Goal: Task Accomplishment & Management: Manage account settings

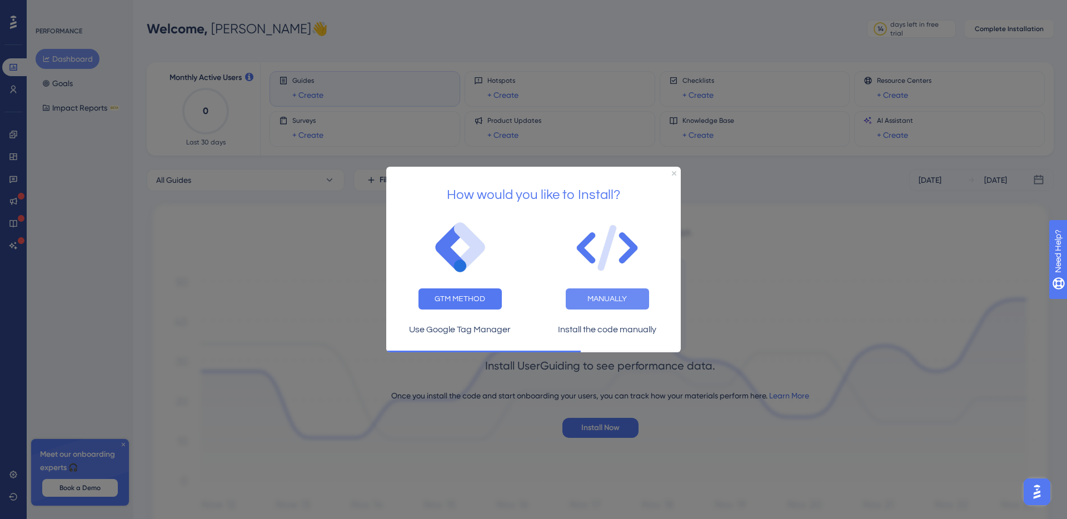
click at [590, 296] on button "MANUALLY" at bounding box center [607, 299] width 83 height 21
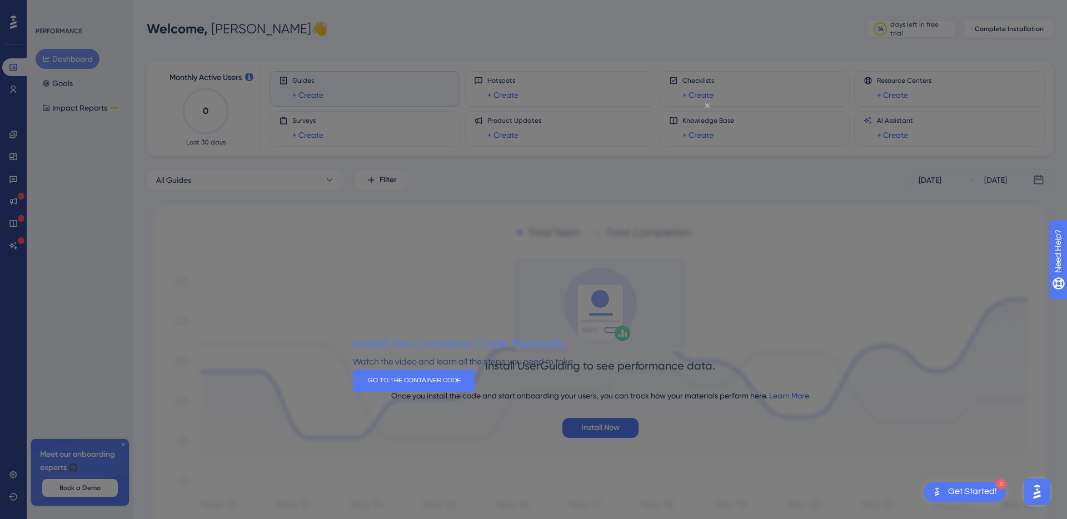
click at [707, 107] on icon "Close Preview" at bounding box center [707, 105] width 4 height 4
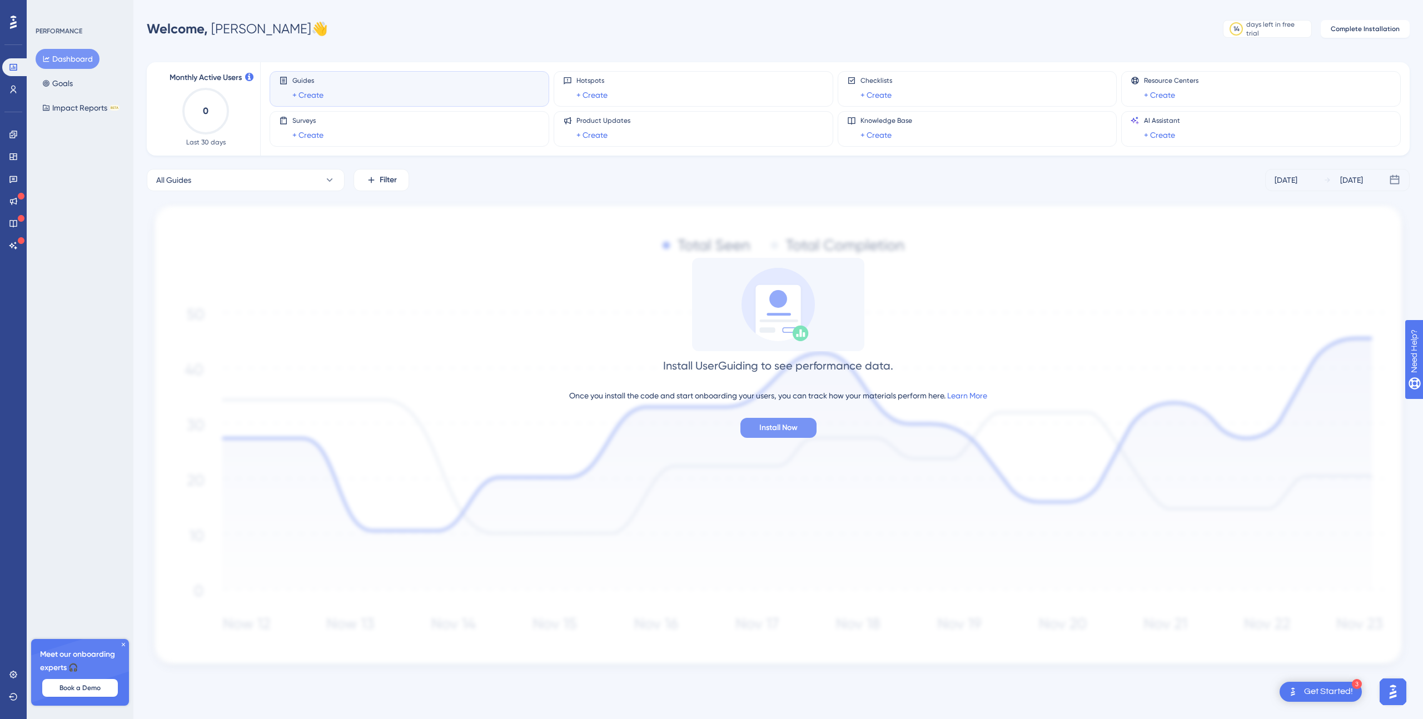
click at [790, 428] on span "Install Now" at bounding box center [778, 427] width 38 height 13
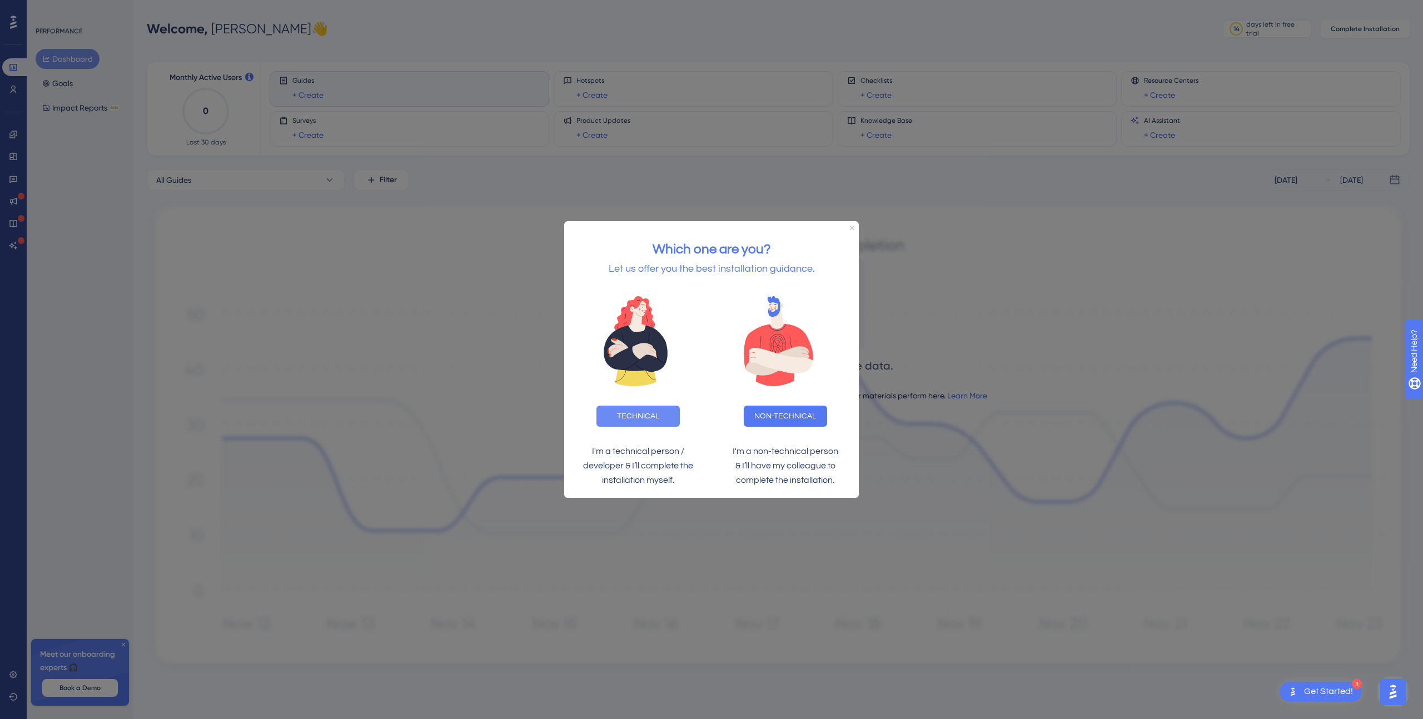
click at [633, 415] on button "TECHNICAL" at bounding box center [637, 415] width 83 height 21
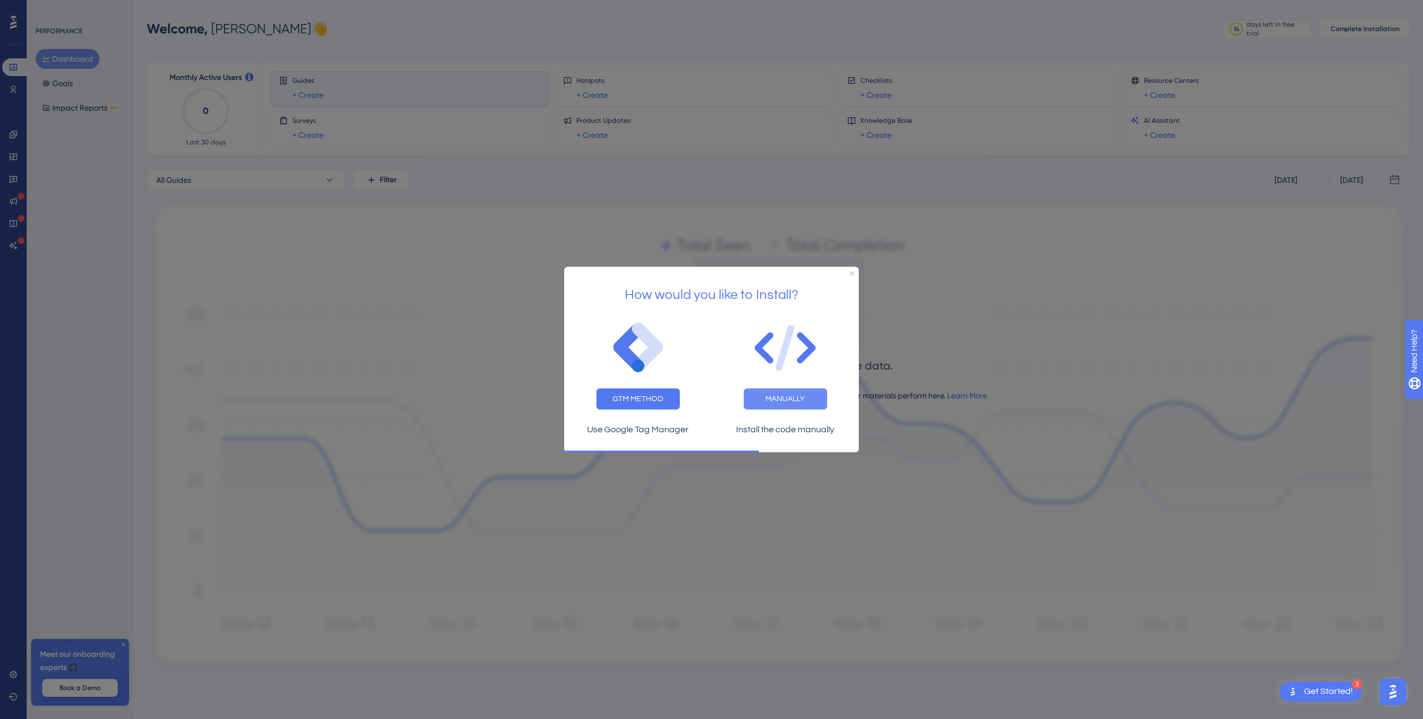
click at [778, 399] on button "MANUALLY" at bounding box center [785, 399] width 83 height 21
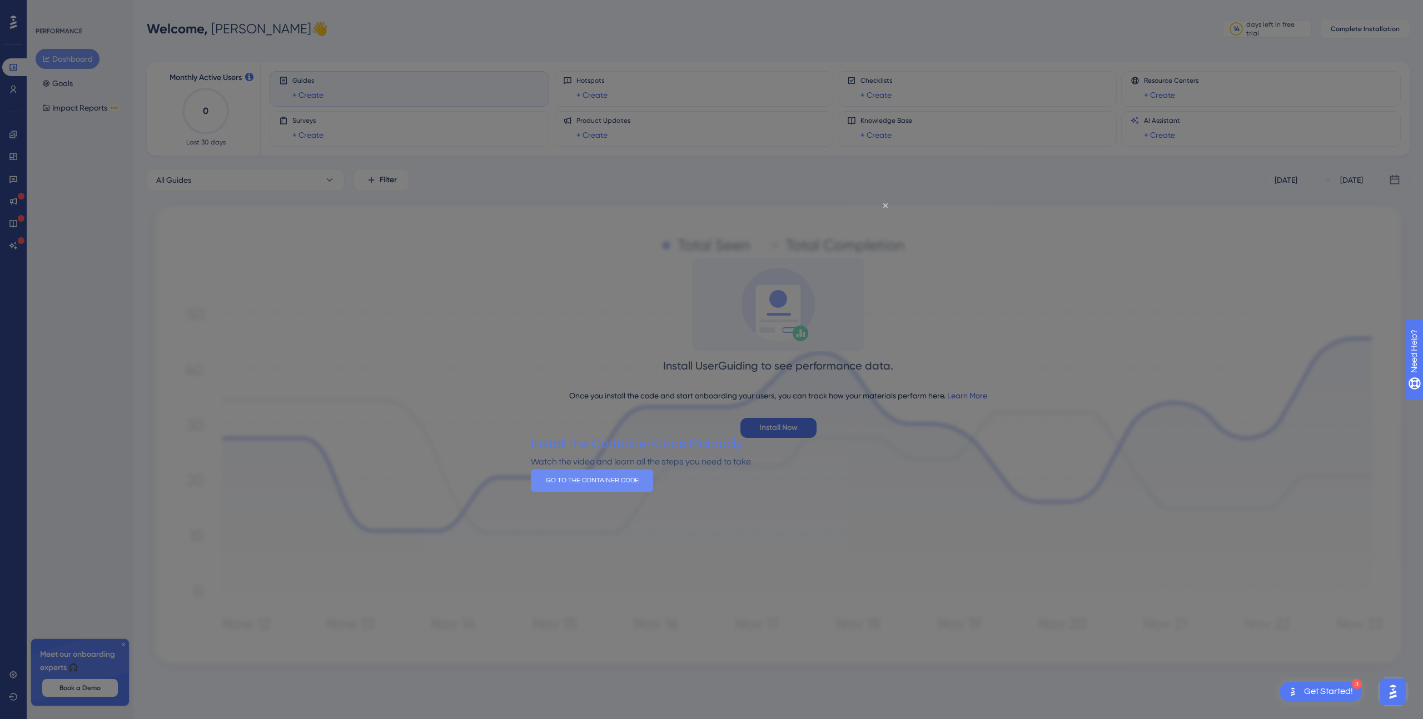
click at [653, 492] on button "GO TO THE CONTAINER CODE" at bounding box center [592, 481] width 122 height 22
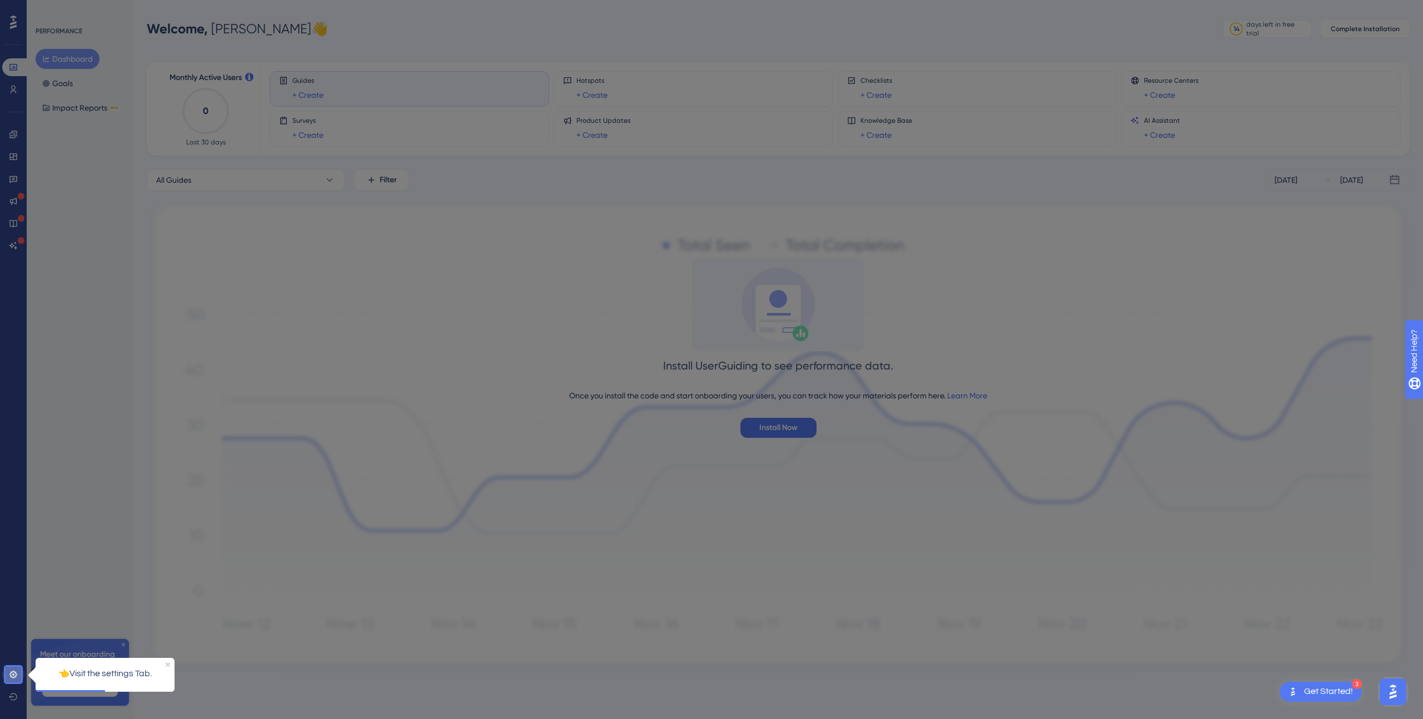
click at [14, 519] on icon at bounding box center [13, 674] width 9 height 9
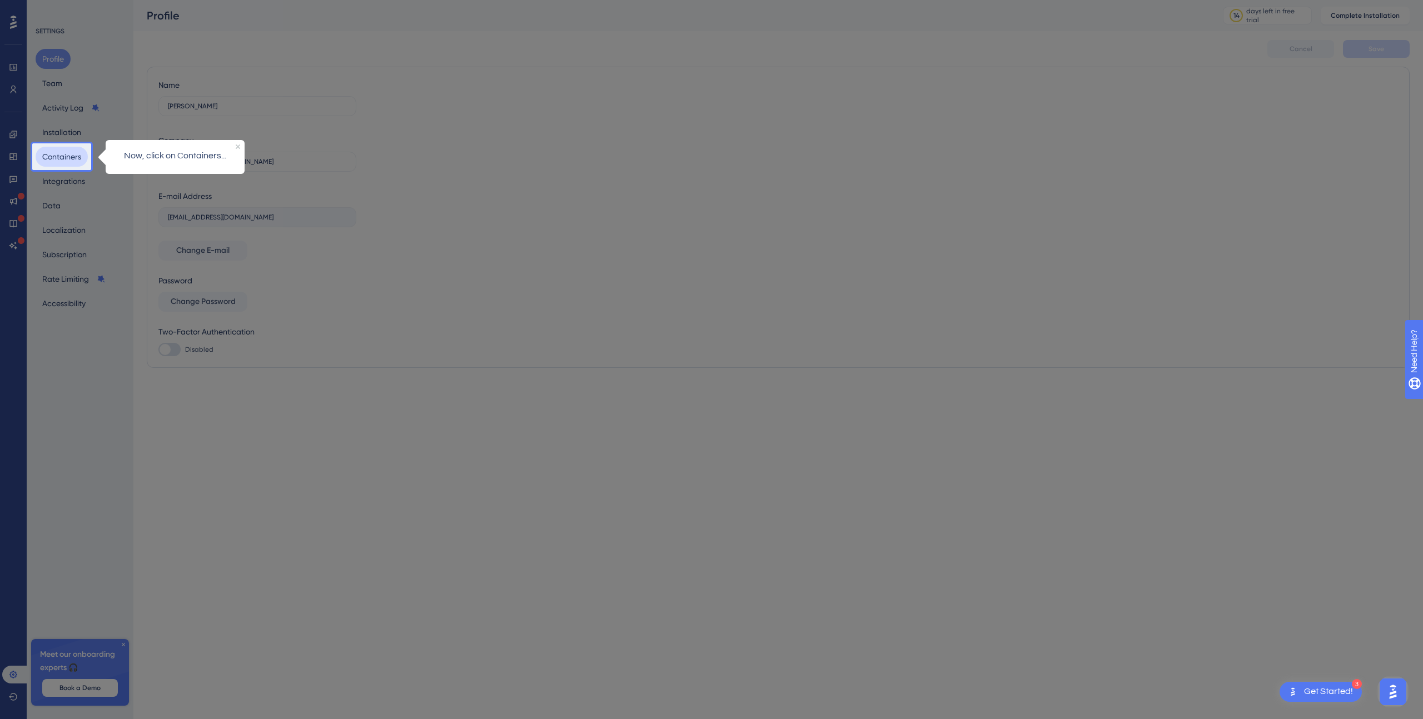
click at [59, 154] on button "Containers" at bounding box center [62, 157] width 52 height 20
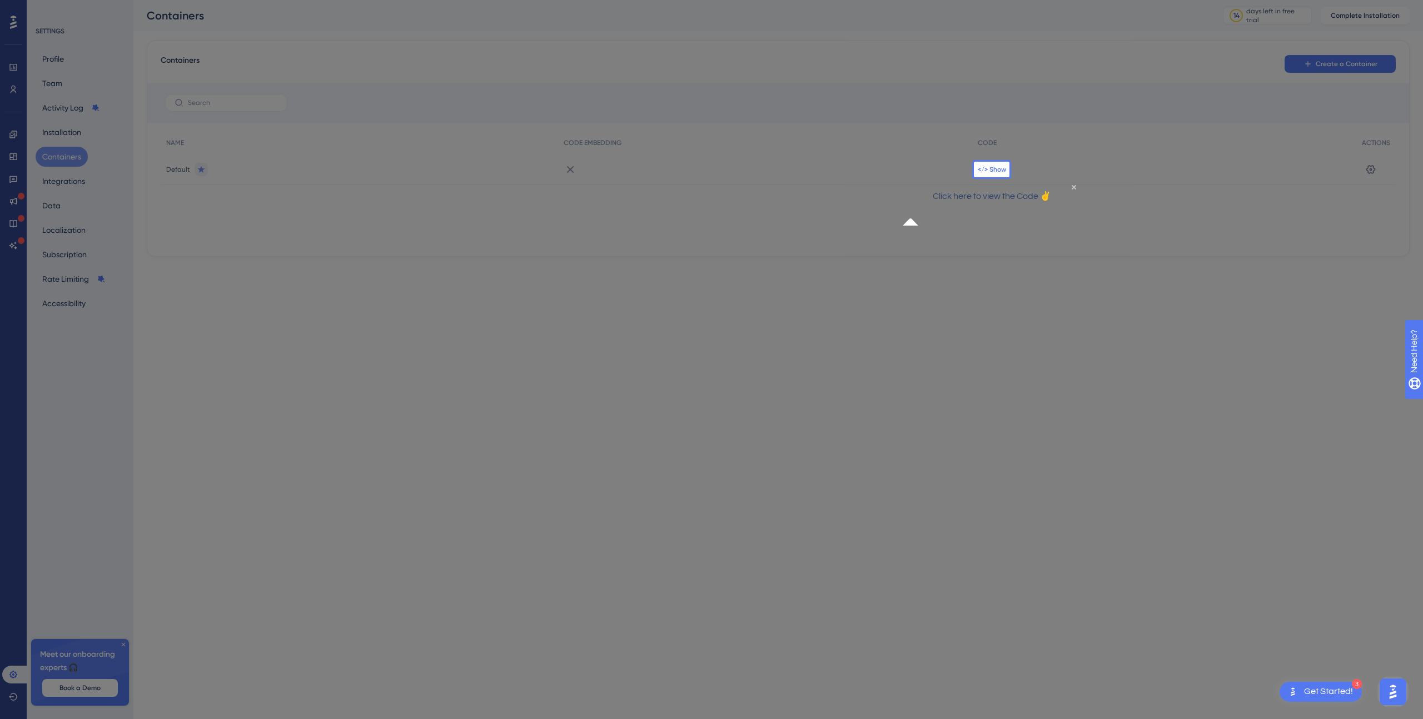
click at [986, 167] on span "</> Show" at bounding box center [992, 169] width 28 height 9
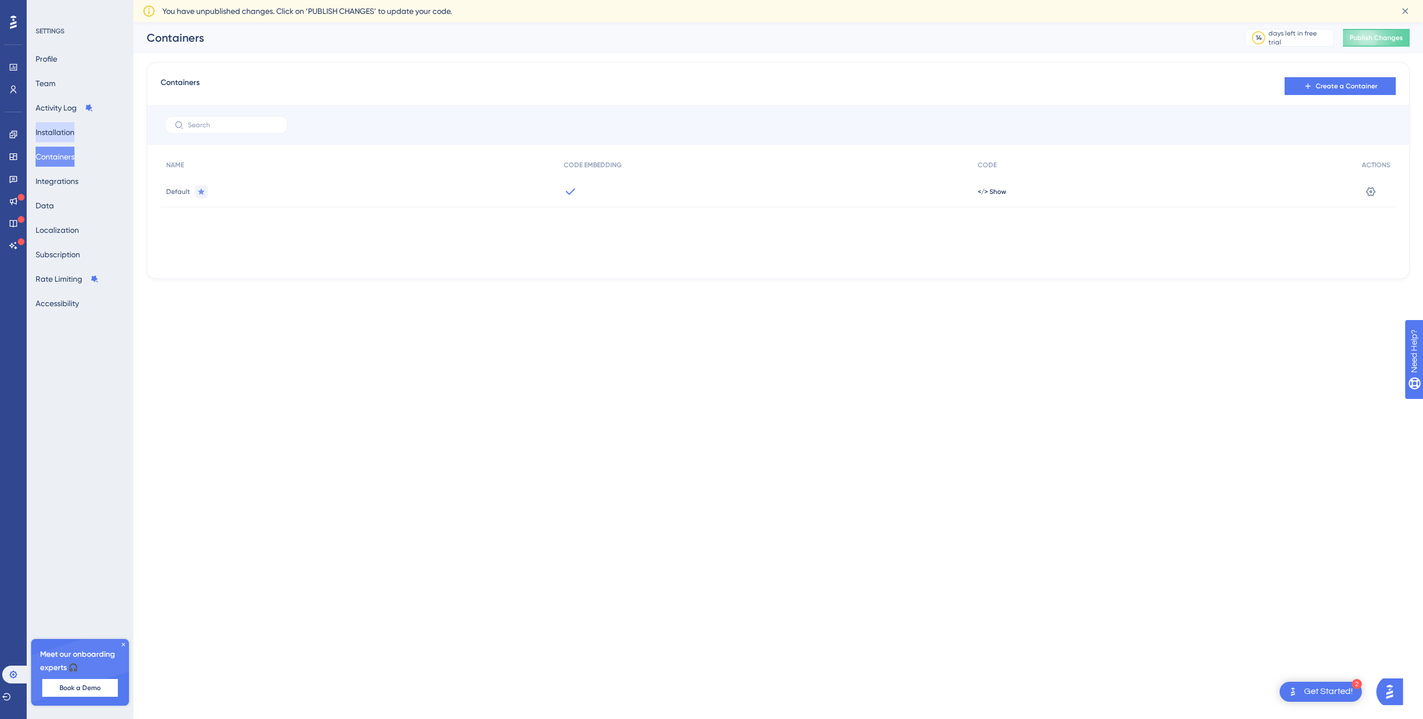
click at [61, 131] on button "Installation" at bounding box center [55, 132] width 39 height 20
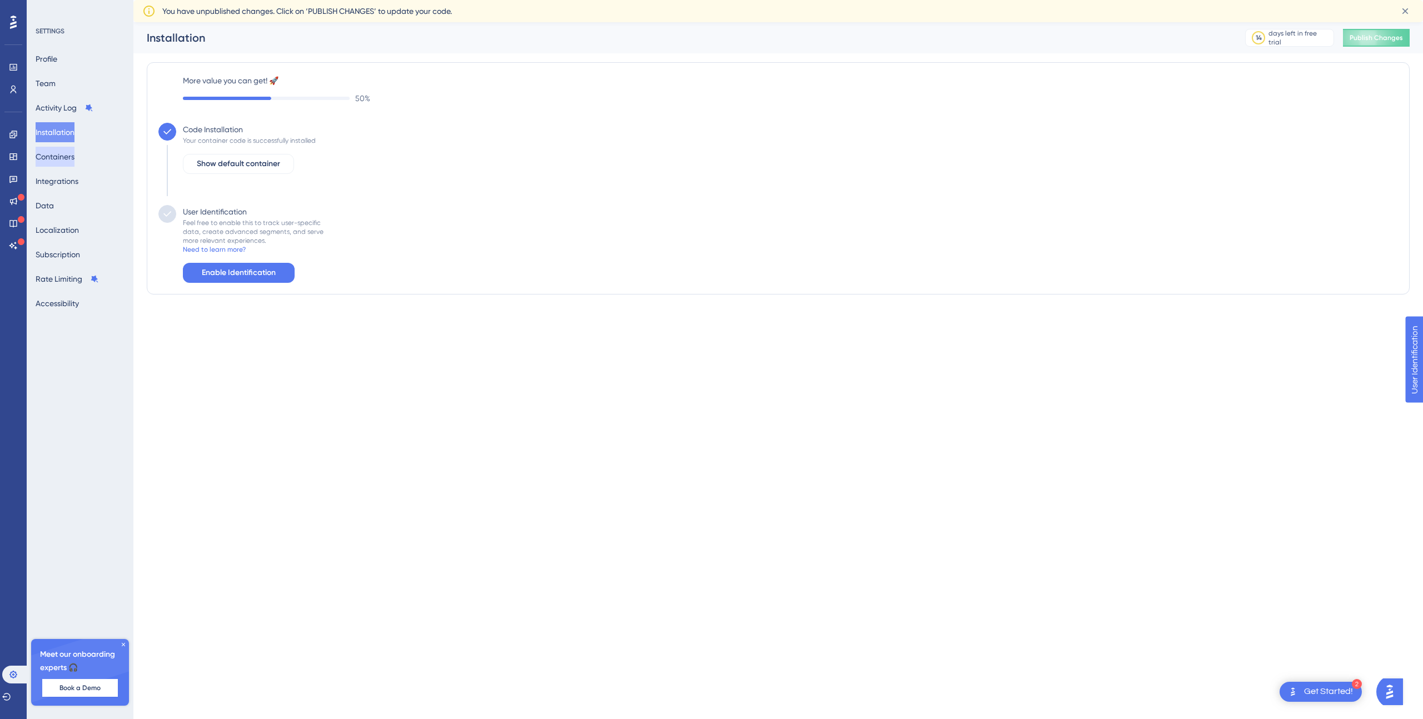
click at [62, 150] on button "Containers" at bounding box center [55, 157] width 39 height 20
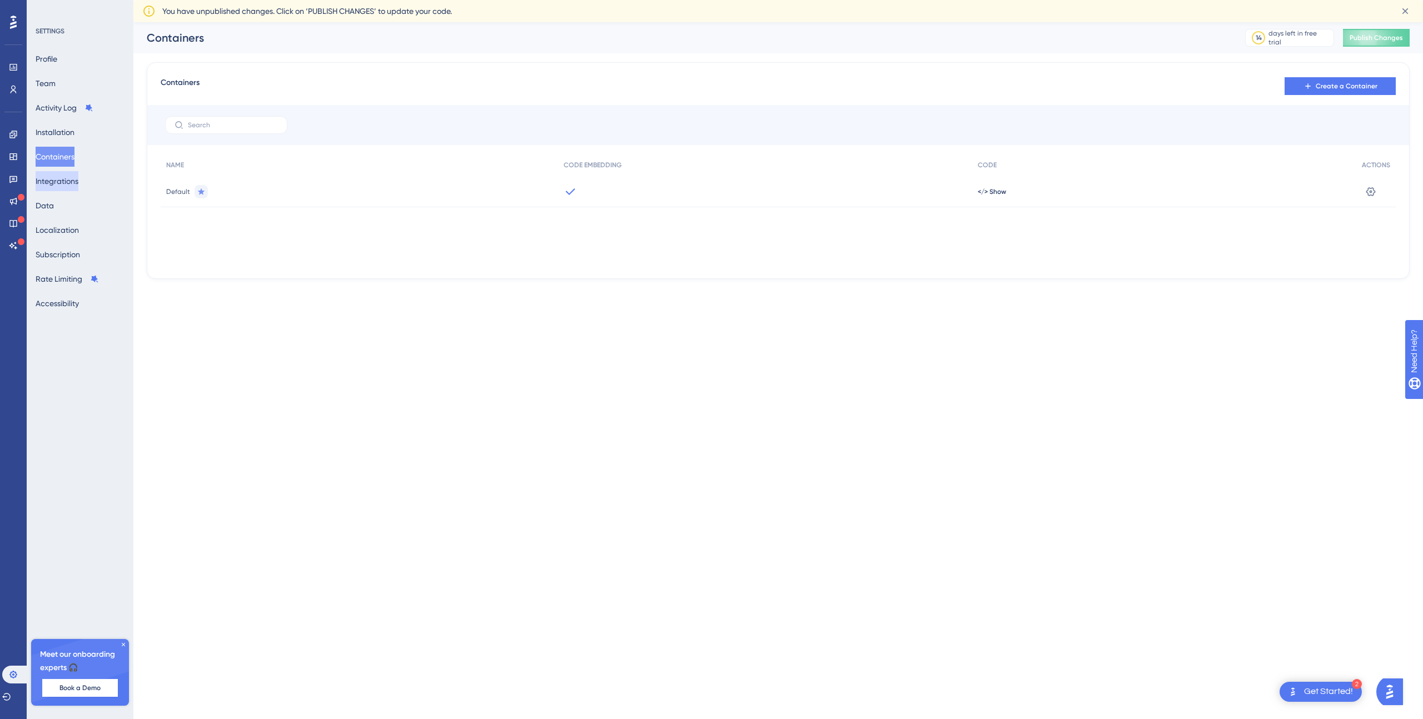
click at [63, 181] on button "Integrations" at bounding box center [57, 181] width 43 height 20
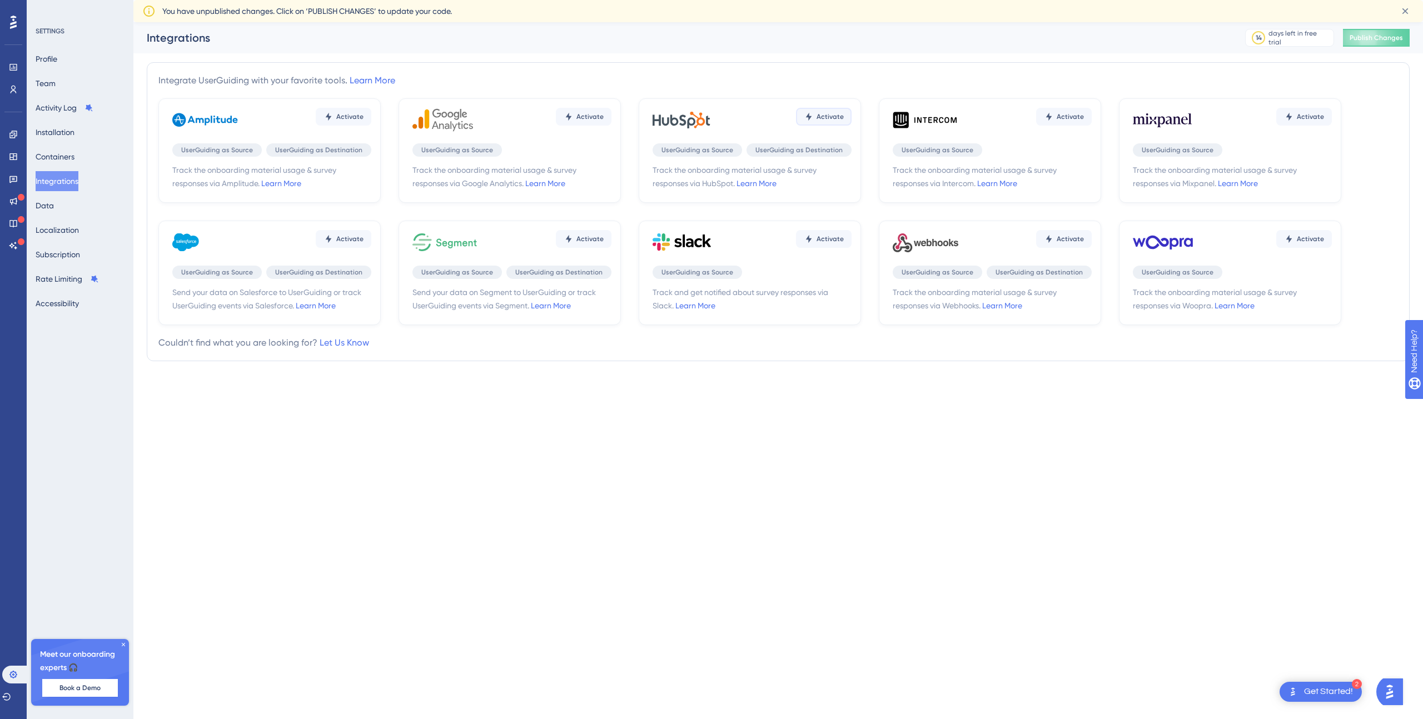
click at [821, 114] on span "Activate" at bounding box center [830, 116] width 27 height 9
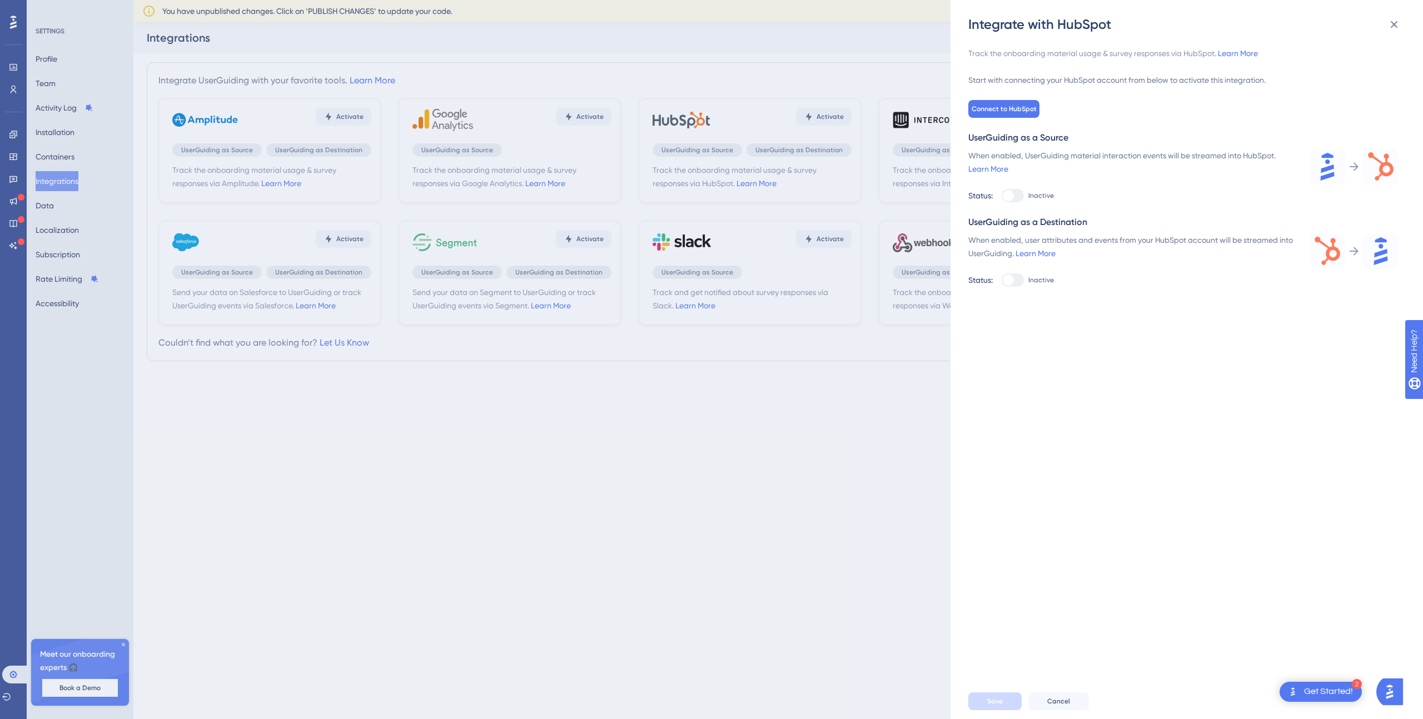
click at [1011, 196] on div at bounding box center [1008, 195] width 11 height 11
click at [1002, 110] on span "Connect to HubSpot" at bounding box center [1004, 109] width 65 height 9
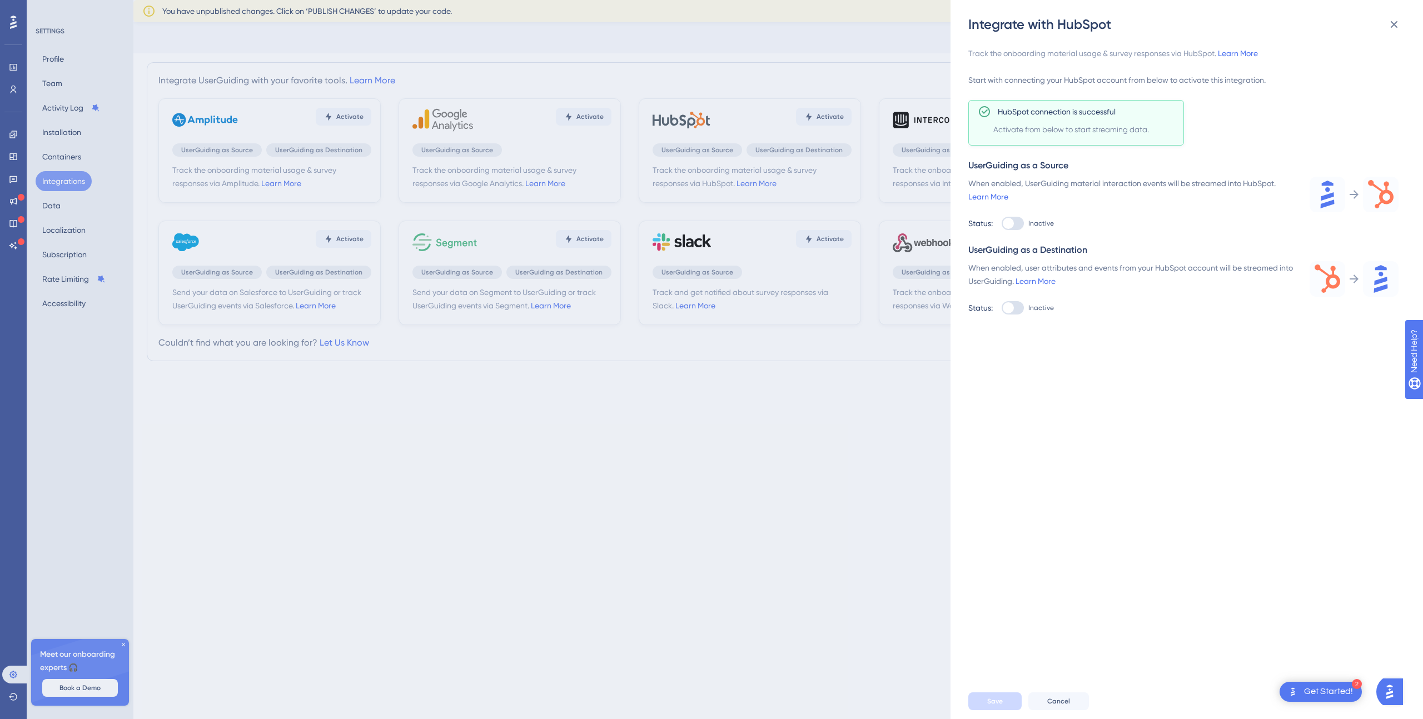
click at [1024, 225] on label "Inactive" at bounding box center [1028, 223] width 52 height 13
click at [1002, 224] on input "Inactive" at bounding box center [1001, 223] width 1 height 1
checkbox input "true"
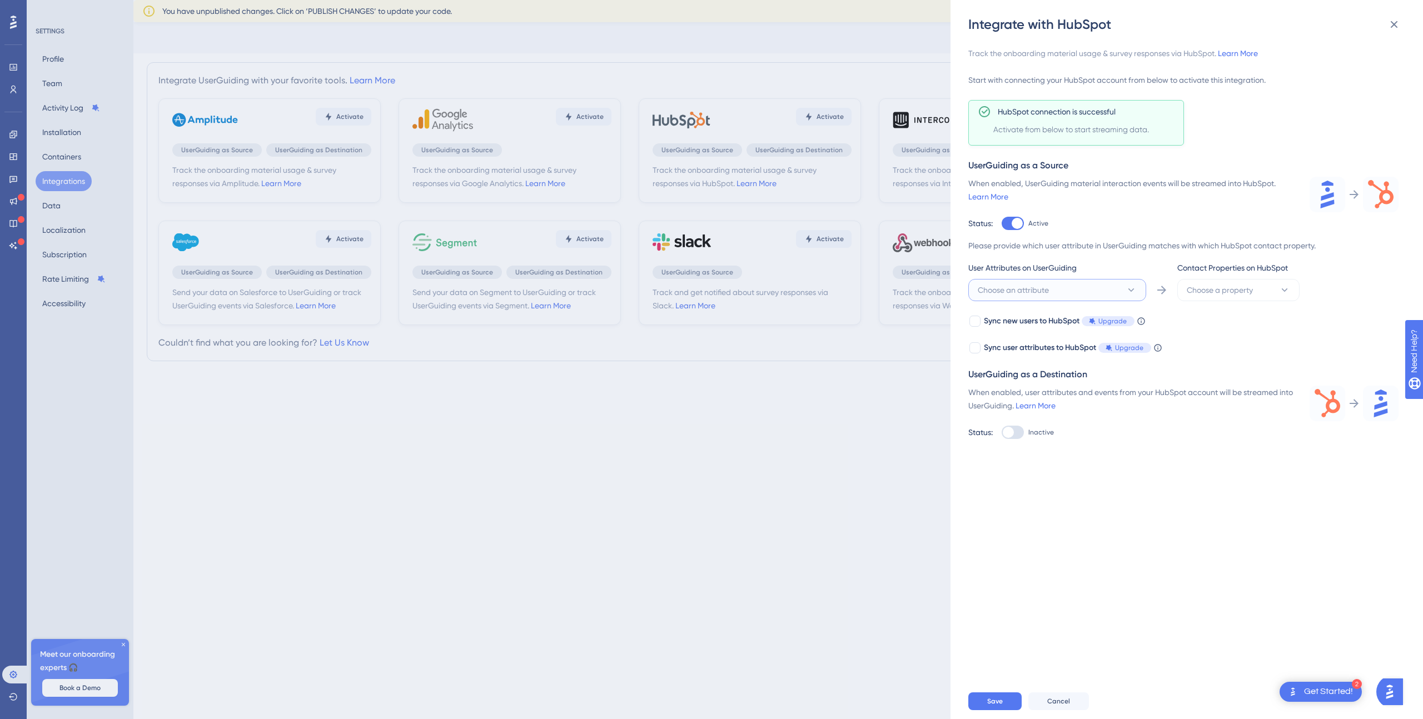
click at [1102, 291] on button "Choose an attribute" at bounding box center [1057, 290] width 178 height 22
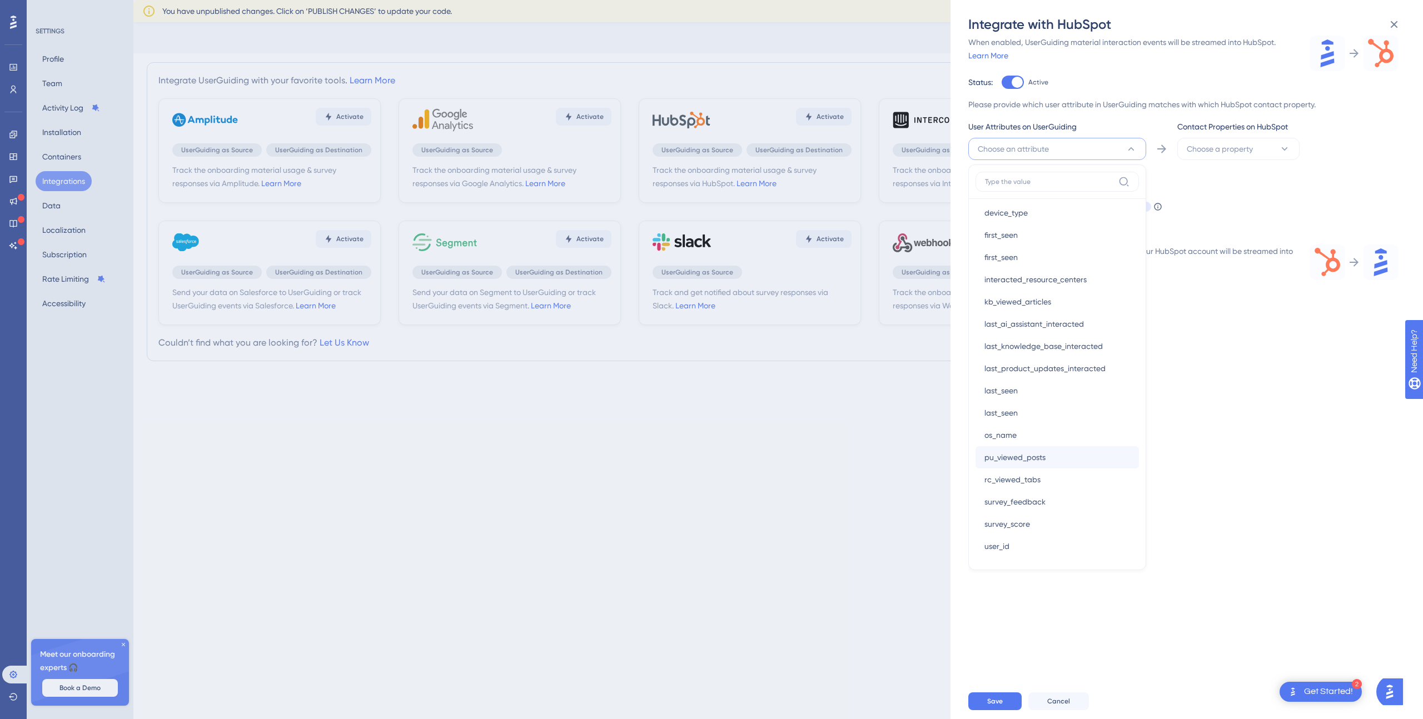
scroll to position [138, 0]
click at [1042, 517] on div "user_id user_id" at bounding box center [1057, 523] width 146 height 22
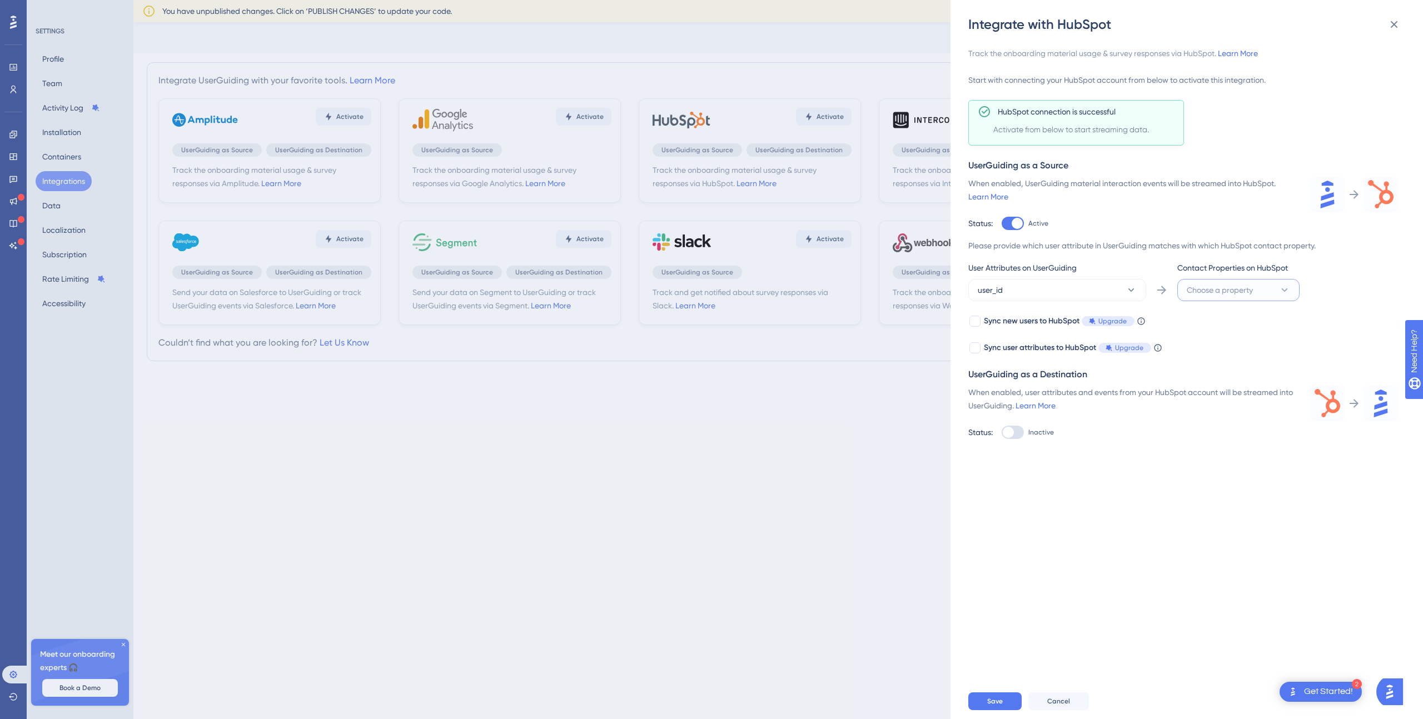
click at [1255, 284] on button "Choose a property" at bounding box center [1238, 290] width 122 height 22
click at [1203, 282] on button "Choose a property" at bounding box center [1238, 290] width 122 height 22
type input "u"
click at [1053, 700] on span "Cancel" at bounding box center [1058, 701] width 23 height 9
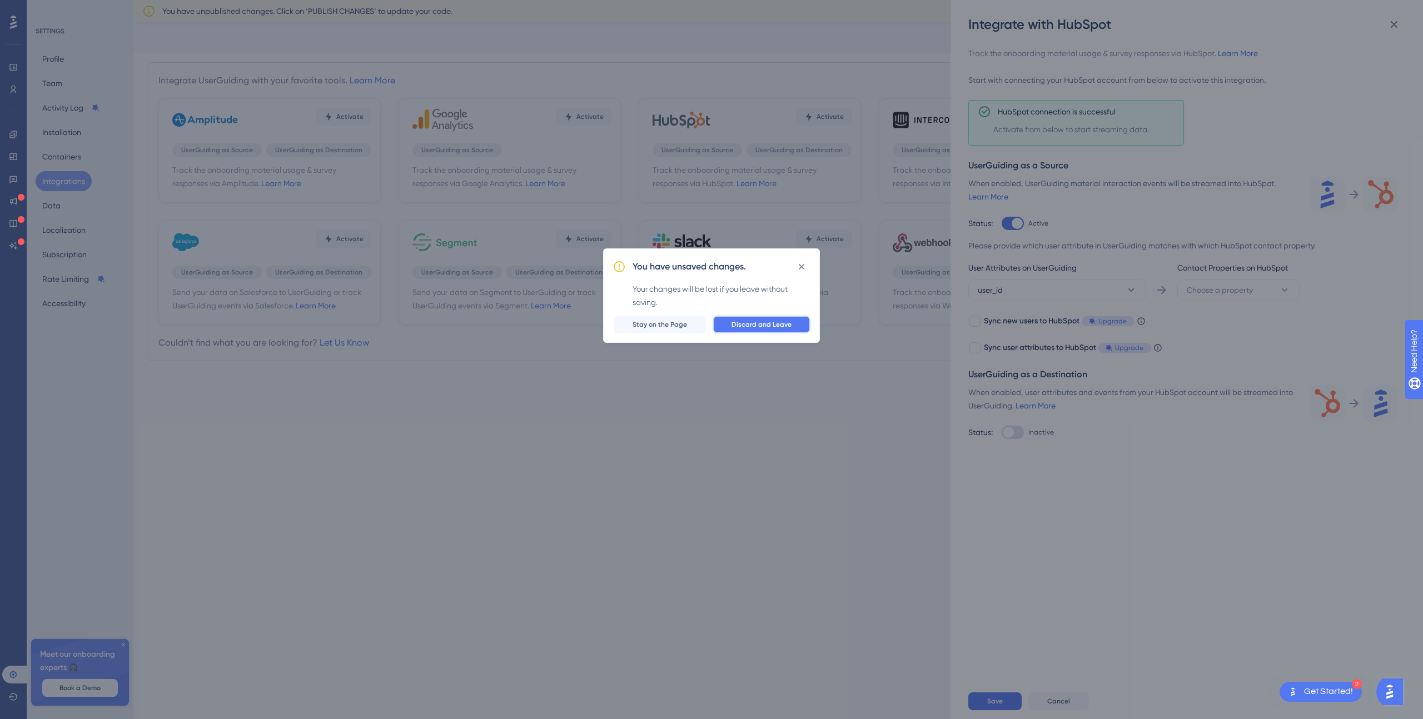
click at [758, 326] on span "Discard and Leave" at bounding box center [762, 324] width 60 height 9
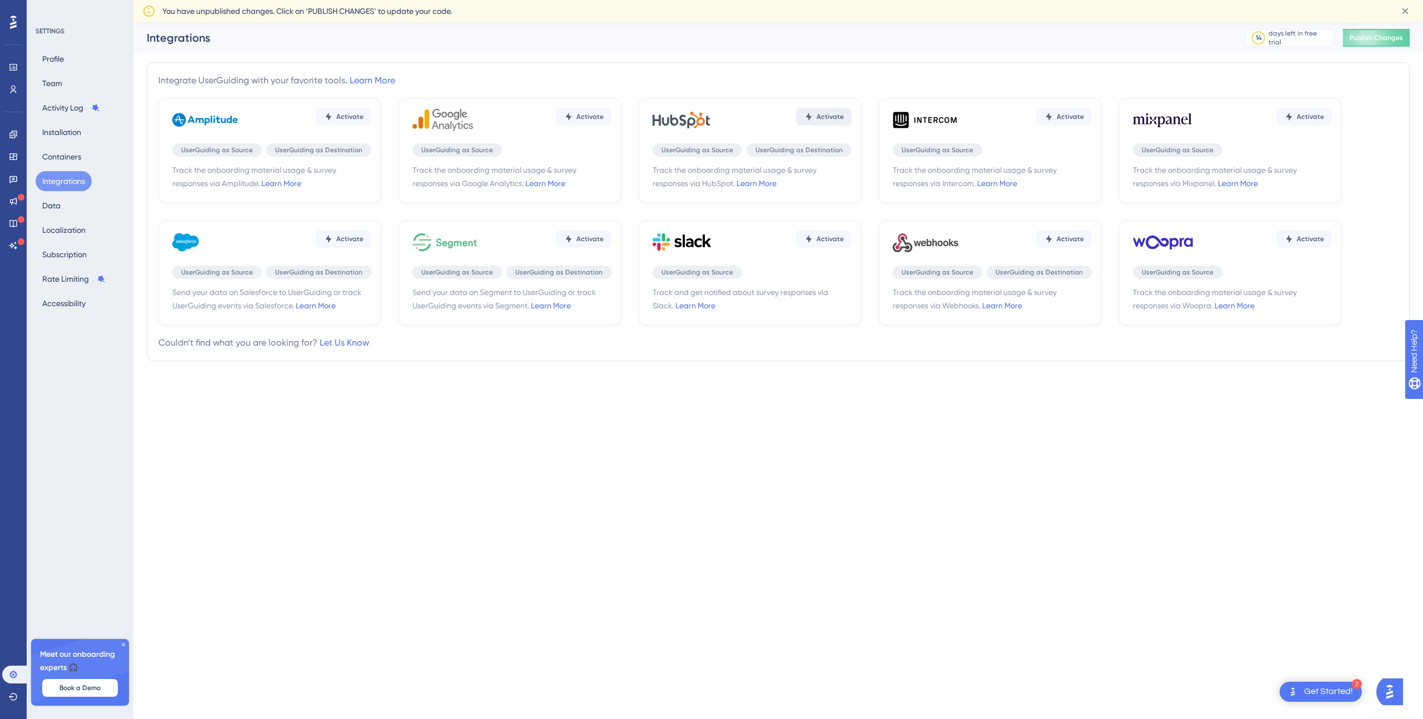
click at [828, 116] on span "Activate" at bounding box center [830, 116] width 27 height 9
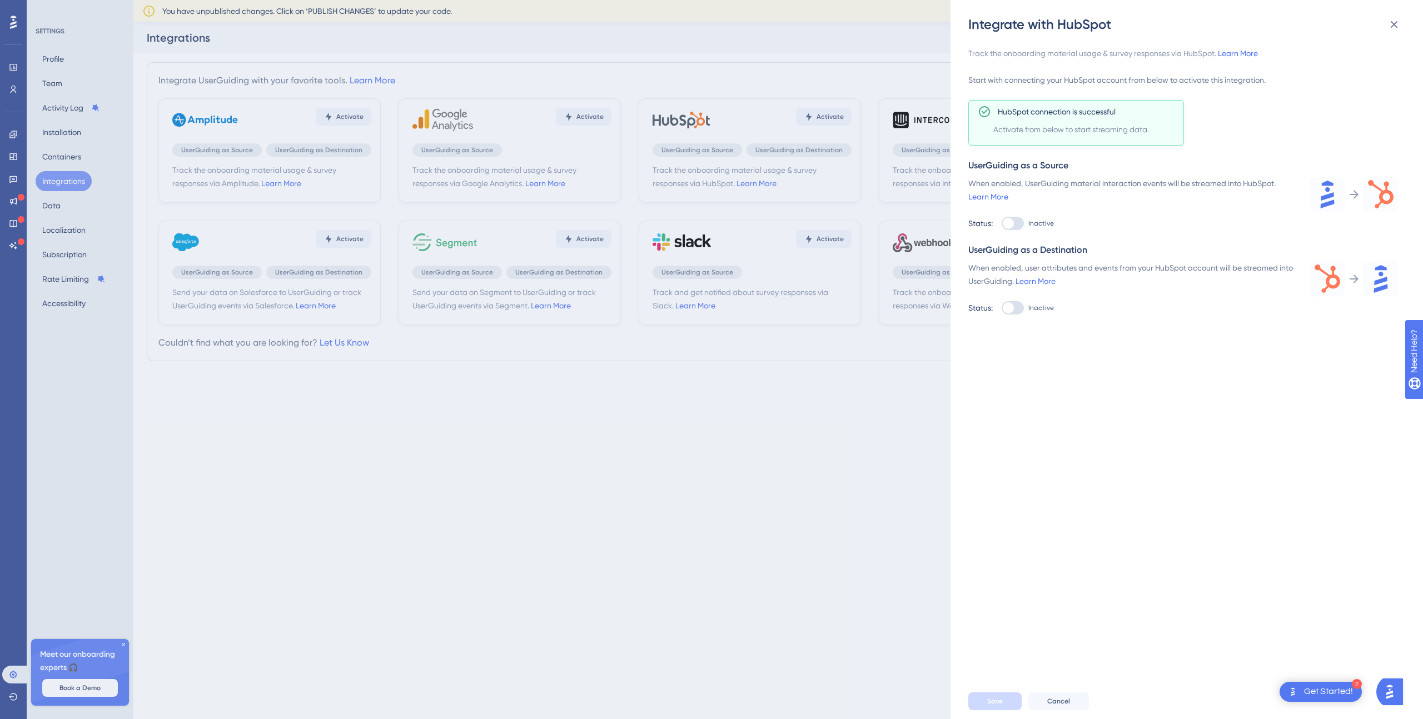
click at [1006, 218] on div at bounding box center [1008, 223] width 11 height 11
click at [1002, 223] on input "Inactive" at bounding box center [1001, 223] width 1 height 1
checkbox input "true"
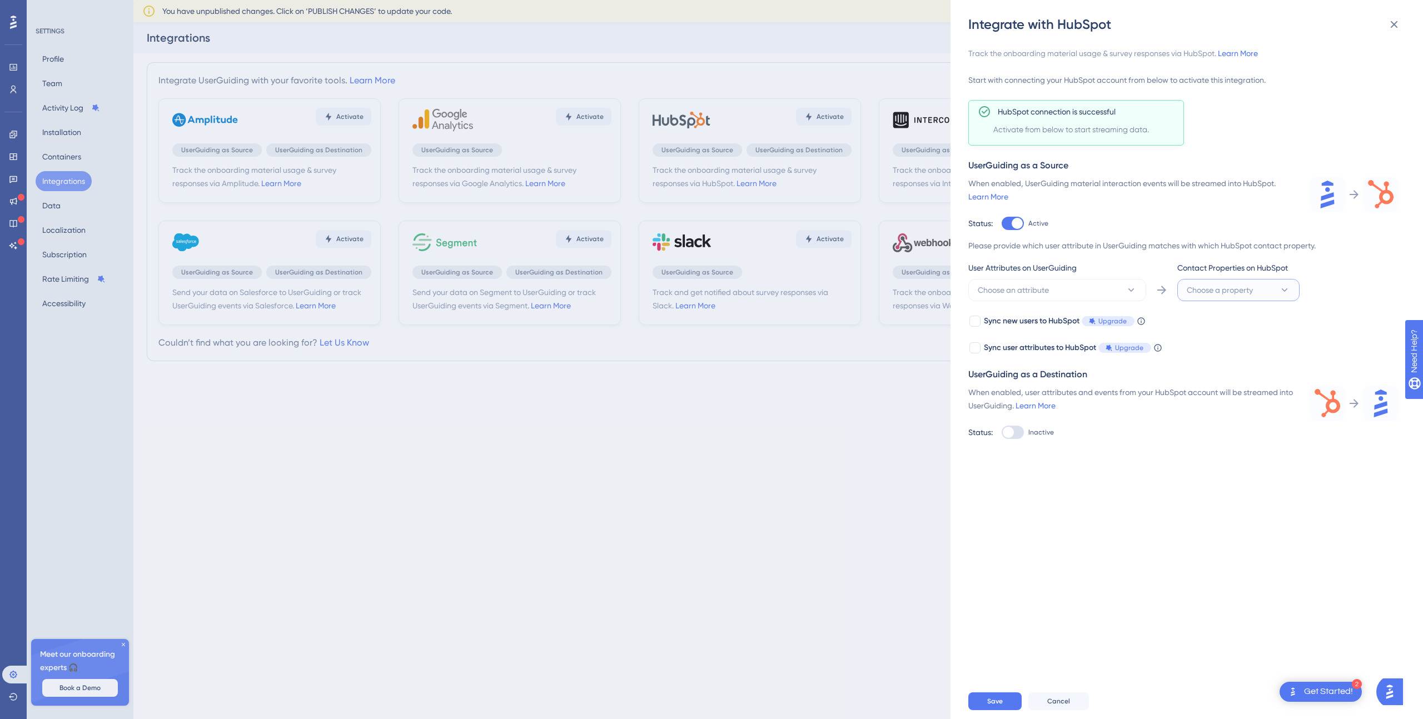
click at [1237, 291] on span "Choose a property" at bounding box center [1220, 289] width 66 height 13
click at [1088, 272] on div "User Attributes on UserGuiding" at bounding box center [1057, 270] width 178 height 18
click at [1090, 285] on button "Choose an attribute" at bounding box center [1057, 290] width 178 height 22
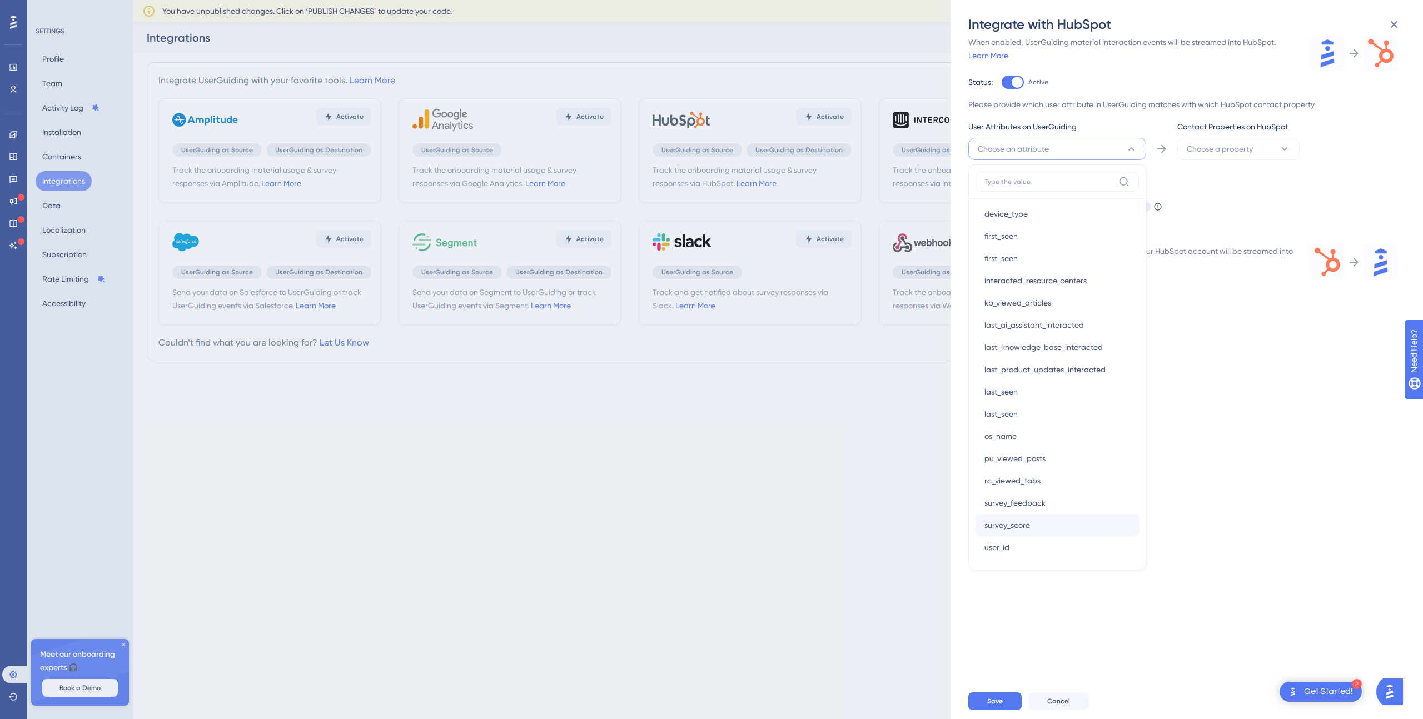
scroll to position [121, 0]
click at [1058, 536] on div "user_id user_id" at bounding box center [1057, 540] width 146 height 22
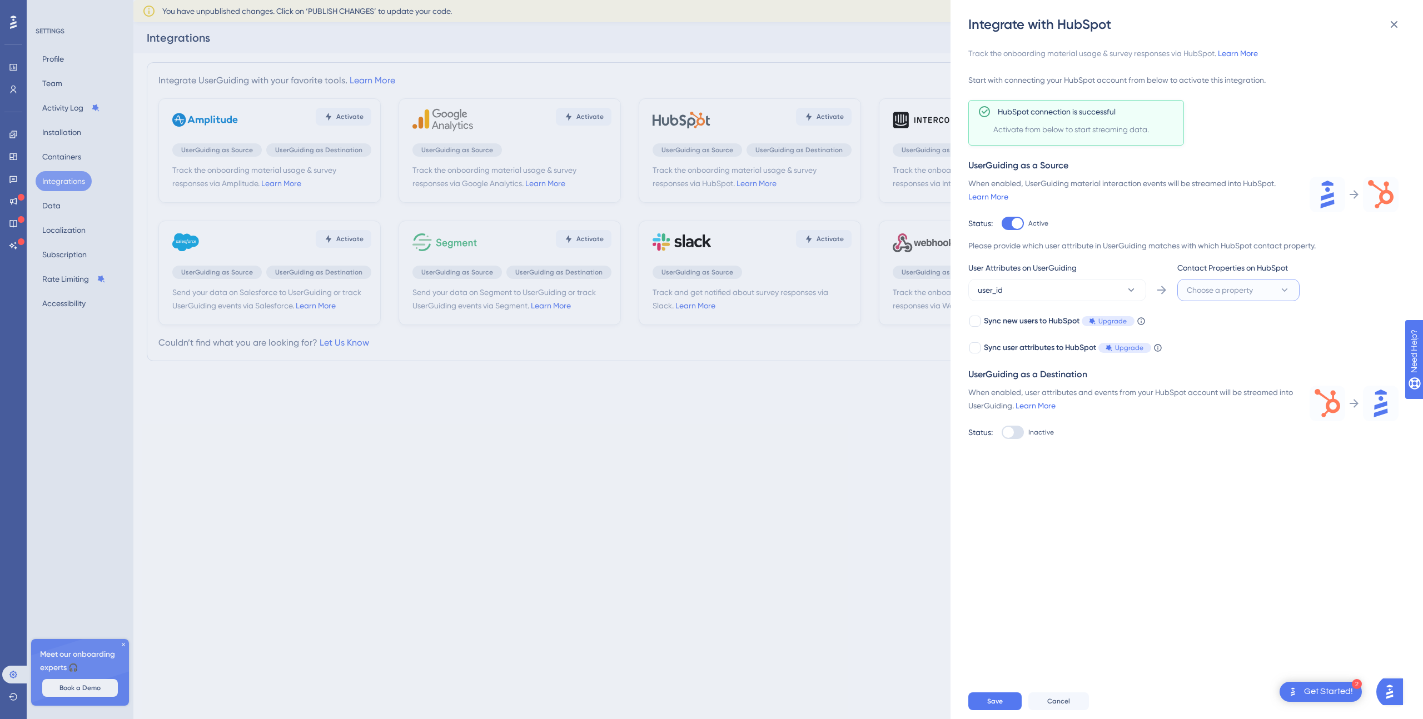
click at [1233, 292] on span "Choose a property" at bounding box center [1220, 289] width 66 height 13
click at [1028, 285] on button "user_id" at bounding box center [1057, 290] width 178 height 22
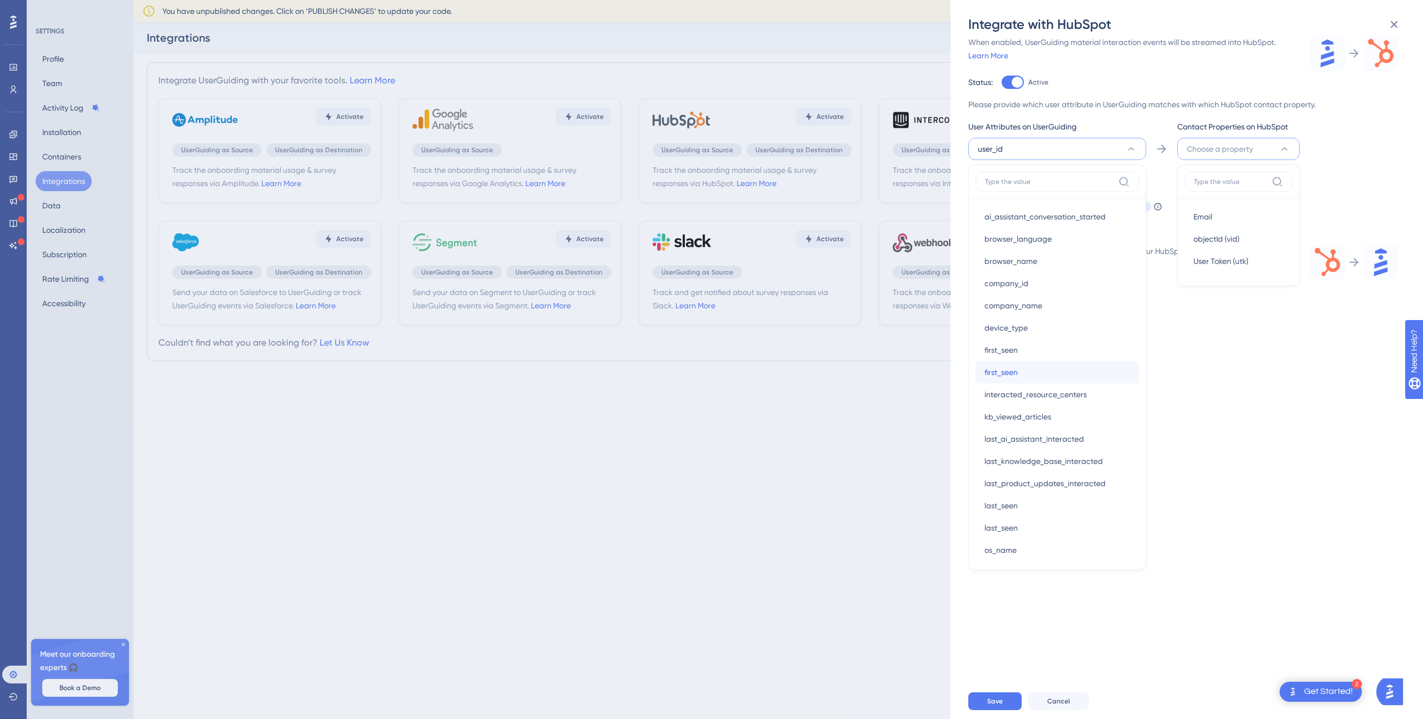
click at [1034, 367] on div "first_seen first_seen" at bounding box center [1057, 372] width 146 height 22
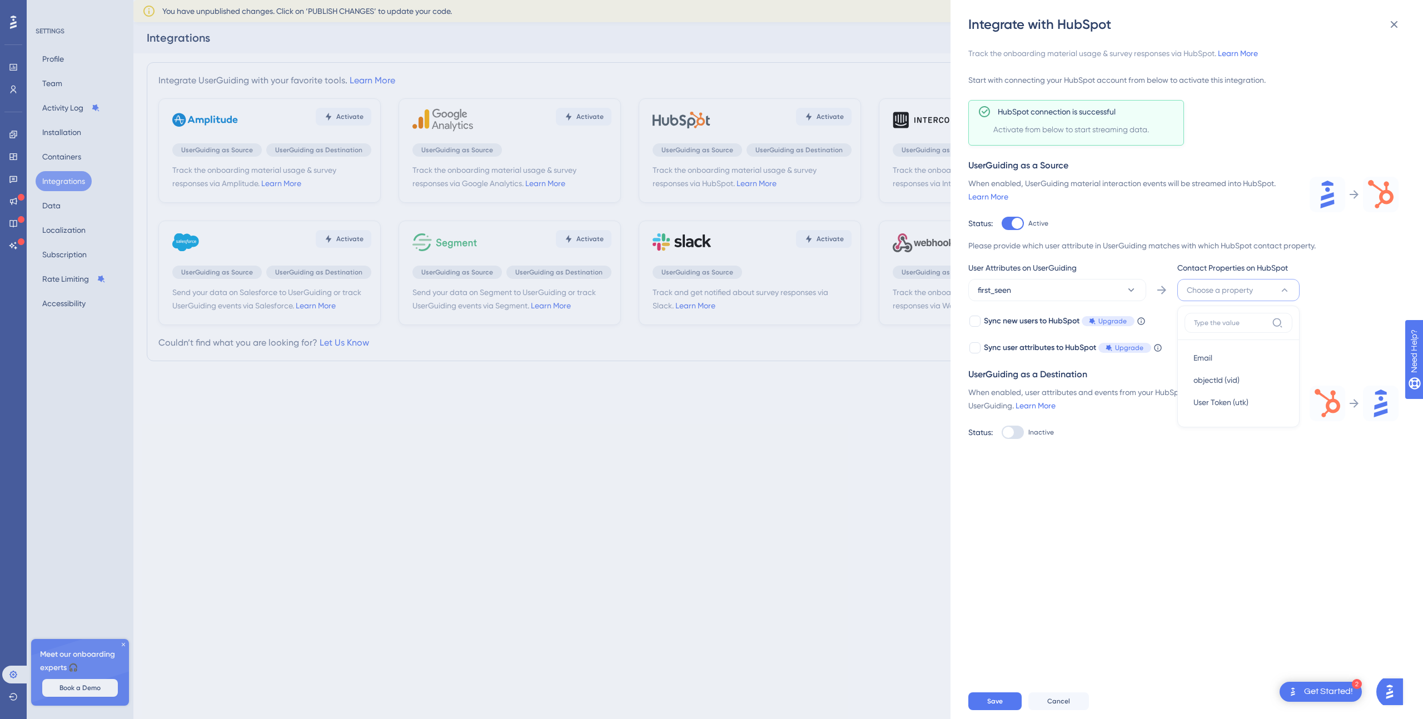
click at [1235, 294] on span "Choose a property" at bounding box center [1220, 289] width 66 height 13
click at [1106, 291] on button "first_seen" at bounding box center [1057, 290] width 178 height 22
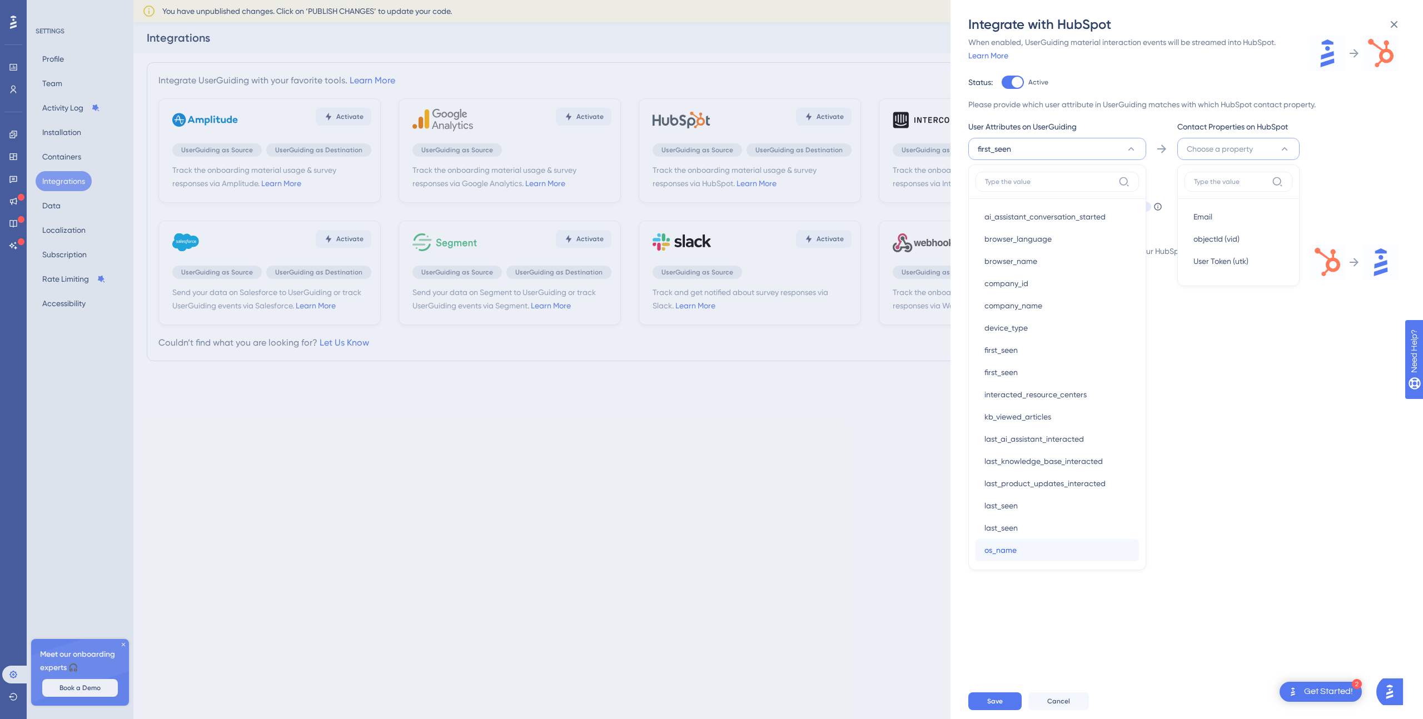
click at [1039, 548] on div "os_name os_name" at bounding box center [1057, 550] width 146 height 22
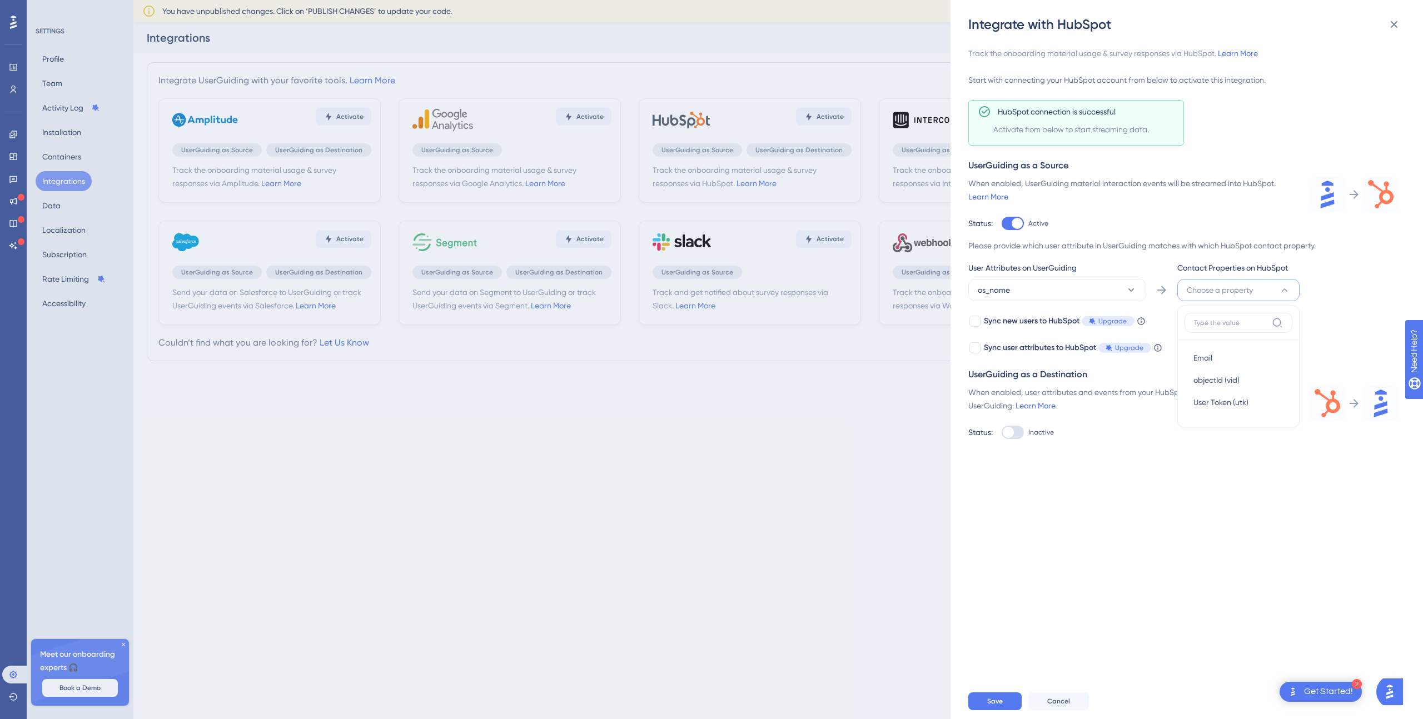
click at [1164, 512] on div "Track the onboarding material usage & survey responses via HubSpot. Learn More …" at bounding box center [1192, 358] width 448 height 650
click at [1081, 300] on button "os_name" at bounding box center [1057, 290] width 178 height 22
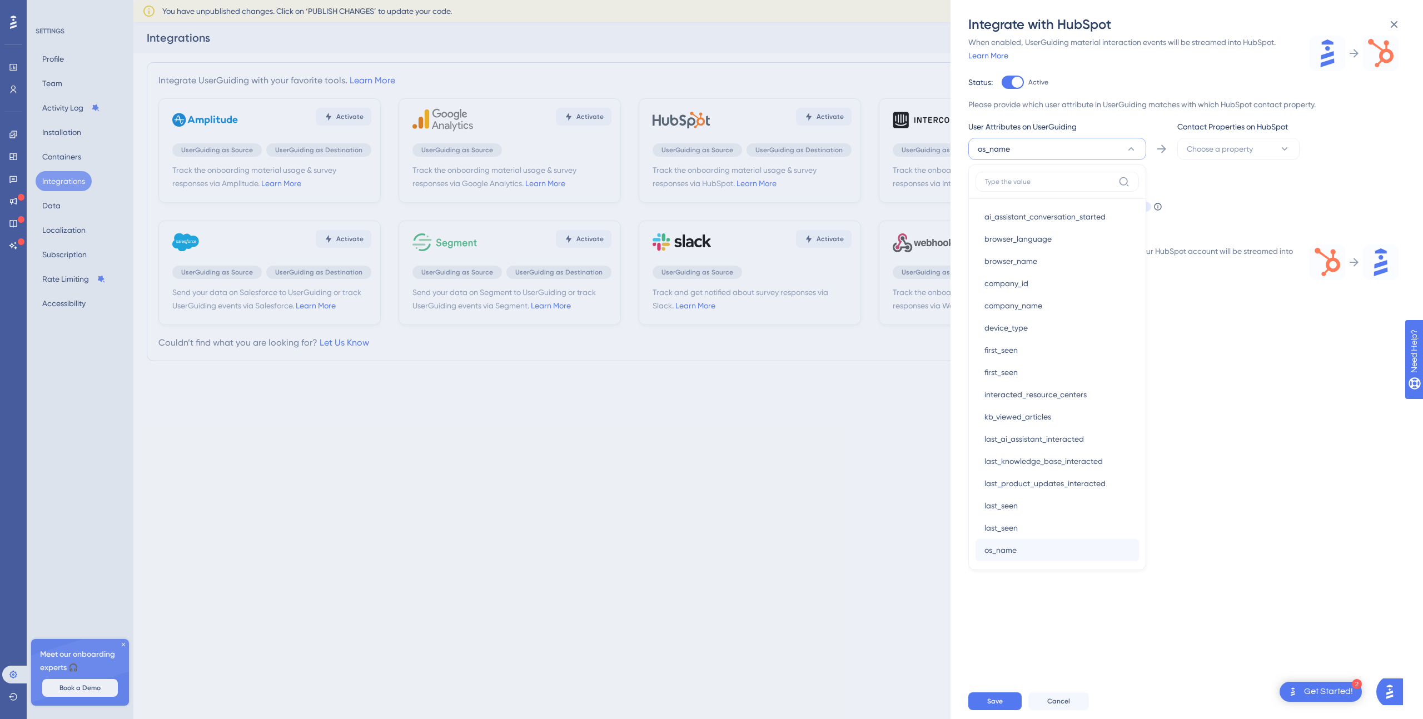
scroll to position [138, 0]
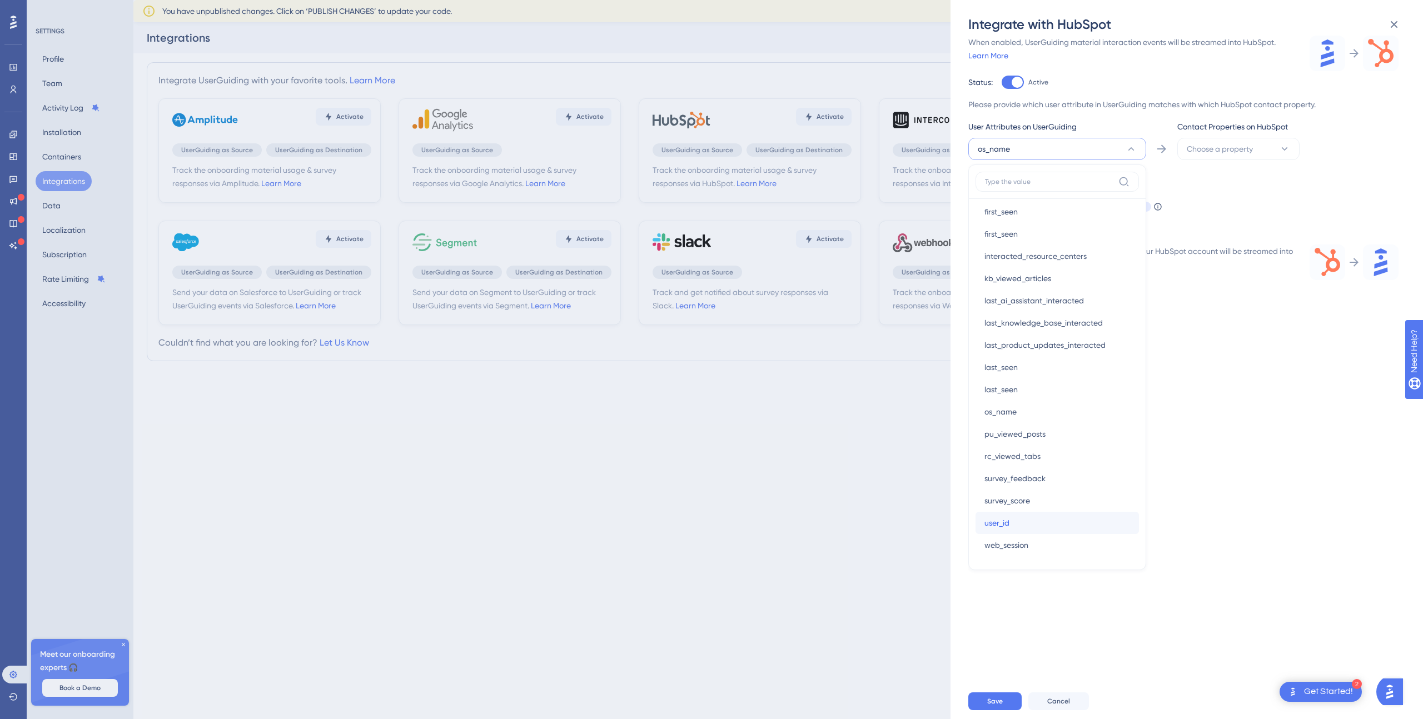
click at [1052, 533] on div "user_id user_id" at bounding box center [1057, 523] width 146 height 22
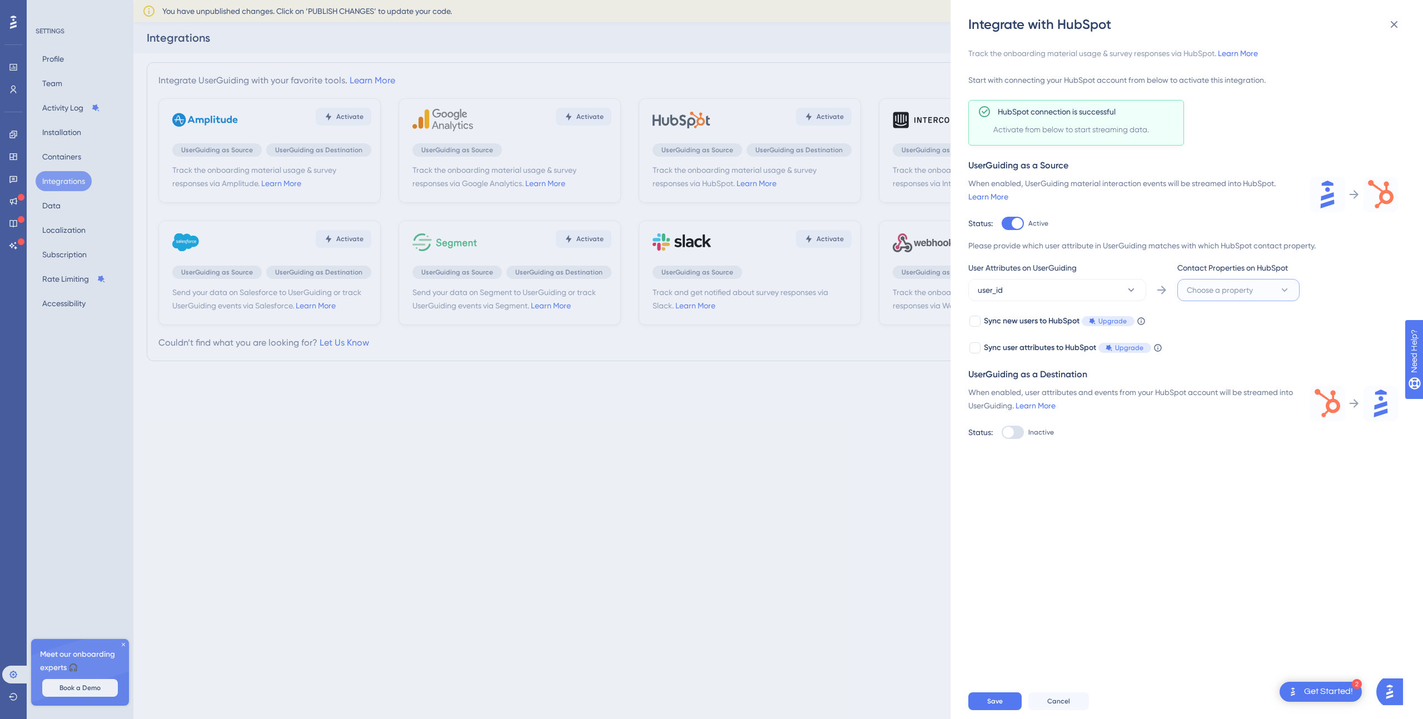
click at [1213, 292] on span "Choose a property" at bounding box center [1220, 289] width 66 height 13
click at [1206, 293] on span "Choose a property" at bounding box center [1220, 289] width 66 height 13
click at [1204, 292] on span "Choose a property" at bounding box center [1220, 289] width 66 height 13
type input "user_id"
click at [1280, 320] on icon at bounding box center [1277, 322] width 11 height 11
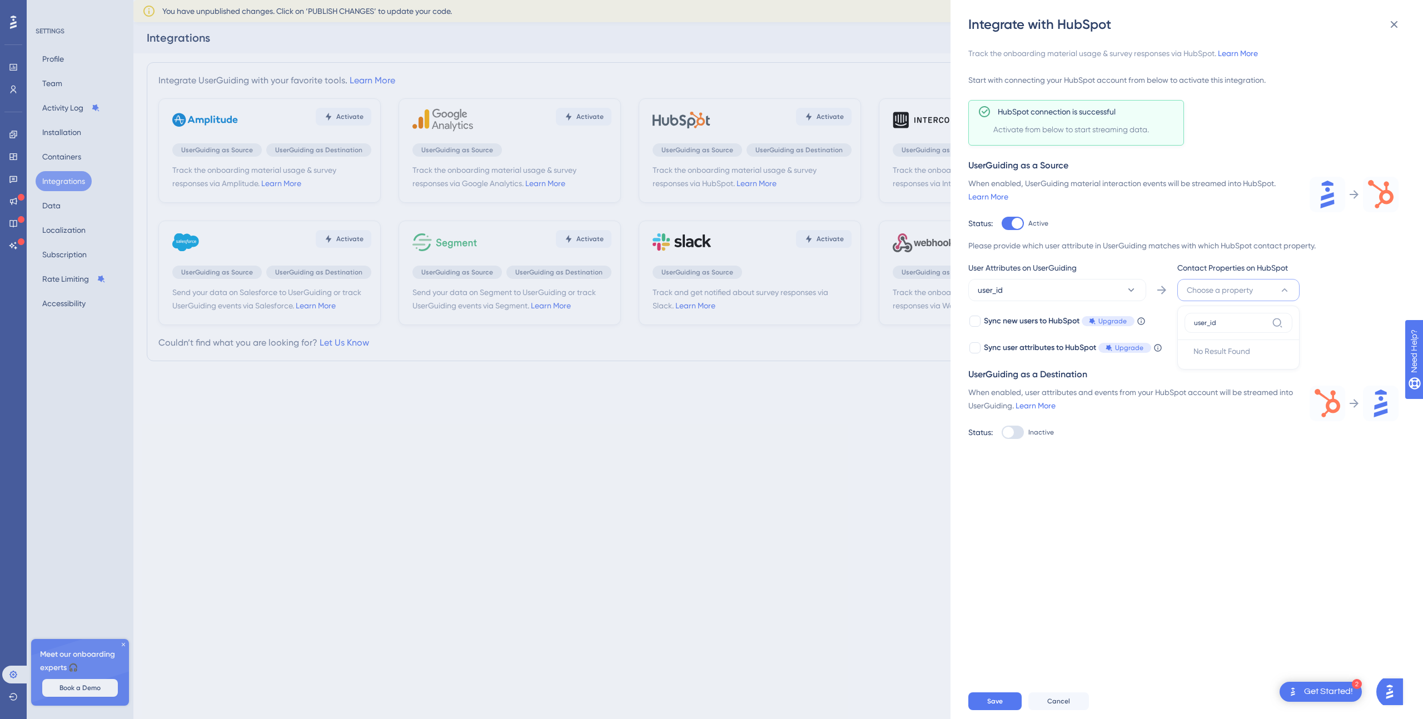
click at [1267, 320] on input "user_id" at bounding box center [1230, 323] width 73 height 9
click at [1280, 320] on icon at bounding box center [1277, 322] width 11 height 11
click at [1267, 320] on input "user_id" at bounding box center [1230, 323] width 73 height 9
click at [1280, 320] on icon at bounding box center [1277, 322] width 11 height 11
click at [1267, 320] on input "user_id" at bounding box center [1230, 323] width 73 height 9
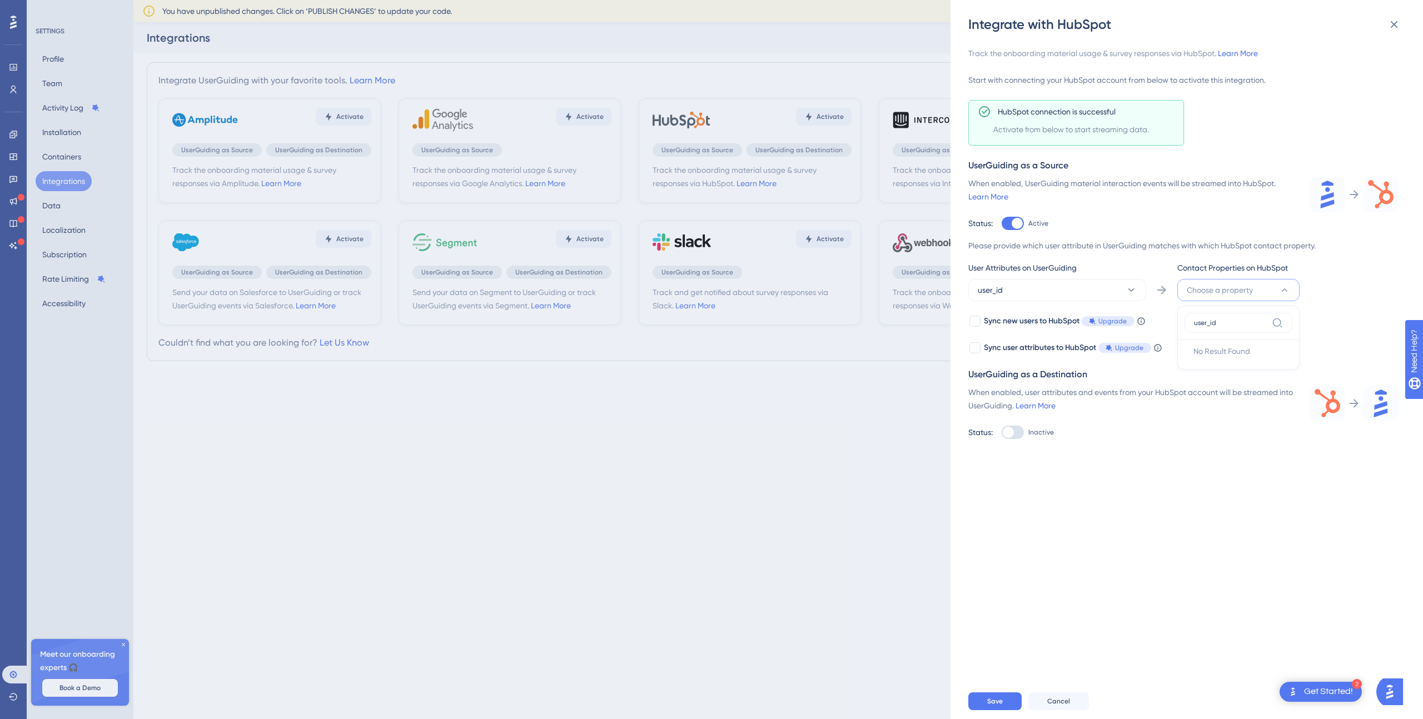
click at [1280, 320] on icon at bounding box center [1277, 322] width 11 height 11
click at [1267, 320] on input "user_id" at bounding box center [1230, 323] width 73 height 9
click at [1230, 326] on input "user_id" at bounding box center [1230, 323] width 73 height 9
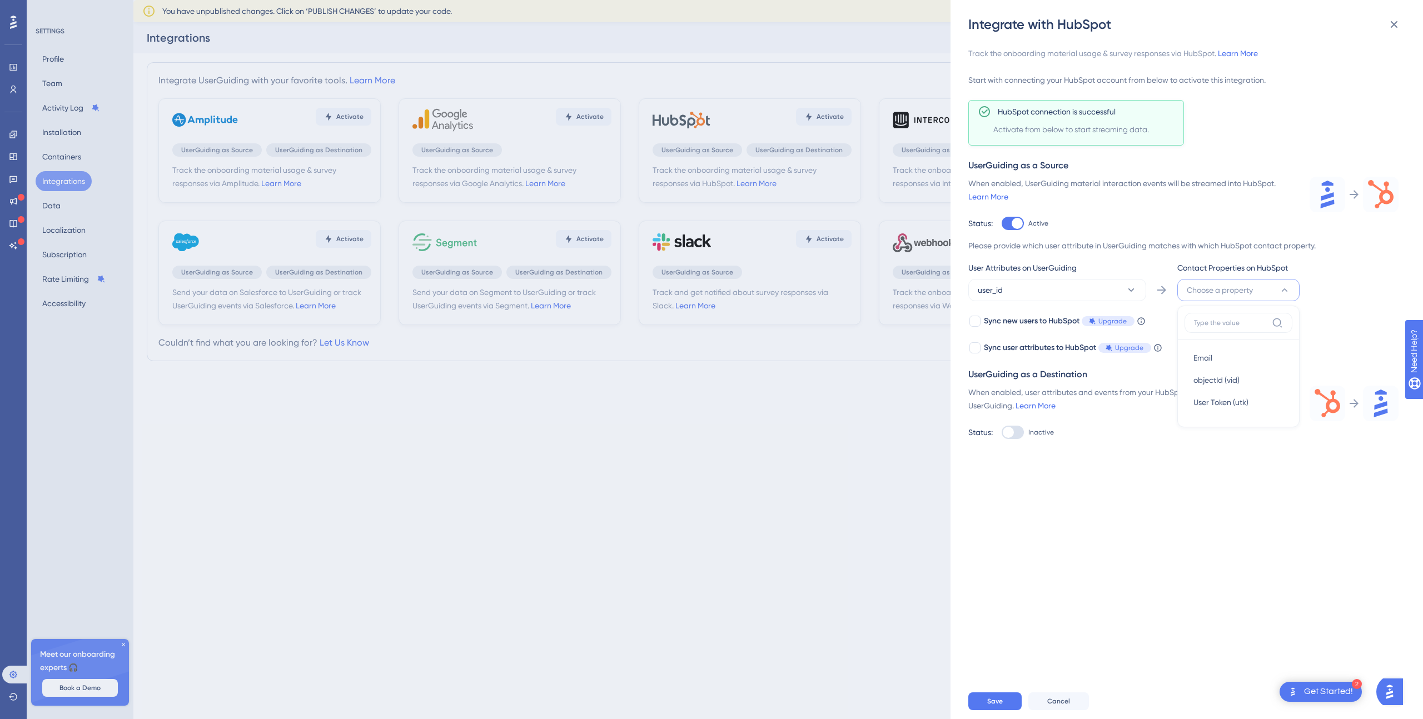
click at [1132, 549] on div "Track the onboarding material usage & survey responses via HubSpot. Learn More …" at bounding box center [1192, 358] width 448 height 650
click at [1018, 429] on div at bounding box center [1013, 432] width 22 height 13
click at [1002, 432] on input "Inactive" at bounding box center [1001, 432] width 1 height 1
checkbox input "false"
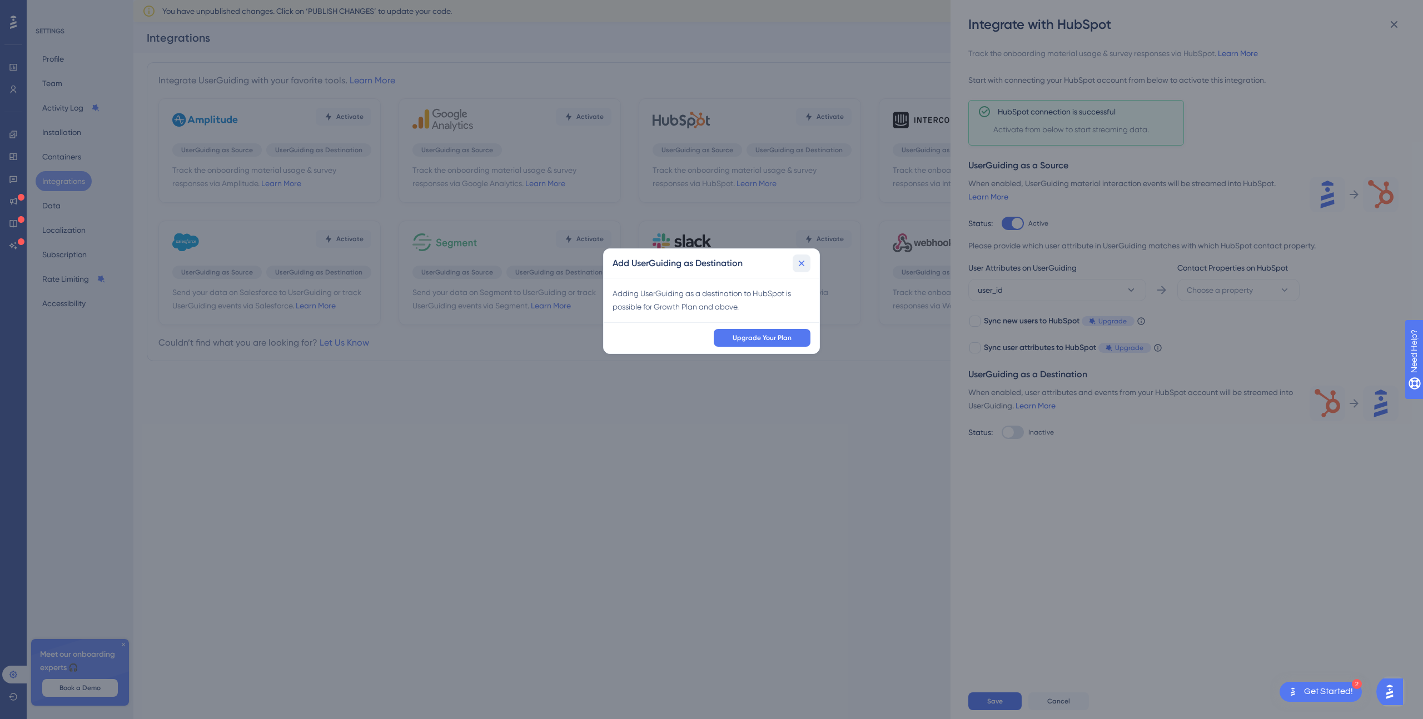
click at [803, 260] on icon at bounding box center [801, 263] width 11 height 11
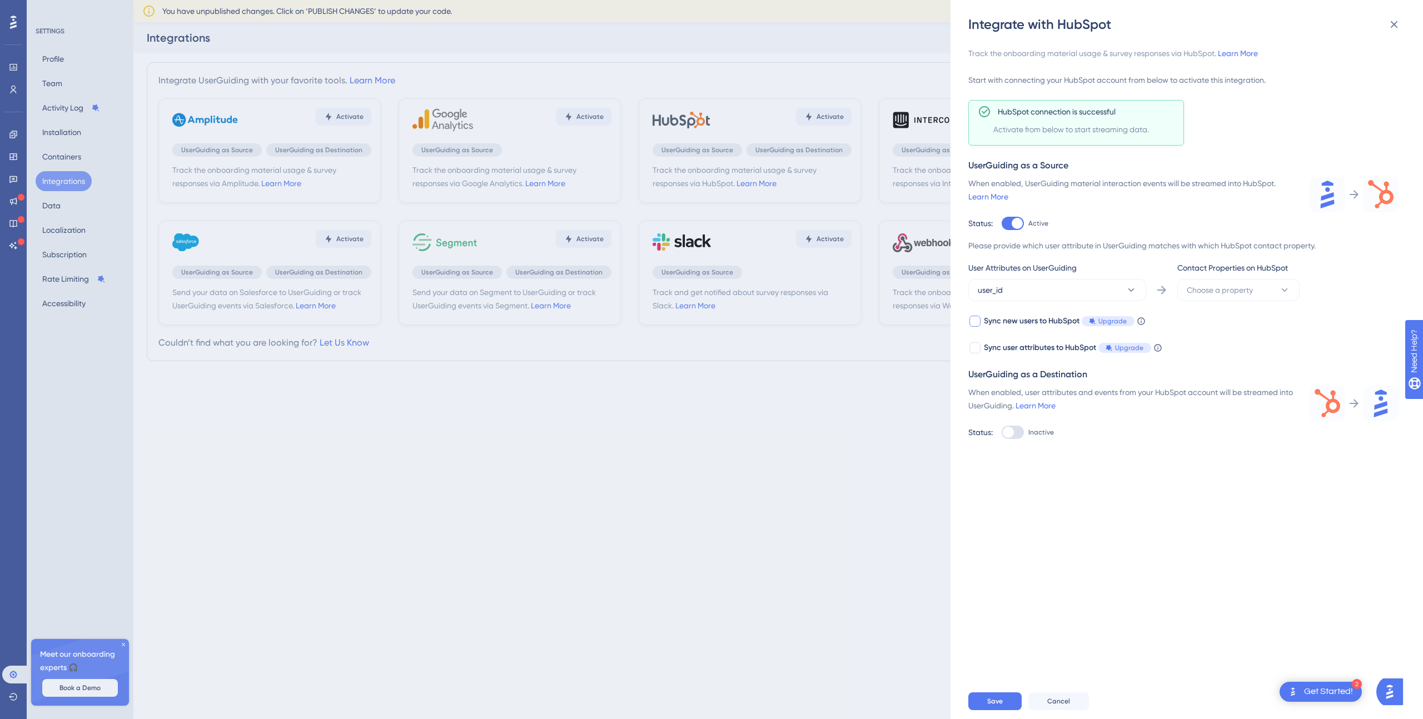
click at [974, 320] on div at bounding box center [974, 321] width 11 height 11
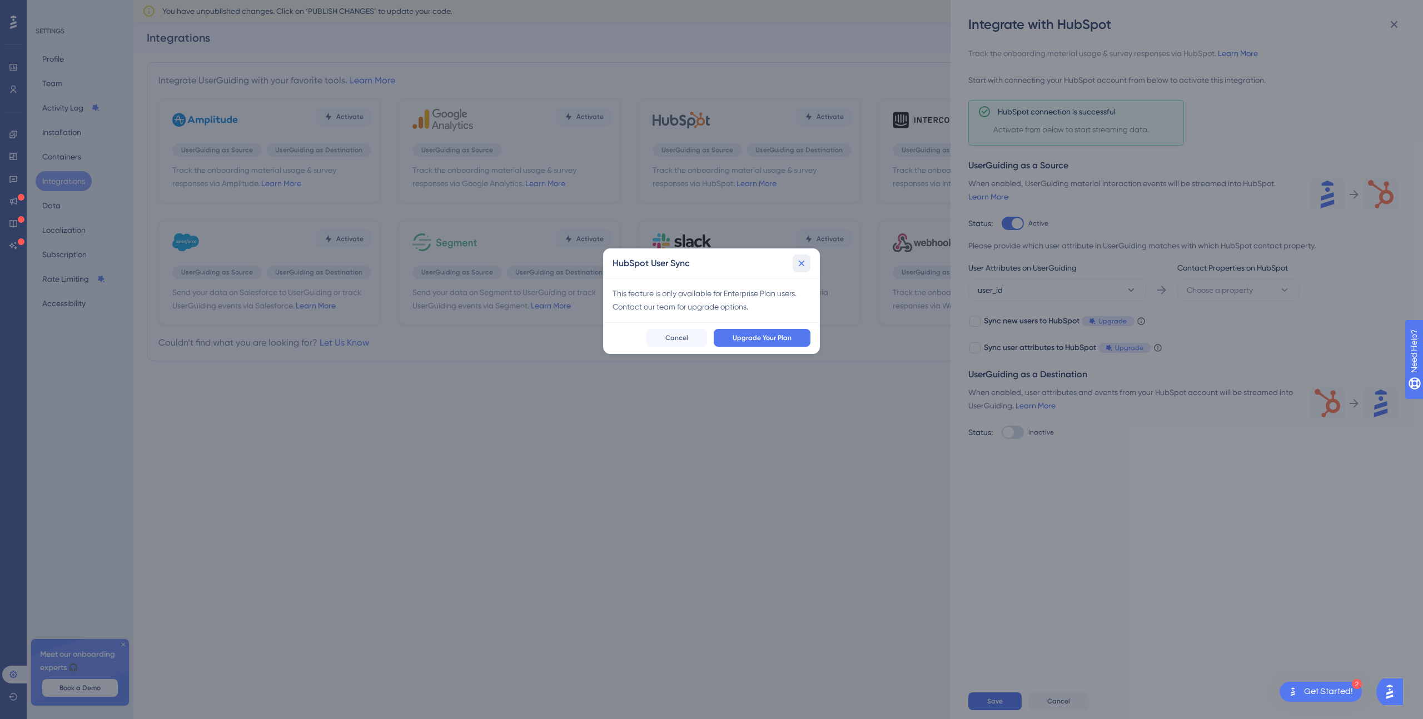
click at [800, 265] on icon at bounding box center [802, 264] width 6 height 6
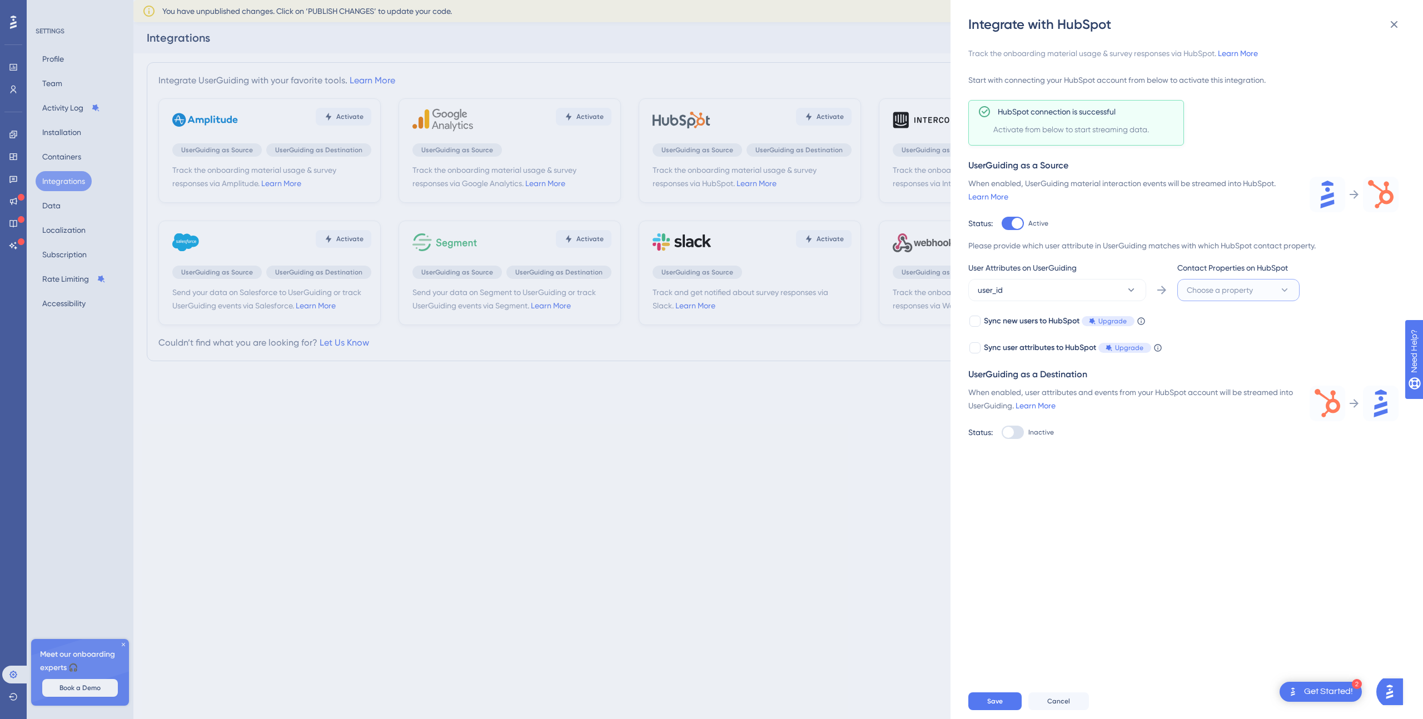
click at [1227, 279] on button "Choose a property" at bounding box center [1238, 290] width 122 height 22
click at [1226, 355] on div "Email Email" at bounding box center [1238, 358] width 90 height 22
click at [1220, 292] on button "Email" at bounding box center [1238, 290] width 122 height 22
click at [1221, 375] on span "objectId (vid)" at bounding box center [1216, 380] width 46 height 13
click at [1262, 289] on button "objectId (vid)" at bounding box center [1238, 290] width 122 height 22
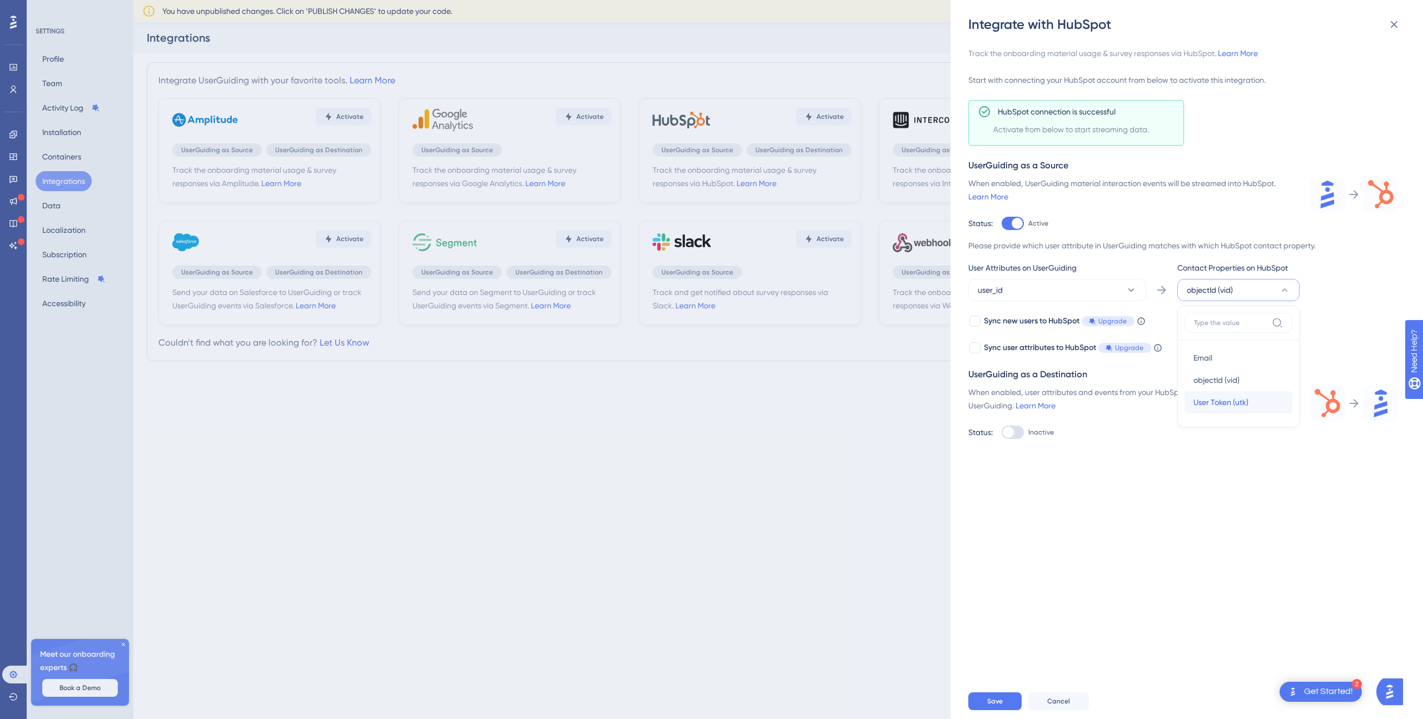
click at [1238, 404] on span "User Token (utk)" at bounding box center [1220, 402] width 55 height 13
click at [1070, 698] on button "Cancel" at bounding box center [1058, 702] width 61 height 18
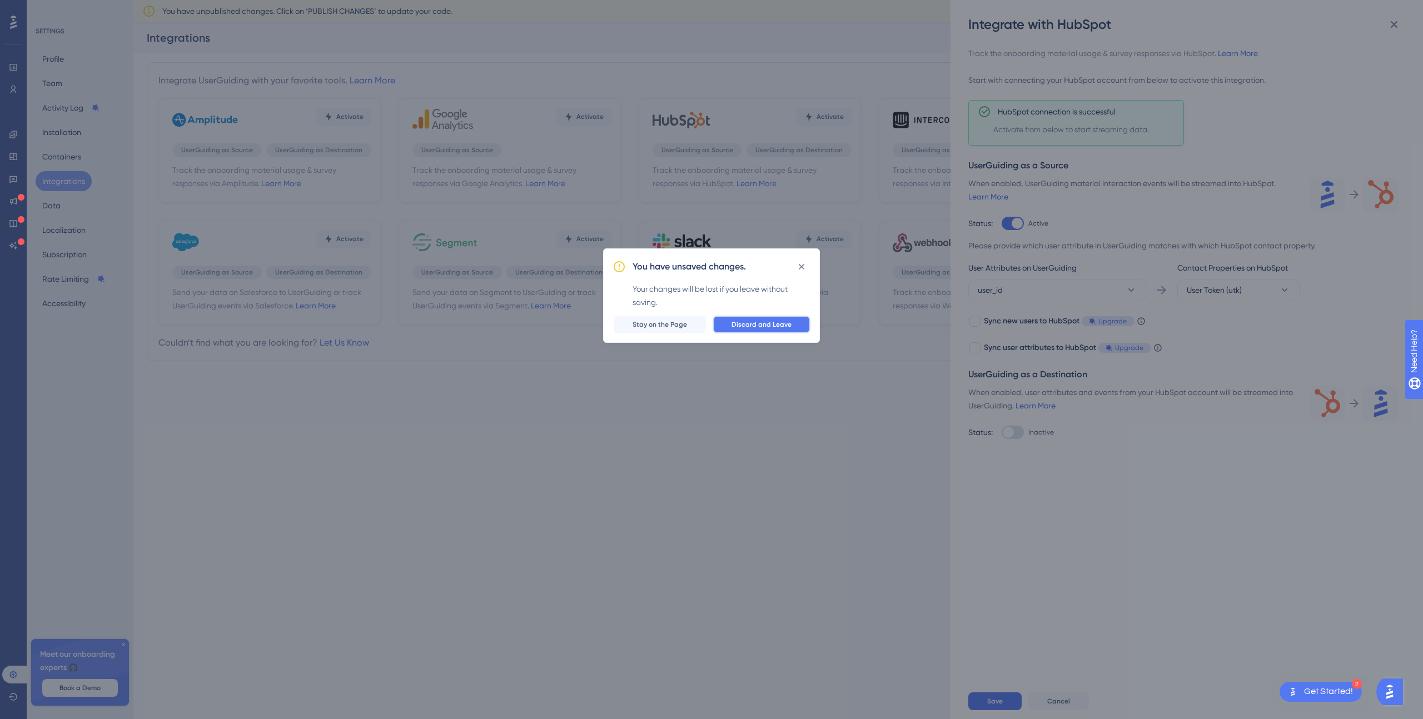
click at [768, 321] on span "Discard and Leave" at bounding box center [762, 324] width 60 height 9
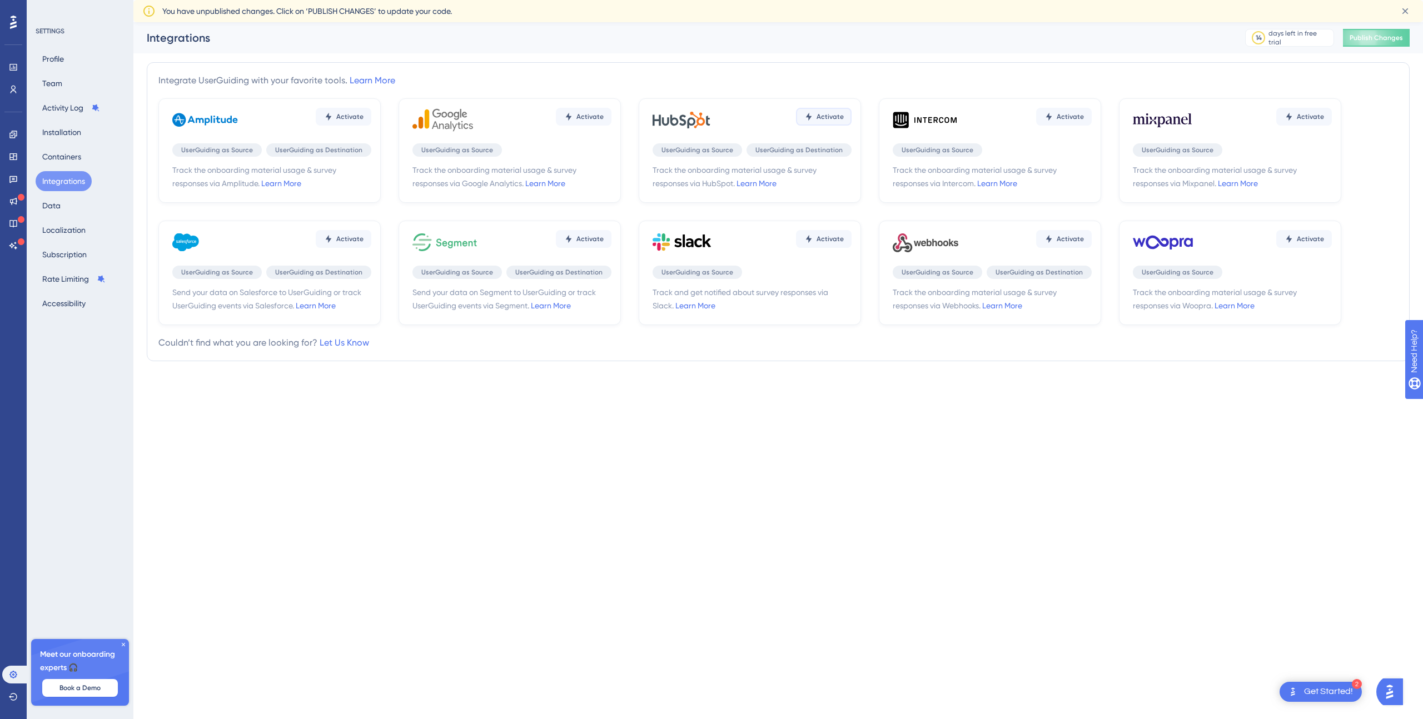
click at [824, 113] on span "Activate" at bounding box center [830, 116] width 27 height 9
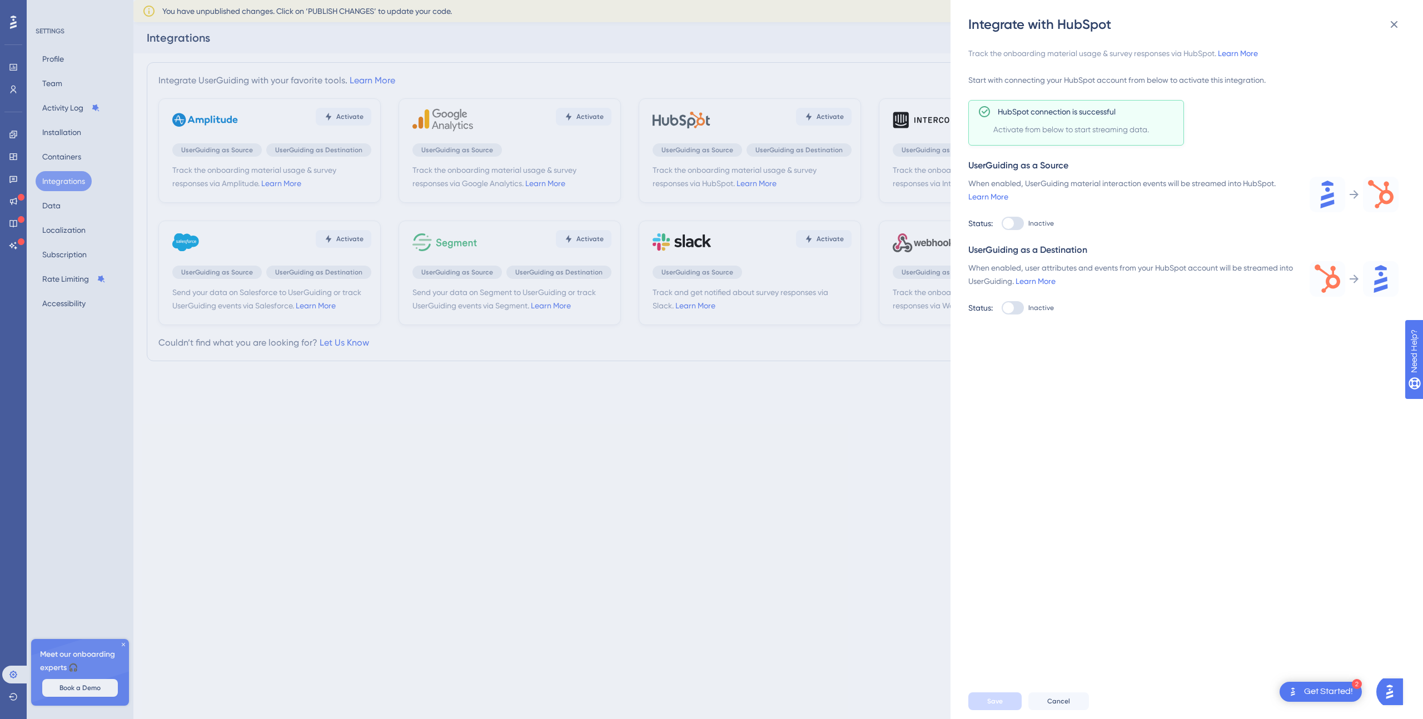
click at [1012, 219] on div at bounding box center [1008, 223] width 11 height 11
click at [1002, 223] on input "Inactive" at bounding box center [1001, 223] width 1 height 1
checkbox input "true"
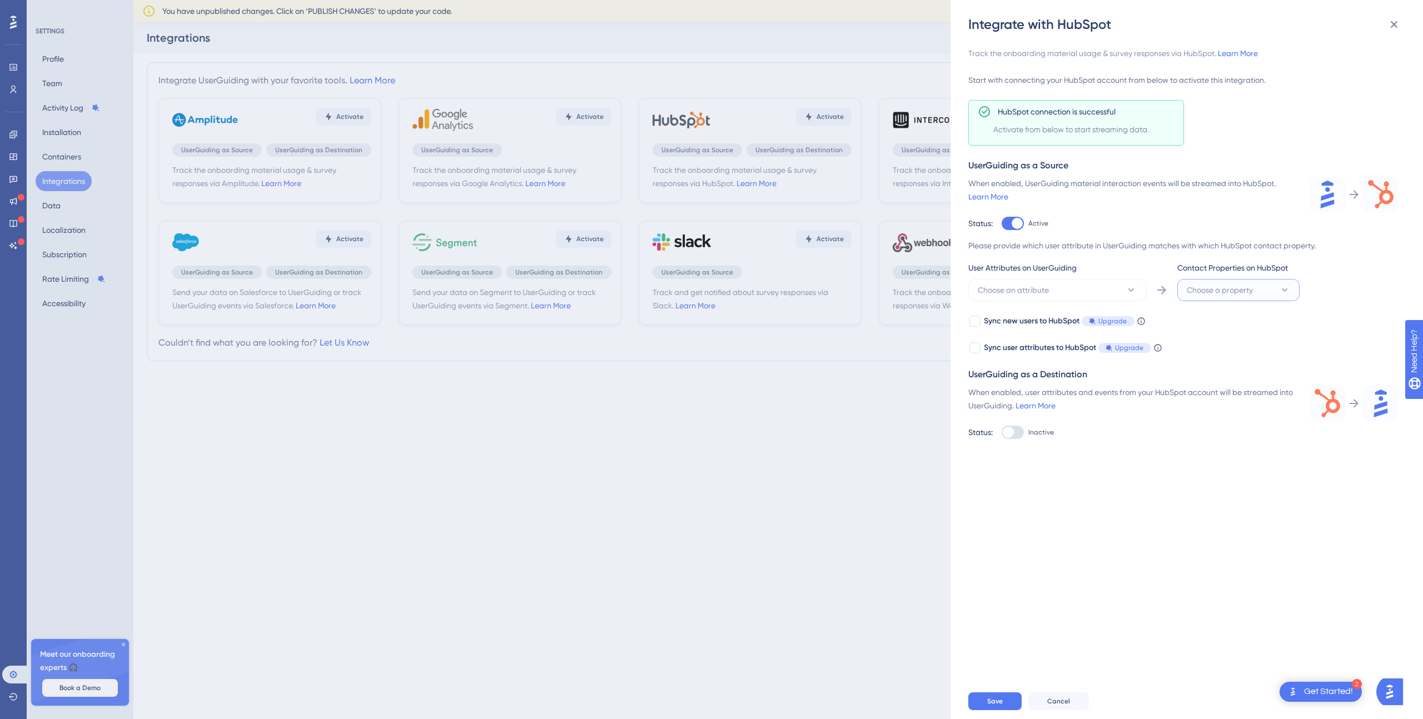
click at [1250, 291] on span "Choose a property" at bounding box center [1220, 289] width 66 height 13
click at [1072, 283] on button "Choose an attribute" at bounding box center [1057, 290] width 178 height 22
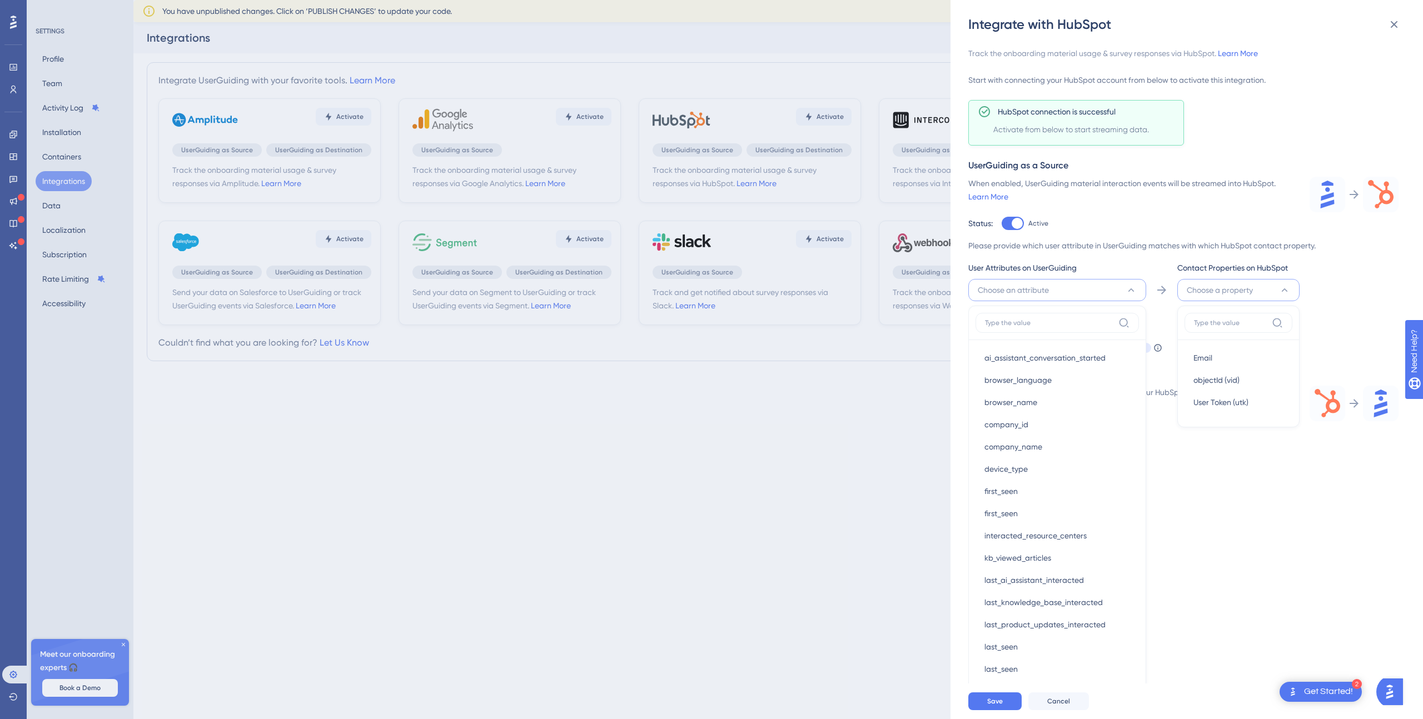
scroll to position [141, 0]
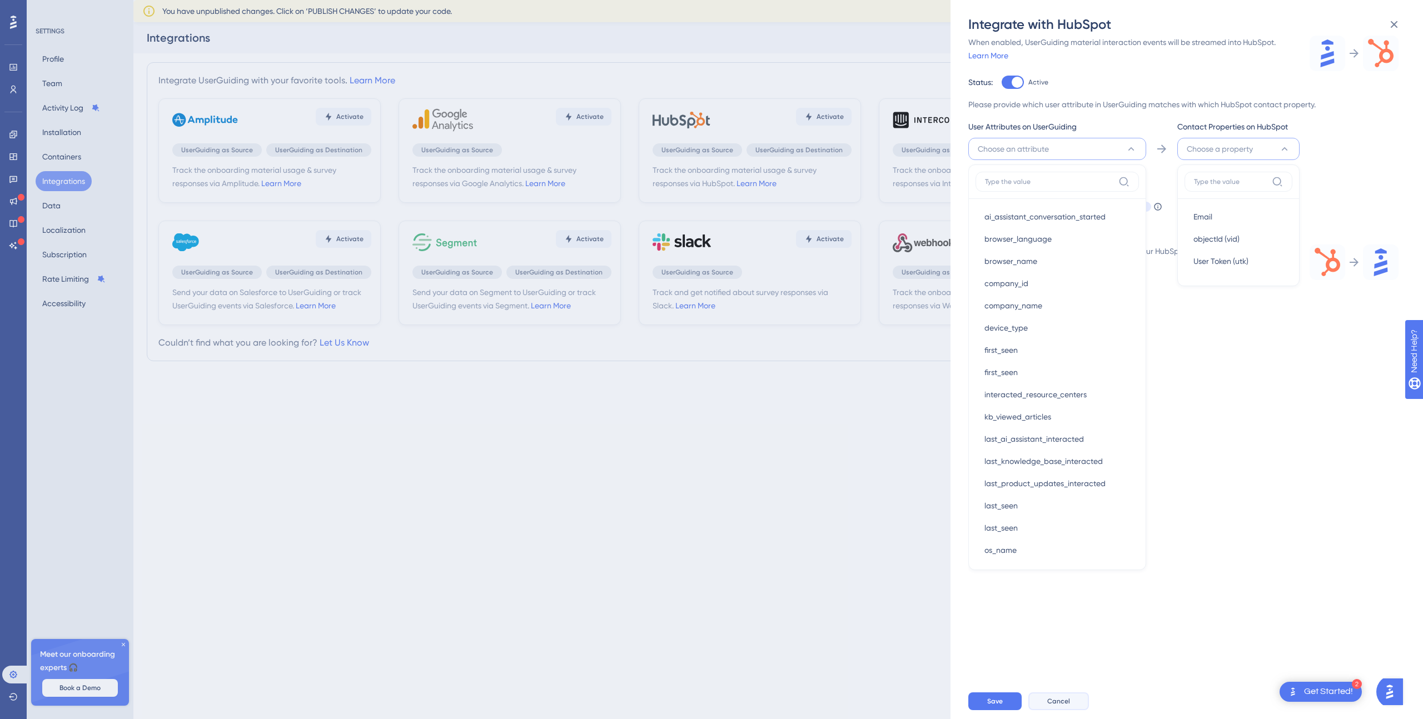
click at [1072, 699] on button "Cancel" at bounding box center [1058, 702] width 61 height 18
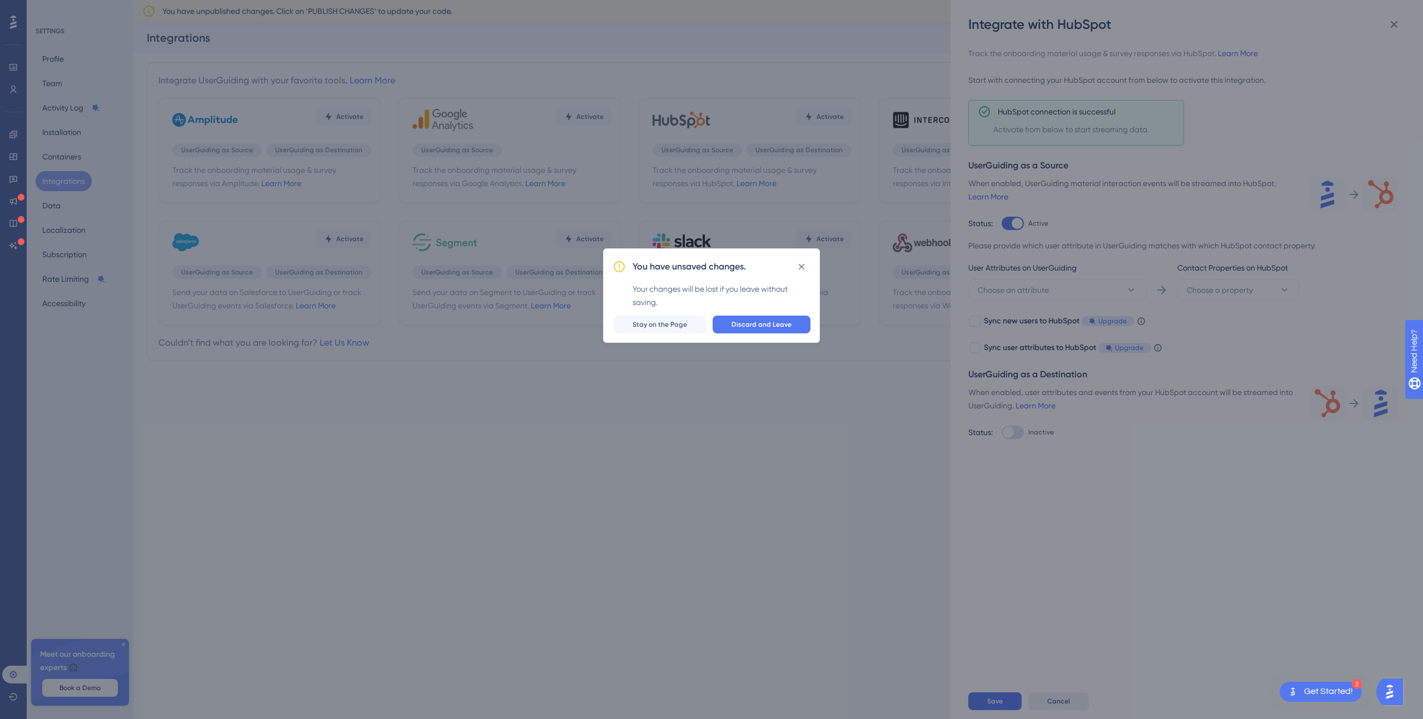
scroll to position [0, 0]
click at [778, 323] on span "Discard and Leave" at bounding box center [762, 324] width 60 height 9
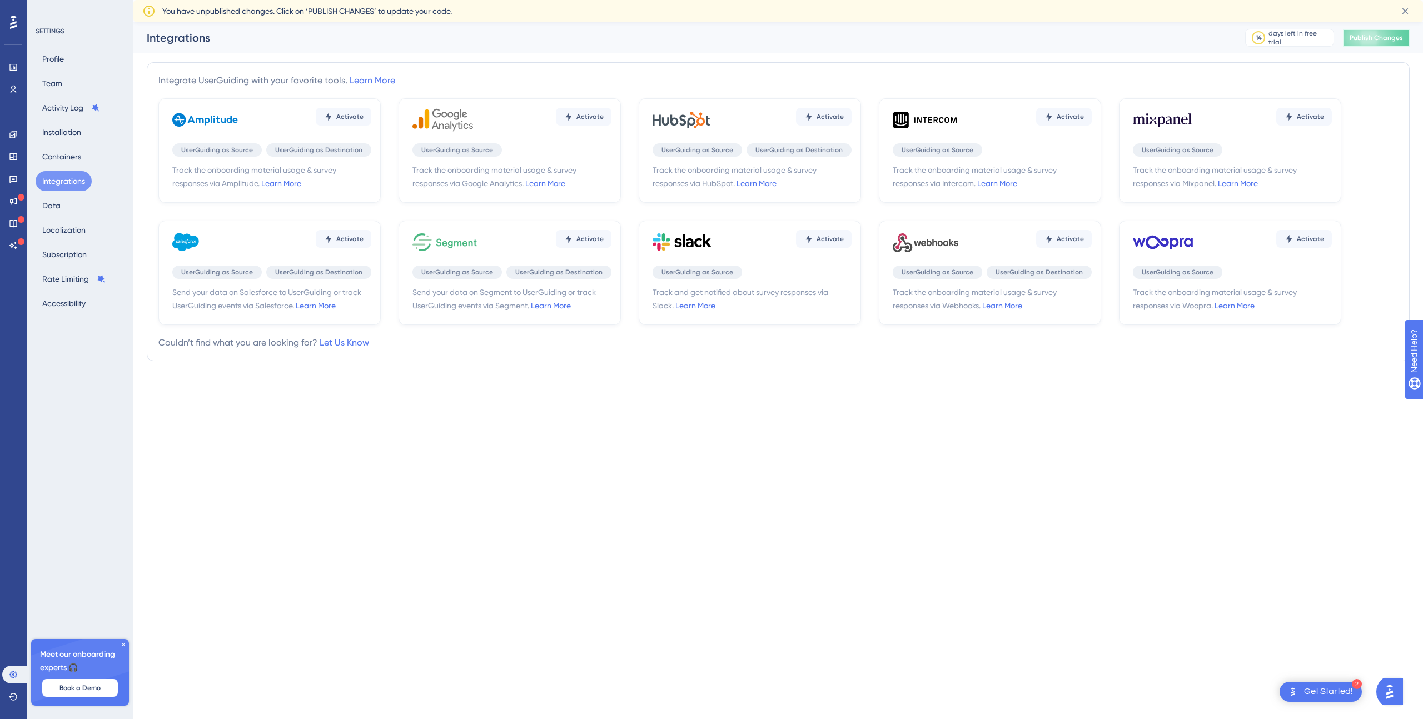
click at [1385, 38] on span "Publish Changes" at bounding box center [1376, 37] width 53 height 9
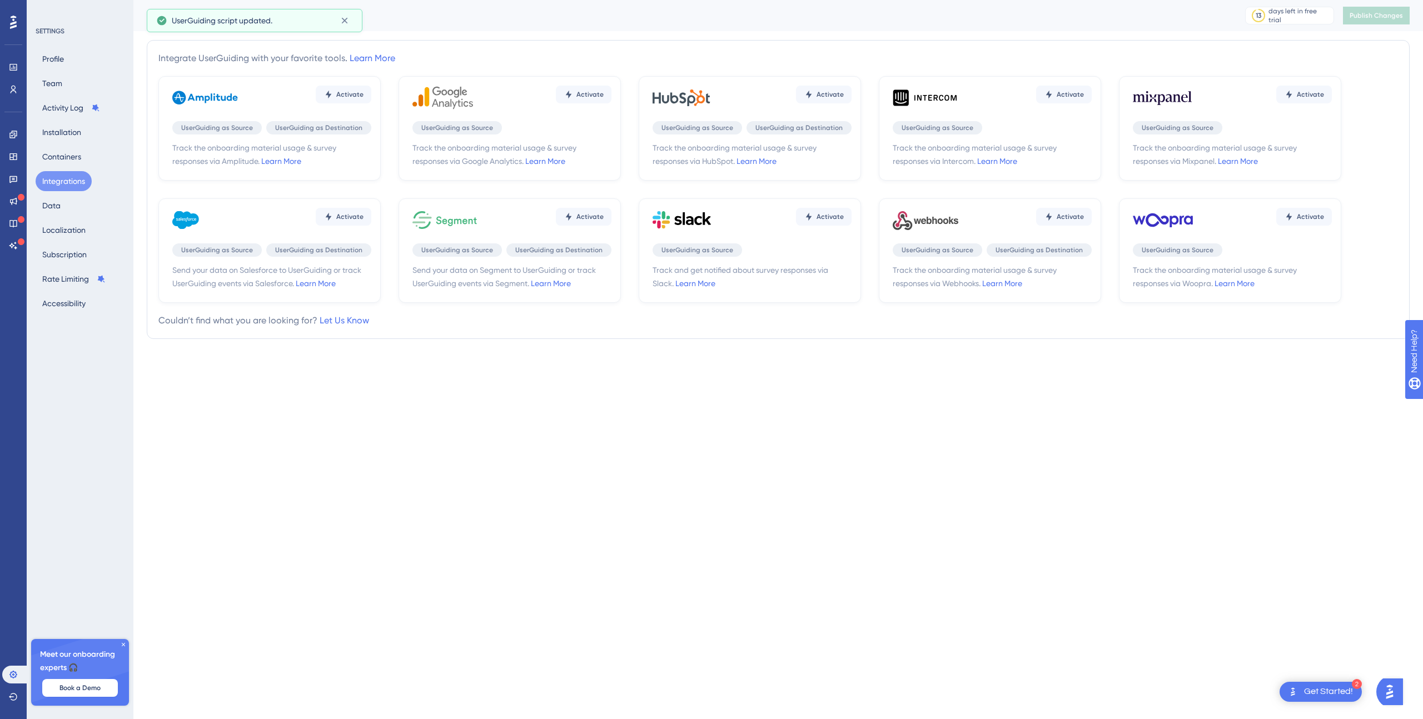
click at [1374, 46] on div "Integrate UserGuiding with your favorite tools. Learn More Activate UserGuiding…" at bounding box center [778, 189] width 1263 height 299
click at [830, 95] on span "Activate" at bounding box center [830, 94] width 27 height 9
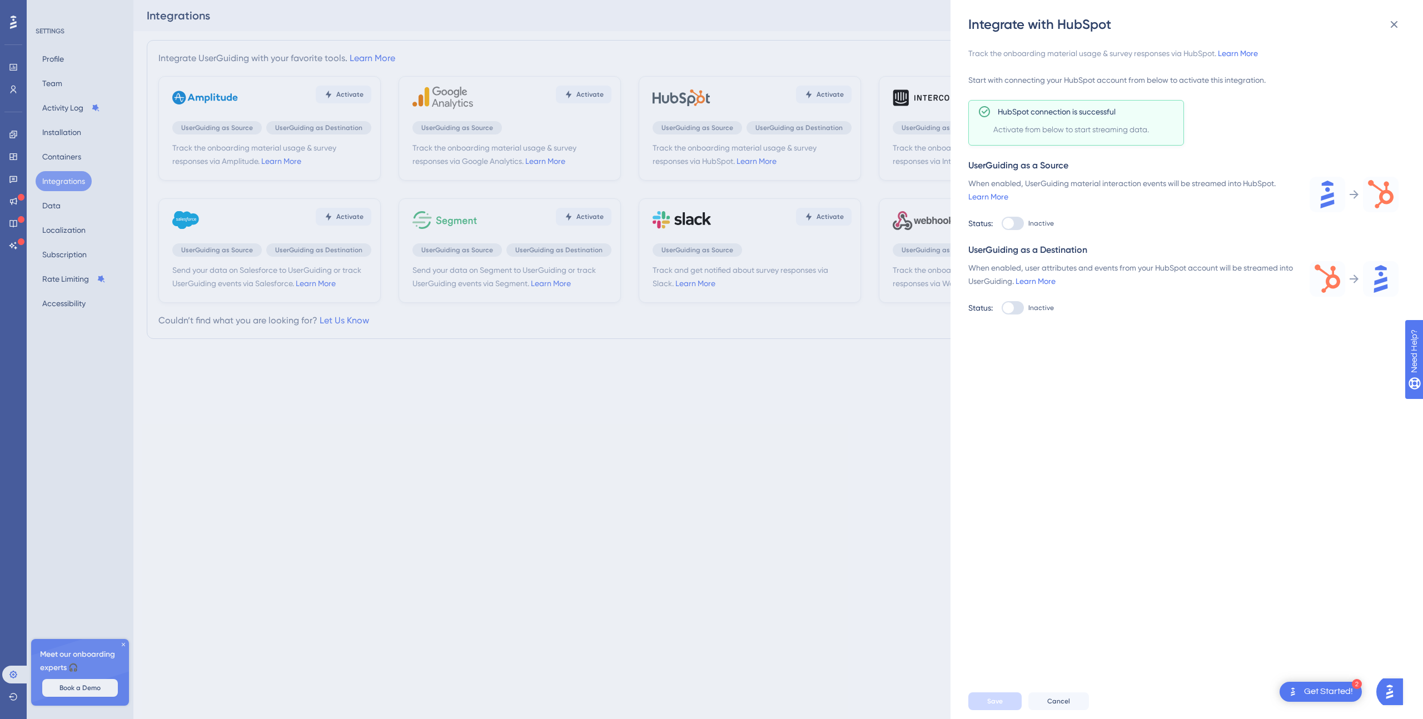
click at [1026, 223] on label "Inactive" at bounding box center [1028, 223] width 52 height 13
click at [1002, 223] on input "Inactive" at bounding box center [1001, 223] width 1 height 1
checkbox input "true"
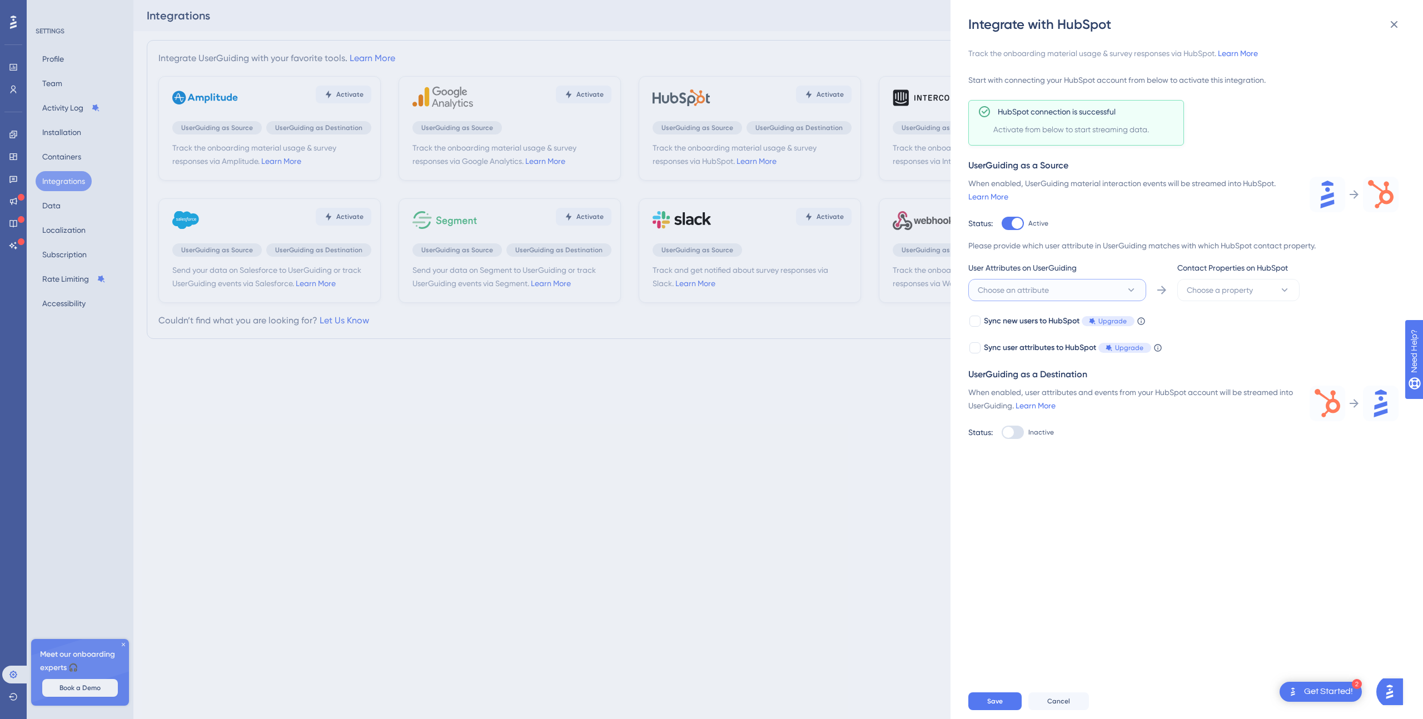
click at [1058, 291] on button "Choose an attribute" at bounding box center [1057, 290] width 178 height 22
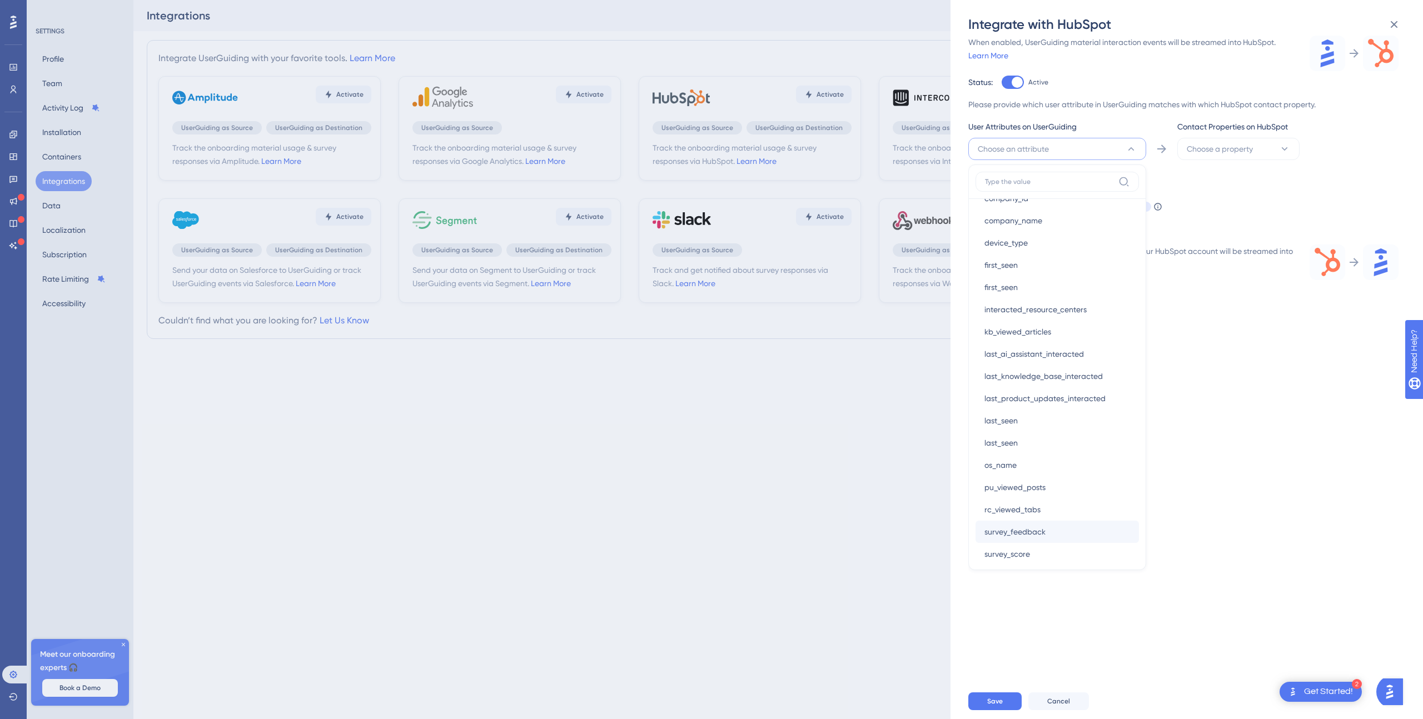
scroll to position [138, 0]
click at [1026, 523] on div "user_id user_id" at bounding box center [1057, 523] width 146 height 22
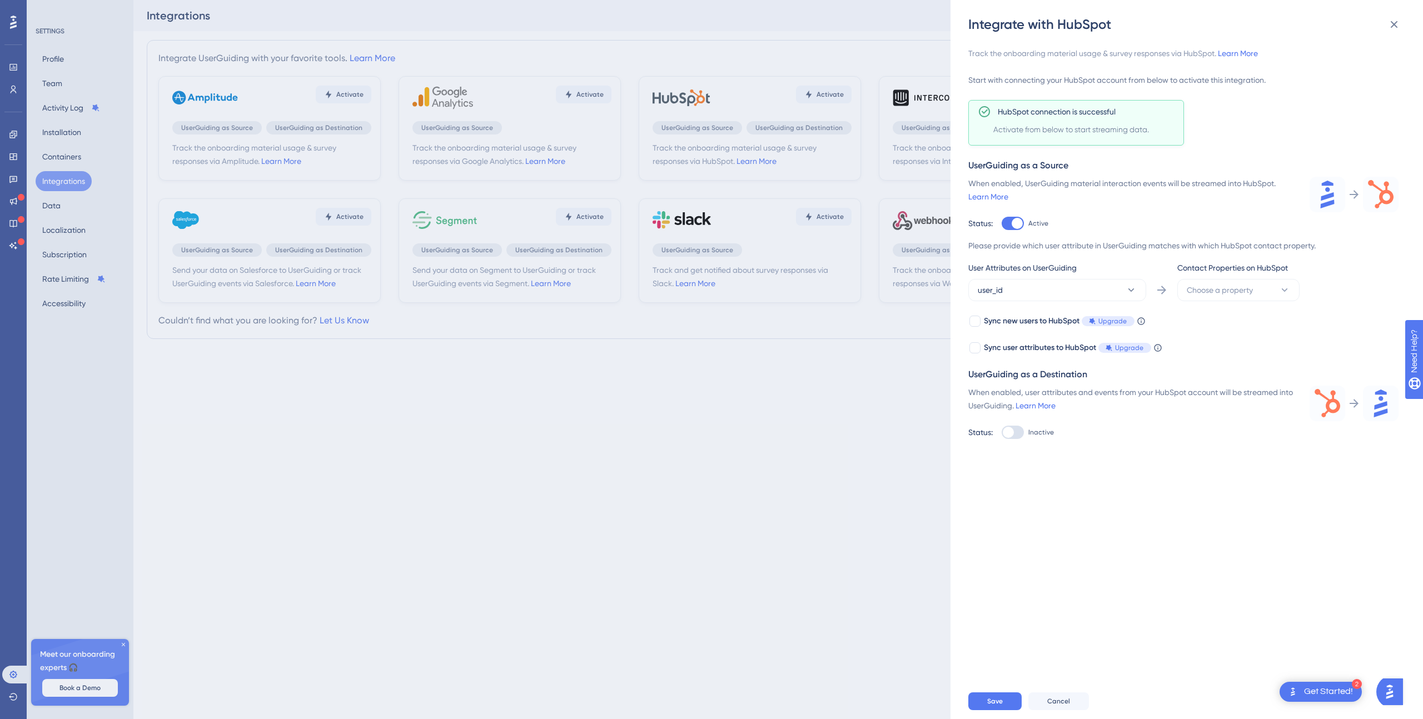
scroll to position [0, 0]
click at [1247, 286] on span "Choose a property" at bounding box center [1220, 289] width 66 height 13
click at [1206, 358] on span "Email" at bounding box center [1202, 357] width 19 height 13
click at [1249, 283] on button "Email" at bounding box center [1238, 290] width 122 height 22
click at [1227, 385] on span "objectId (vid)" at bounding box center [1216, 380] width 46 height 13
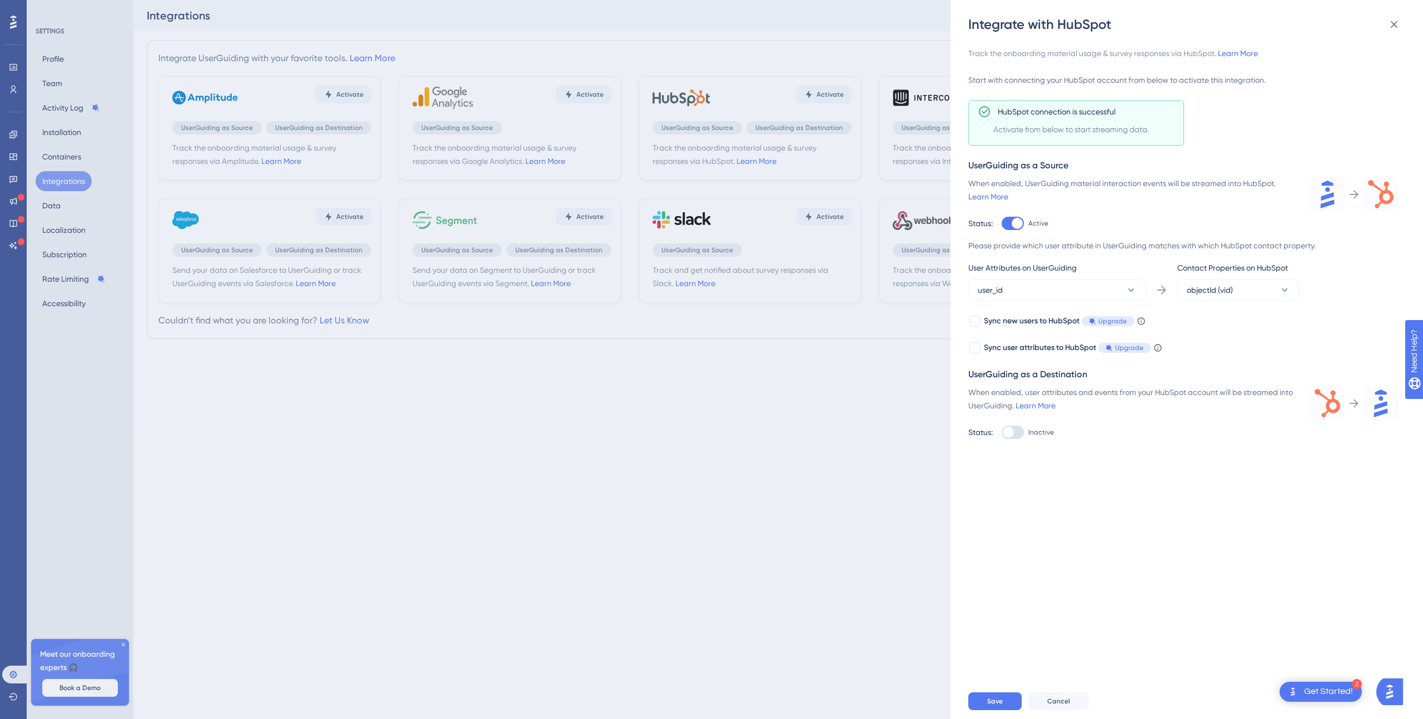
click at [746, 436] on div "Integrate with HubSpot Track the onboarding material usage & survey responses v…" at bounding box center [711, 359] width 1423 height 719
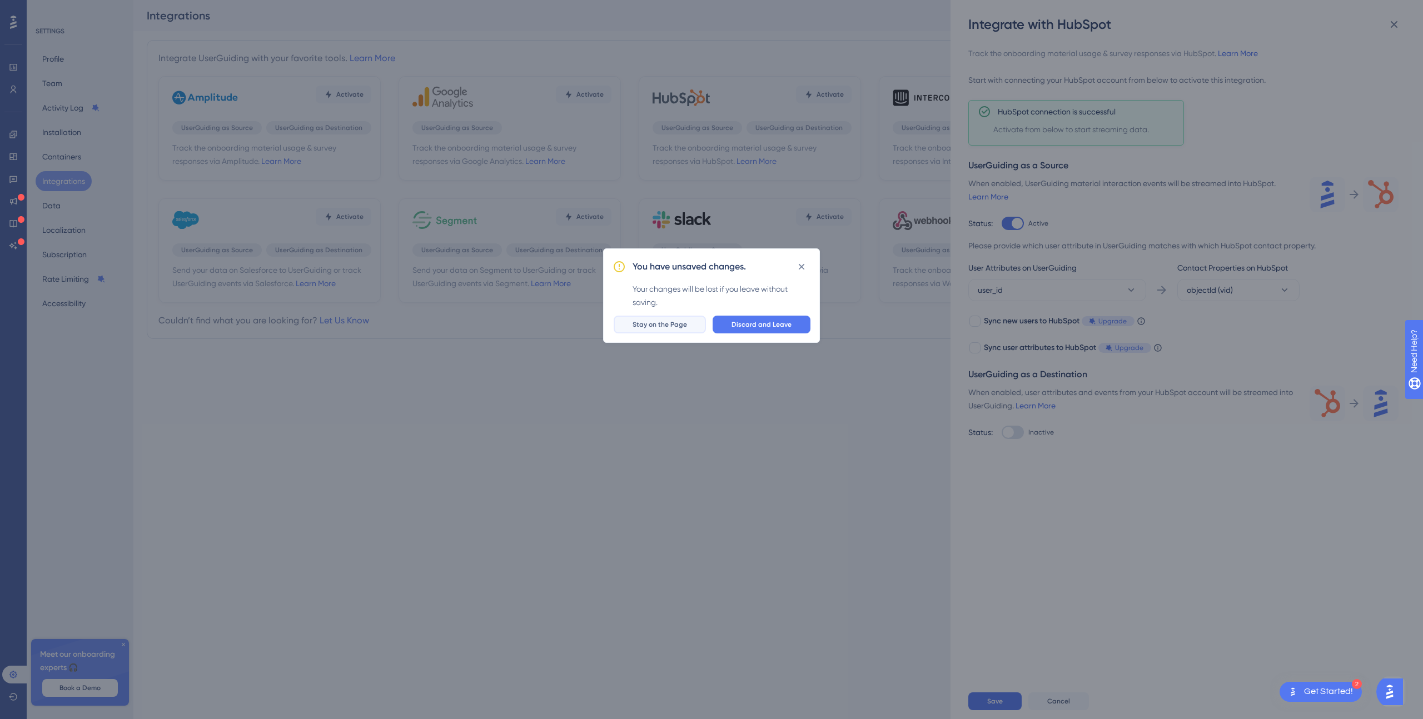
click at [654, 326] on span "Stay on the Page" at bounding box center [660, 324] width 54 height 9
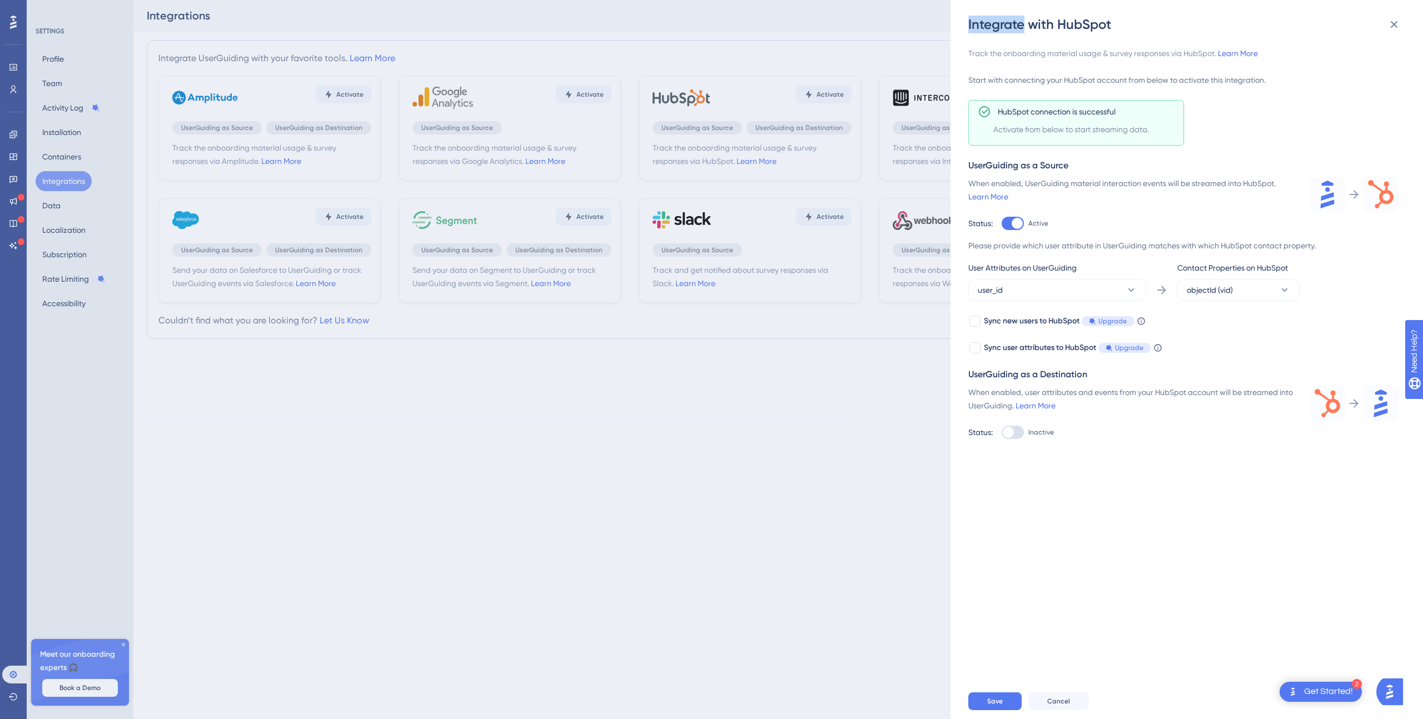
click at [654, 326] on div "Integrate with HubSpot Track the onboarding material usage & survey responses v…" at bounding box center [711, 359] width 1423 height 719
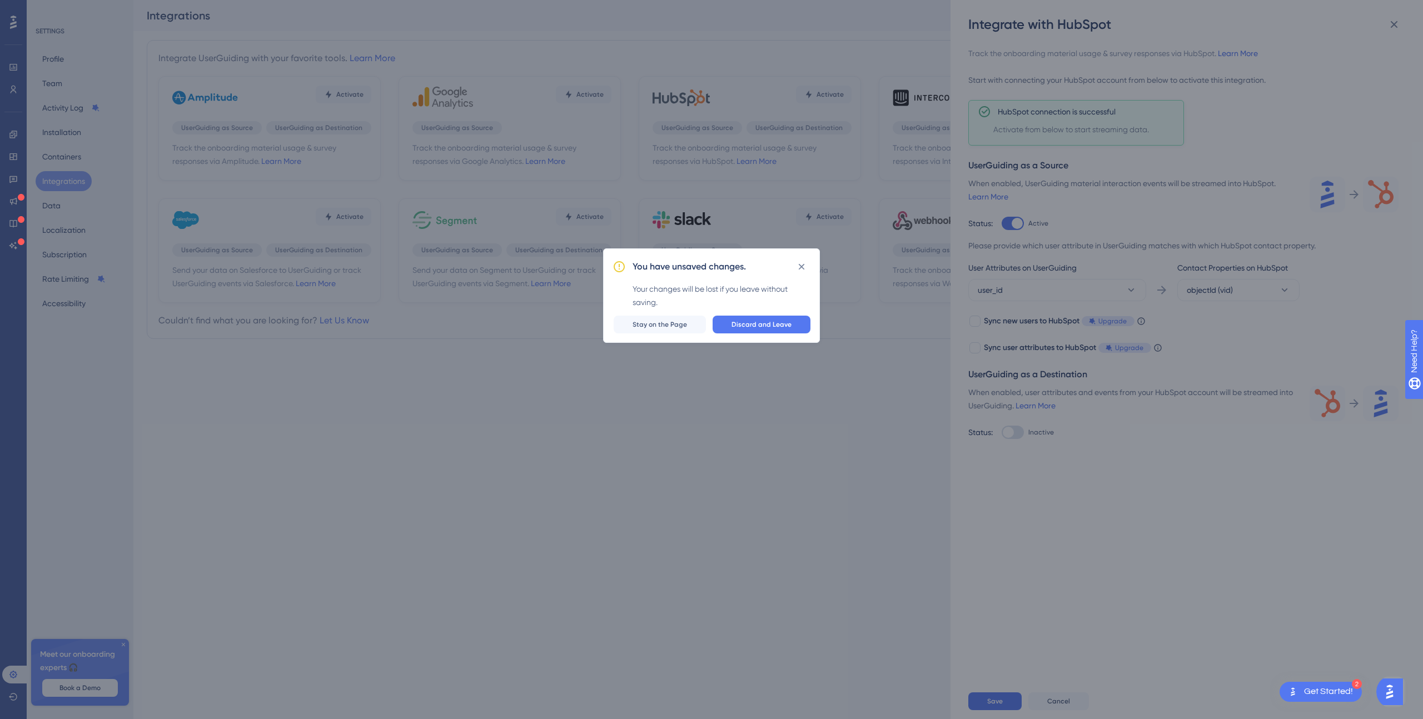
click at [1391, 20] on div "You have unsaved changes. Your changes will be lost if you leave without saving…" at bounding box center [711, 359] width 1423 height 719
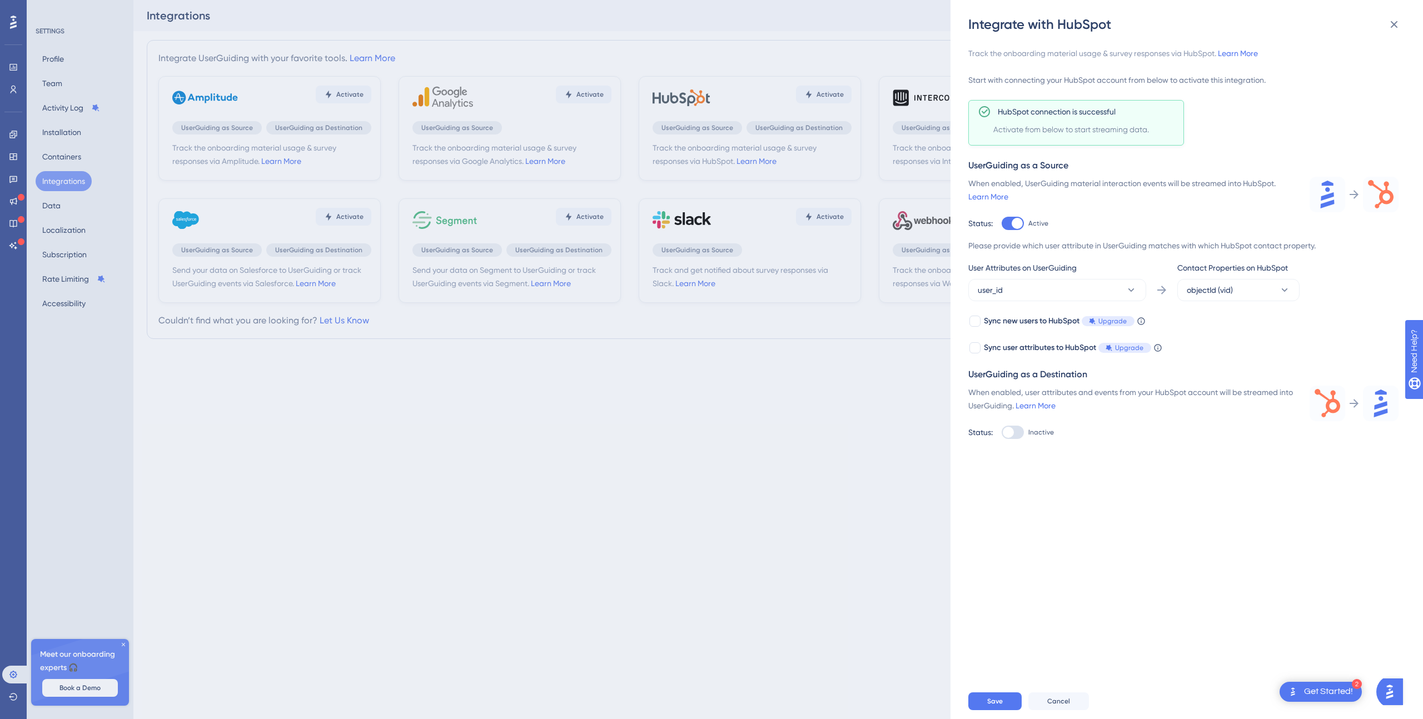
click at [730, 387] on div "Integrate with HubSpot Track the onboarding material usage & survey responses v…" at bounding box center [711, 359] width 1423 height 719
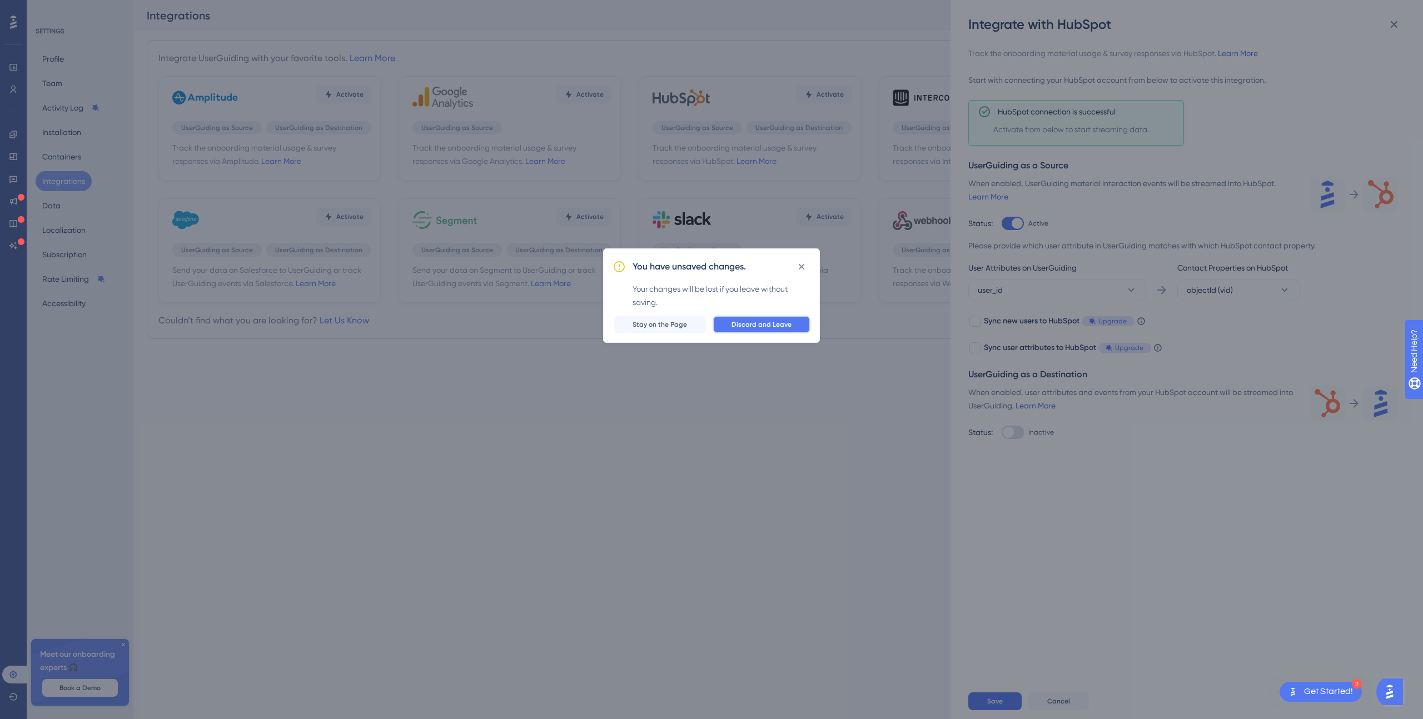
click at [775, 327] on span "Discard and Leave" at bounding box center [762, 324] width 60 height 9
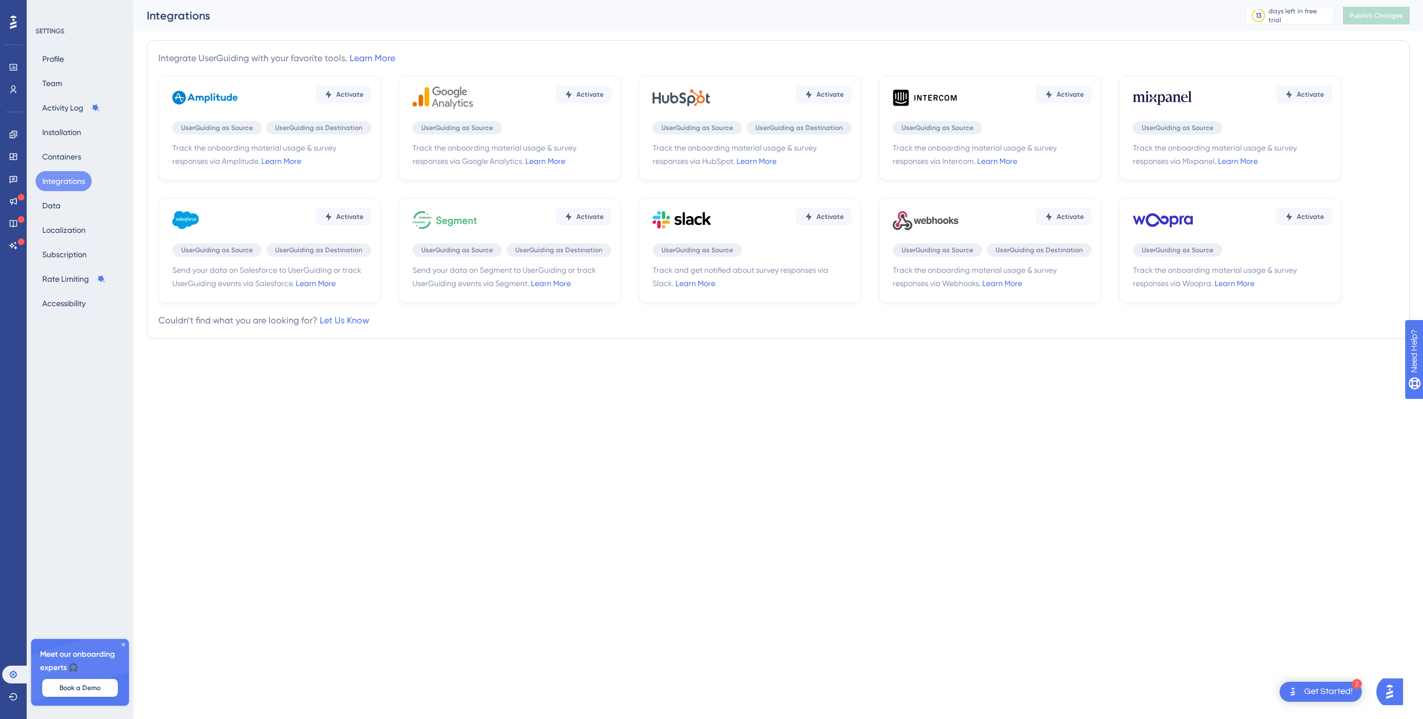
click at [58, 170] on div "Profile Team Activity Log Installation Containers Integrations Data Localizatio…" at bounding box center [81, 181] width 90 height 265
click at [61, 180] on button "Integrations" at bounding box center [64, 181] width 56 height 20
click at [941, 376] on div "Performance Users Engagement Widgets Feedback Product Updates Knowledge Base AI…" at bounding box center [711, 192] width 1423 height 384
click at [588, 96] on span "Activate" at bounding box center [589, 94] width 27 height 9
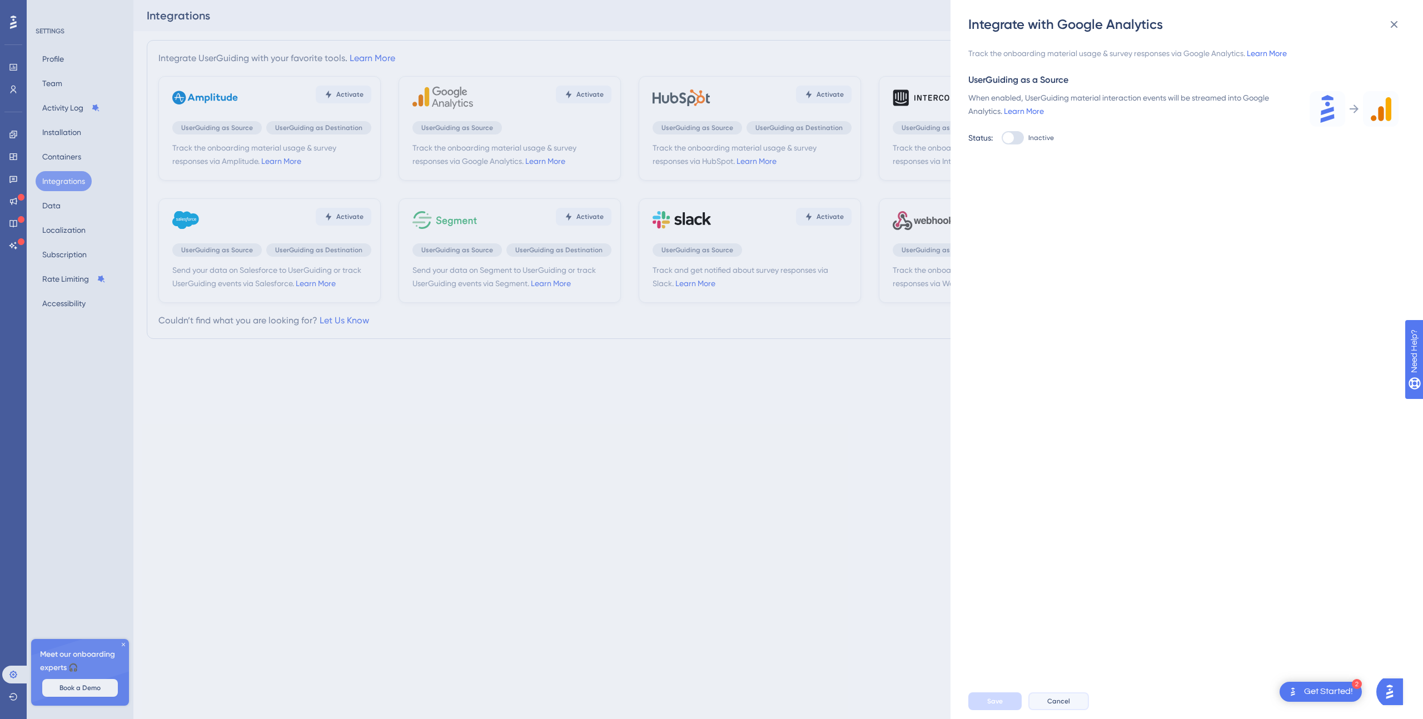
click at [1073, 703] on button "Cancel" at bounding box center [1058, 702] width 61 height 18
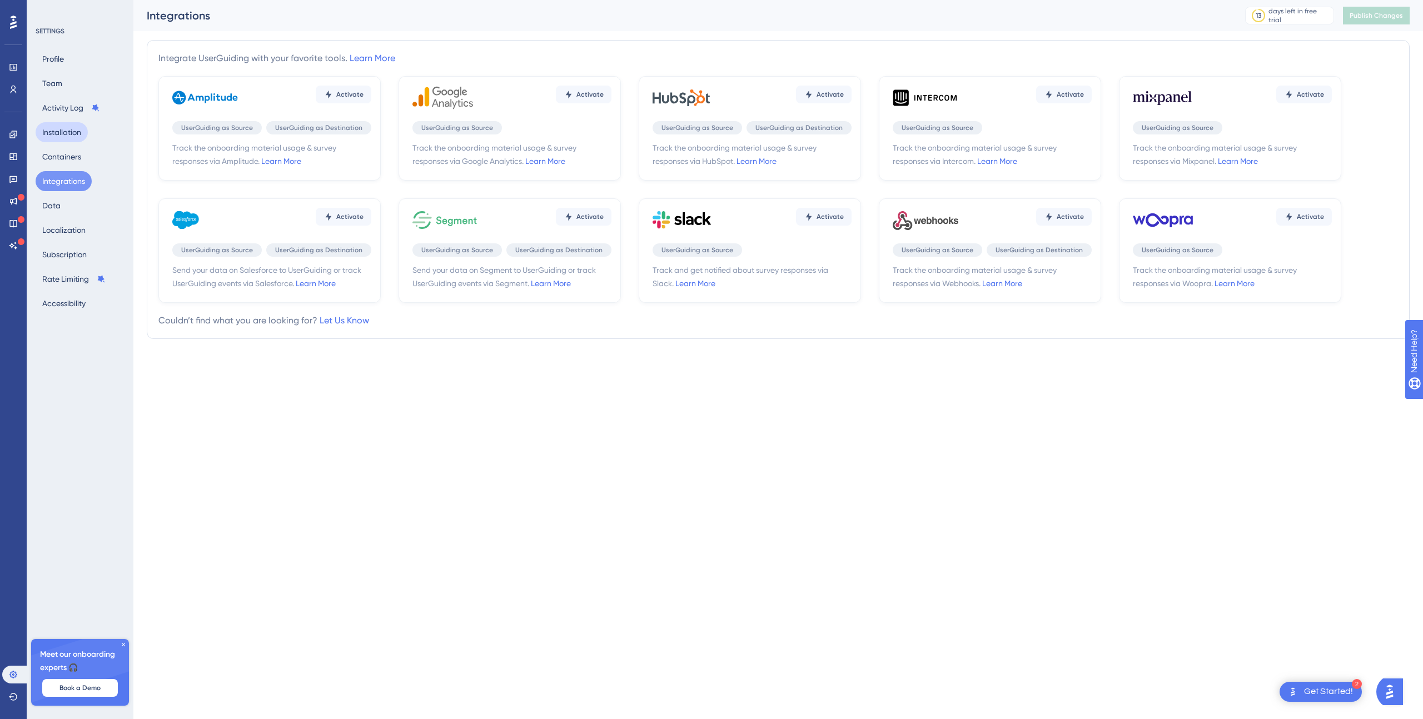
click at [66, 137] on button "Installation" at bounding box center [62, 132] width 52 height 20
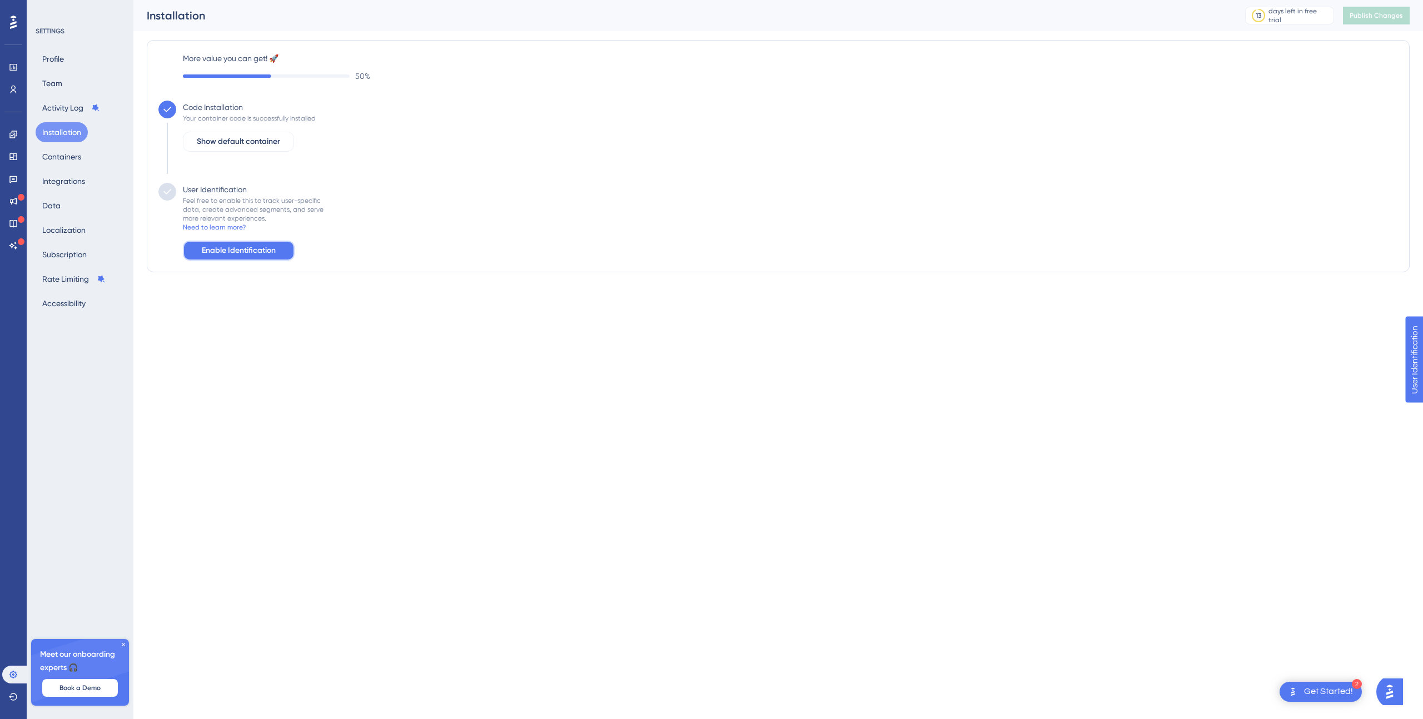
click at [263, 256] on span "Enable Identification" at bounding box center [239, 250] width 74 height 13
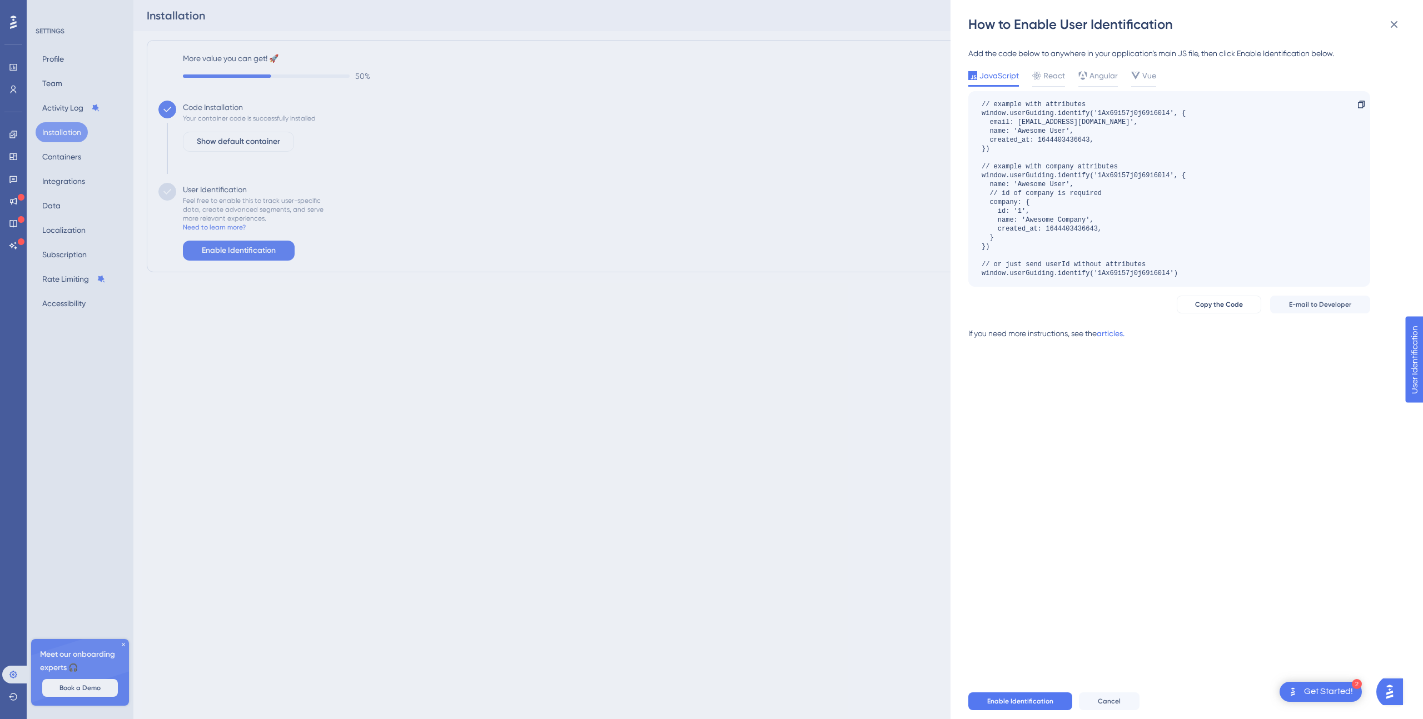
click at [770, 379] on div "How to Enable User Identification Add the code below to anywhere in your applic…" at bounding box center [711, 359] width 1423 height 719
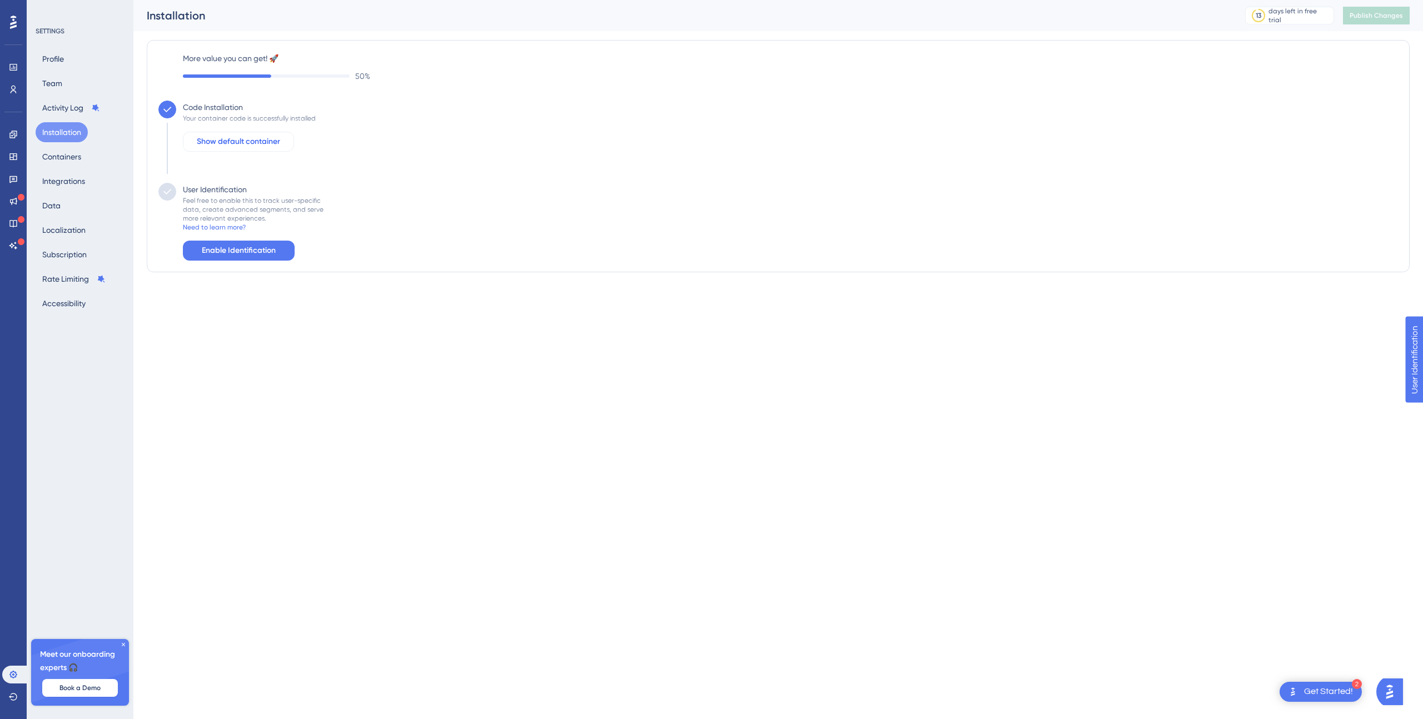
click at [249, 141] on span "Show default container" at bounding box center [238, 141] width 83 height 13
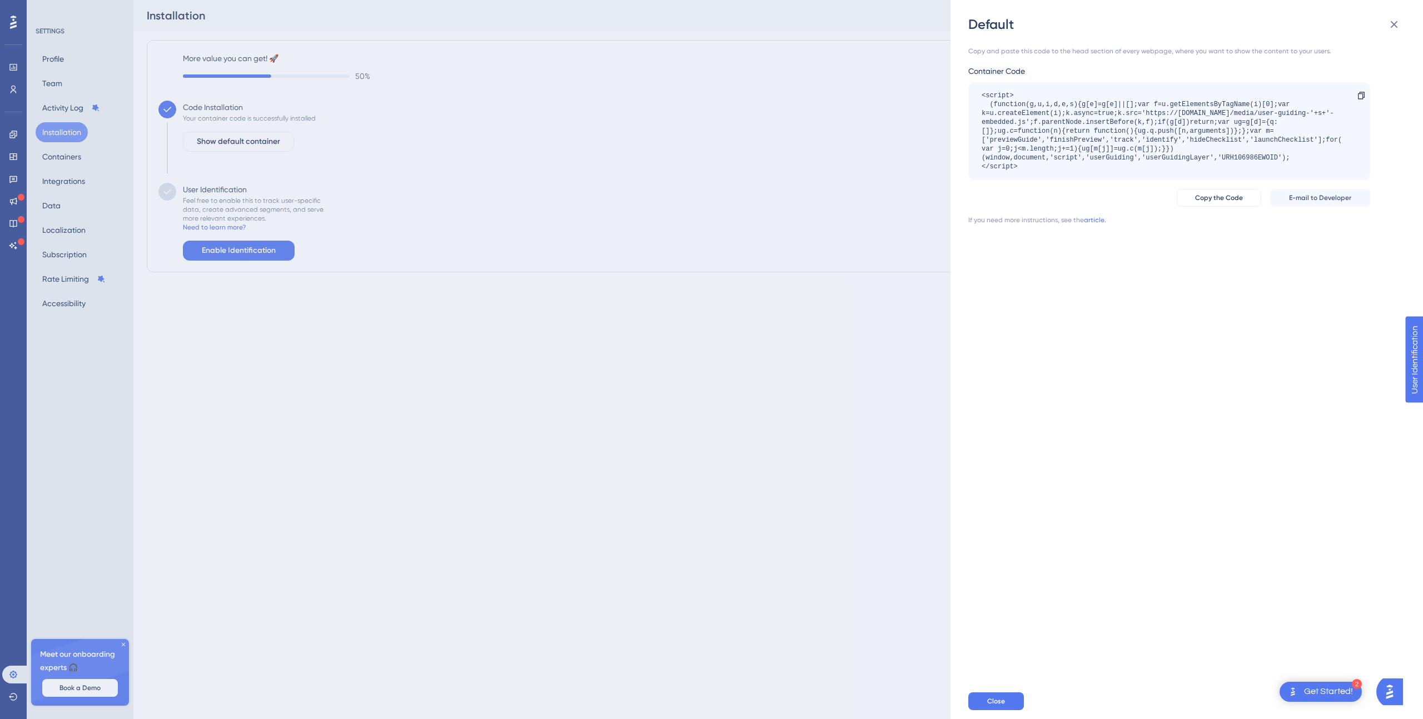
click at [541, 289] on div "Default Copy and paste this code to the head section of every webpage, where yo…" at bounding box center [711, 359] width 1423 height 719
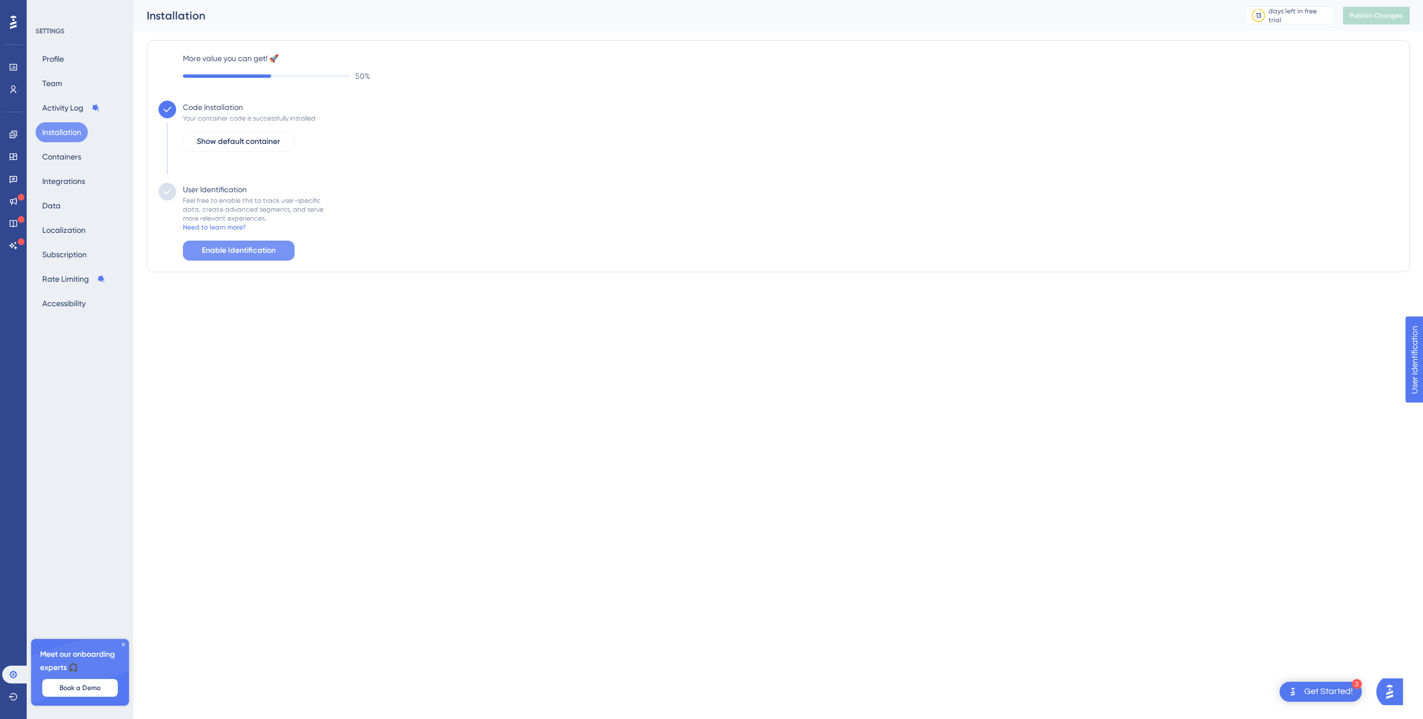
click at [242, 256] on span "Enable Identification" at bounding box center [239, 250] width 74 height 13
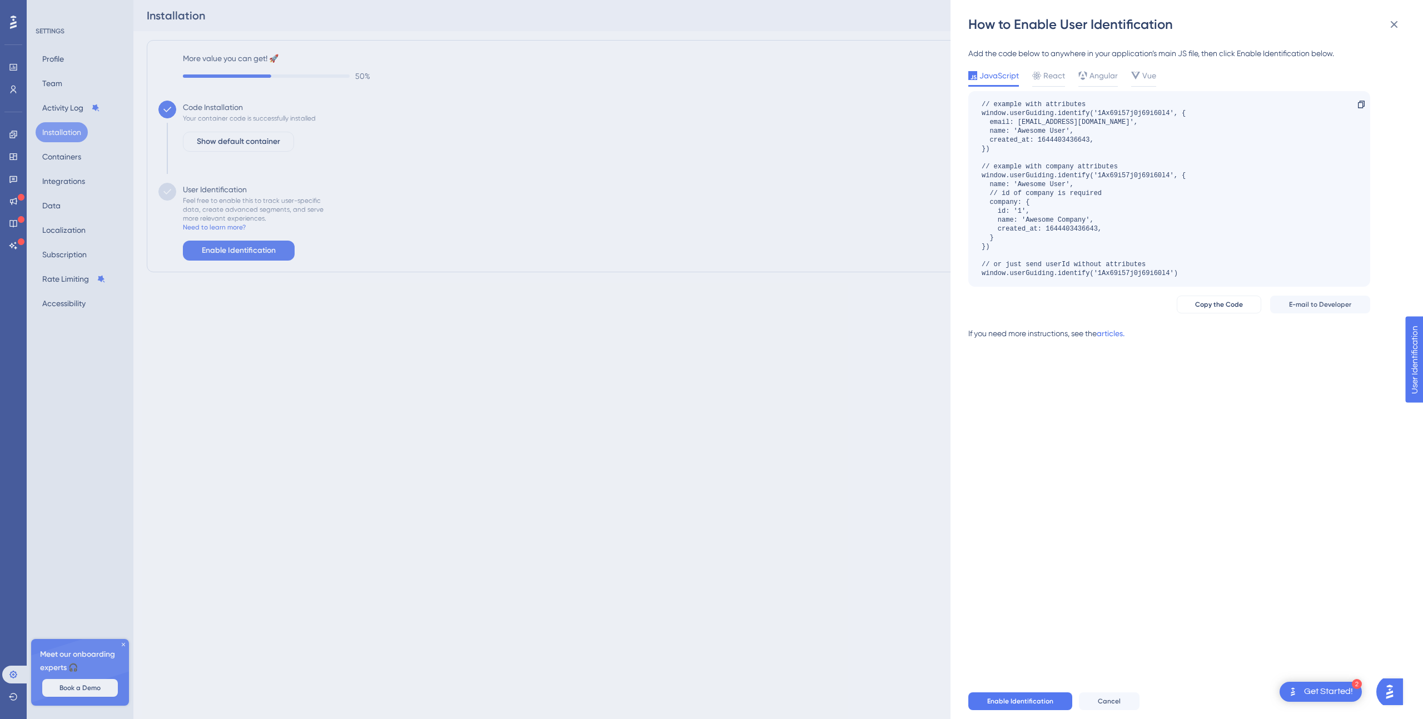
click at [64, 129] on div "How to Enable User Identification Add the code below to anywhere in your applic…" at bounding box center [711, 359] width 1423 height 719
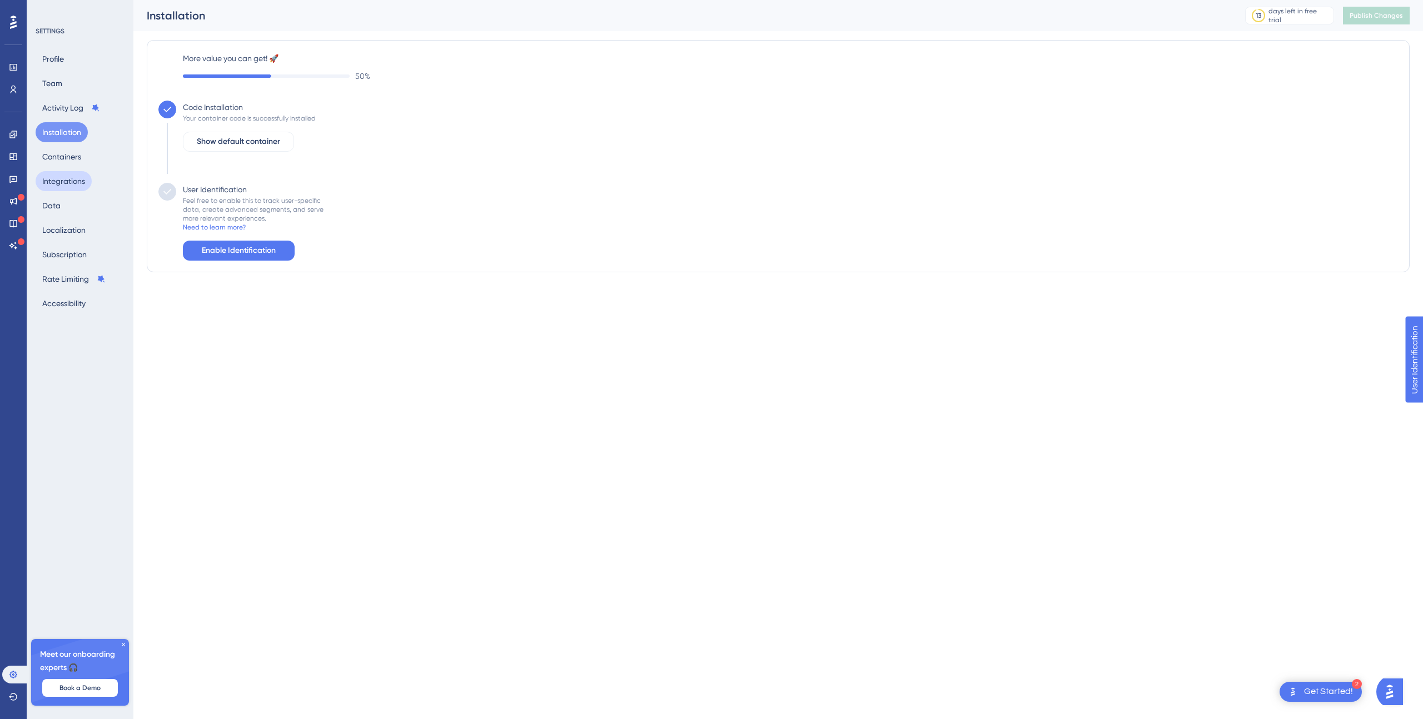
click at [67, 186] on button "Integrations" at bounding box center [64, 181] width 56 height 20
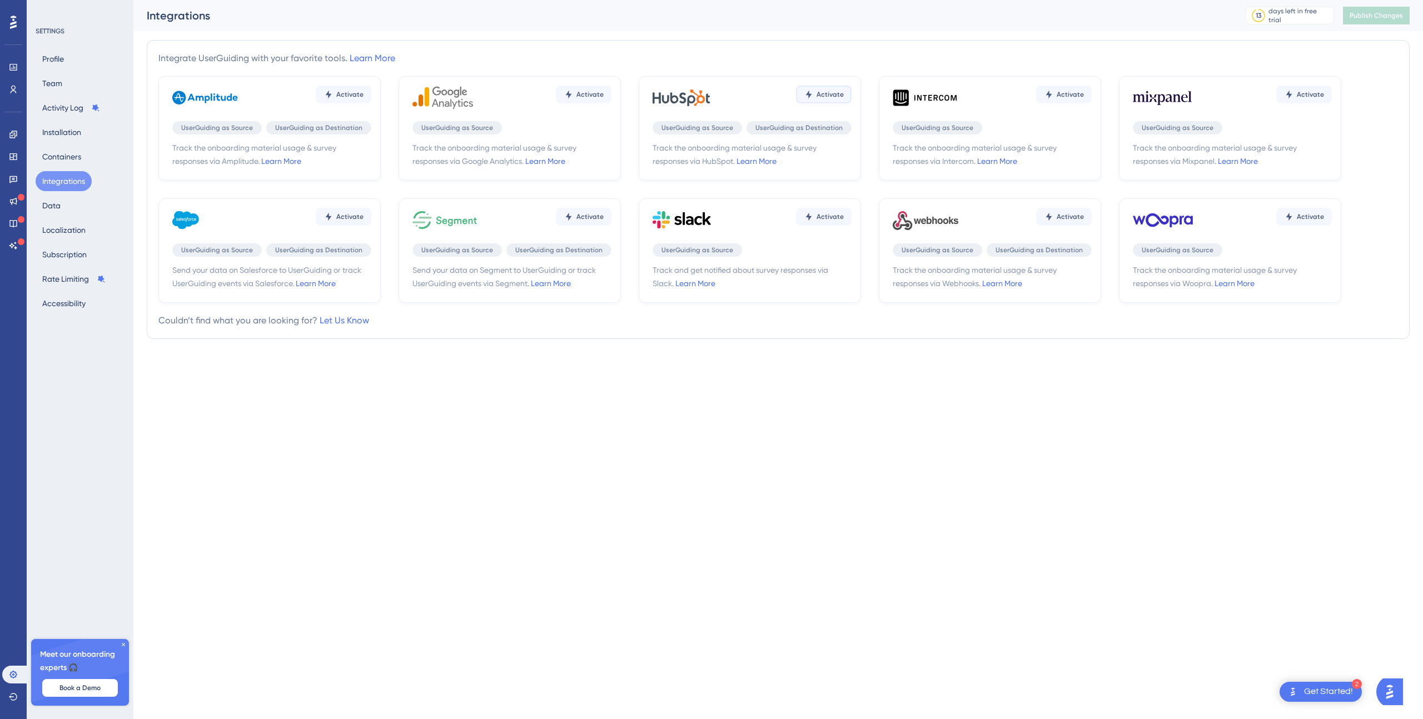
click at [832, 93] on span "Activate" at bounding box center [830, 94] width 27 height 9
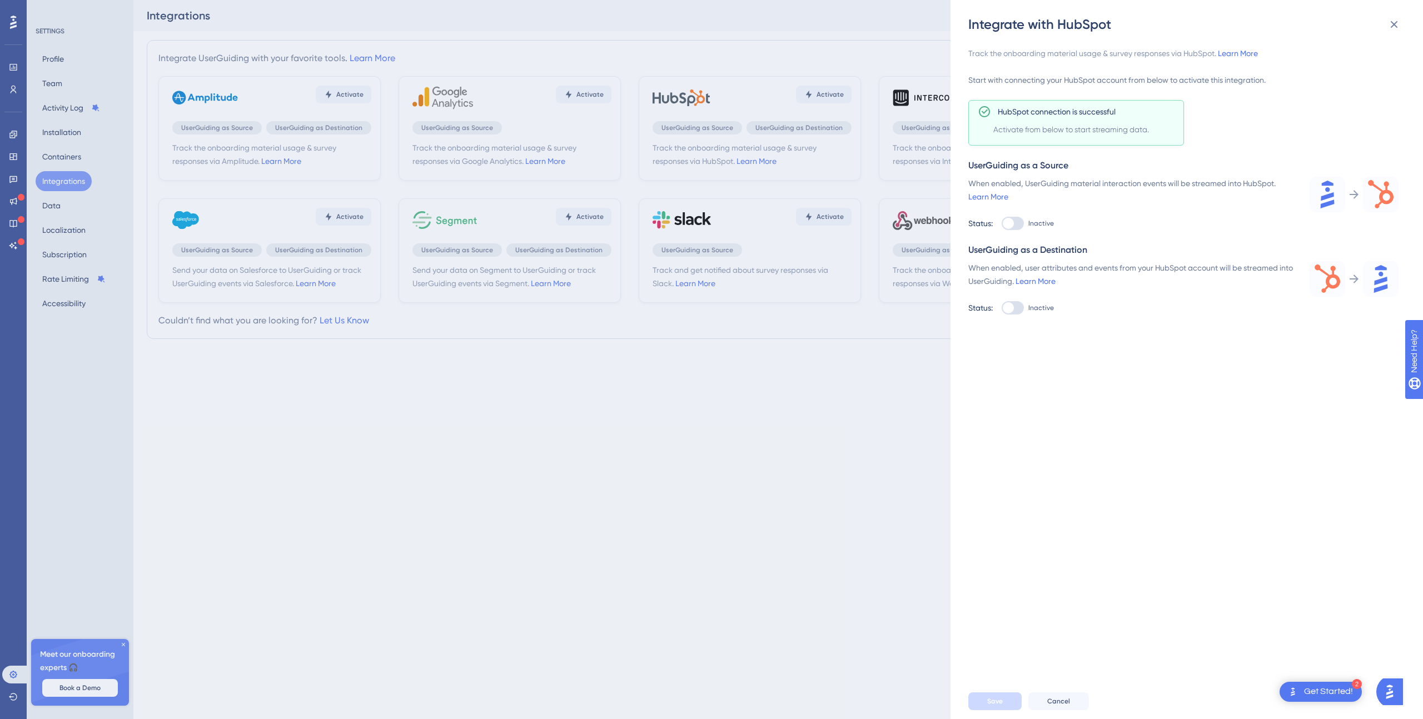
click at [1019, 217] on div at bounding box center [1013, 223] width 22 height 13
click at [1002, 223] on input "Inactive" at bounding box center [1001, 223] width 1 height 1
checkbox input "true"
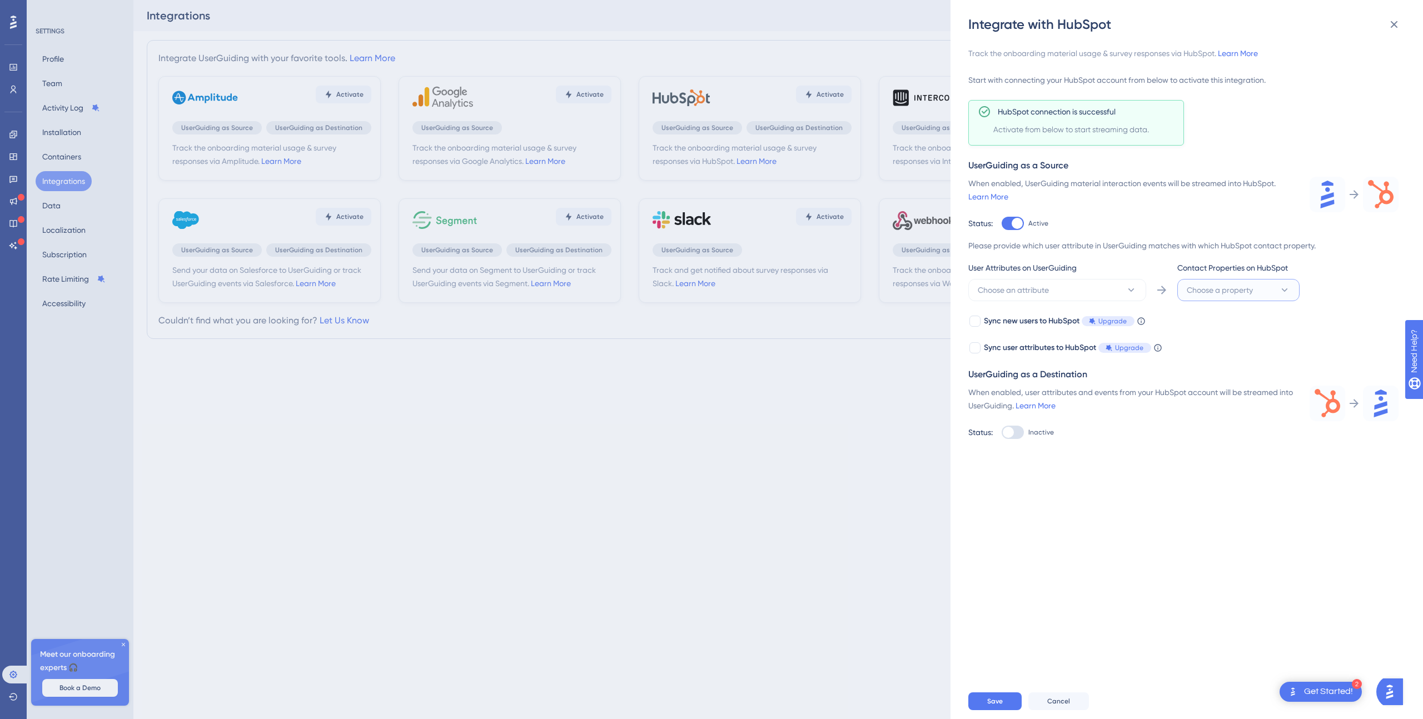
click at [1222, 284] on span "Choose a property" at bounding box center [1220, 289] width 66 height 13
click at [1040, 261] on div "Please provide which user attribute in UserGuiding matches with which HubSpot c…" at bounding box center [1183, 270] width 430 height 62
click at [1044, 281] on button "Choose an attribute" at bounding box center [1057, 290] width 178 height 22
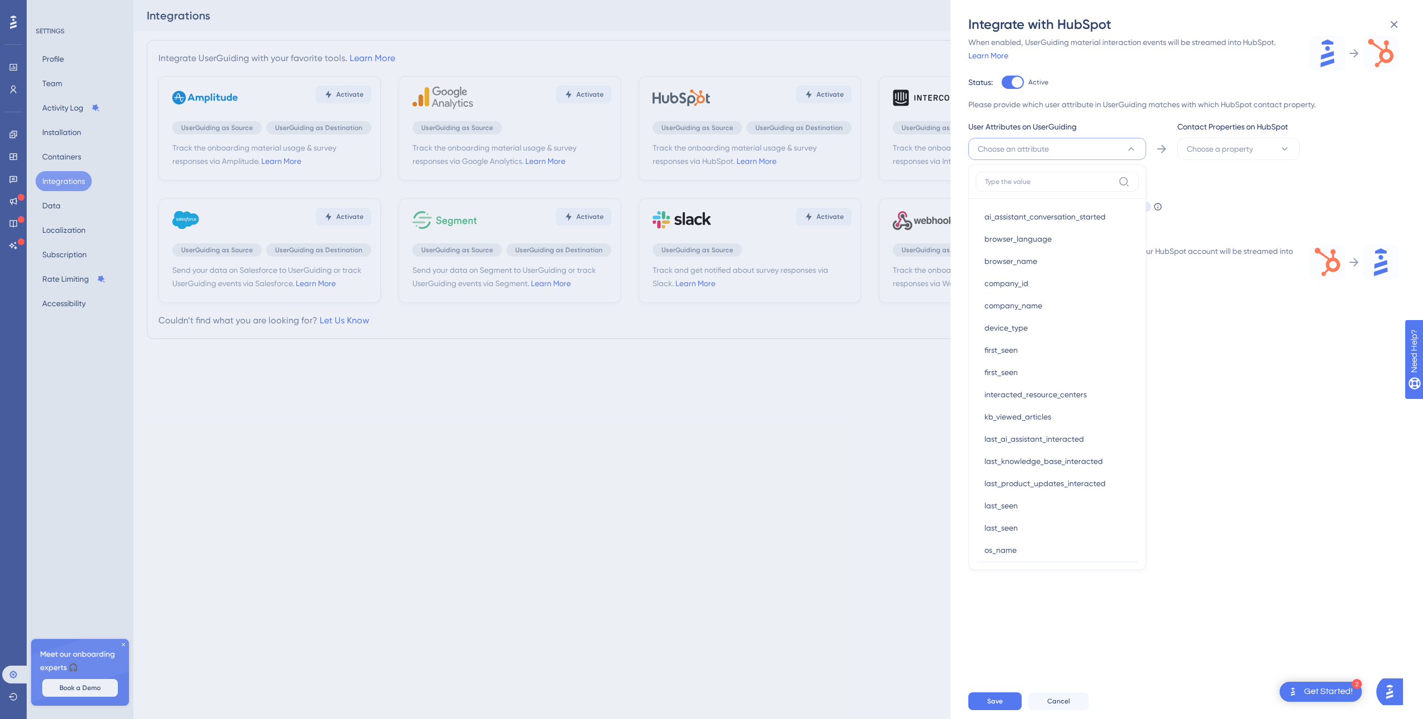
scroll to position [138, 0]
click at [1032, 529] on div "user_id user_id" at bounding box center [1057, 523] width 146 height 22
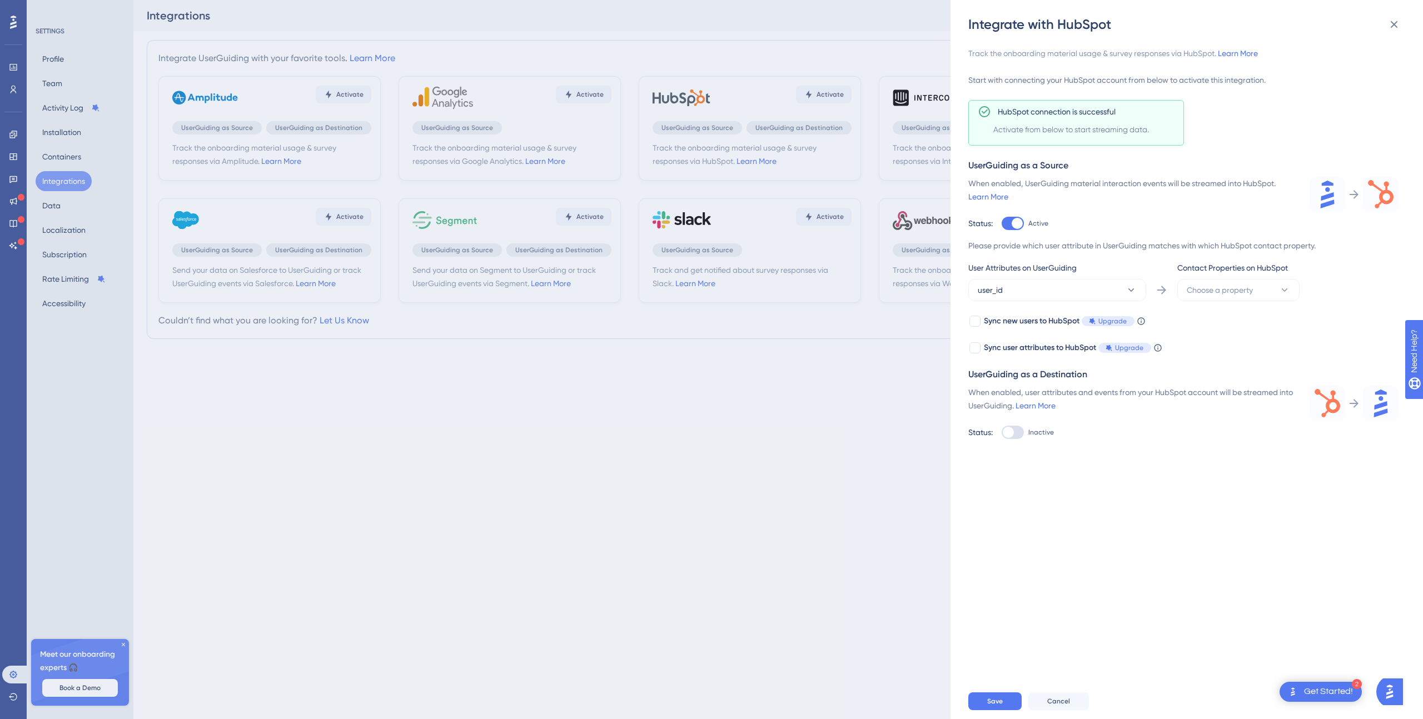
scroll to position [0, 0]
click at [1237, 283] on span "Choose a property" at bounding box center [1220, 289] width 66 height 13
click at [1160, 521] on div "Track the onboarding material usage & survey responses via HubSpot. Learn More …" at bounding box center [1192, 358] width 448 height 650
click at [584, 402] on div "Integrate with HubSpot Track the onboarding material usage & survey responses v…" at bounding box center [711, 359] width 1423 height 719
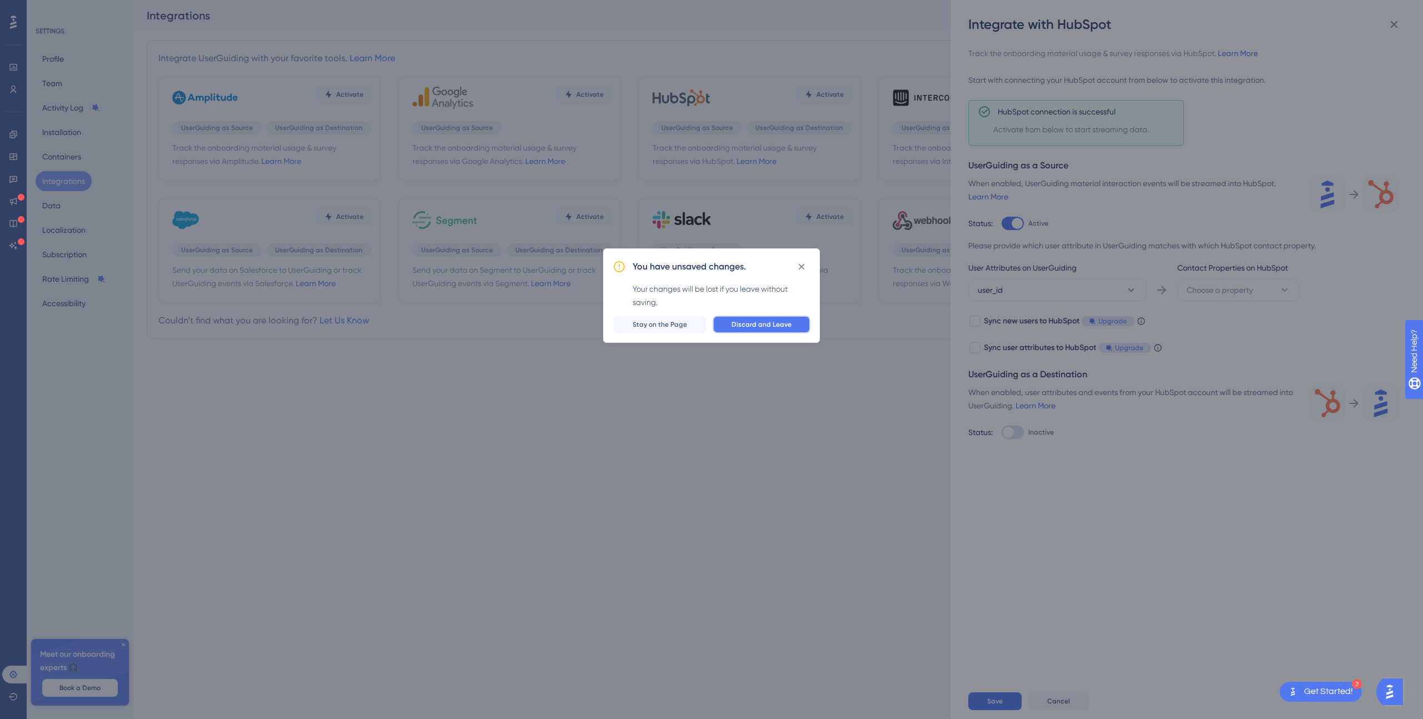
click at [772, 325] on span "Discard and Leave" at bounding box center [762, 324] width 60 height 9
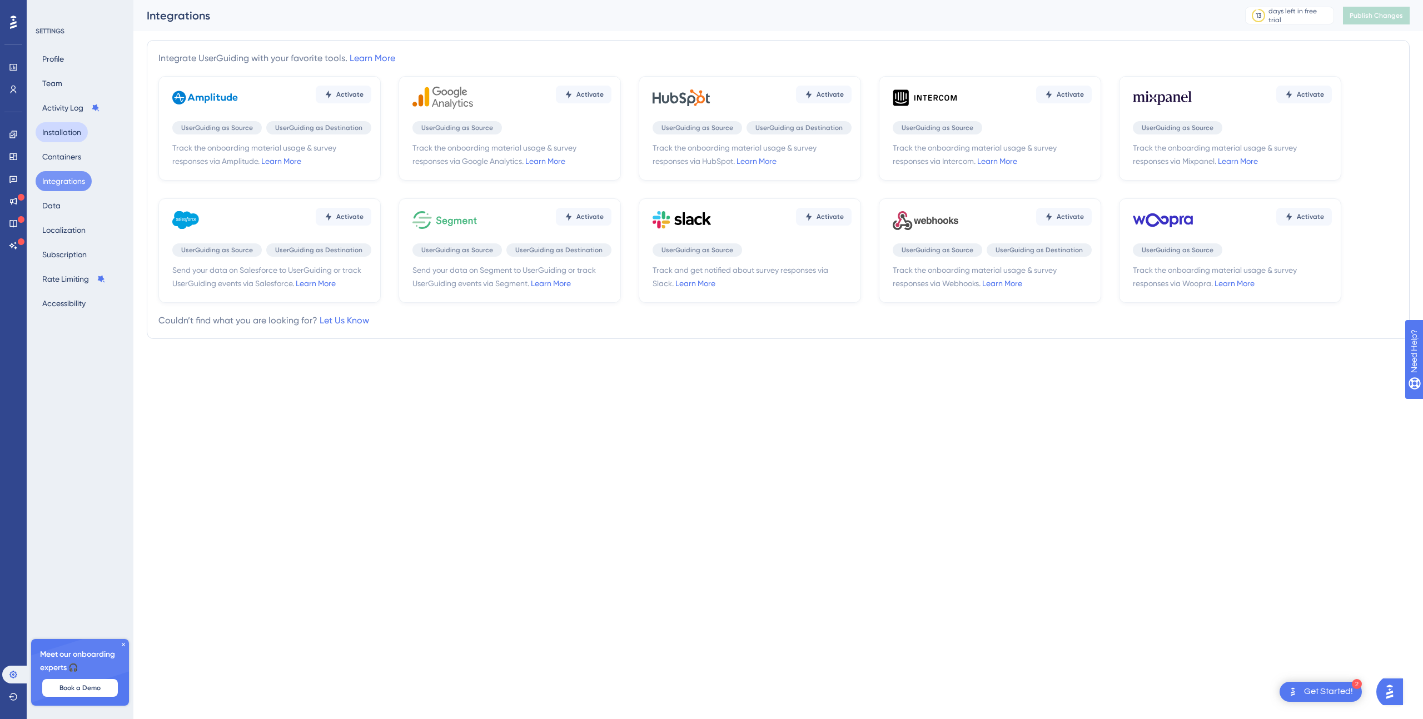
click at [68, 129] on button "Installation" at bounding box center [62, 132] width 52 height 20
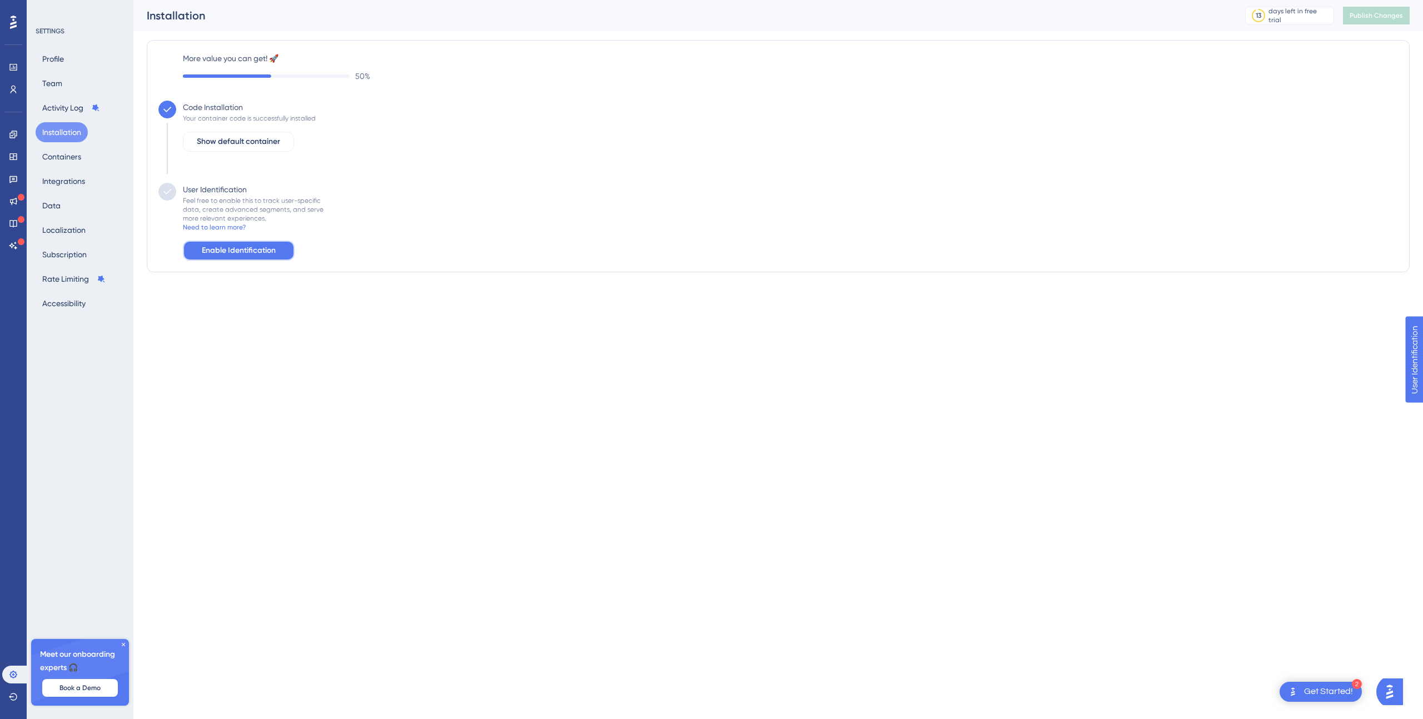
click at [228, 243] on button "Enable Identification" at bounding box center [239, 251] width 112 height 20
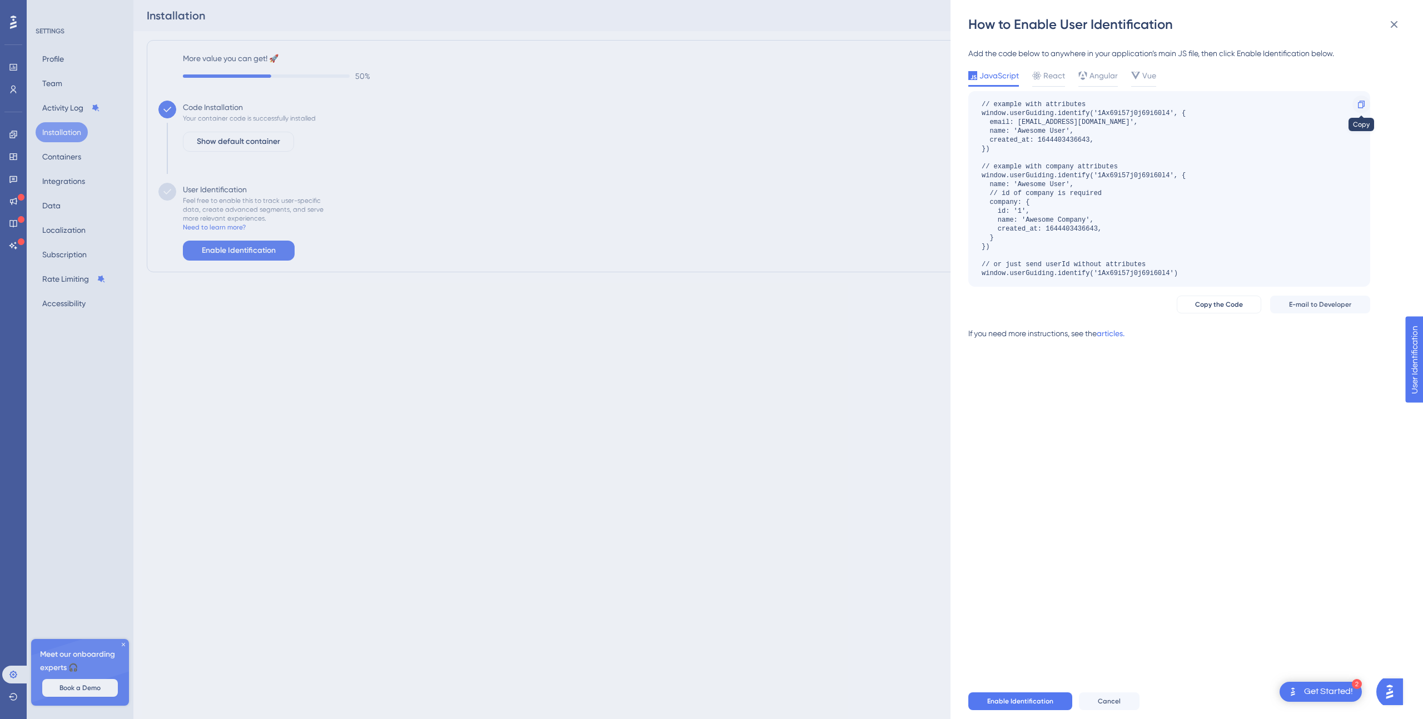
click at [1362, 102] on icon at bounding box center [1361, 104] width 9 height 9
click at [757, 354] on div "How to Enable User Identification Add the code below to anywhere in your applic…" at bounding box center [711, 359] width 1423 height 719
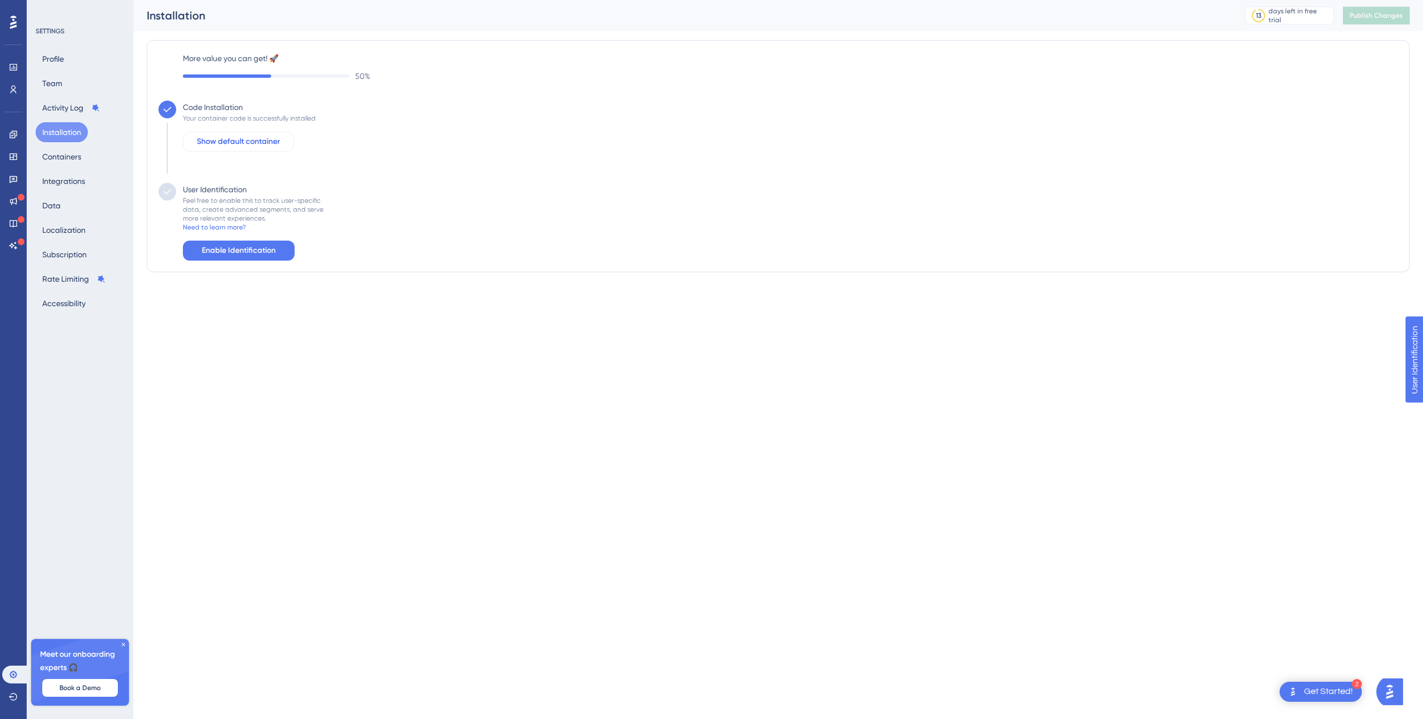
click at [241, 142] on span "Show default container" at bounding box center [238, 141] width 83 height 13
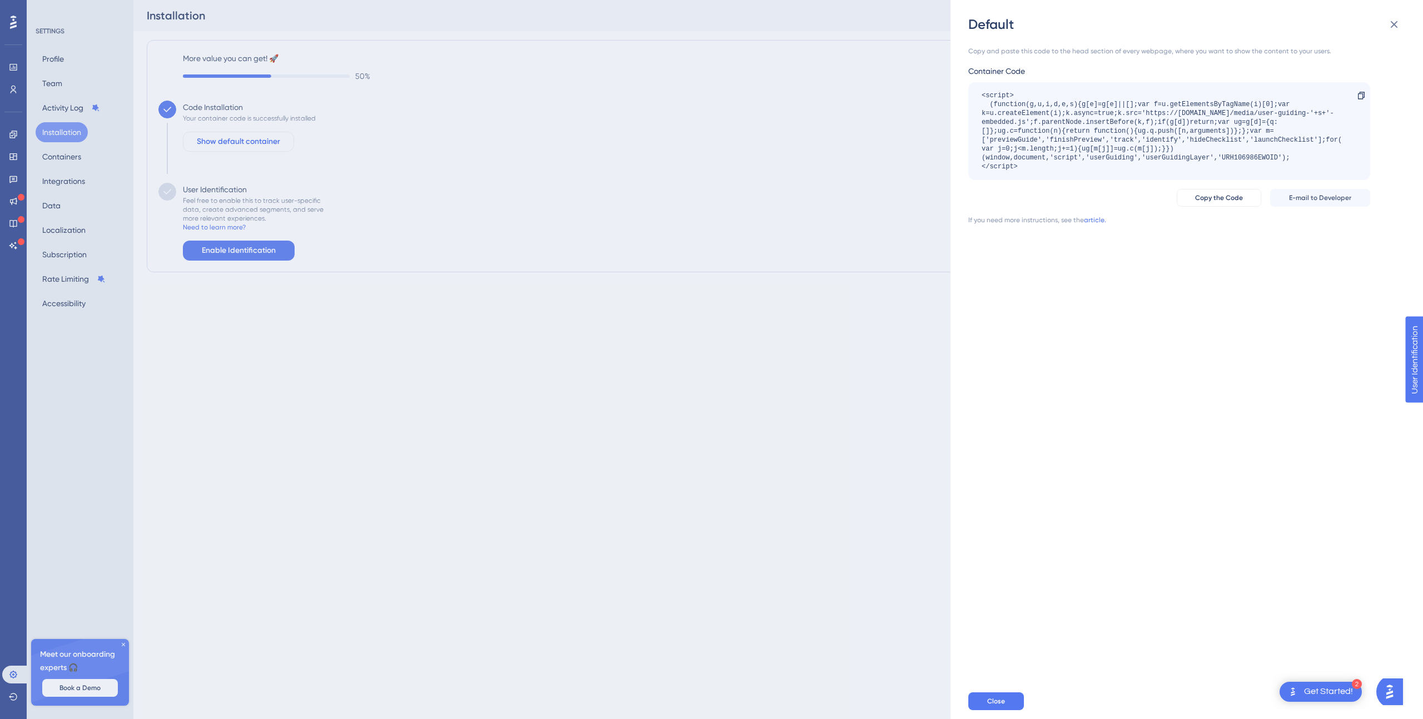
click at [241, 142] on div "Default Copy and paste this code to the head section of every webpage, where yo…" at bounding box center [711, 359] width 1423 height 719
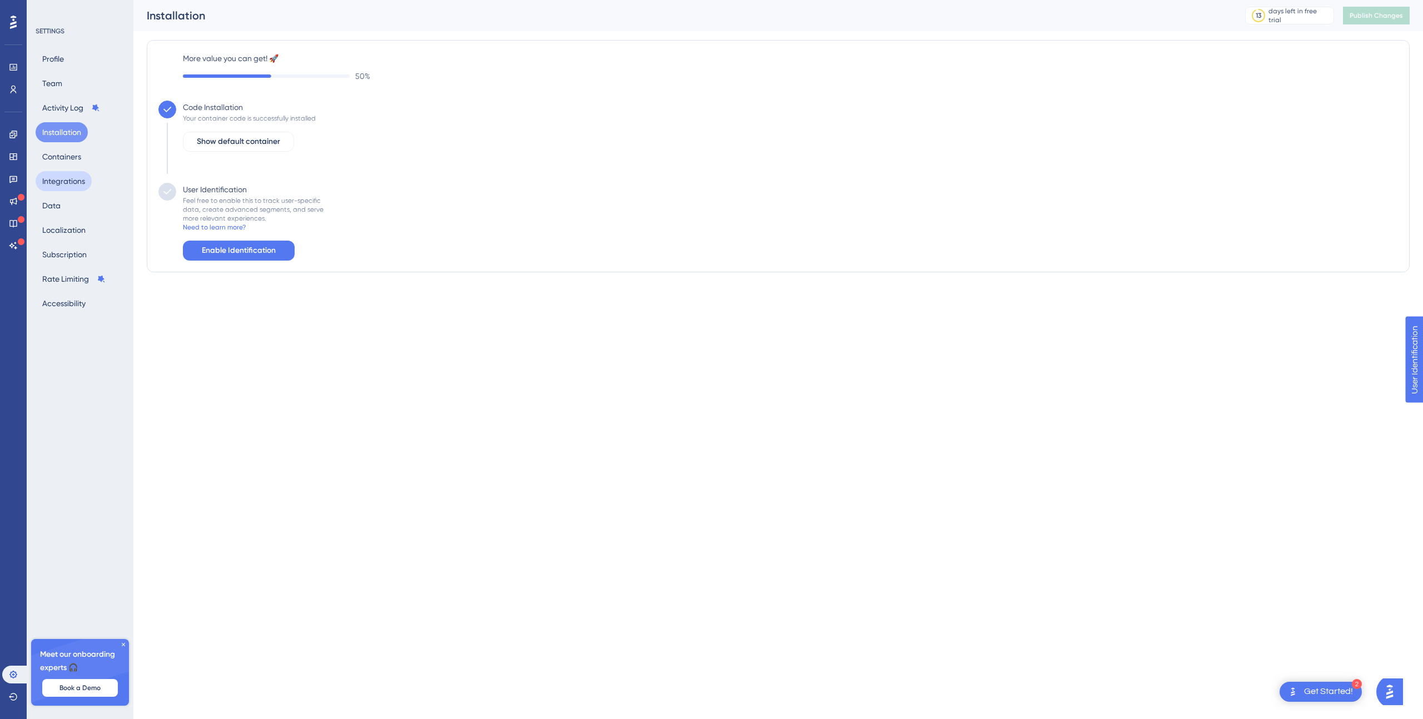
click at [64, 174] on button "Integrations" at bounding box center [64, 181] width 56 height 20
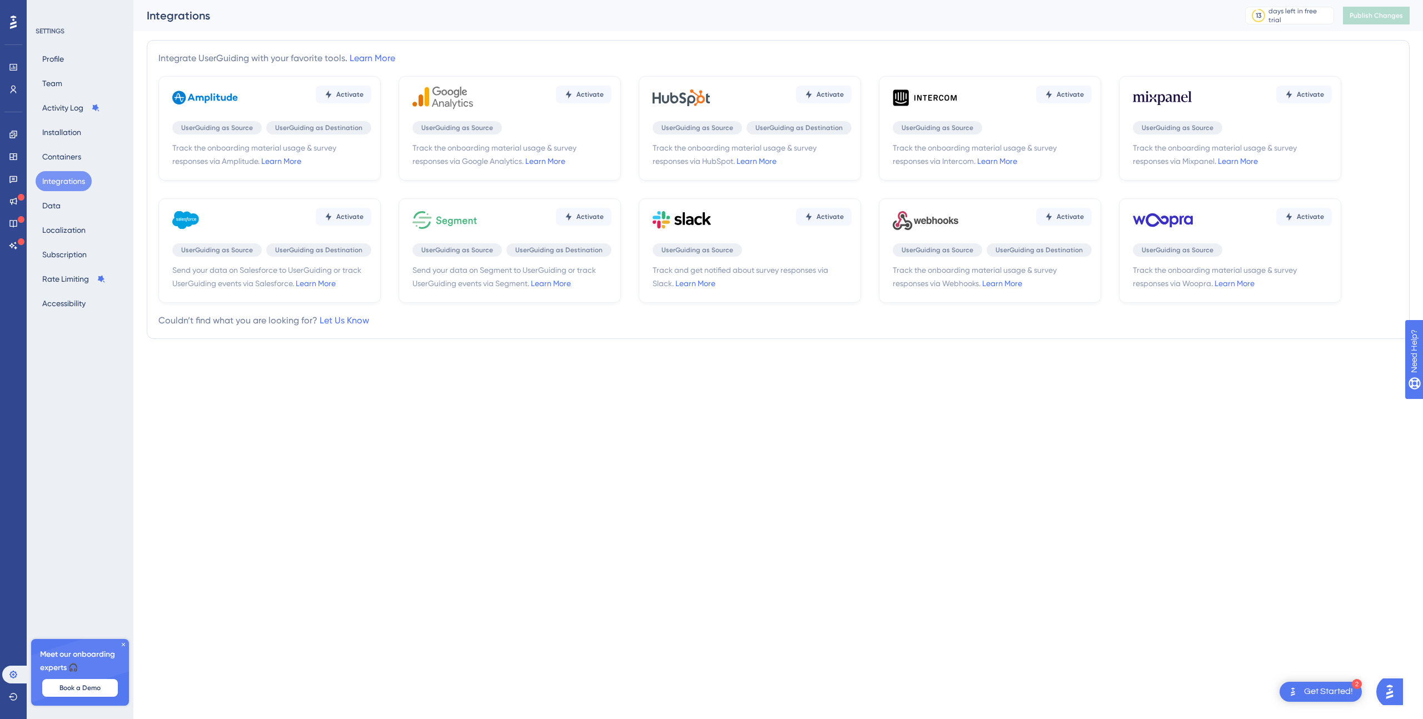
click at [835, 116] on div "Activate UserGuiding as Source UserGuiding as Destination Track the onboarding …" at bounding box center [750, 128] width 222 height 105
click at [809, 97] on icon at bounding box center [808, 95] width 6 height 8
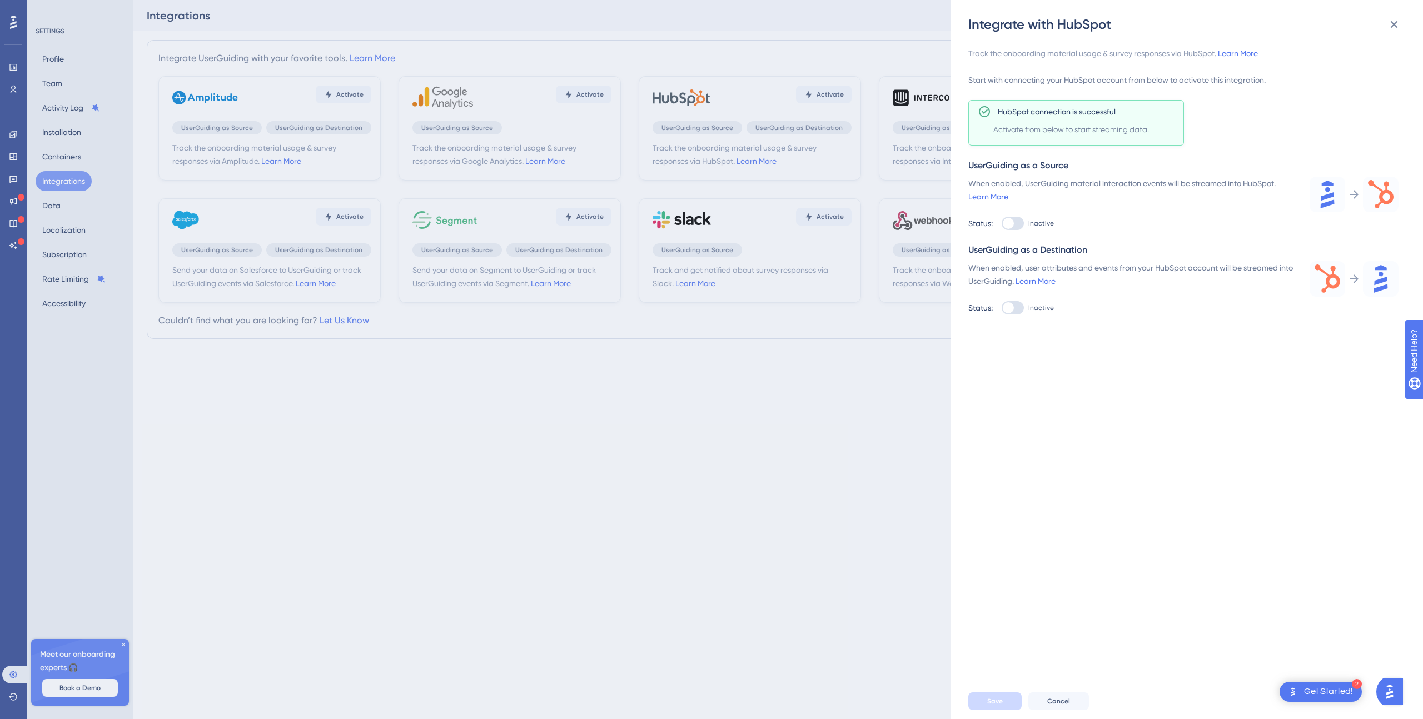
click at [1077, 120] on div "HubSpot connection is successful Activate from below to start streaming data." at bounding box center [1076, 123] width 216 height 46
click at [1347, 192] on icon at bounding box center [1353, 194] width 13 height 13
click at [1013, 306] on div at bounding box center [1008, 307] width 11 height 11
click at [1002, 308] on input "Inactive" at bounding box center [1001, 308] width 1 height 1
checkbox input "false"
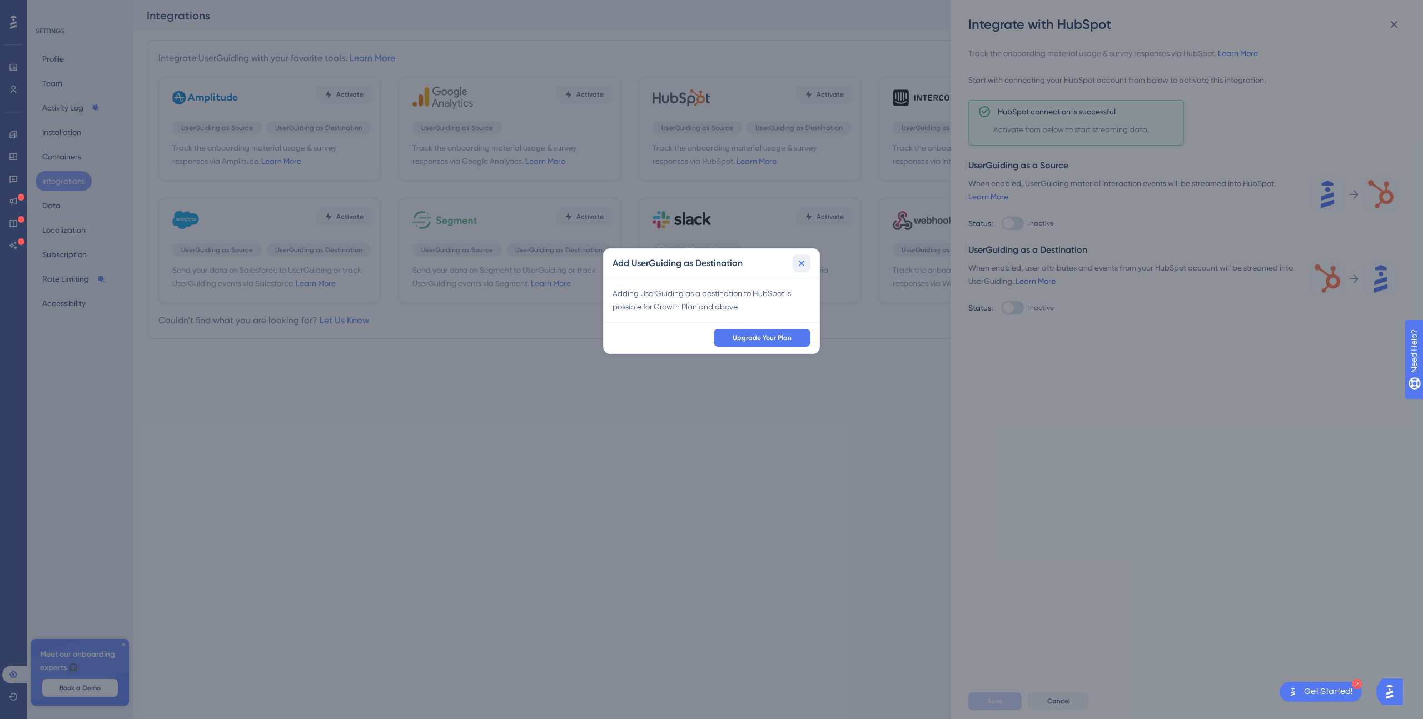
click at [800, 265] on icon at bounding box center [802, 264] width 6 height 6
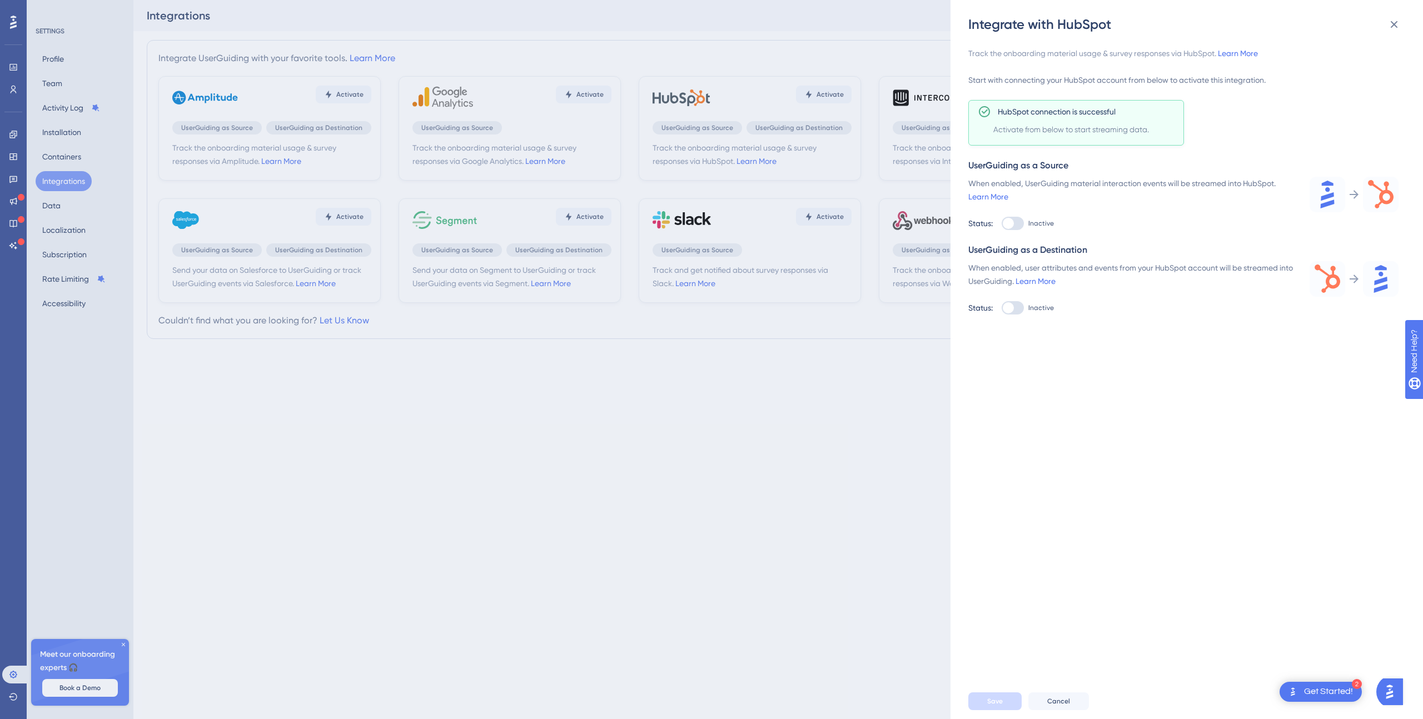
click at [1024, 222] on label "Inactive" at bounding box center [1028, 223] width 52 height 13
click at [1002, 223] on input "Inactive" at bounding box center [1001, 223] width 1 height 1
checkbox input "true"
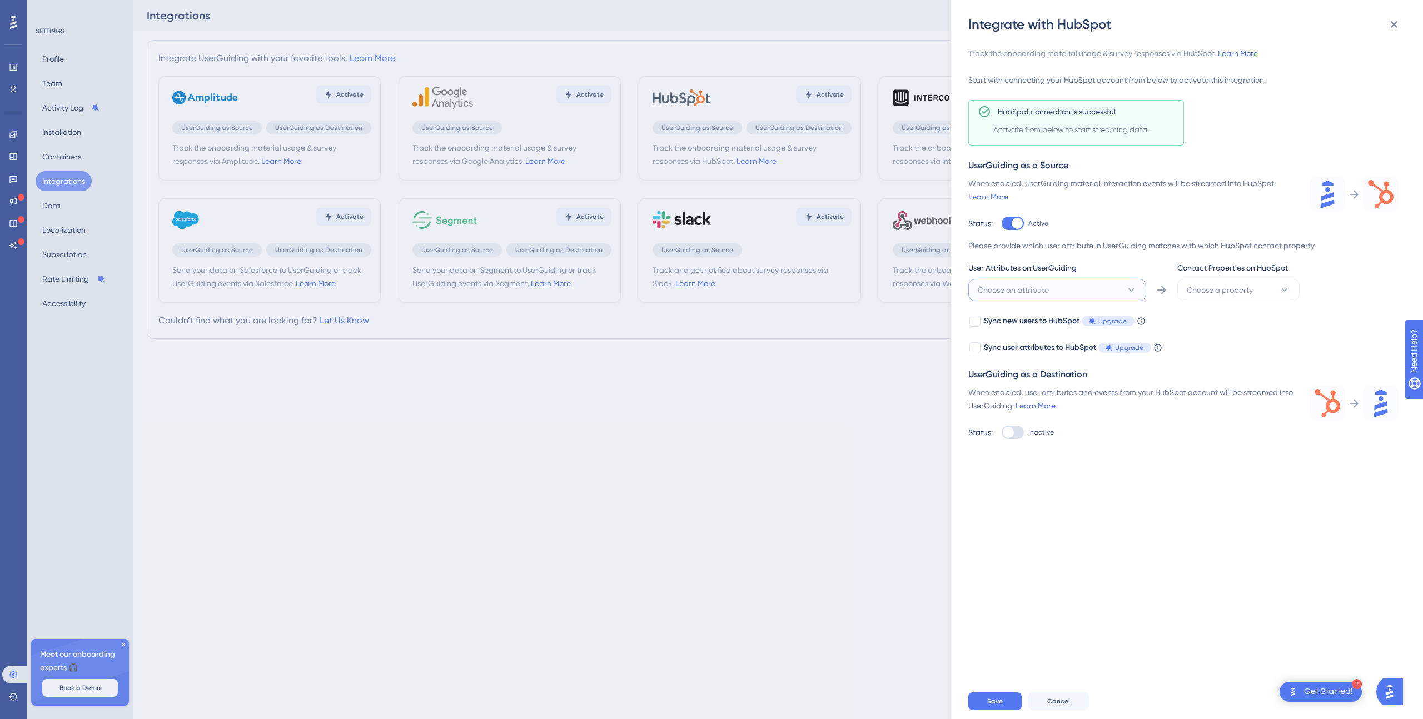
click at [1108, 289] on button "Choose an attribute" at bounding box center [1057, 290] width 178 height 22
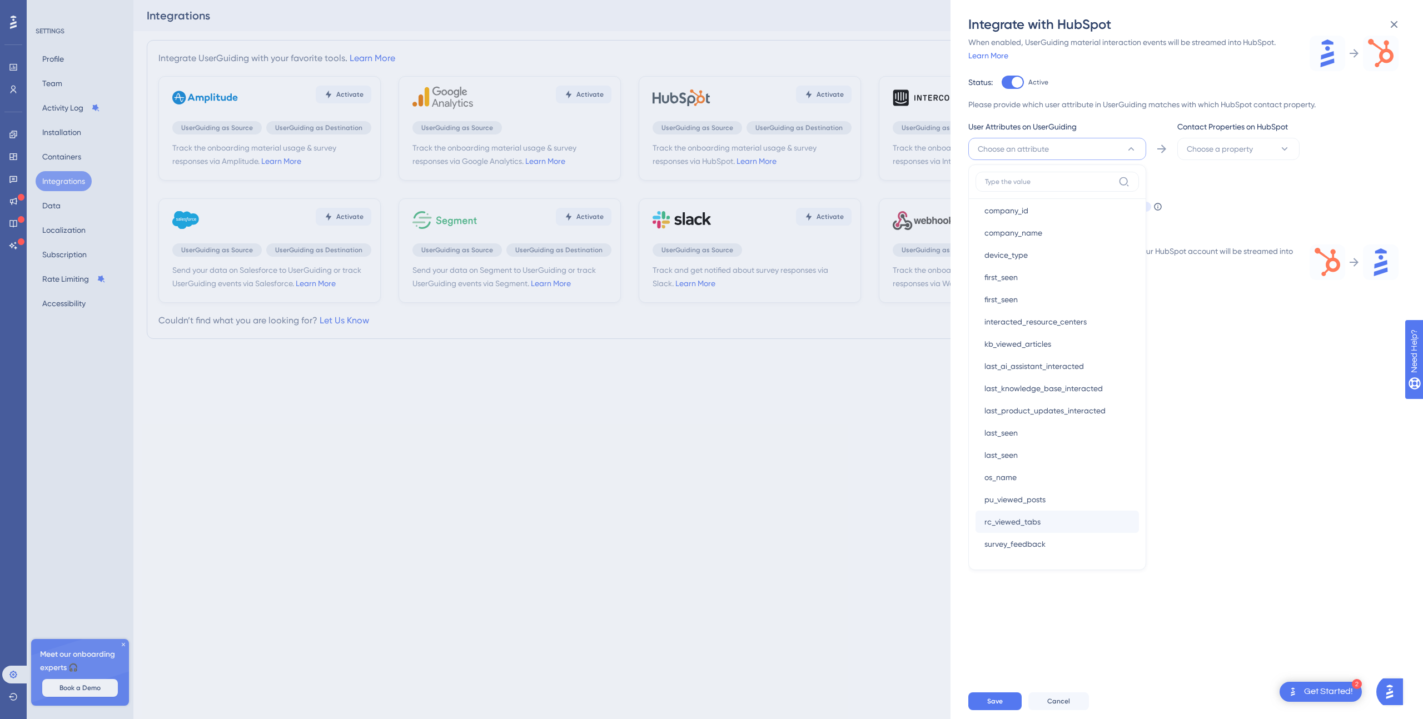
scroll to position [138, 0]
click at [1034, 518] on div "user_id user_id" at bounding box center [1057, 523] width 146 height 22
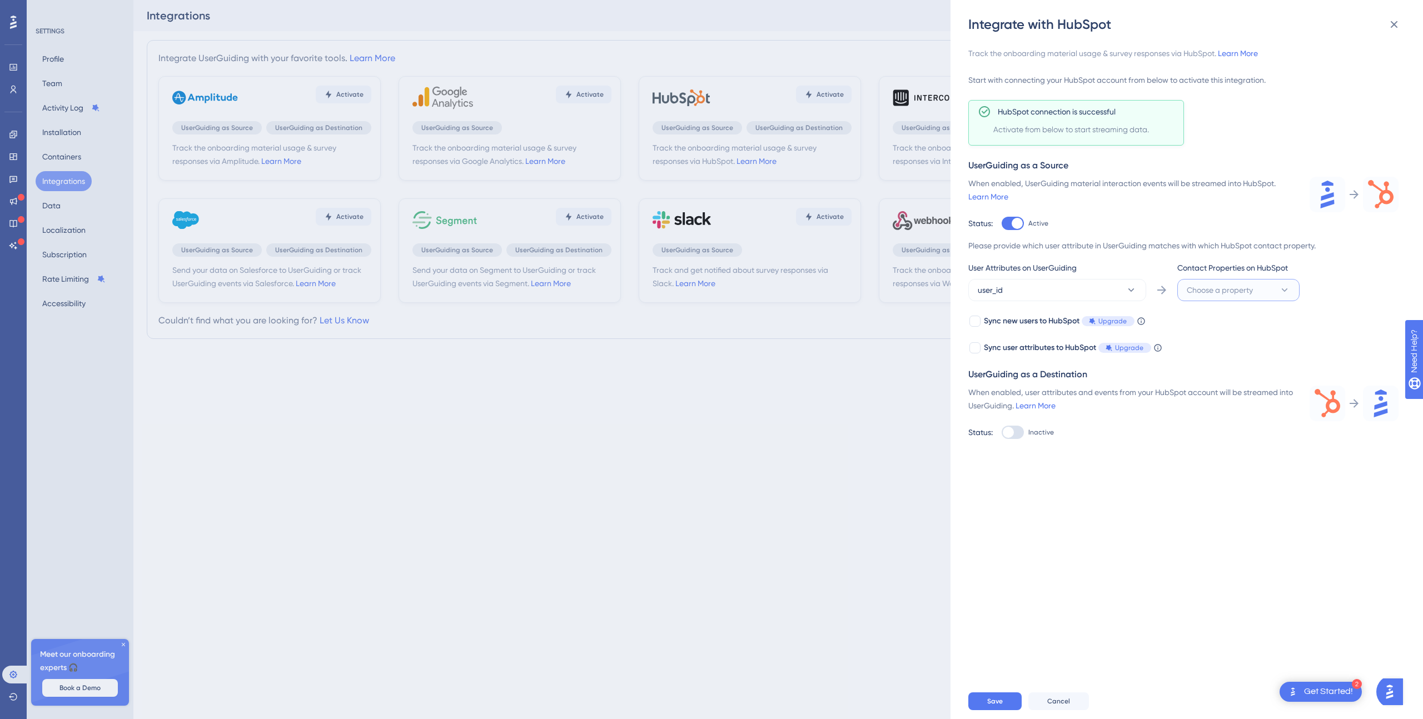
click at [1220, 289] on span "Choose a property" at bounding box center [1220, 289] width 66 height 13
click at [796, 342] on div "Integrate with HubSpot Track the onboarding material usage & survey responses v…" at bounding box center [711, 359] width 1423 height 719
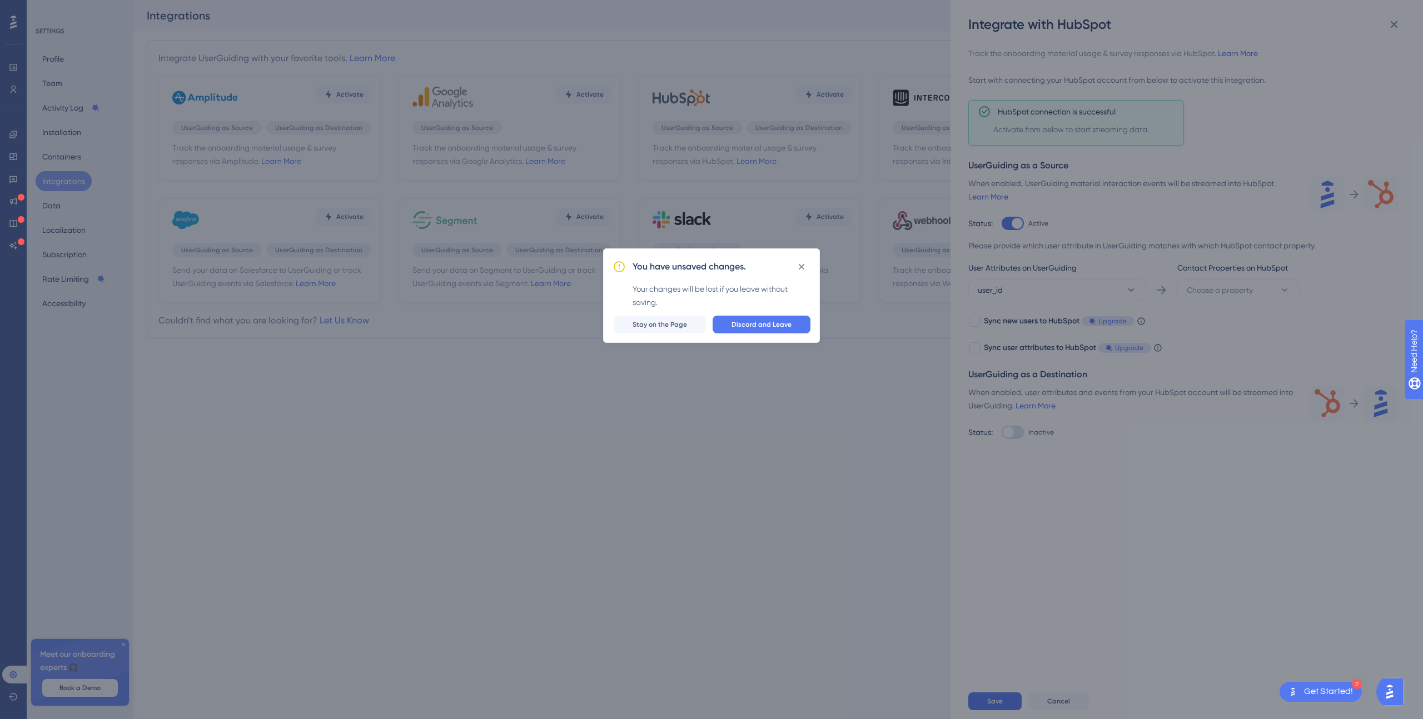
click at [122, 205] on div "You have unsaved changes. Your changes will be lost if you leave without saving…" at bounding box center [711, 359] width 1423 height 719
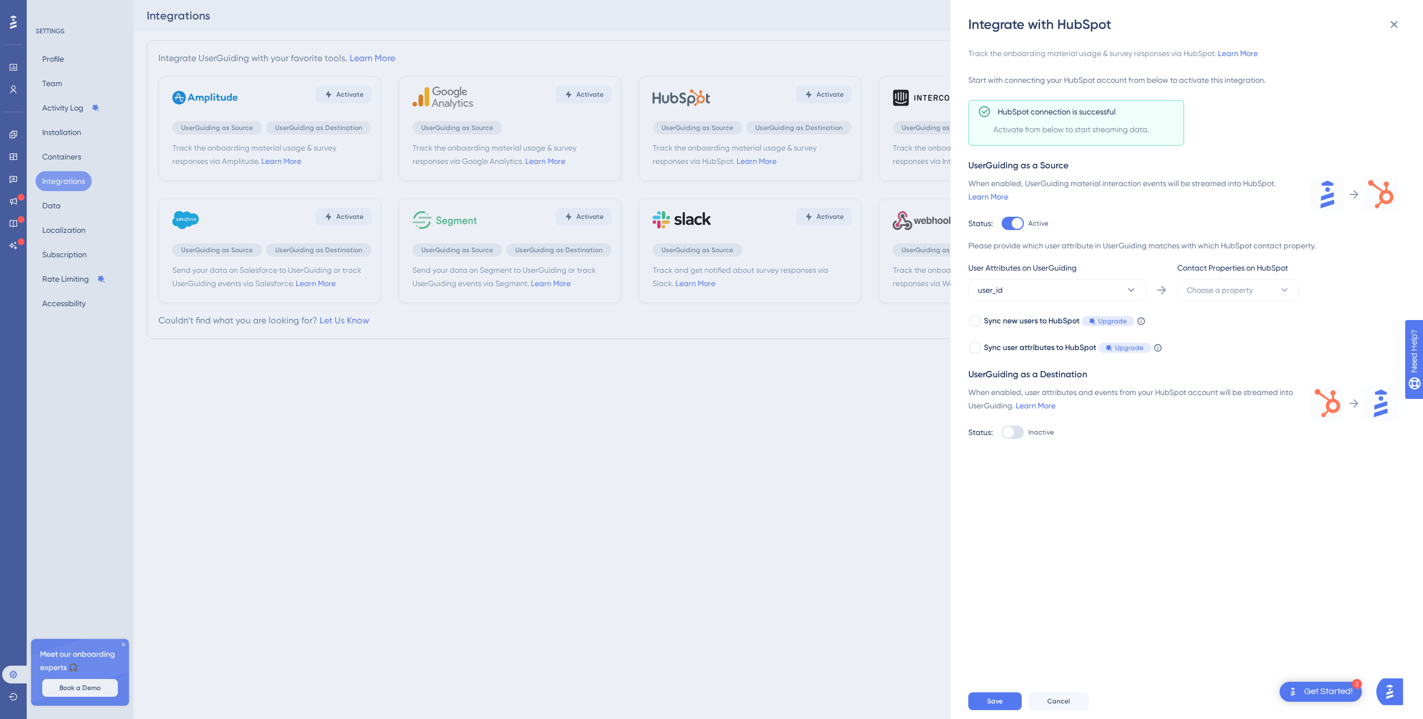
click at [56, 177] on div "Integrate with HubSpot Track the onboarding material usage & survey responses v…" at bounding box center [711, 359] width 1423 height 719
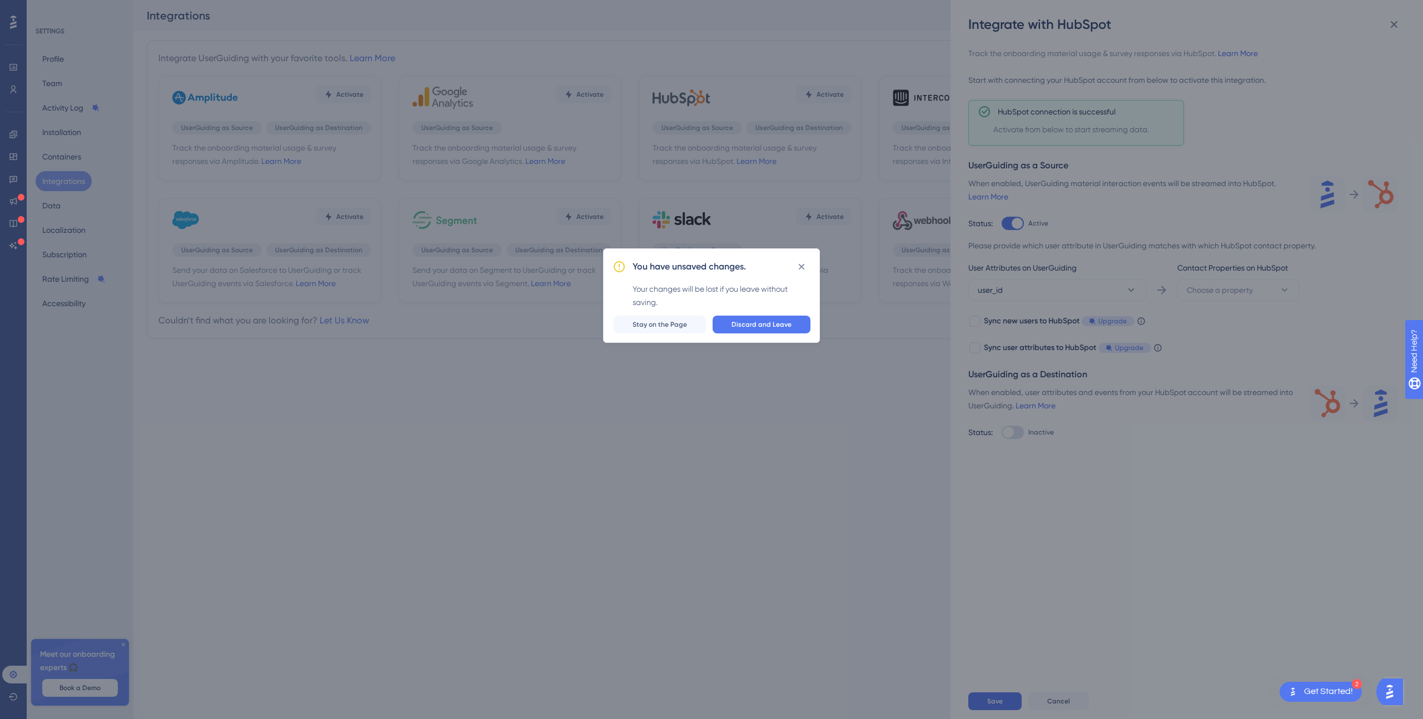
click at [66, 183] on div "You have unsaved changes. Your changes will be lost if you leave without saving…" at bounding box center [711, 359] width 1423 height 719
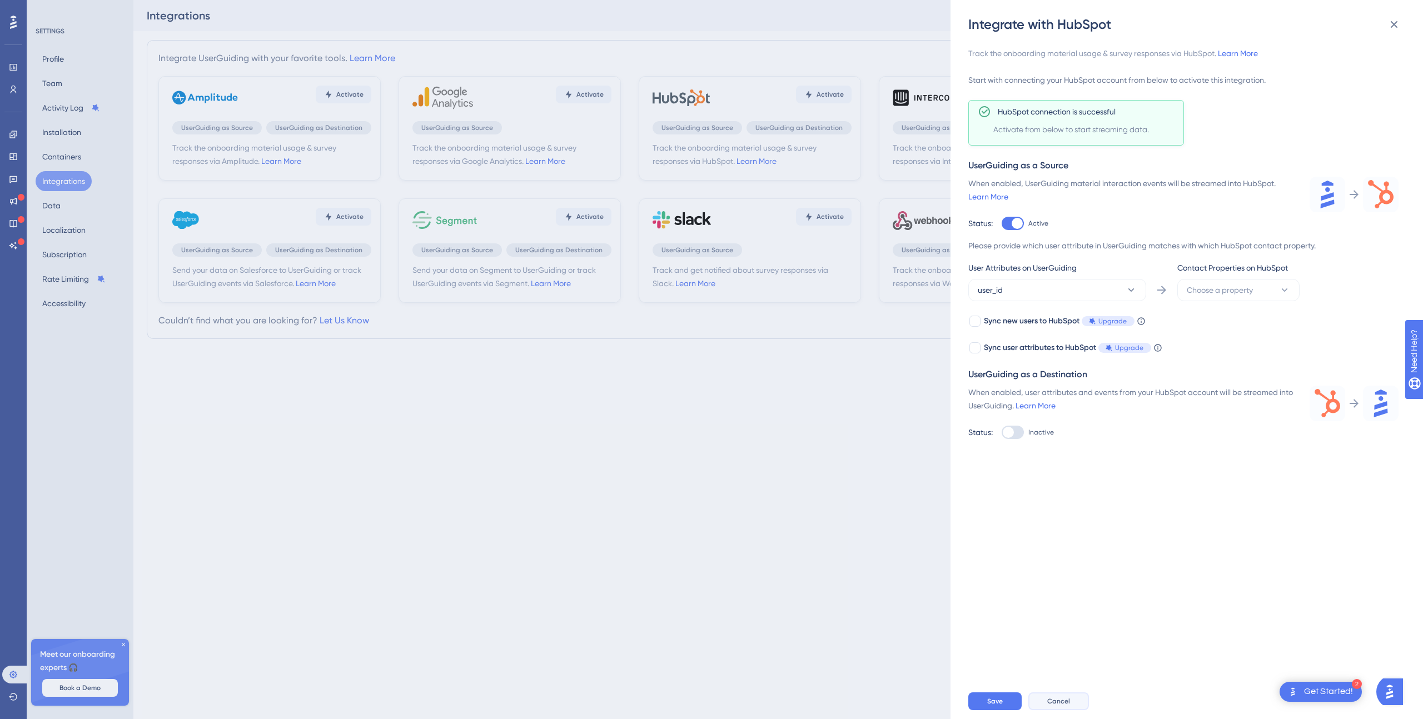
click at [1046, 698] on button "Cancel" at bounding box center [1058, 702] width 61 height 18
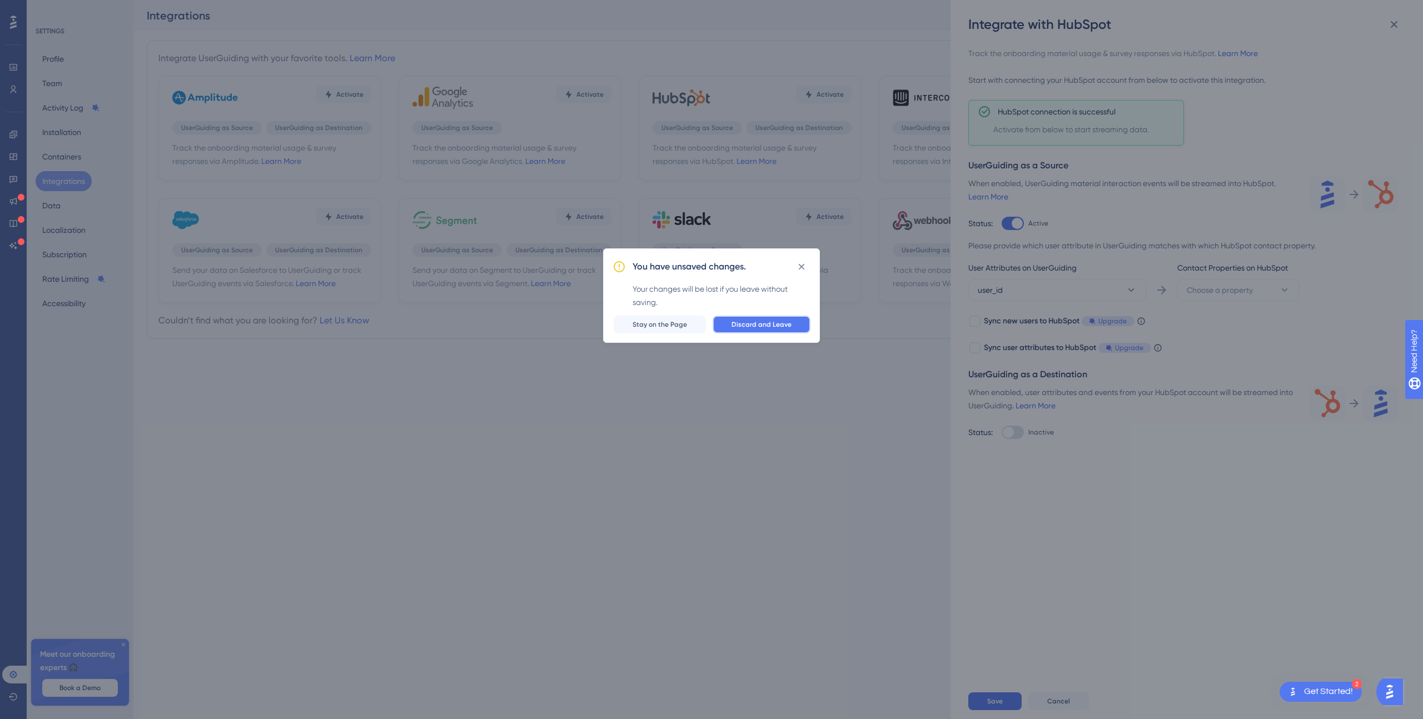
click at [728, 320] on button "Discard and Leave" at bounding box center [762, 325] width 98 height 18
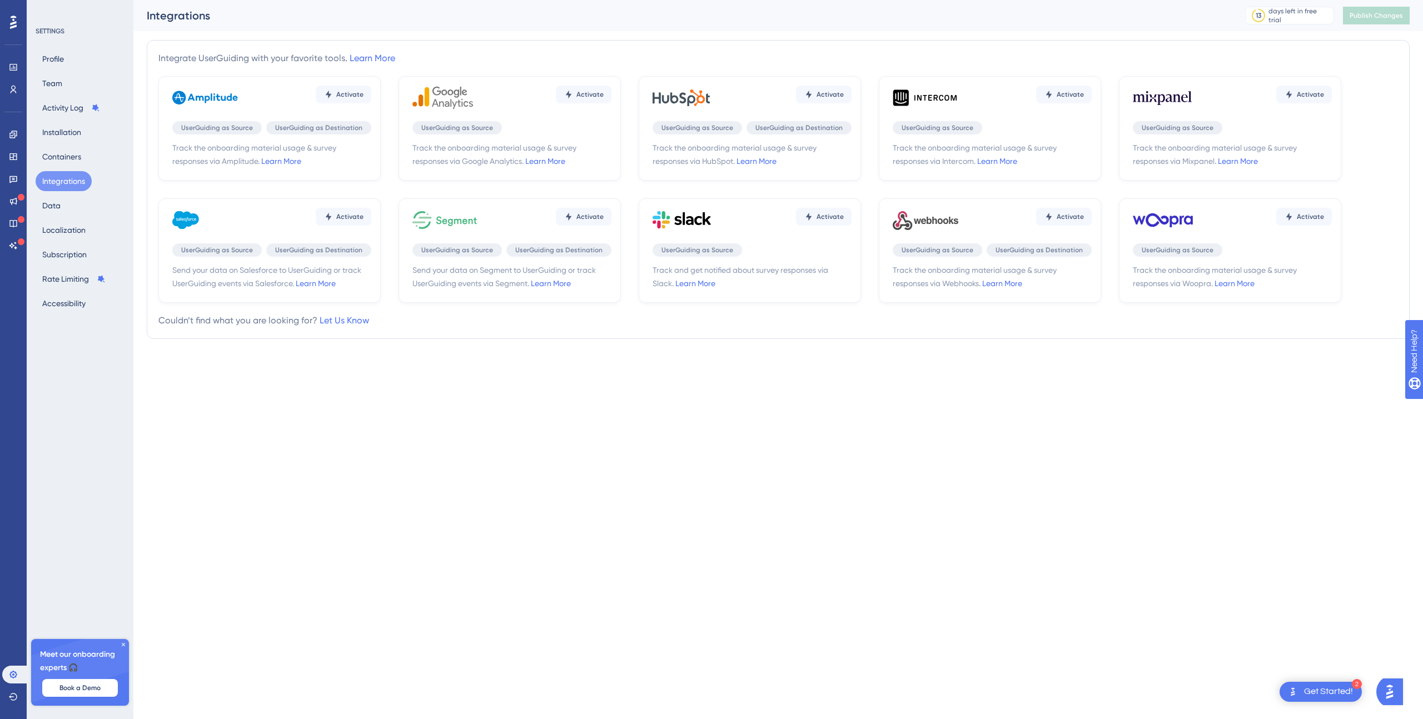
drag, startPoint x: 580, startPoint y: 544, endPoint x: 580, endPoint y: 526, distance: 17.8
click at [580, 0] on html "2 Get Started! Performance Users Engagement Widgets Feedback Product Updates Kn…" at bounding box center [711, 0] width 1423 height 0
click at [64, 132] on button "Installation" at bounding box center [62, 132] width 52 height 20
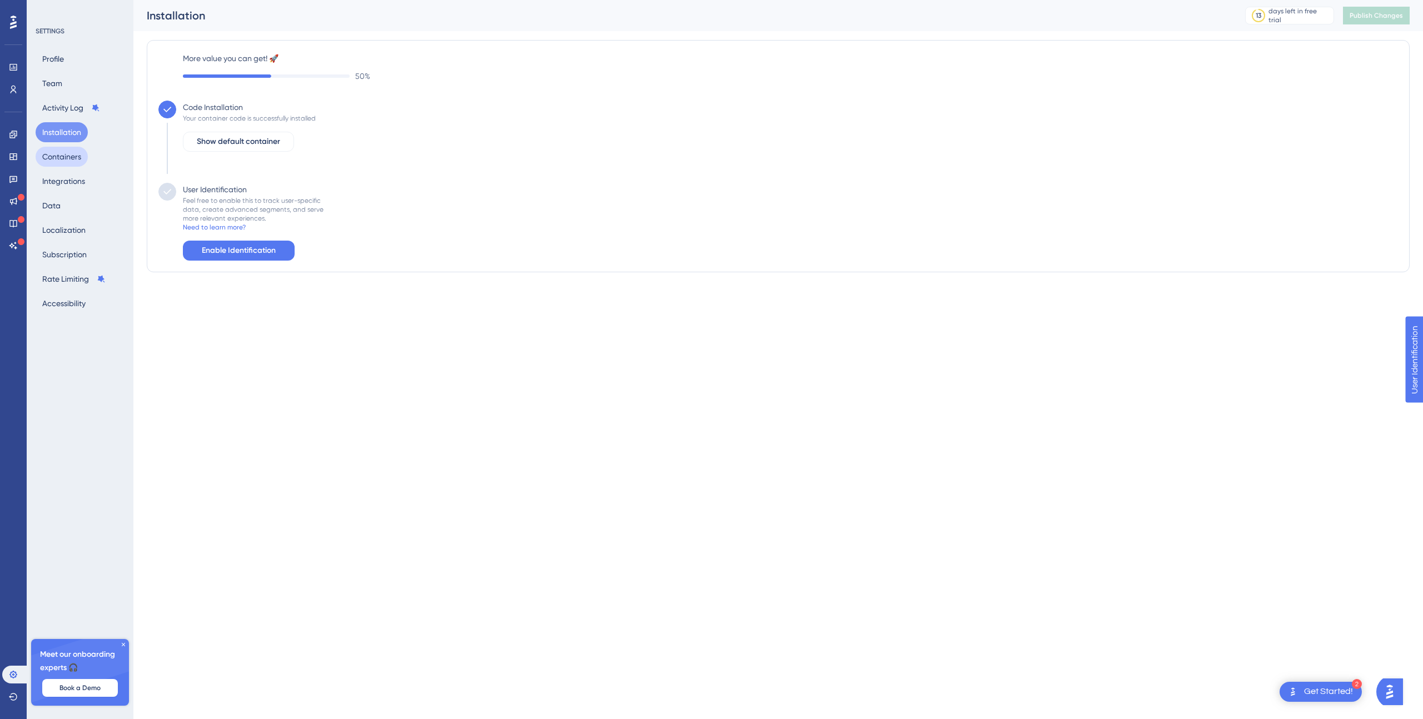
click at [63, 152] on button "Containers" at bounding box center [62, 157] width 52 height 20
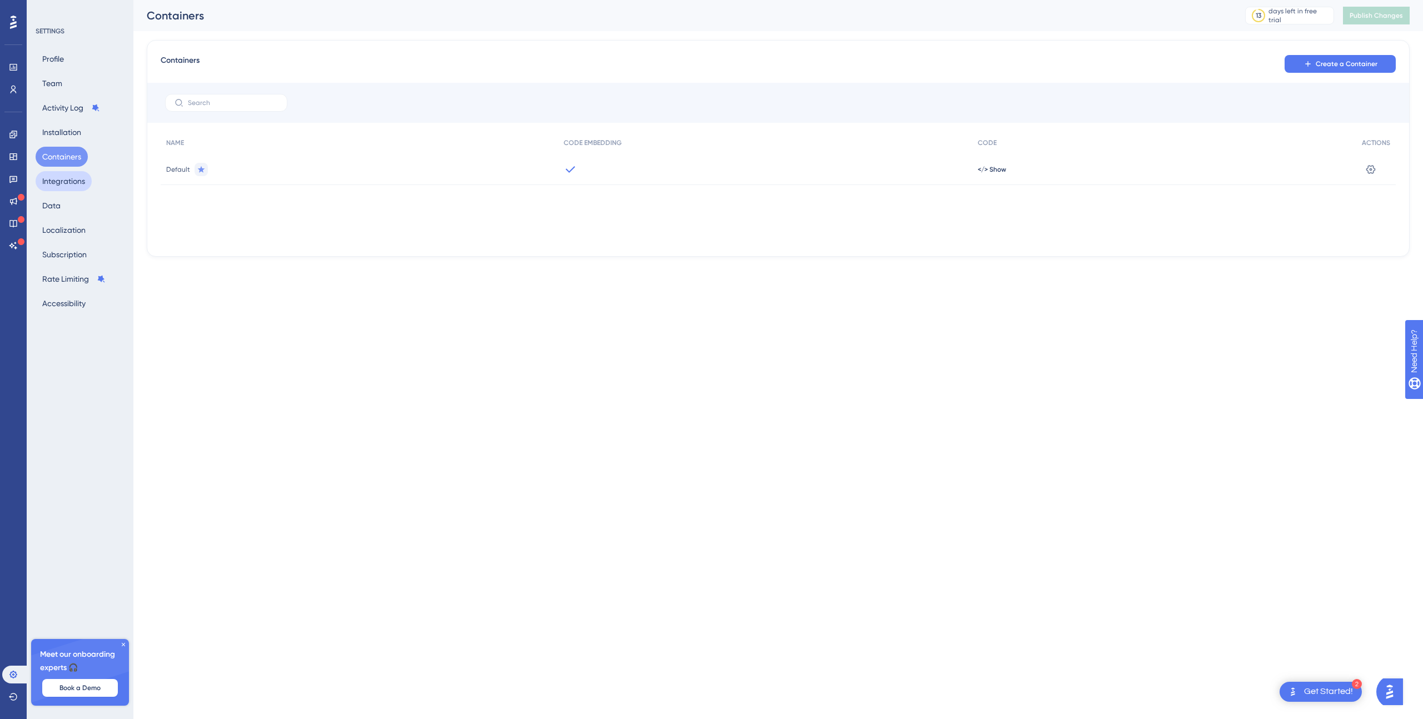
click at [61, 179] on button "Integrations" at bounding box center [64, 181] width 56 height 20
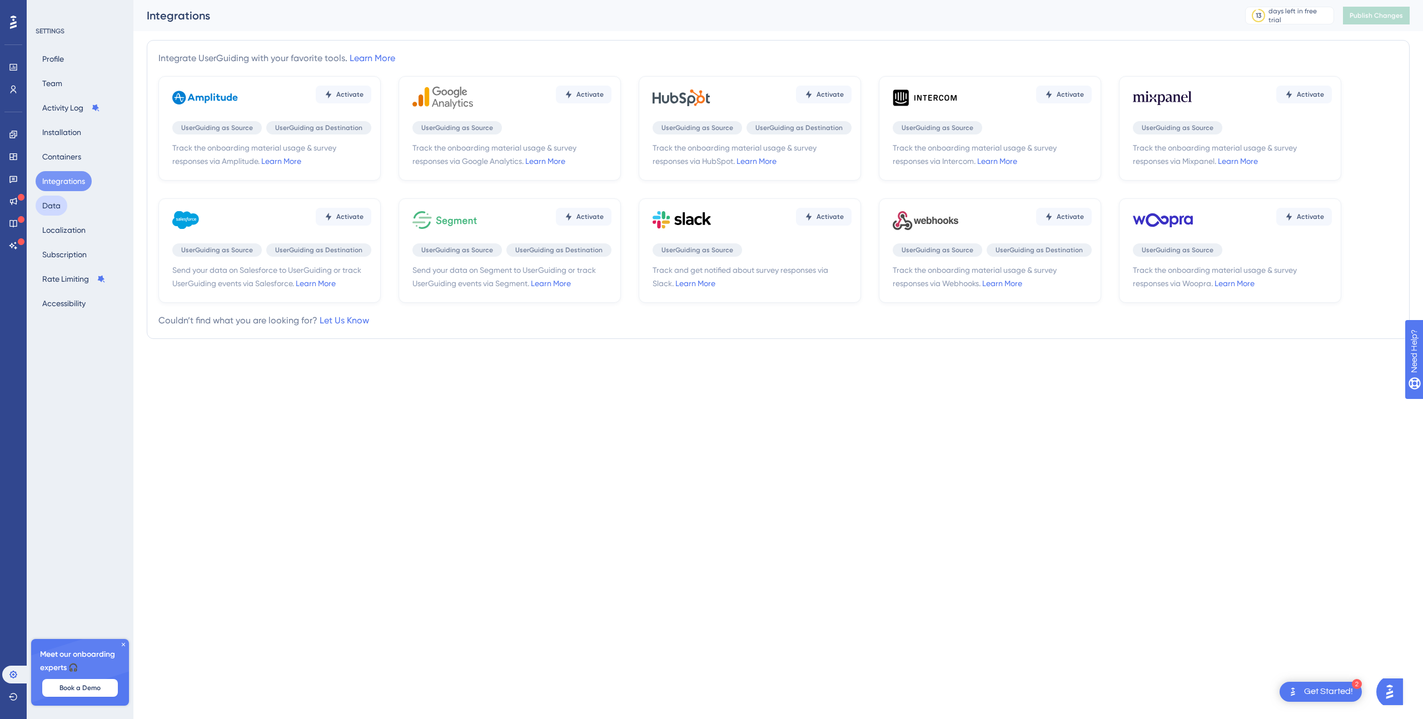
click at [61, 201] on button "Data" at bounding box center [52, 206] width 32 height 20
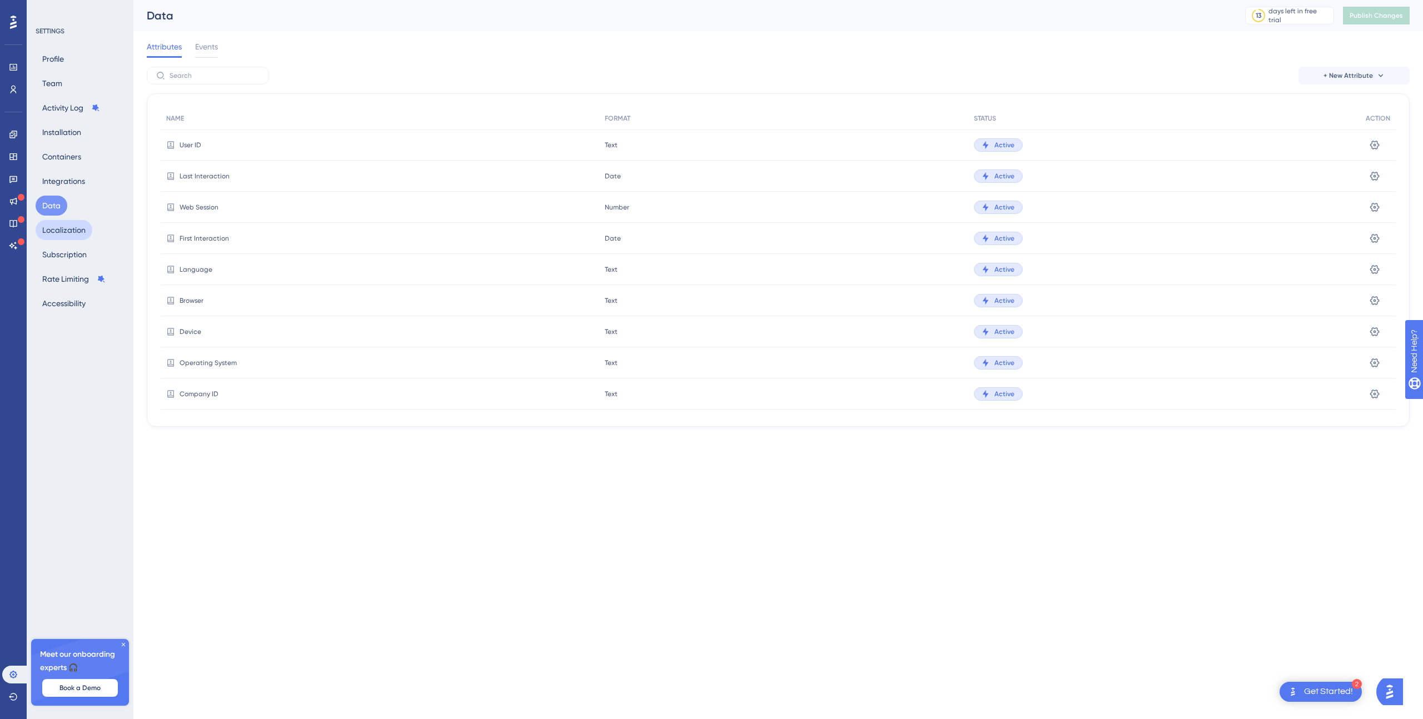
click at [66, 236] on button "Localization" at bounding box center [64, 230] width 57 height 20
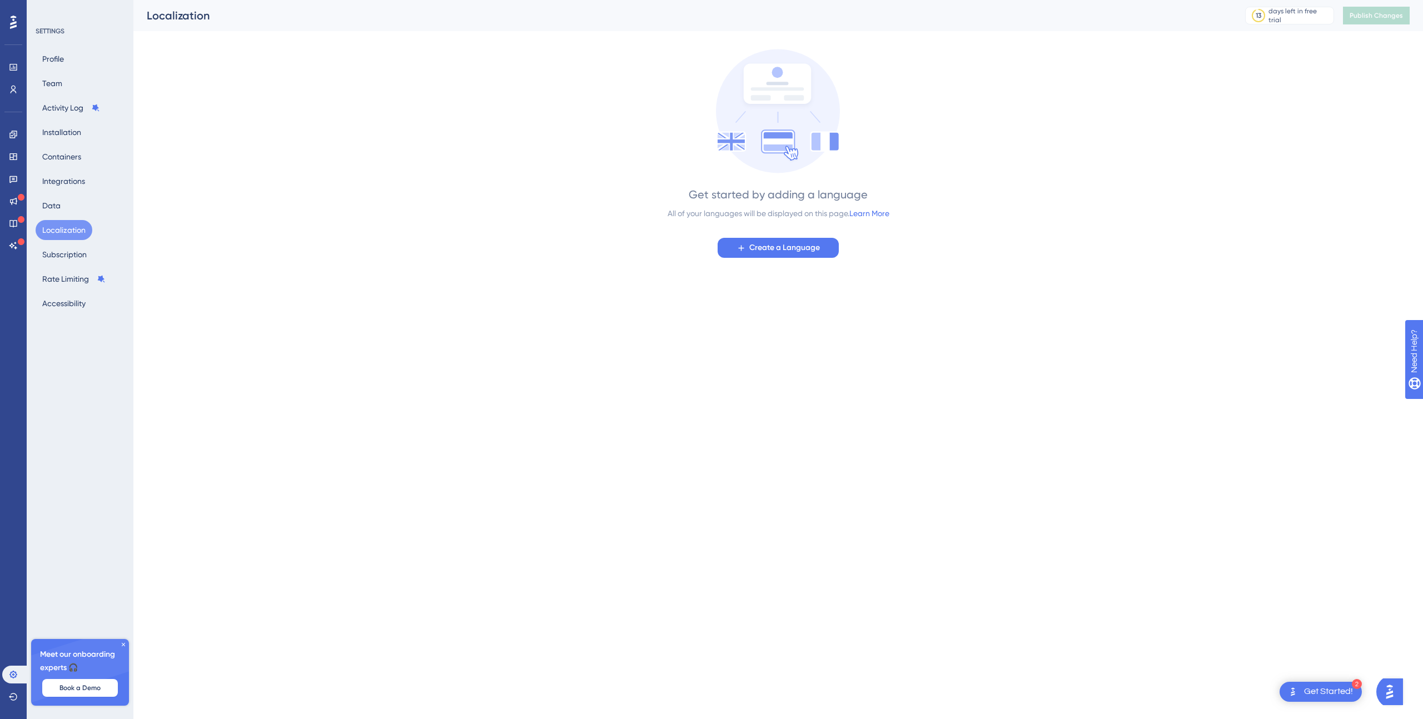
click at [62, 265] on div "Profile Team Activity Log Installation Containers Integrations Data Localizatio…" at bounding box center [81, 181] width 90 height 265
click at [61, 279] on button "Rate Limiting" at bounding box center [74, 279] width 77 height 20
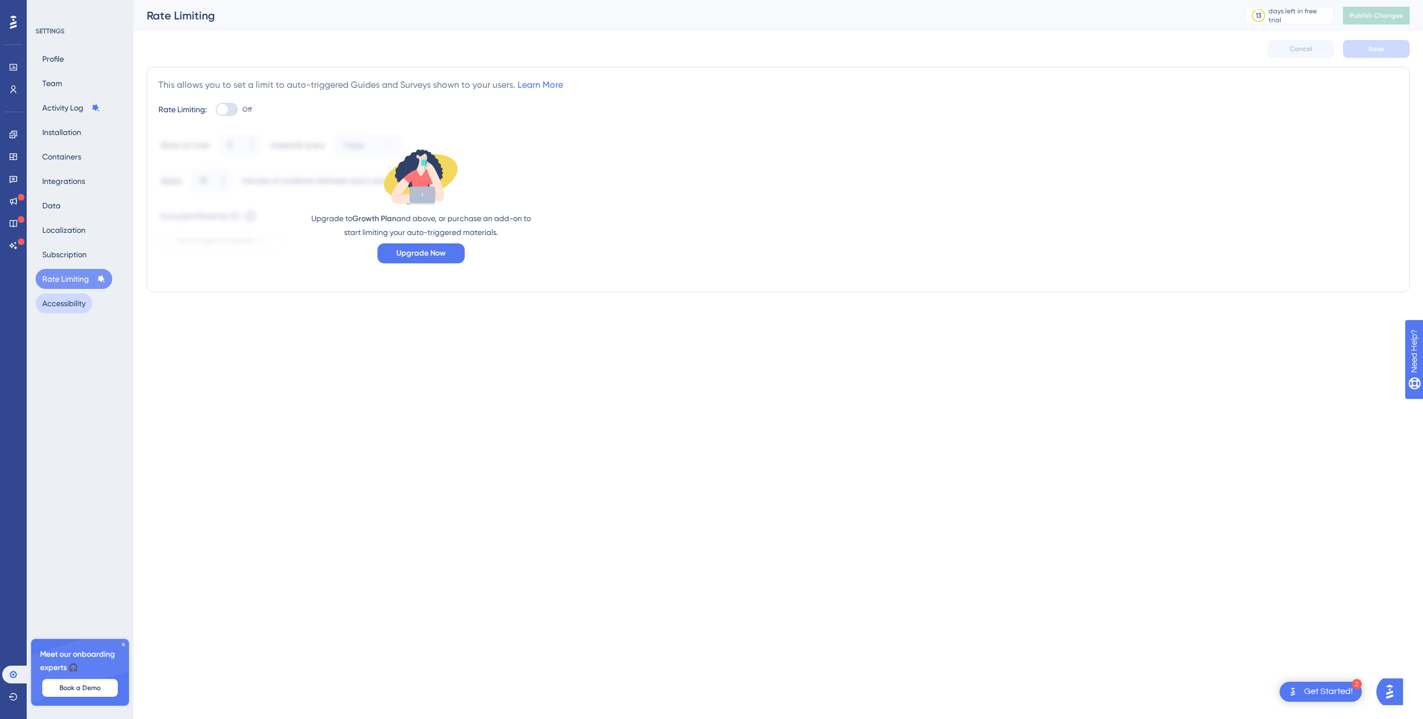
click at [56, 302] on button "Accessibility" at bounding box center [64, 304] width 57 height 20
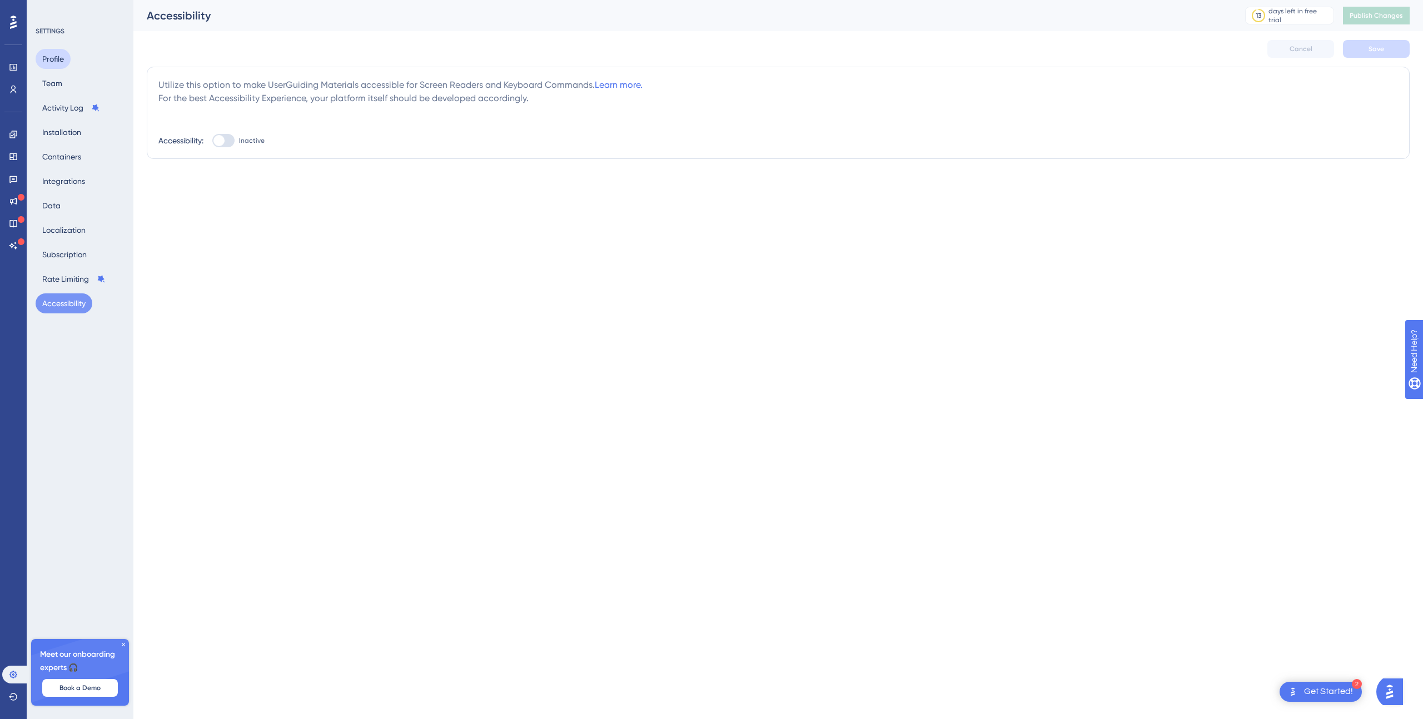
click at [57, 50] on button "Profile" at bounding box center [53, 59] width 35 height 20
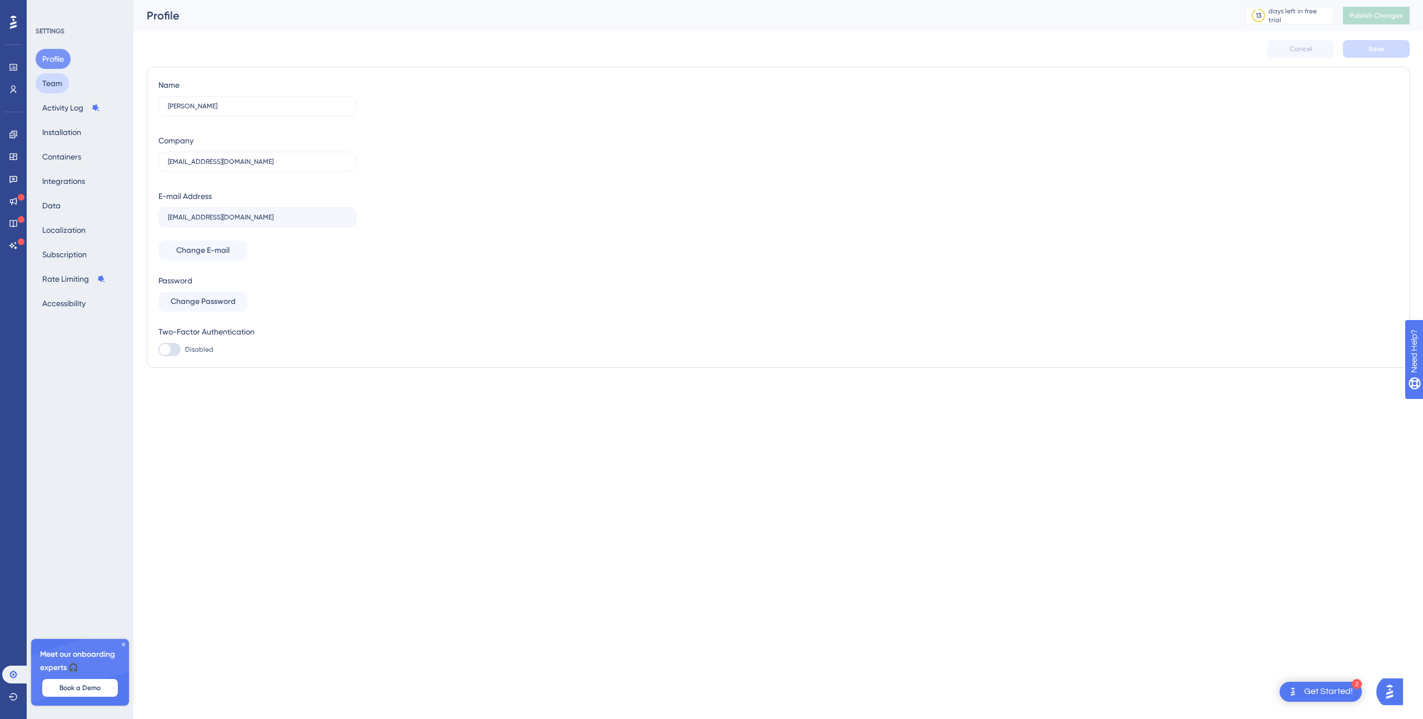
click at [55, 84] on button "Team" at bounding box center [52, 83] width 33 height 20
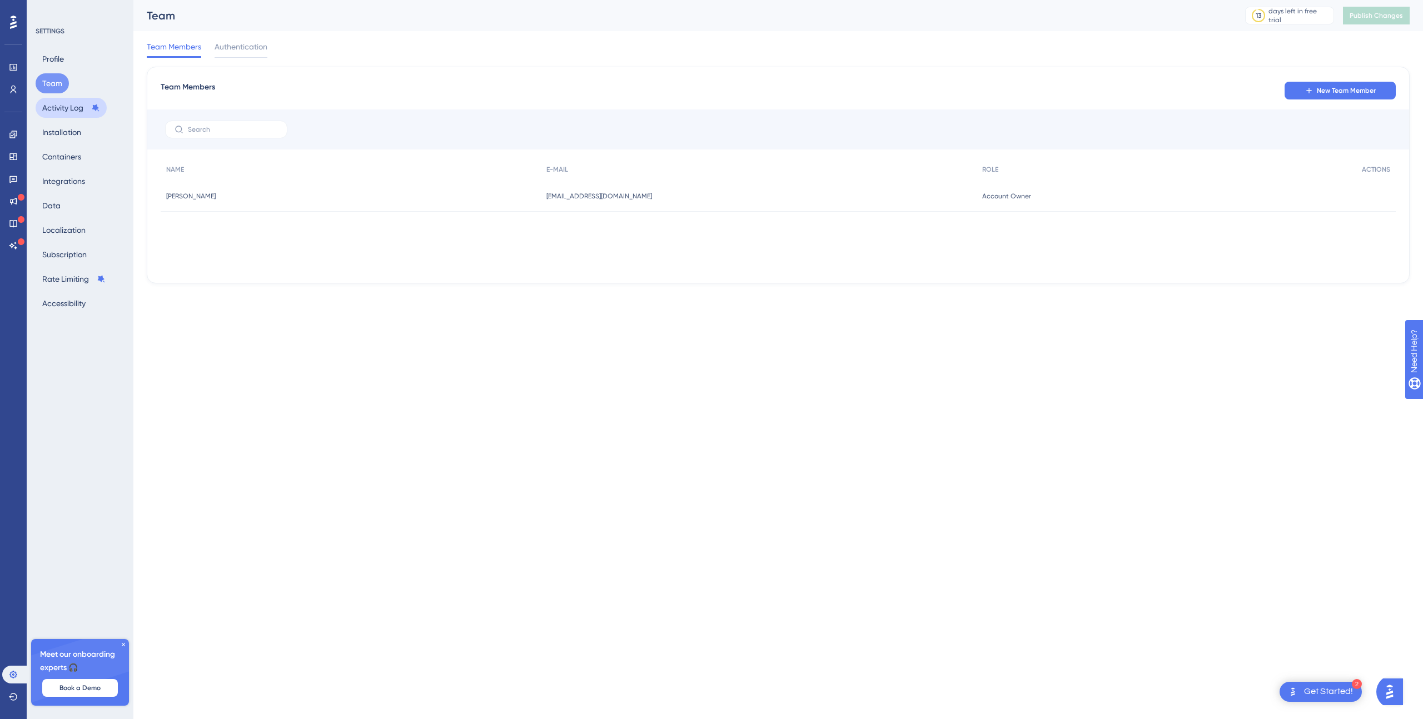
click at [62, 108] on button "Activity Log" at bounding box center [71, 108] width 71 height 20
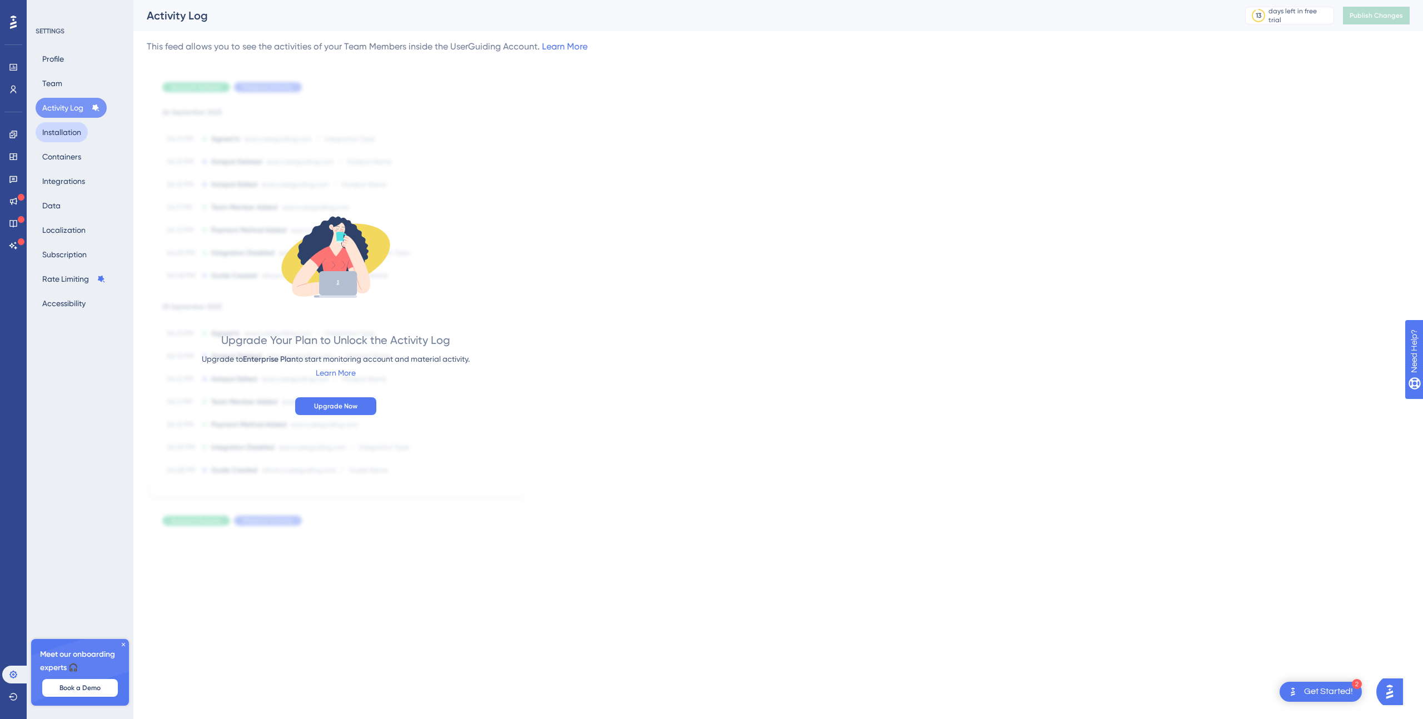
click at [66, 134] on button "Installation" at bounding box center [62, 132] width 52 height 20
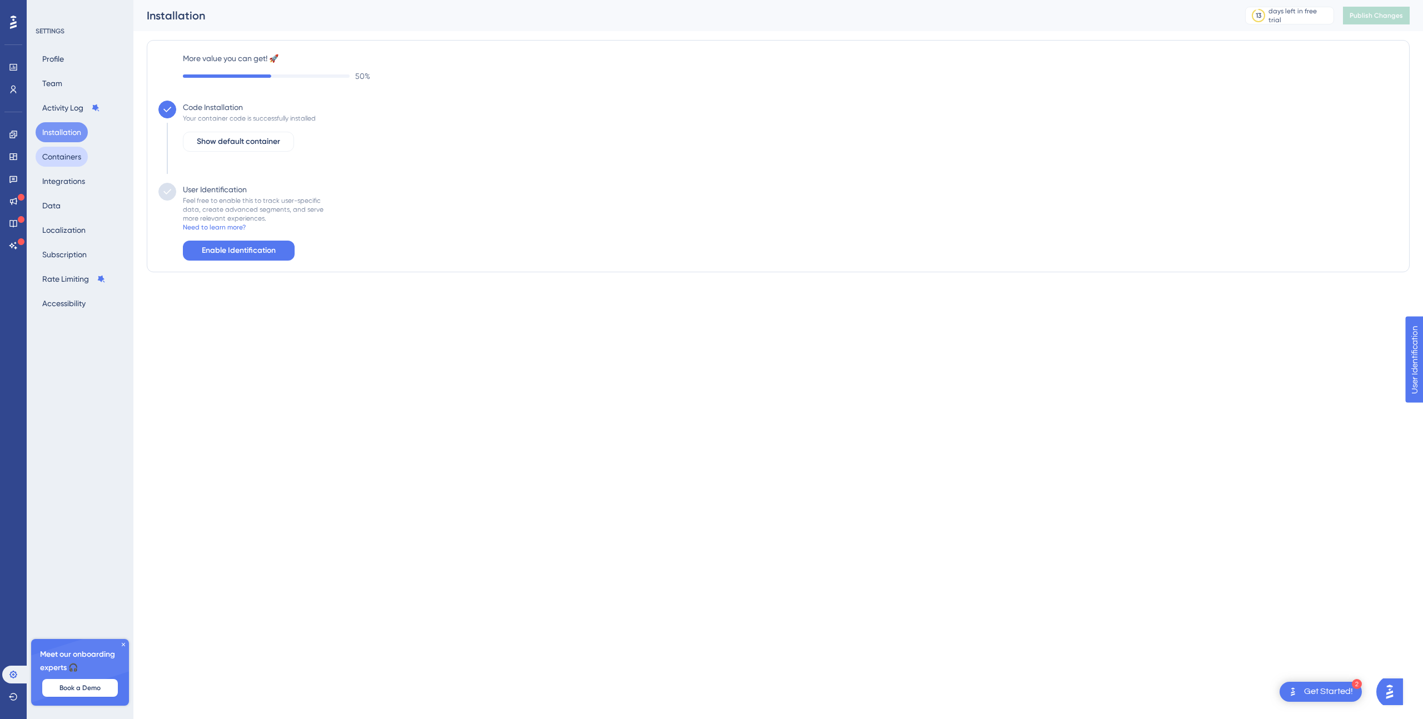
click at [66, 157] on button "Containers" at bounding box center [62, 157] width 52 height 20
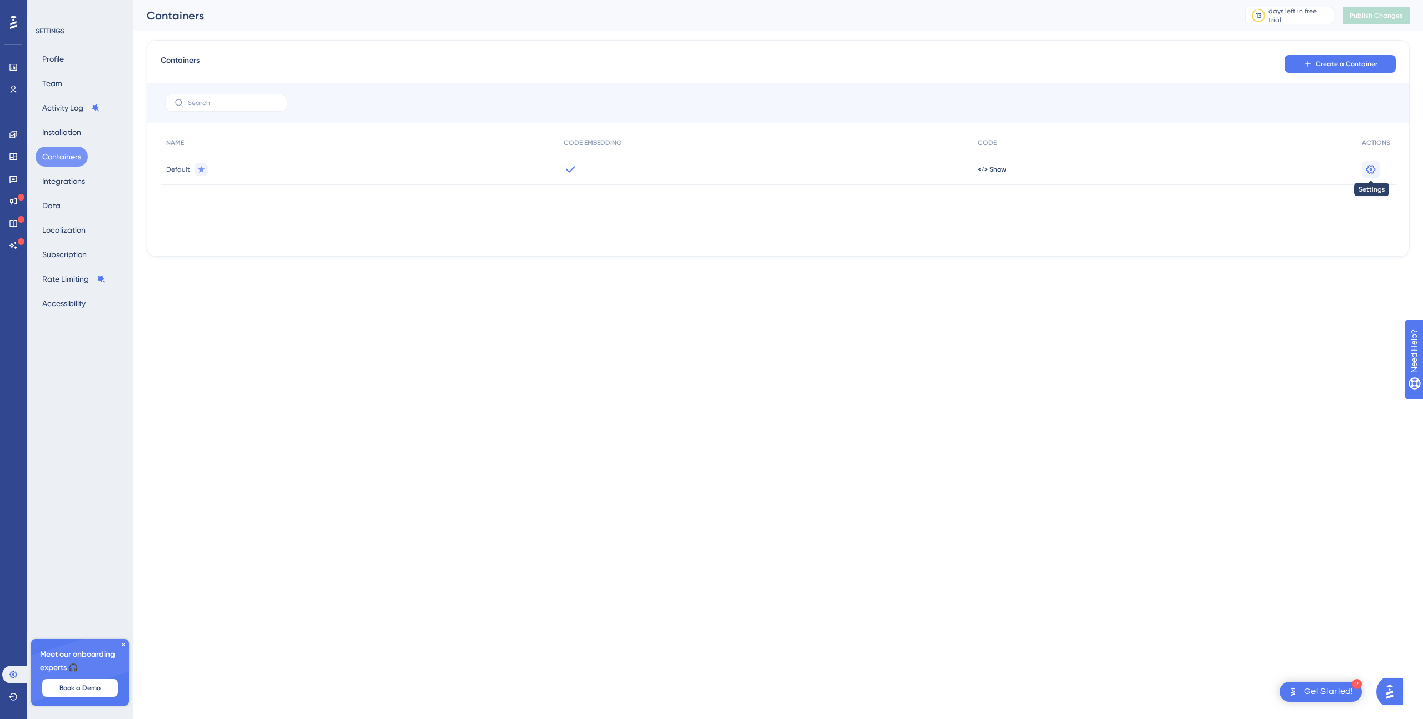
click at [1370, 165] on icon at bounding box center [1370, 169] width 9 height 9
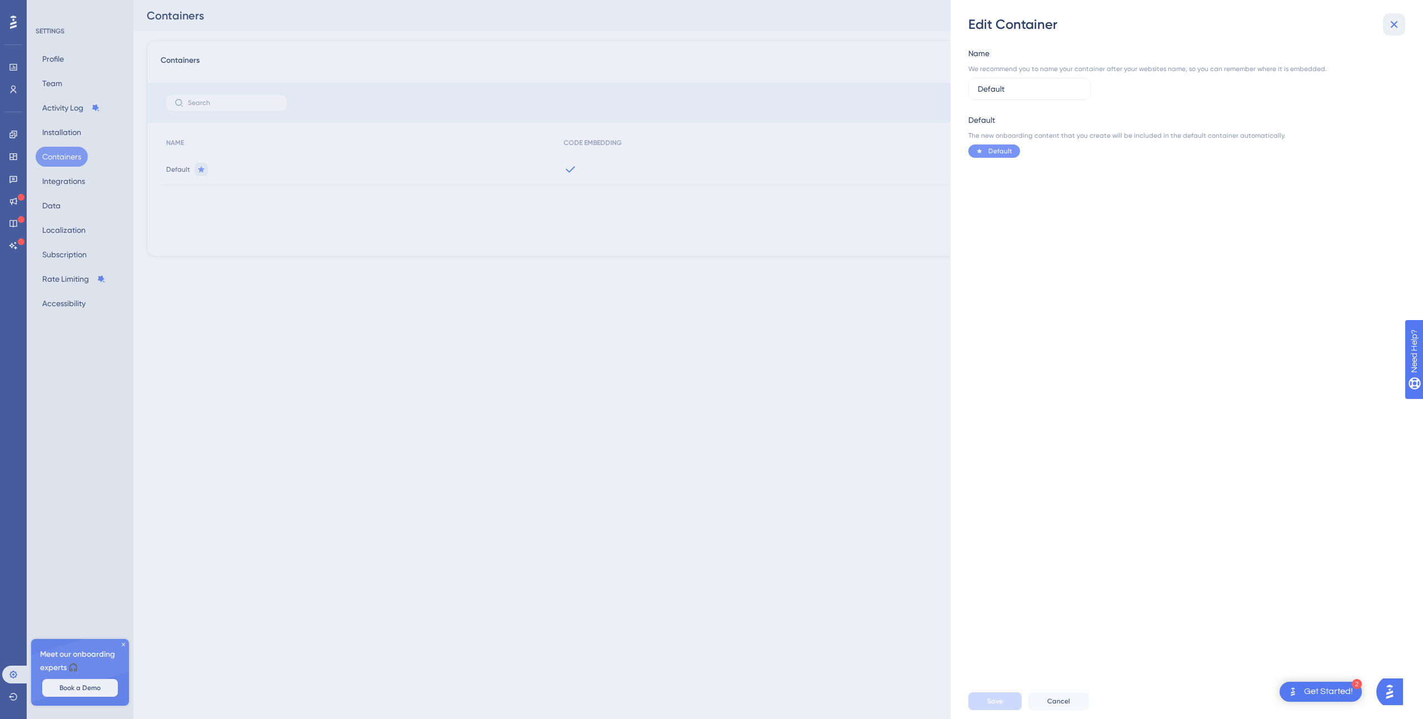
click at [1390, 23] on icon at bounding box center [1393, 24] width 13 height 13
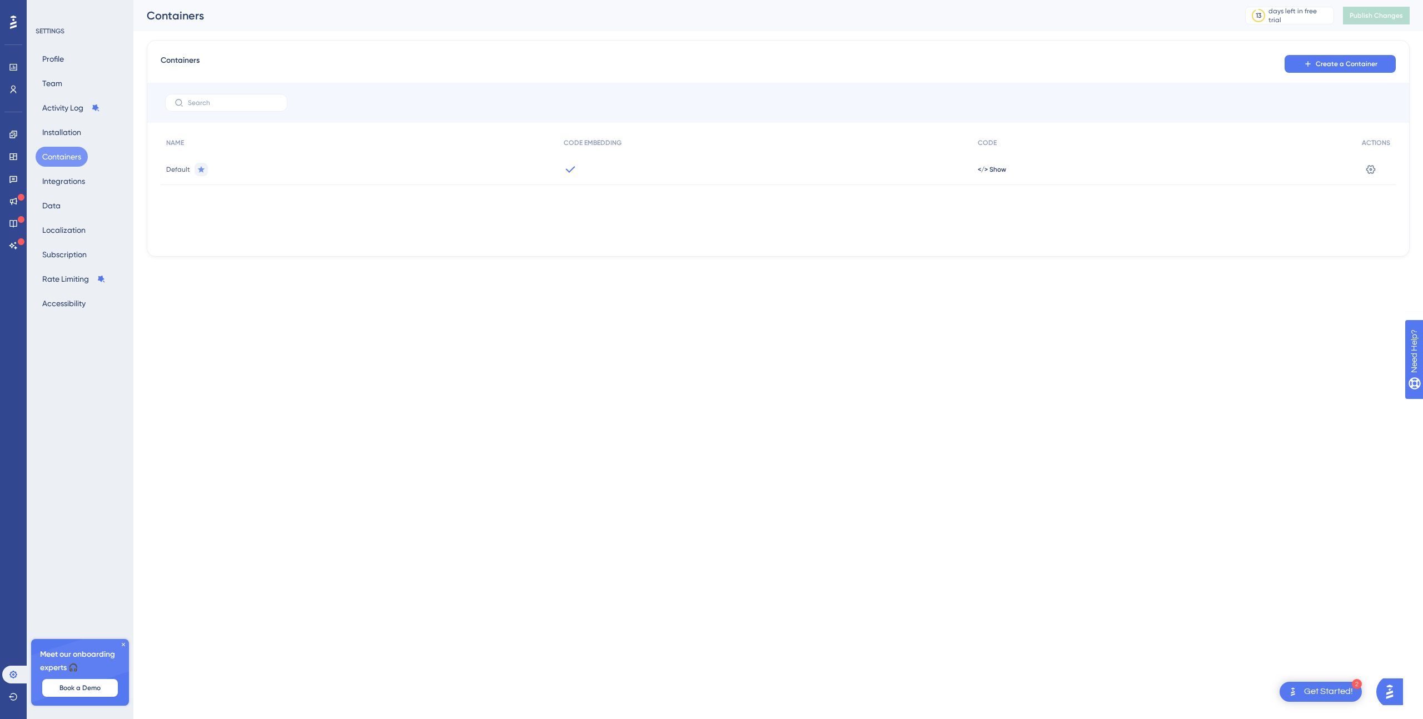
click at [180, 0] on html "2 Get Started! Performance Users Engagement Widgets Feedback Product Updates Kn…" at bounding box center [711, 0] width 1423 height 0
click at [76, 254] on button "Subscription" at bounding box center [65, 255] width 58 height 20
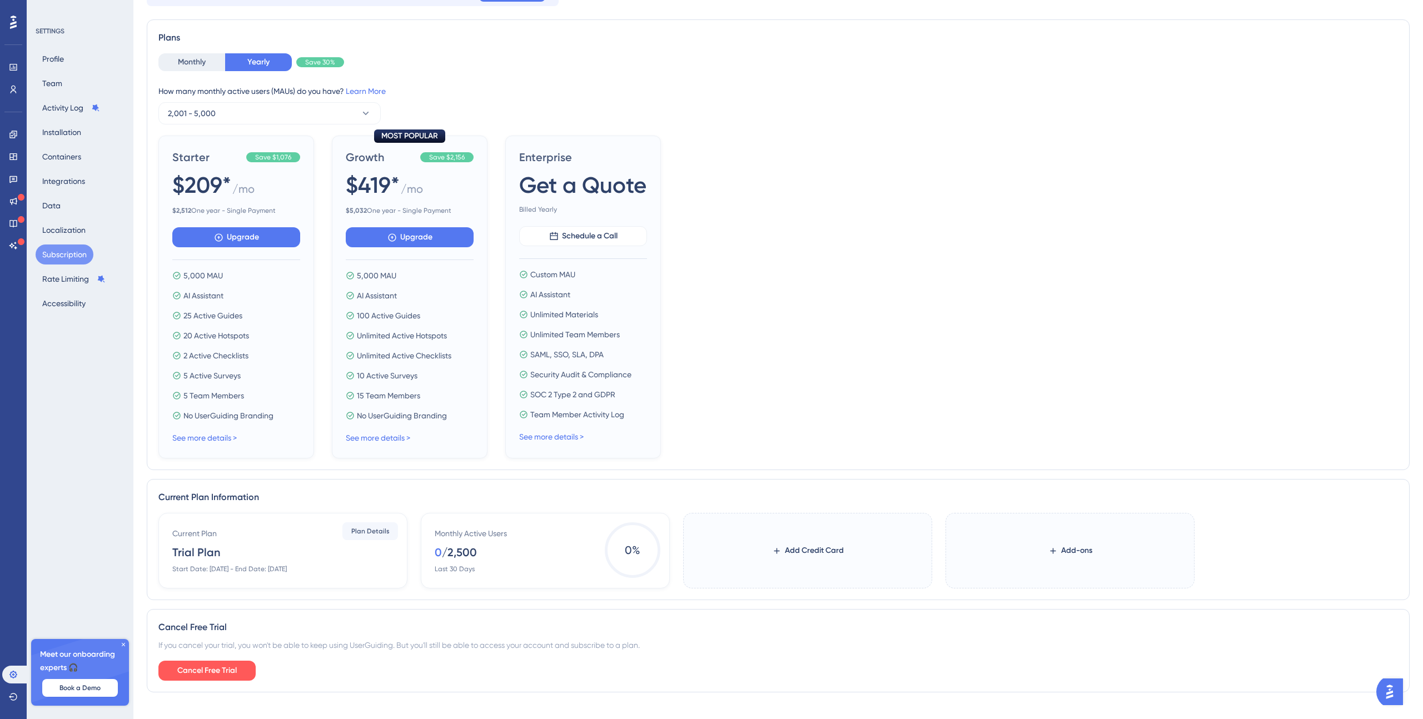
scroll to position [87, 0]
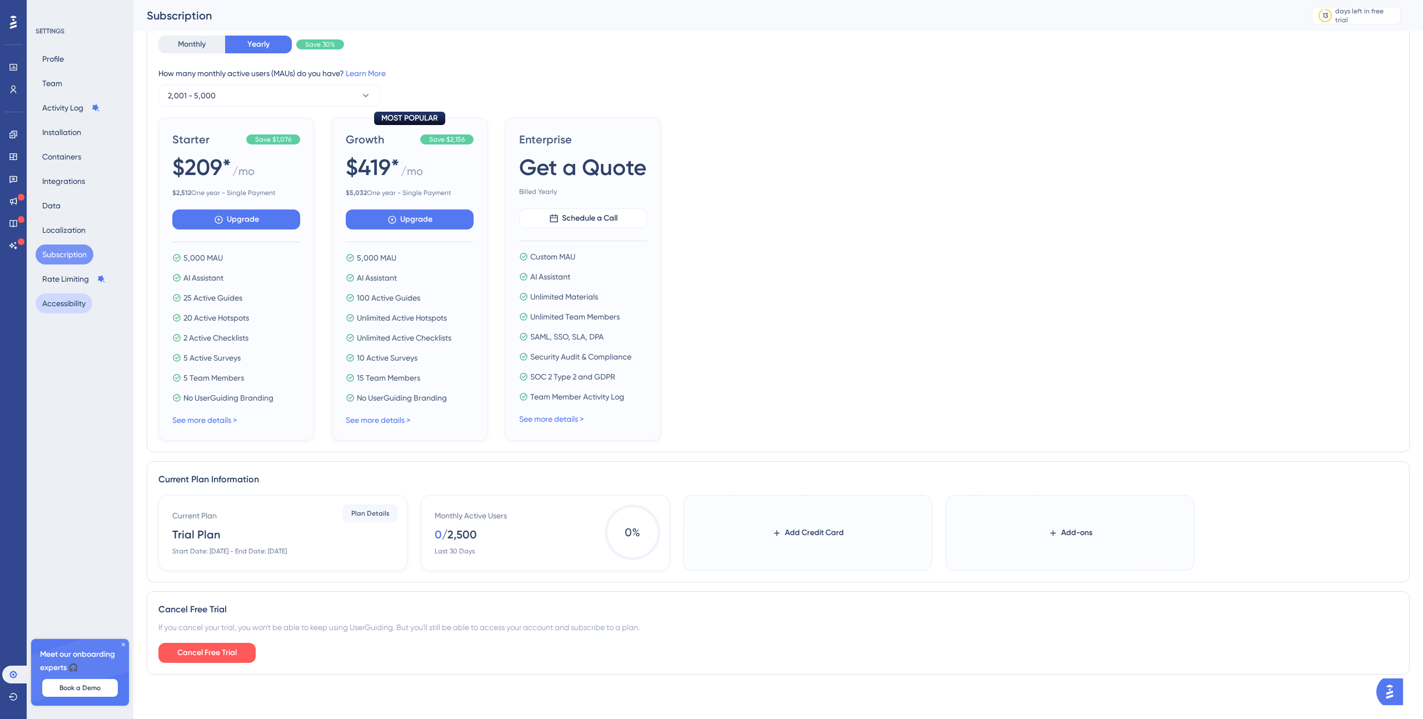
click at [61, 303] on button "Accessibility" at bounding box center [64, 304] width 57 height 20
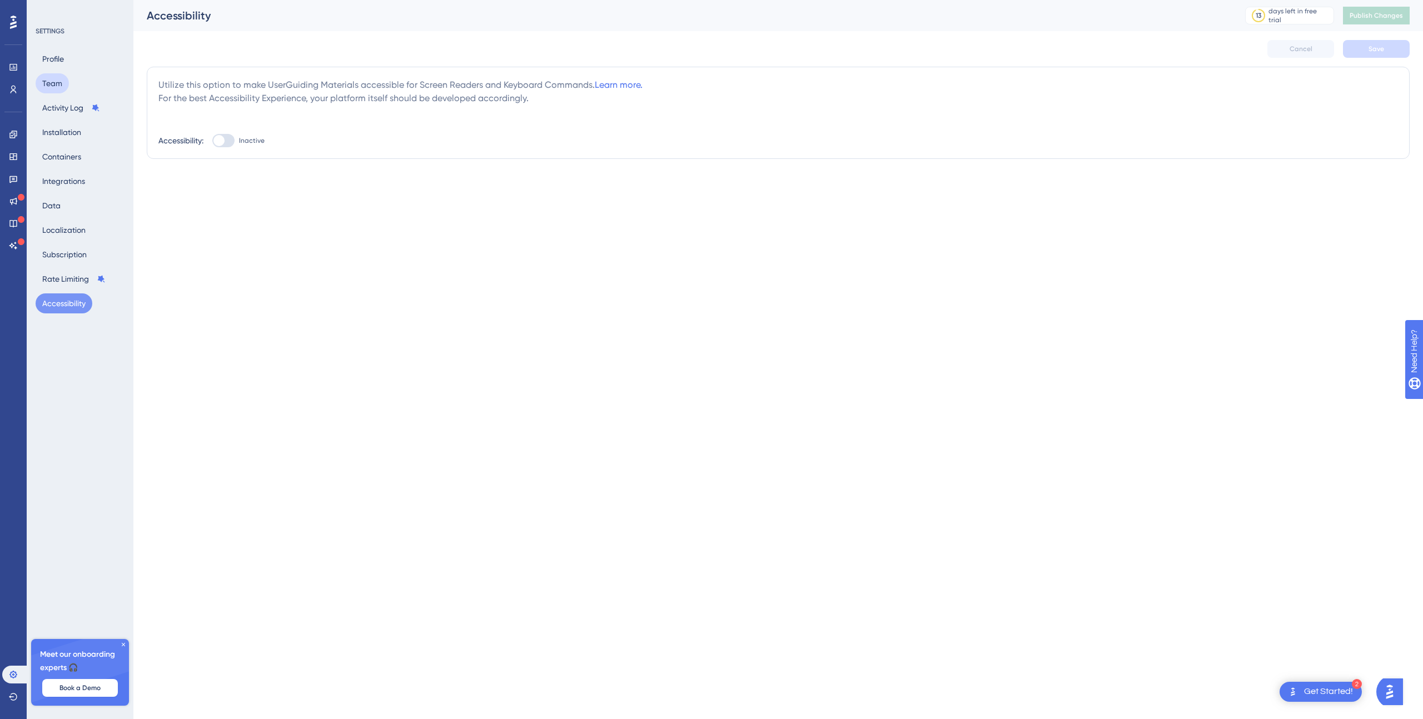
click at [65, 80] on button "Team" at bounding box center [52, 83] width 33 height 20
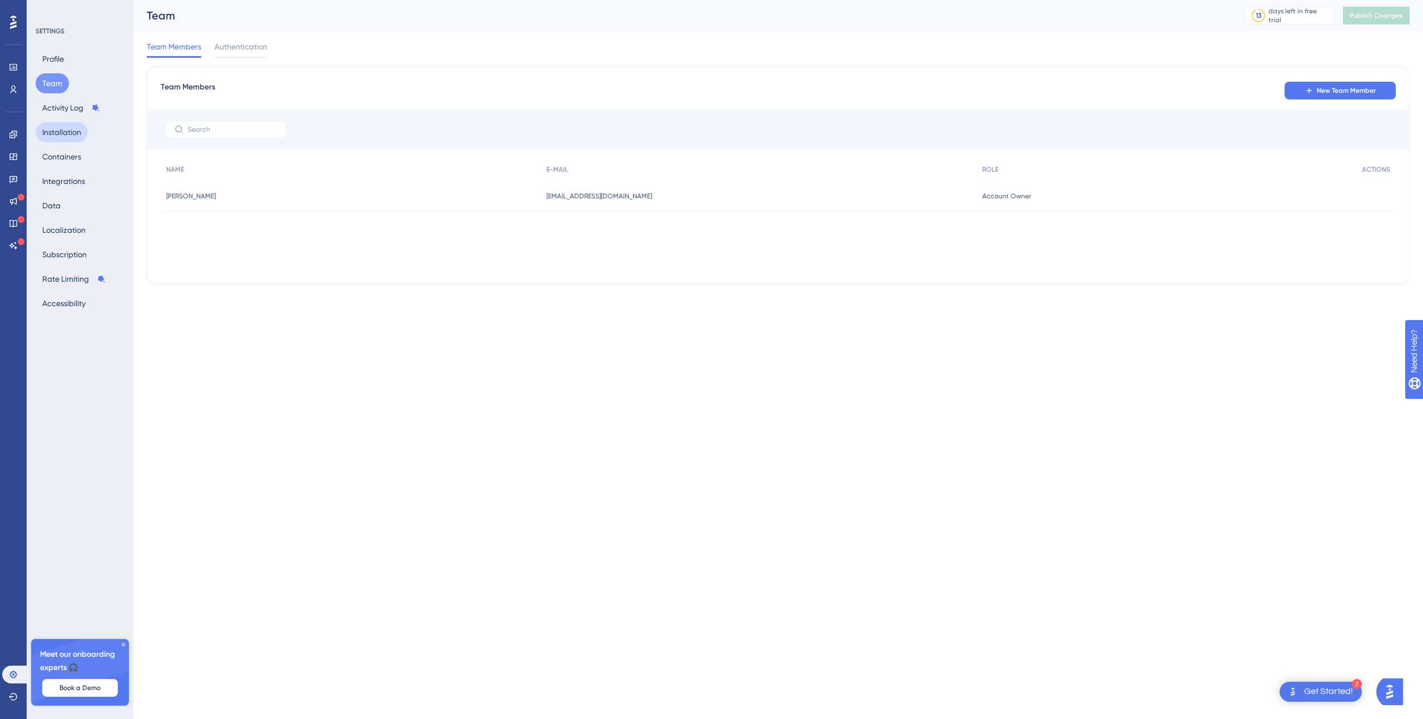
click at [74, 127] on button "Installation" at bounding box center [62, 132] width 52 height 20
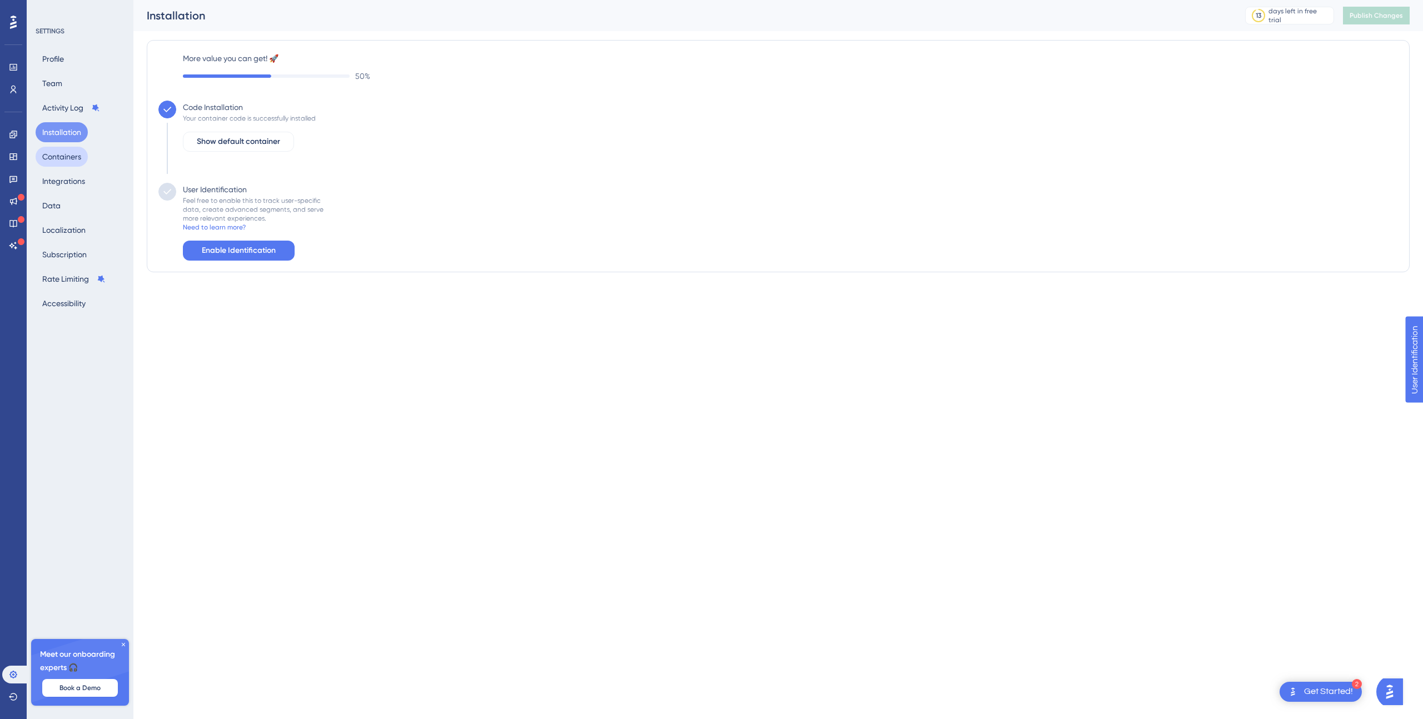
click at [80, 154] on button "Containers" at bounding box center [62, 157] width 52 height 20
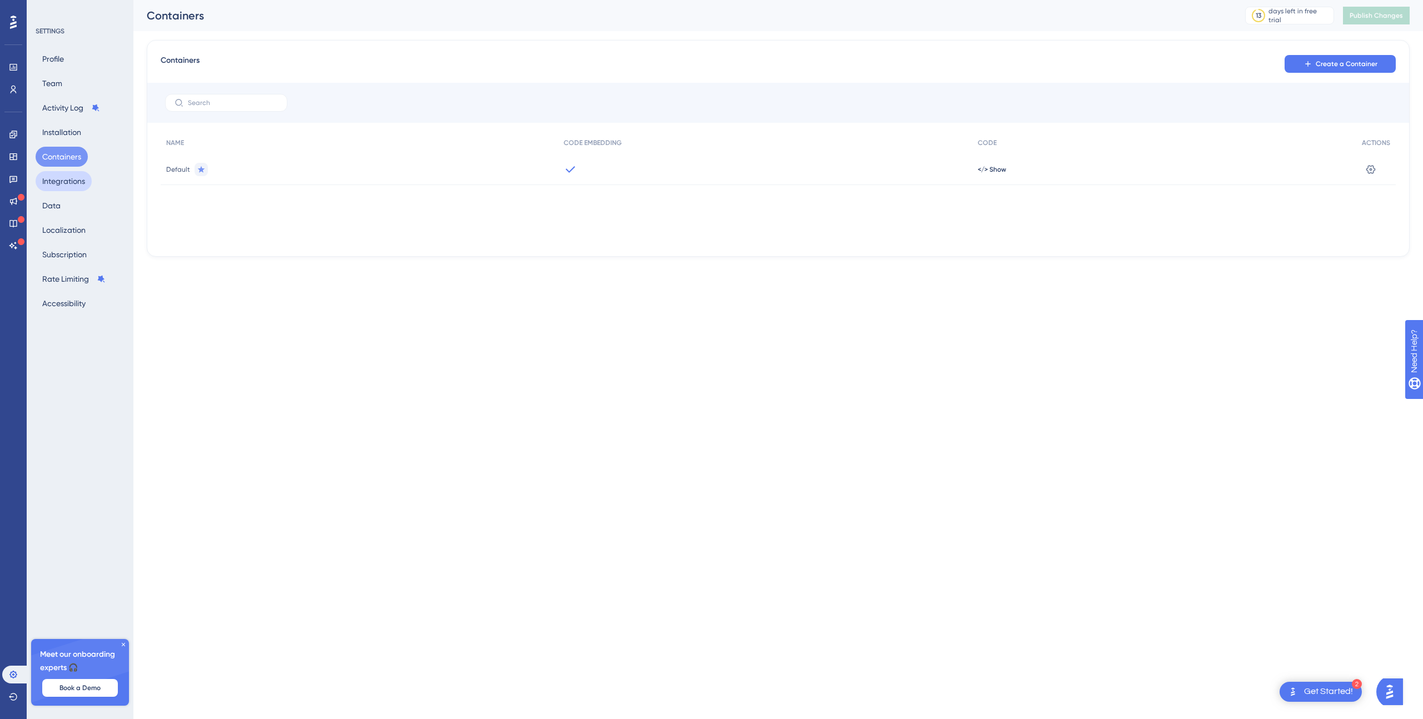
click at [74, 172] on button "Integrations" at bounding box center [64, 181] width 56 height 20
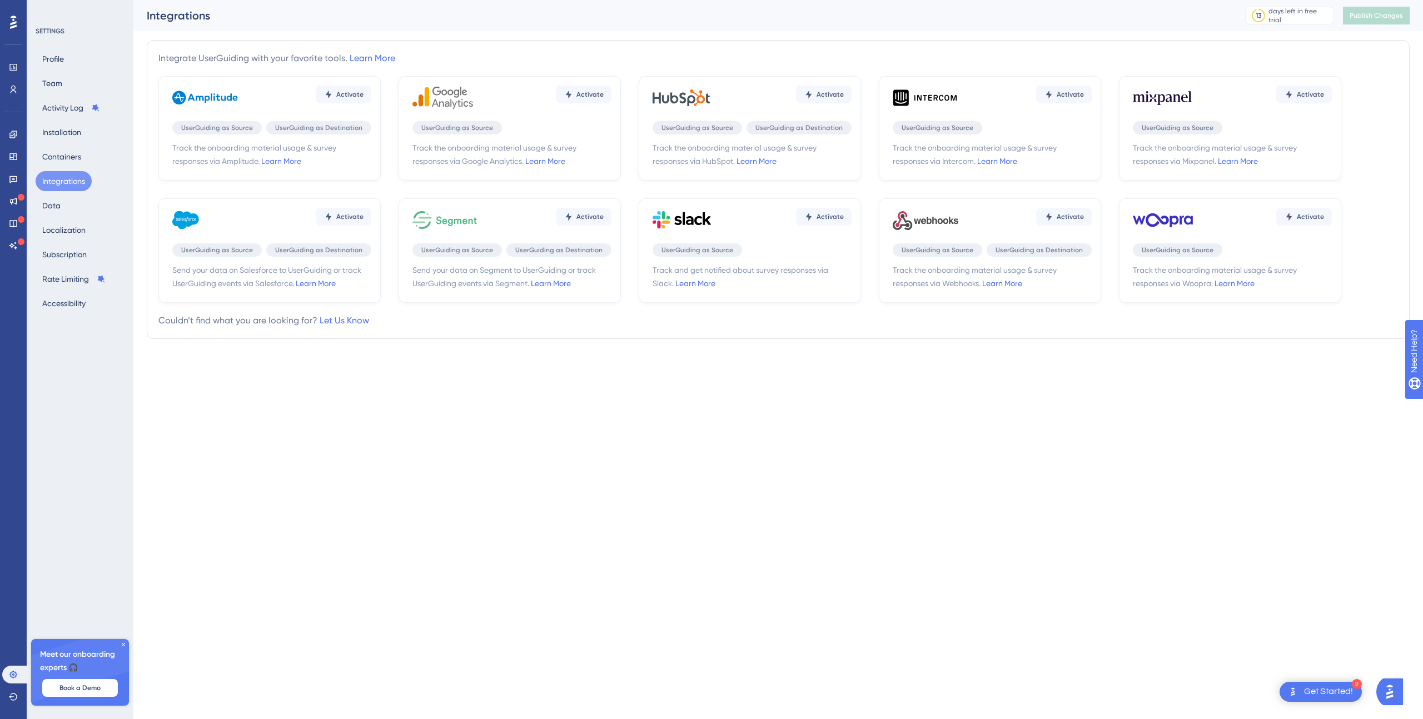
click at [325, 33] on div "Integrate UserGuiding with your favorite tools. Learn More Activate UserGuiding…" at bounding box center [778, 189] width 1263 height 317
click at [1190, 27] on div "Integrations 13 days left in free trial Click to see upgrade options Publish Ch…" at bounding box center [778, 15] width 1290 height 31
click at [809, 144] on span "Track the onboarding material usage & survey responses via HubSpot. Learn More" at bounding box center [752, 154] width 199 height 27
click at [812, 135] on div "Activate UserGuiding as Source UserGuiding as Destination Track the onboarding …" at bounding box center [750, 128] width 222 height 105
click at [835, 97] on span "Activate" at bounding box center [830, 94] width 27 height 9
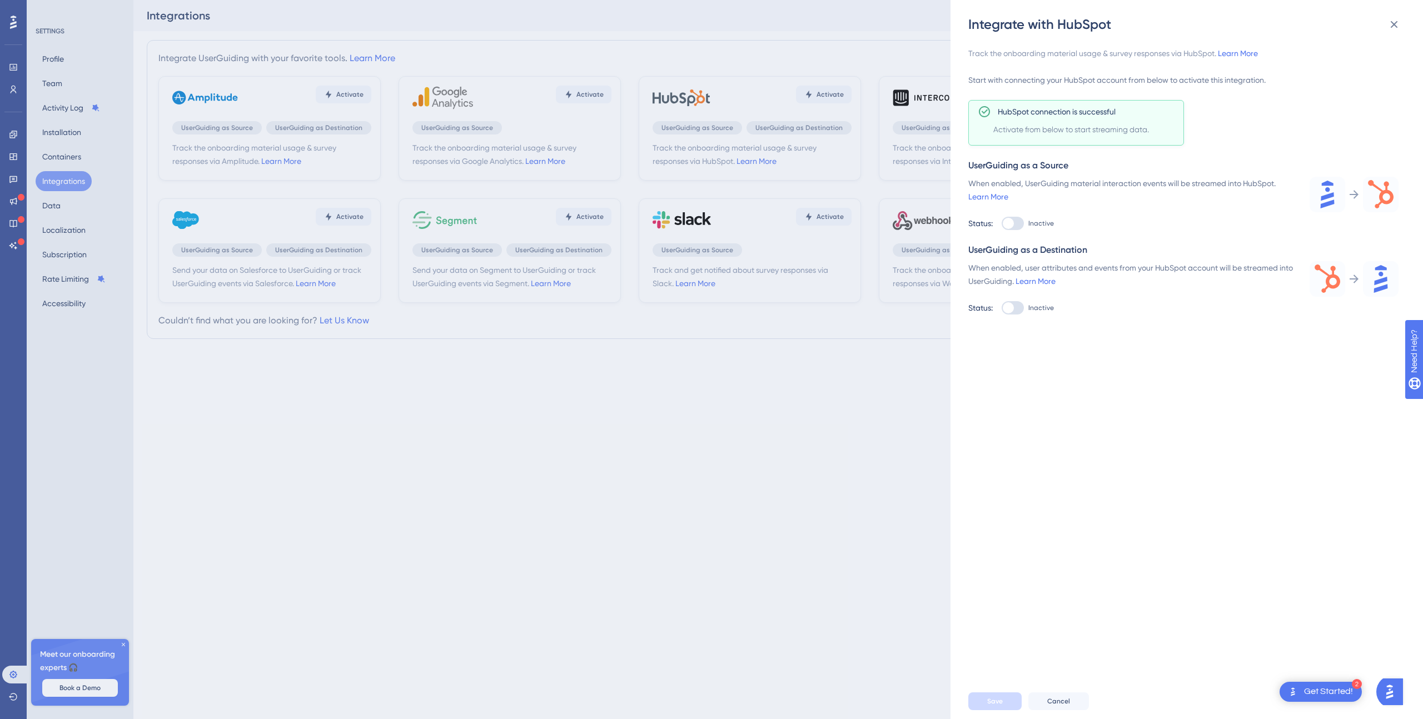
click at [1017, 216] on div "When enabled, UserGuiding material interaction events will be streamed into Hub…" at bounding box center [1132, 203] width 328 height 53
click at [1017, 220] on div at bounding box center [1013, 223] width 22 height 13
click at [1002, 223] on input "Inactive" at bounding box center [1001, 223] width 1 height 1
checkbox input "true"
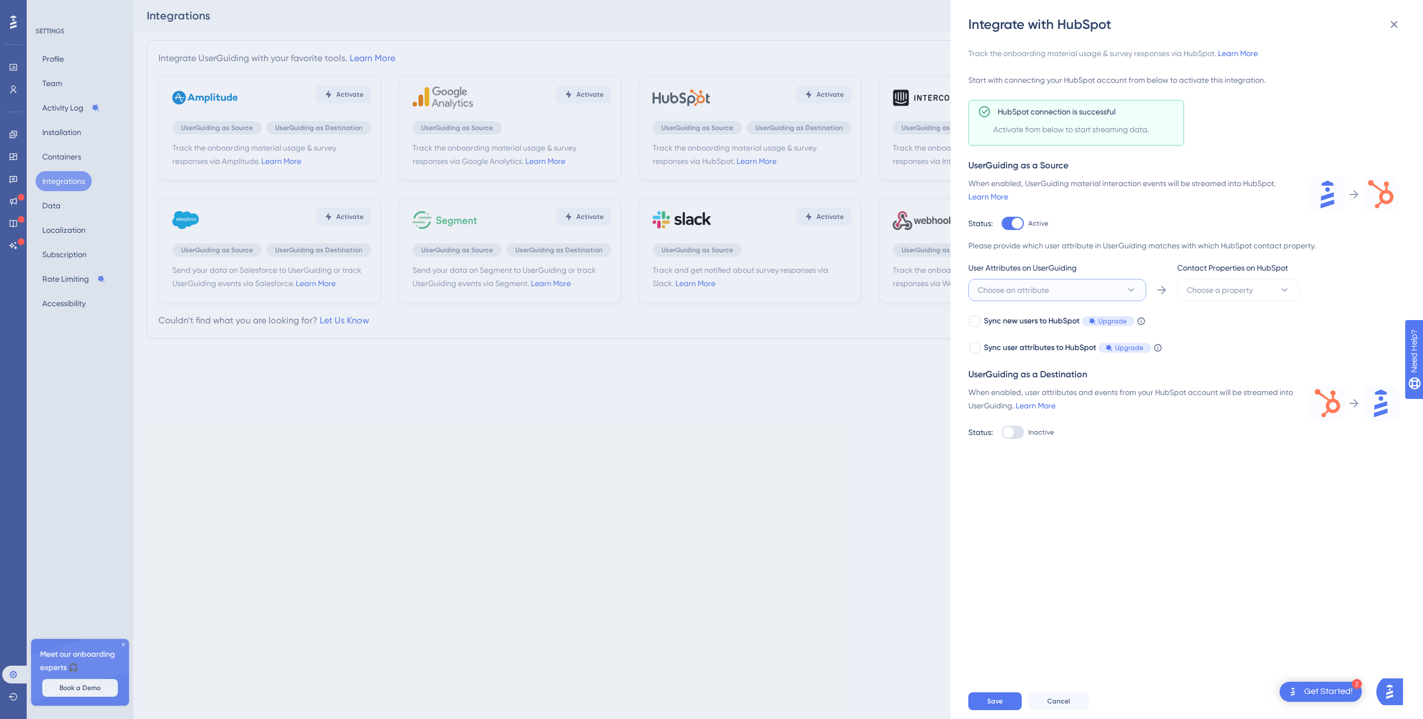
click at [1103, 297] on button "Choose an attribute" at bounding box center [1057, 290] width 178 height 22
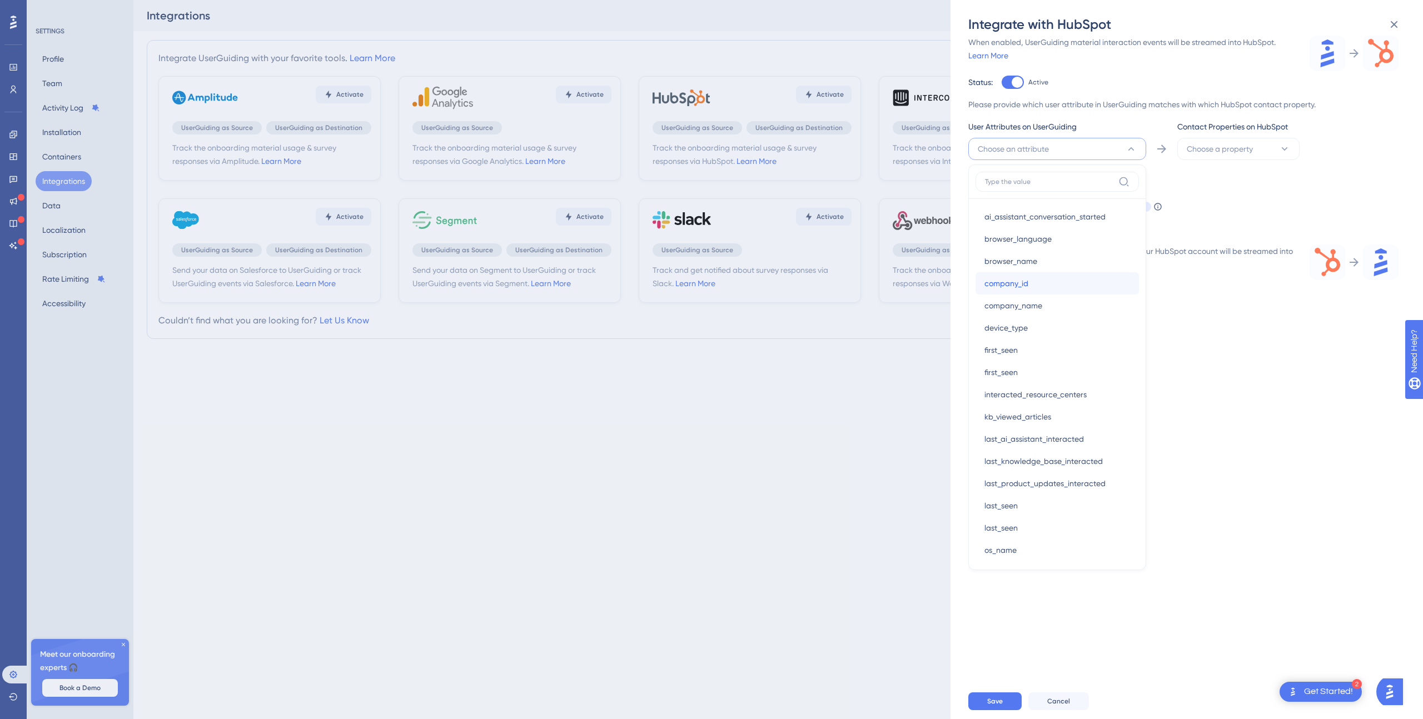
click at [1067, 291] on div "company_id company_id" at bounding box center [1057, 283] width 146 height 22
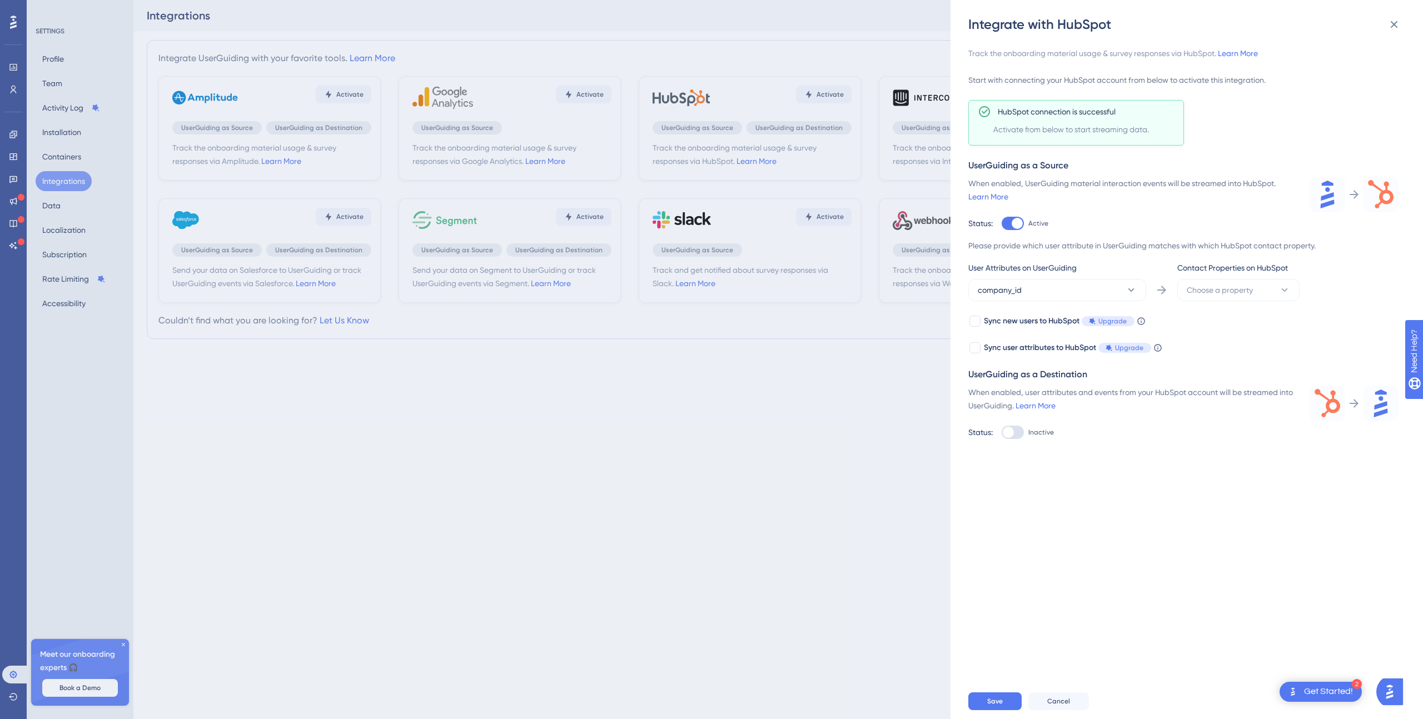
scroll to position [0, 0]
click at [1240, 282] on button "Choose a property" at bounding box center [1238, 290] width 122 height 22
click at [1224, 351] on div "Email Email" at bounding box center [1238, 358] width 90 height 22
click at [987, 706] on button "Save" at bounding box center [994, 702] width 53 height 18
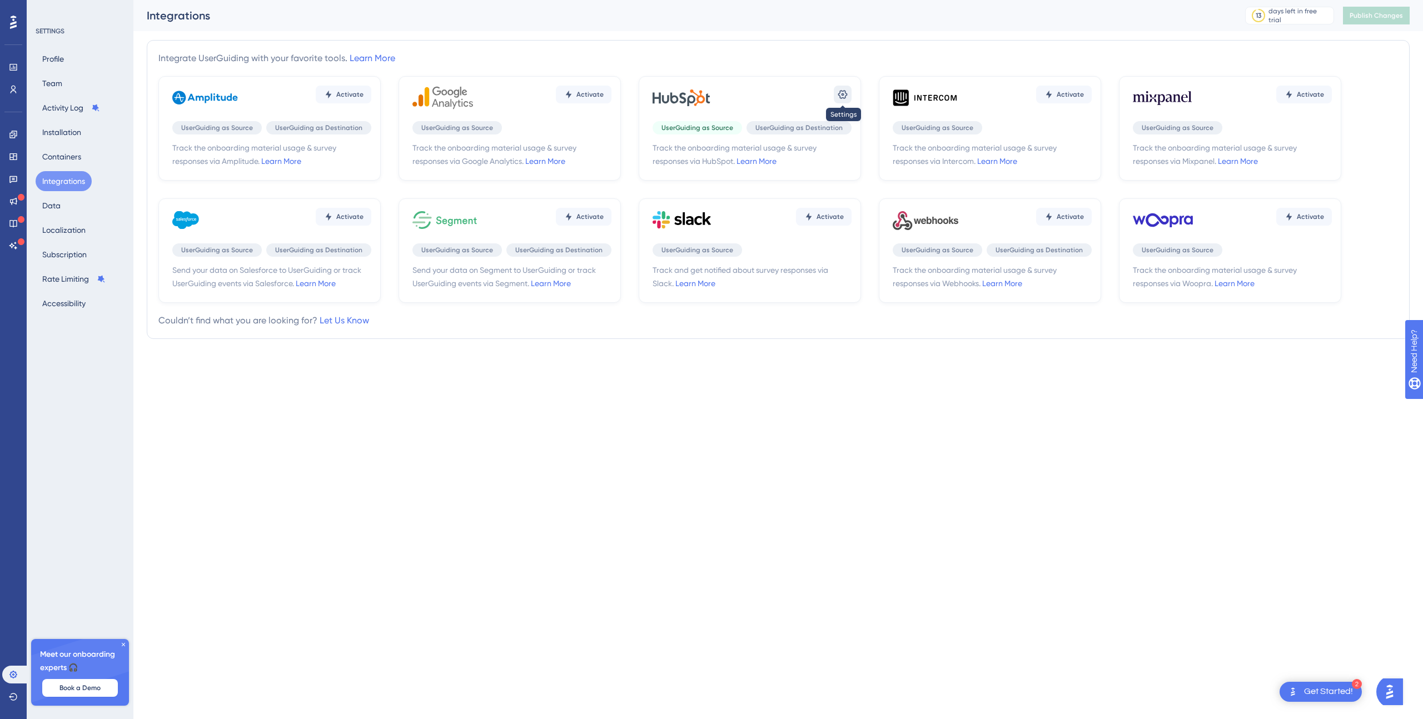
click at [840, 95] on icon at bounding box center [842, 94] width 11 height 11
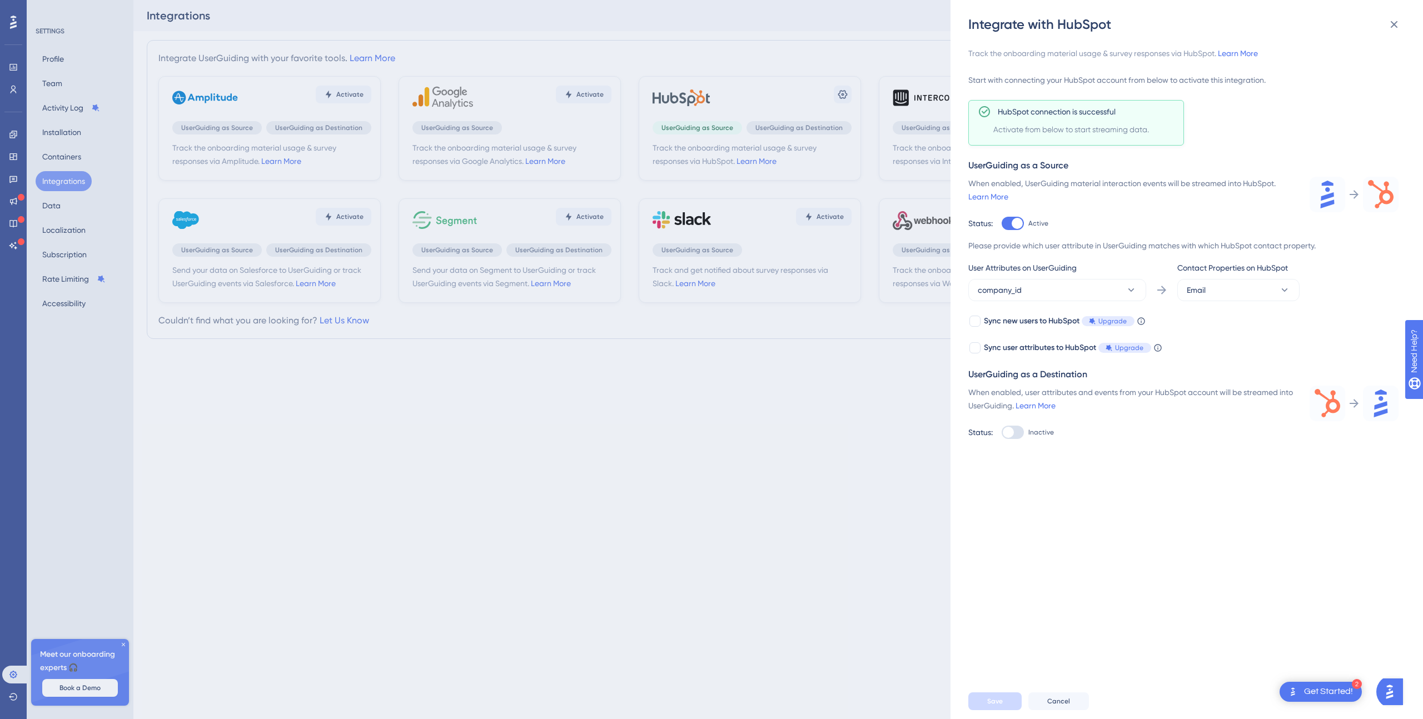
click at [1017, 222] on div at bounding box center [1017, 223] width 11 height 11
click at [1002, 223] on input "Active" at bounding box center [1001, 223] width 1 height 1
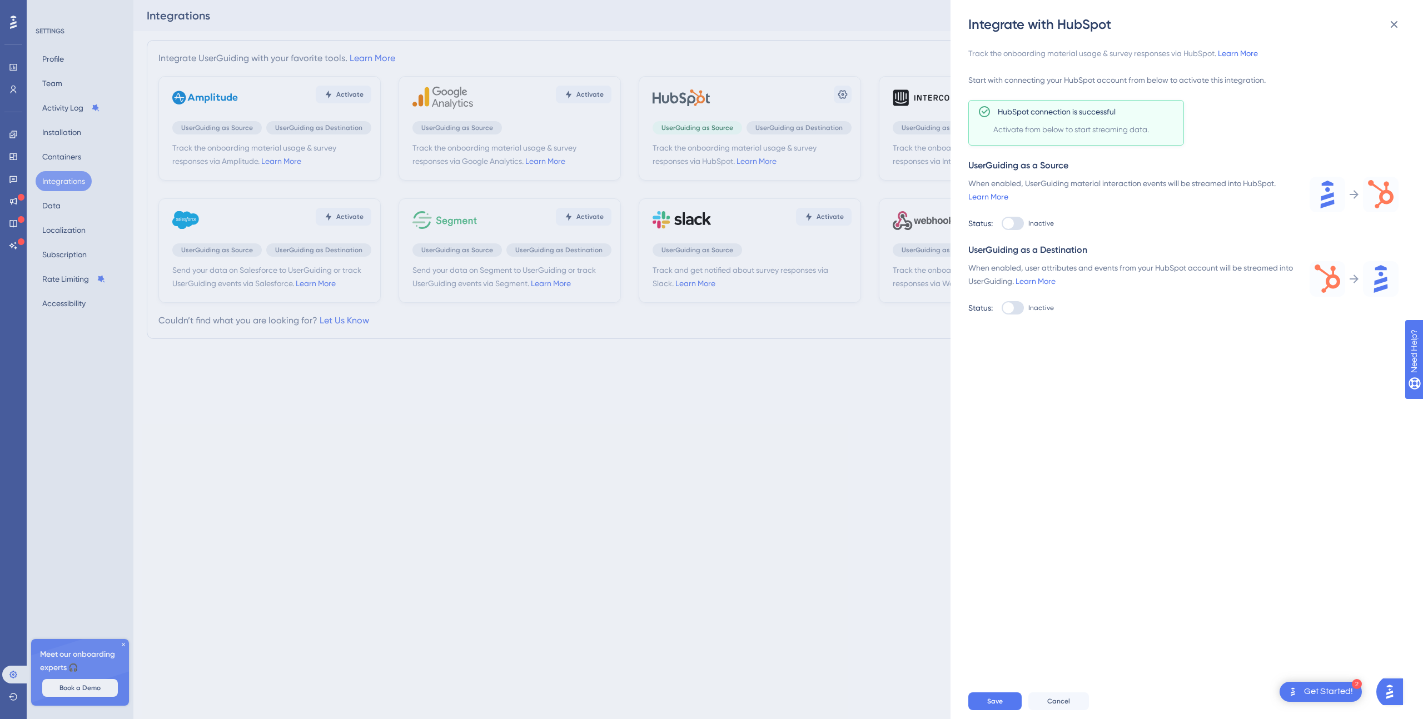
click at [1012, 213] on div "When enabled, UserGuiding material interaction events will be streamed into Hub…" at bounding box center [1132, 203] width 328 height 53
click at [1014, 223] on div at bounding box center [1013, 223] width 22 height 13
click at [1002, 223] on input "Inactive" at bounding box center [1001, 223] width 1 height 1
checkbox input "true"
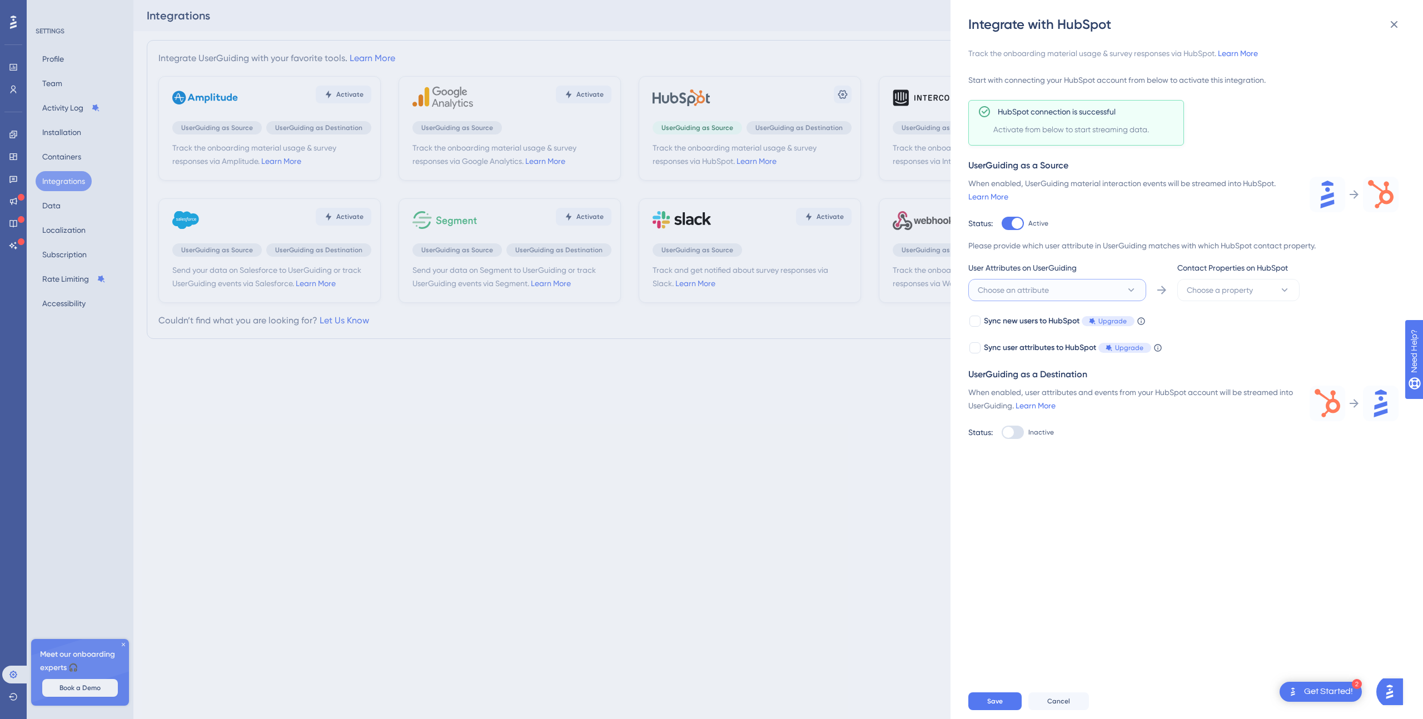
click at [1039, 291] on span "Choose an attribute" at bounding box center [1013, 289] width 71 height 13
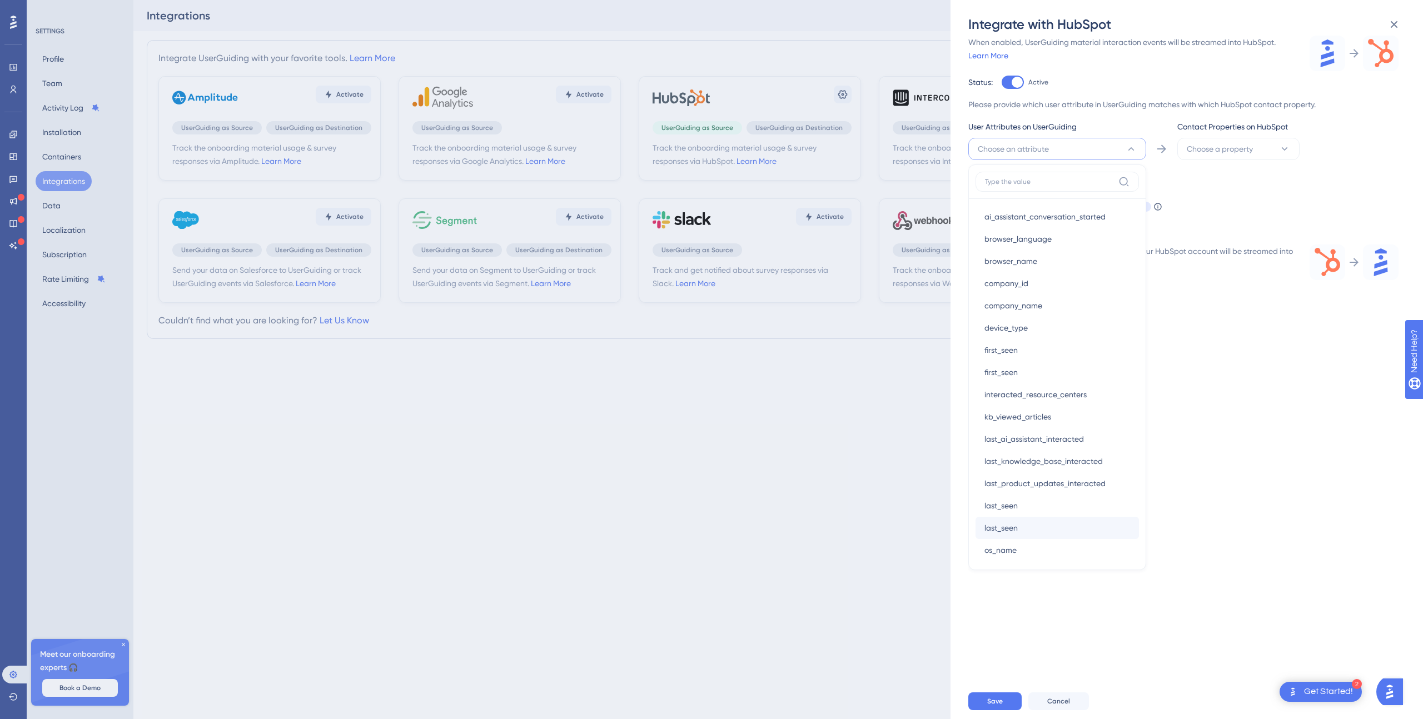
scroll to position [138, 0]
click at [1036, 519] on div "user_id user_id" at bounding box center [1057, 523] width 146 height 22
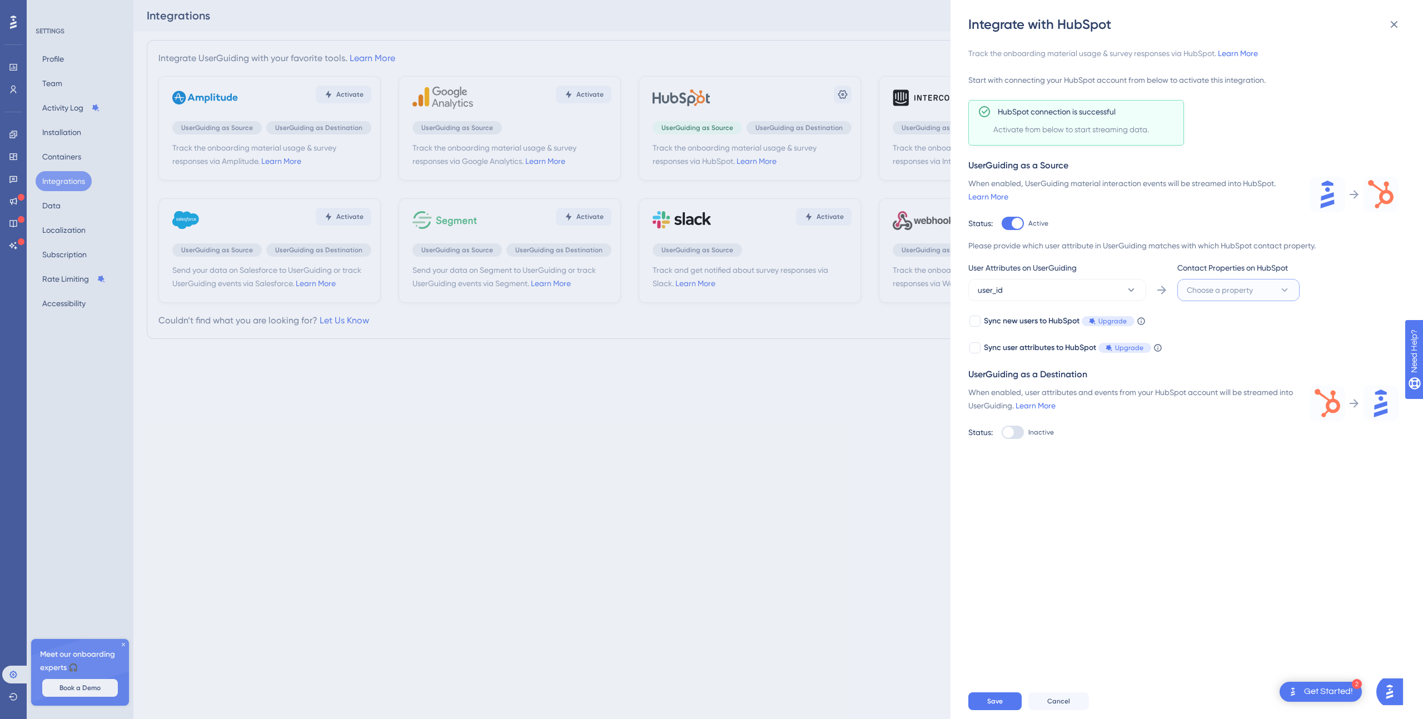
click at [1231, 295] on span "Choose a property" at bounding box center [1220, 289] width 66 height 13
click at [1327, 301] on div "User Attributes on UserGuiding user_id Contact Properties on HubSpot Choose a p…" at bounding box center [1183, 281] width 430 height 40
click at [1238, 286] on span "Choose a property" at bounding box center [1220, 289] width 66 height 13
click at [1210, 359] on span "Email" at bounding box center [1202, 357] width 19 height 13
click at [1218, 291] on button "Email" at bounding box center [1238, 290] width 122 height 22
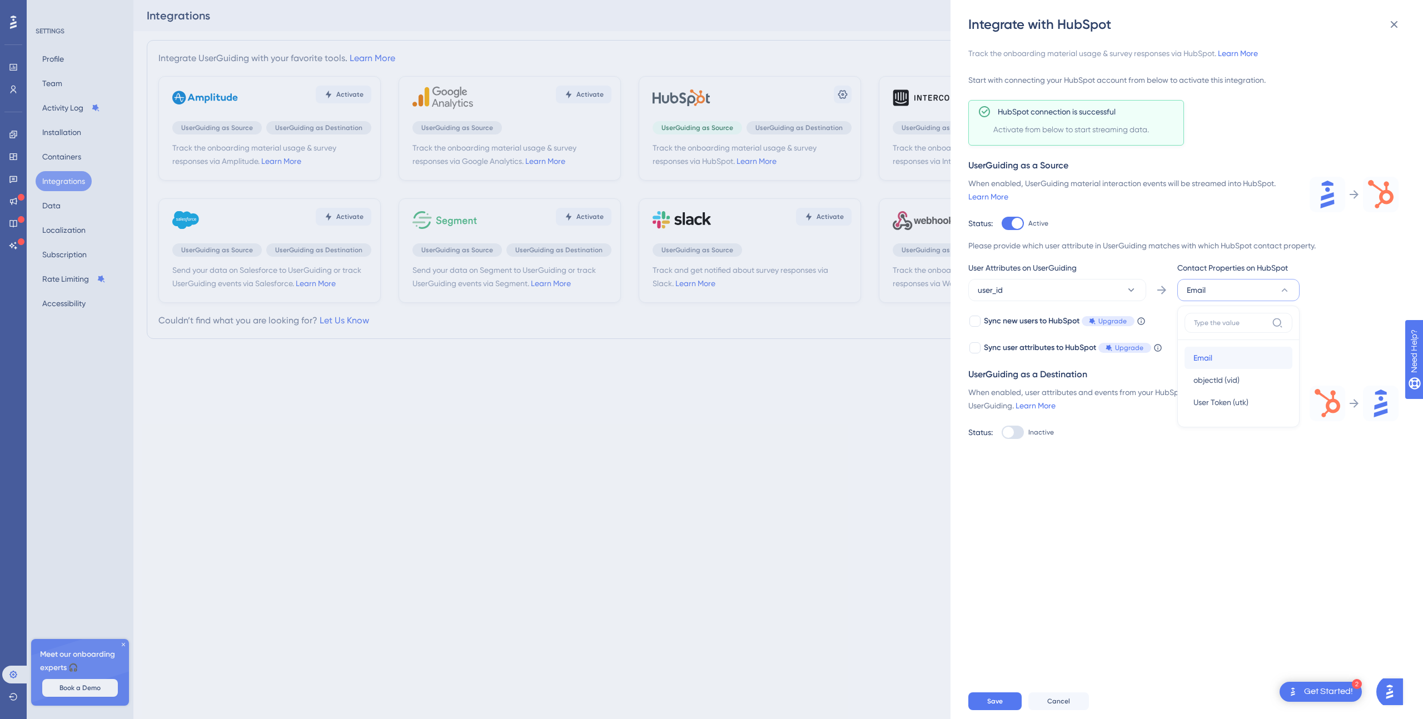
click at [1215, 365] on div "Email Email" at bounding box center [1238, 358] width 90 height 22
drag, startPoint x: 1178, startPoint y: 267, endPoint x: 1284, endPoint y: 265, distance: 105.6
click at [1284, 265] on span "Contact Properties on HubSpot" at bounding box center [1232, 267] width 111 height 13
click at [996, 704] on span "Save" at bounding box center [995, 701] width 16 height 9
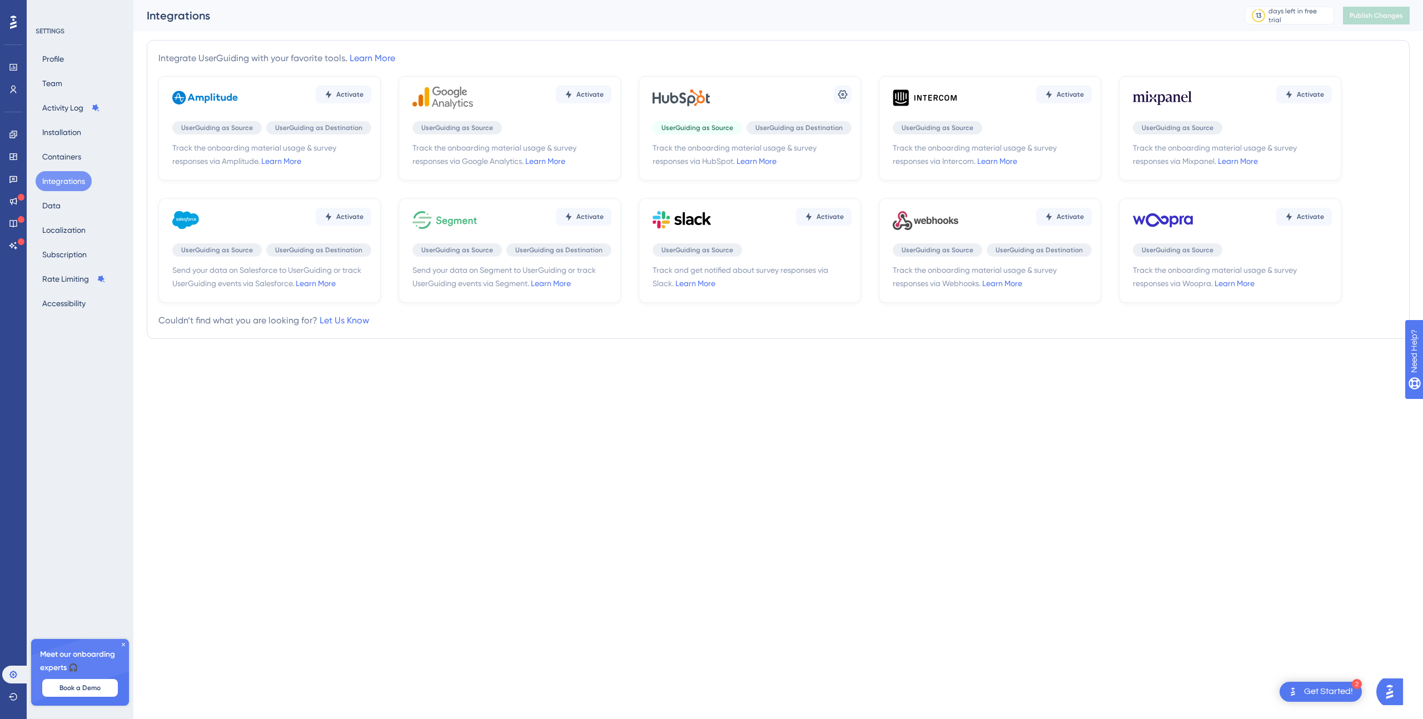
click at [14, 22] on icon at bounding box center [13, 22] width 7 height 13
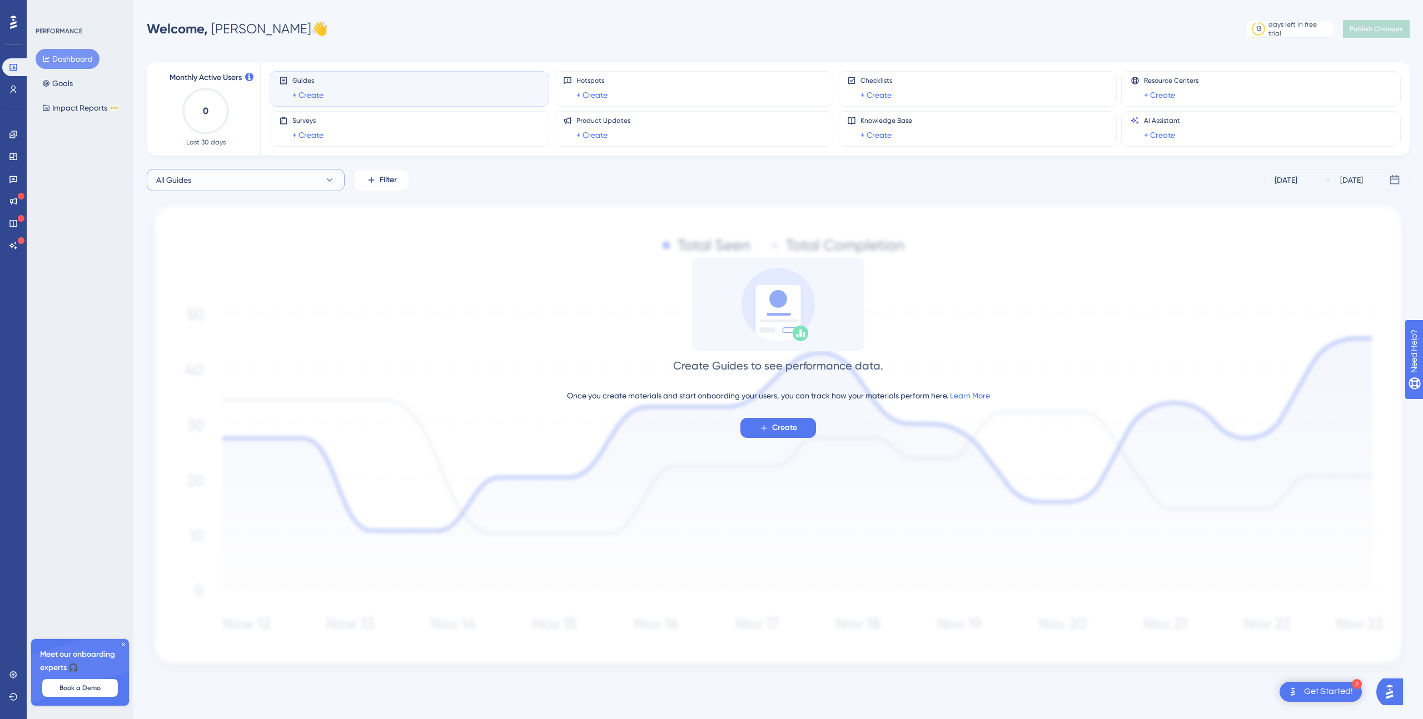
click at [329, 179] on icon at bounding box center [329, 180] width 11 height 11
click at [329, 179] on icon at bounding box center [330, 179] width 6 height 3
click at [762, 426] on icon at bounding box center [763, 428] width 9 height 9
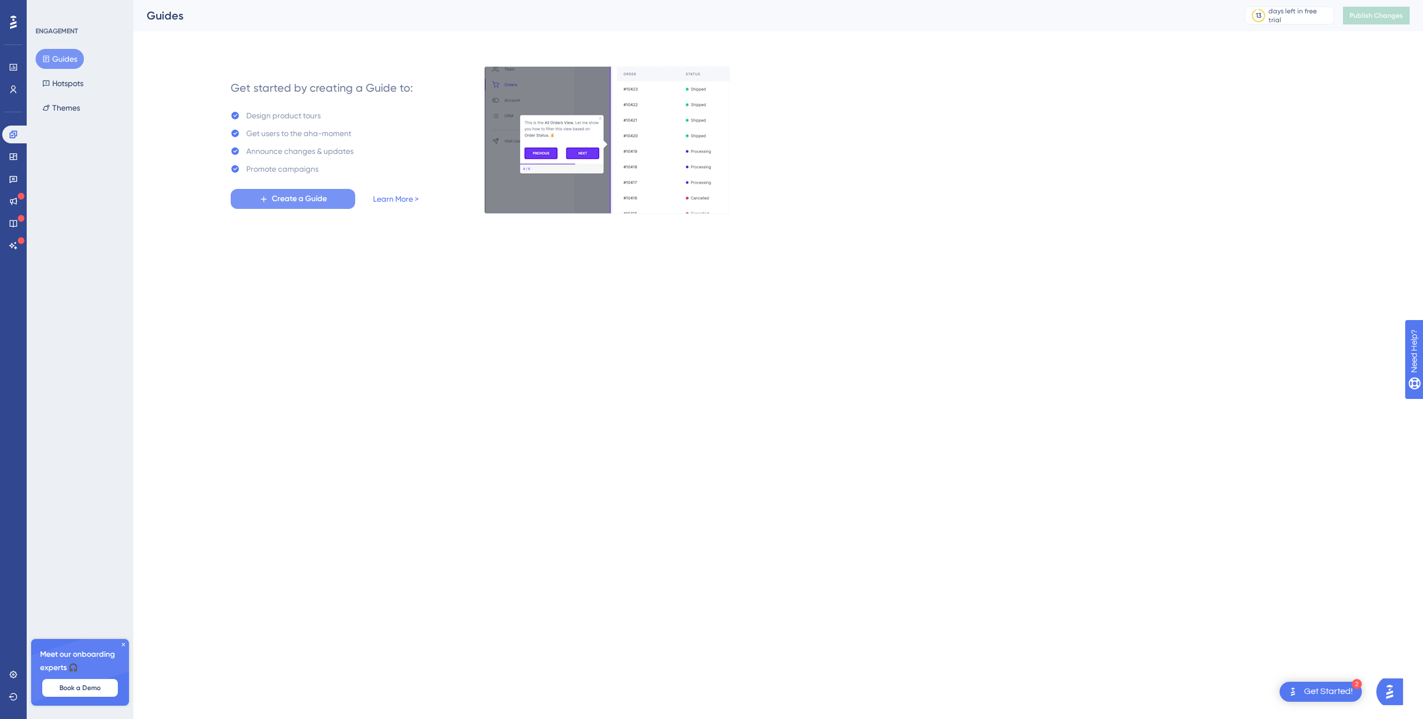
click at [319, 198] on span "Create a Guide" at bounding box center [299, 198] width 55 height 13
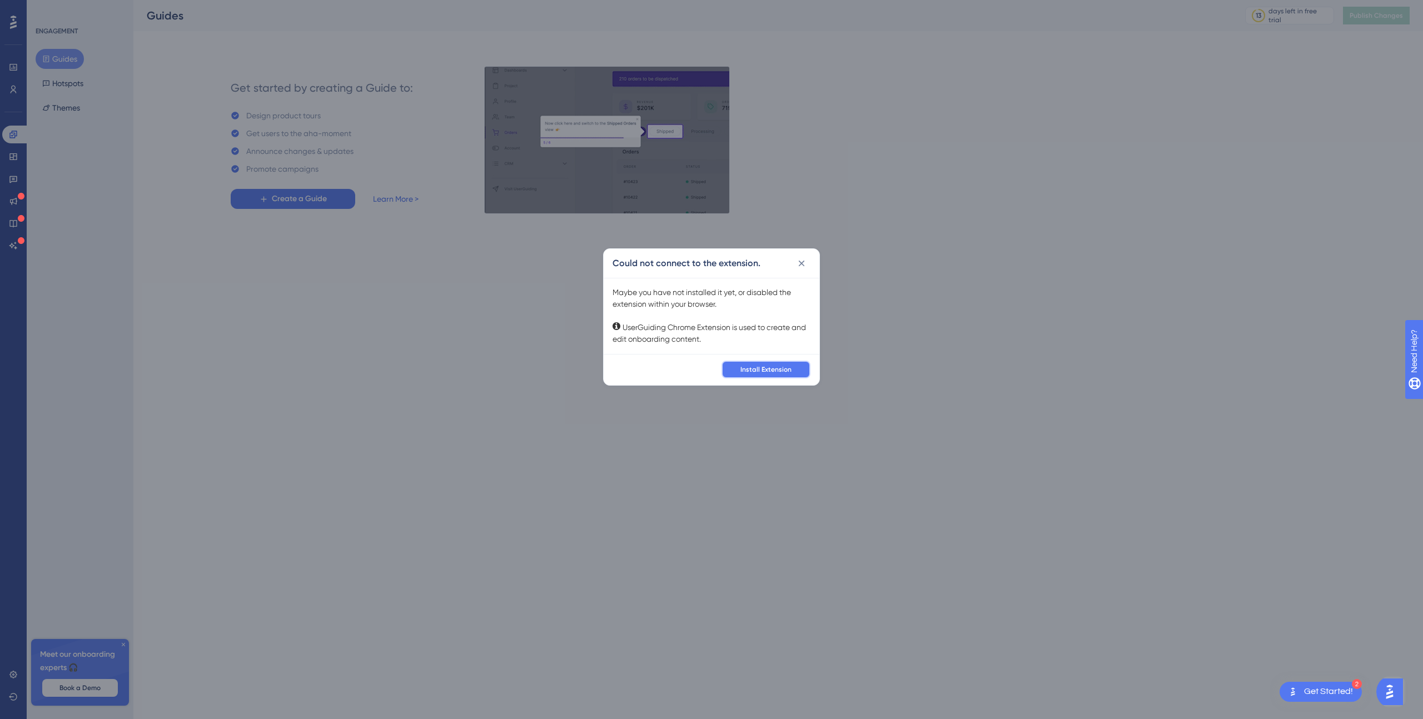
click at [752, 368] on span "Install Extension" at bounding box center [765, 369] width 51 height 9
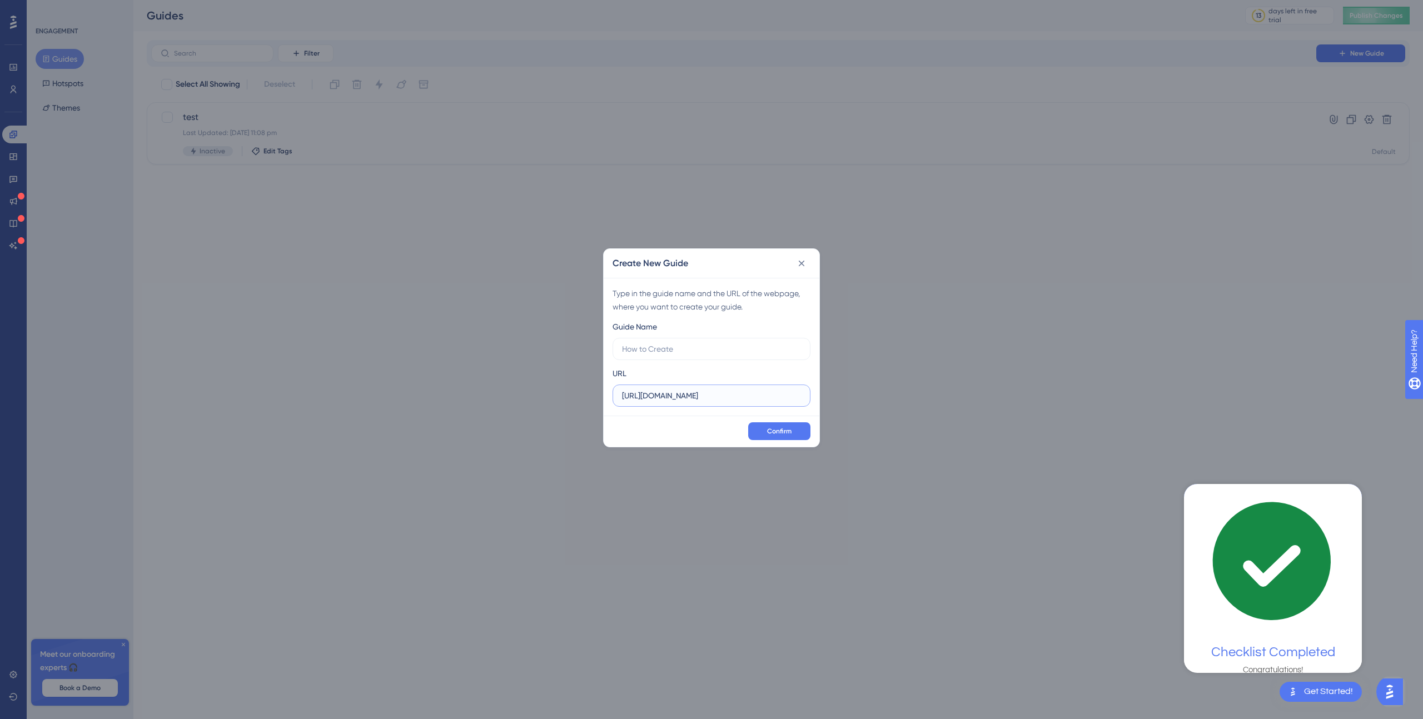
click at [679, 399] on input "https://panel.userguiding.com" at bounding box center [711, 396] width 179 height 12
click at [682, 396] on input "https://panel.userguiding.com" at bounding box center [711, 396] width 179 height 12
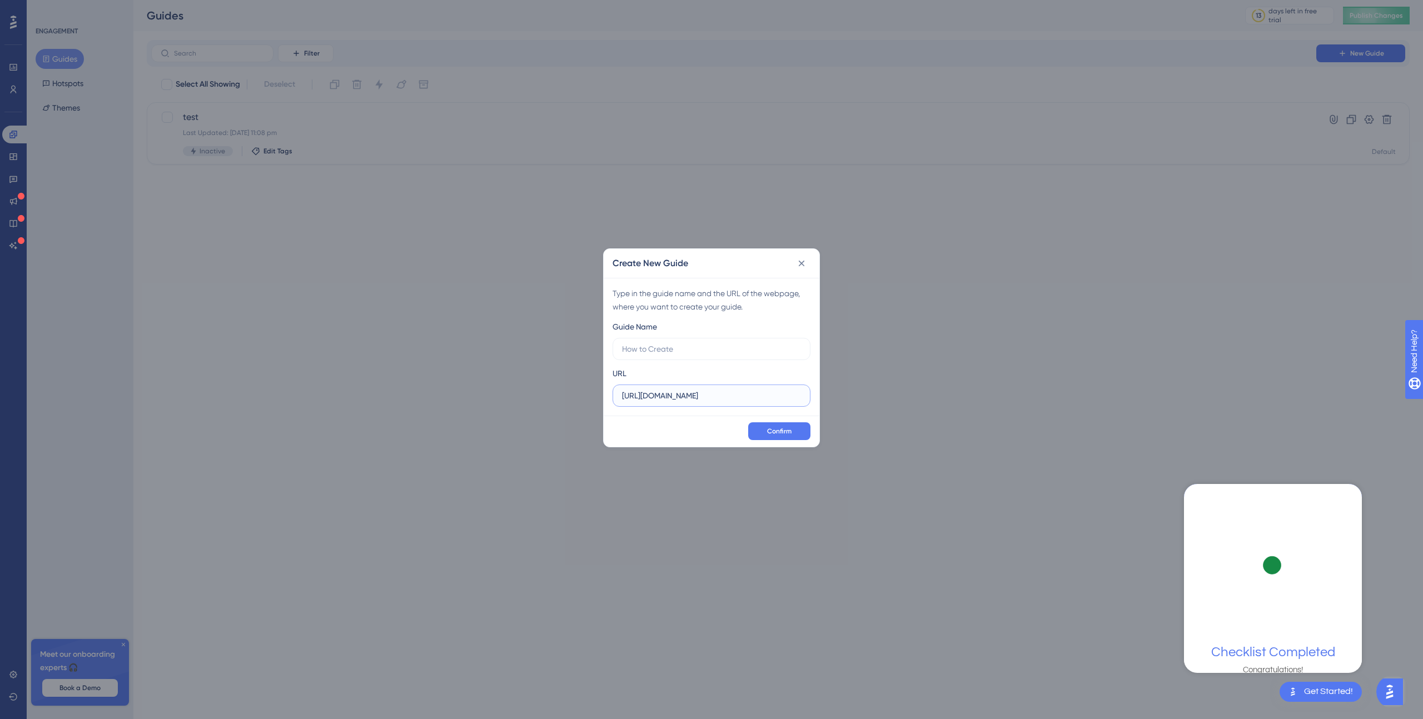
click at [682, 396] on input "https://panel.userguiding.com" at bounding box center [711, 396] width 179 height 12
paste input "49738178.hs-sites.com/home"
type input "https://49738178.hs-sites.com/home"
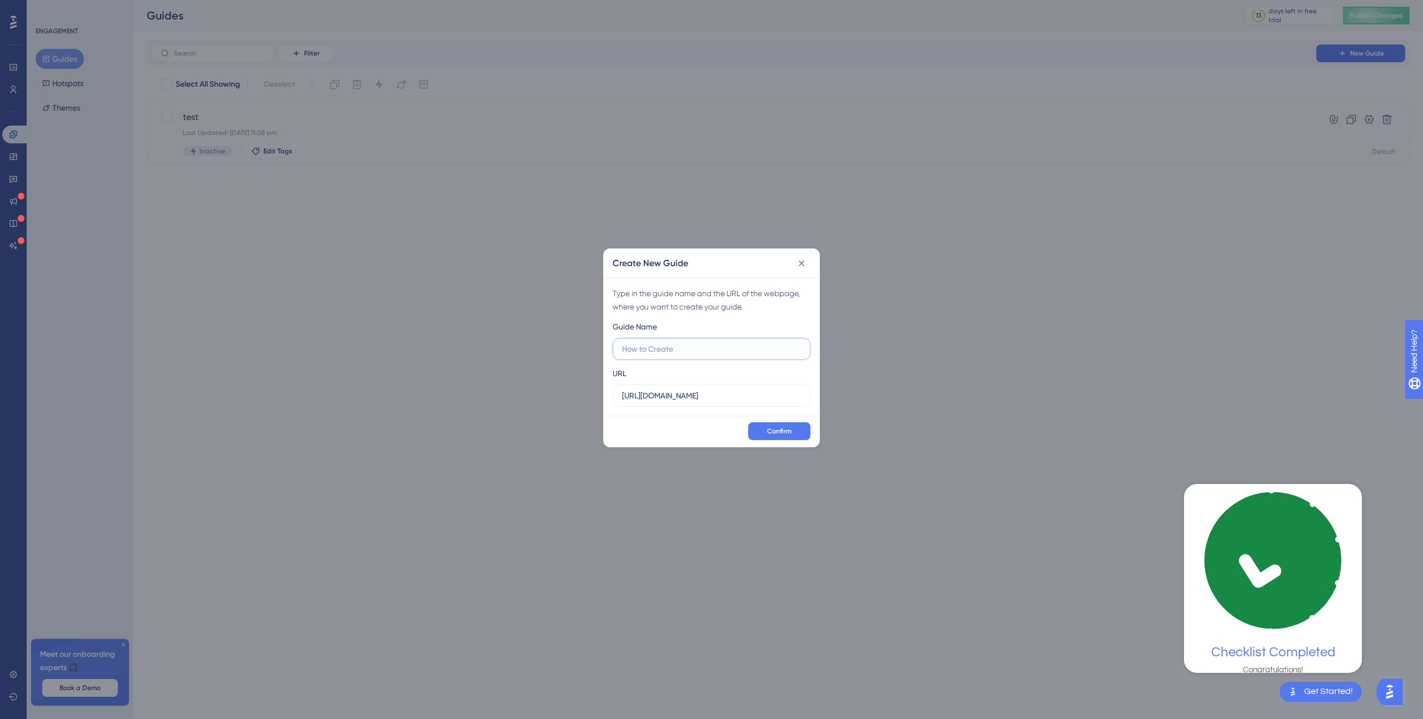
click at [673, 350] on input "text" at bounding box center [711, 349] width 179 height 12
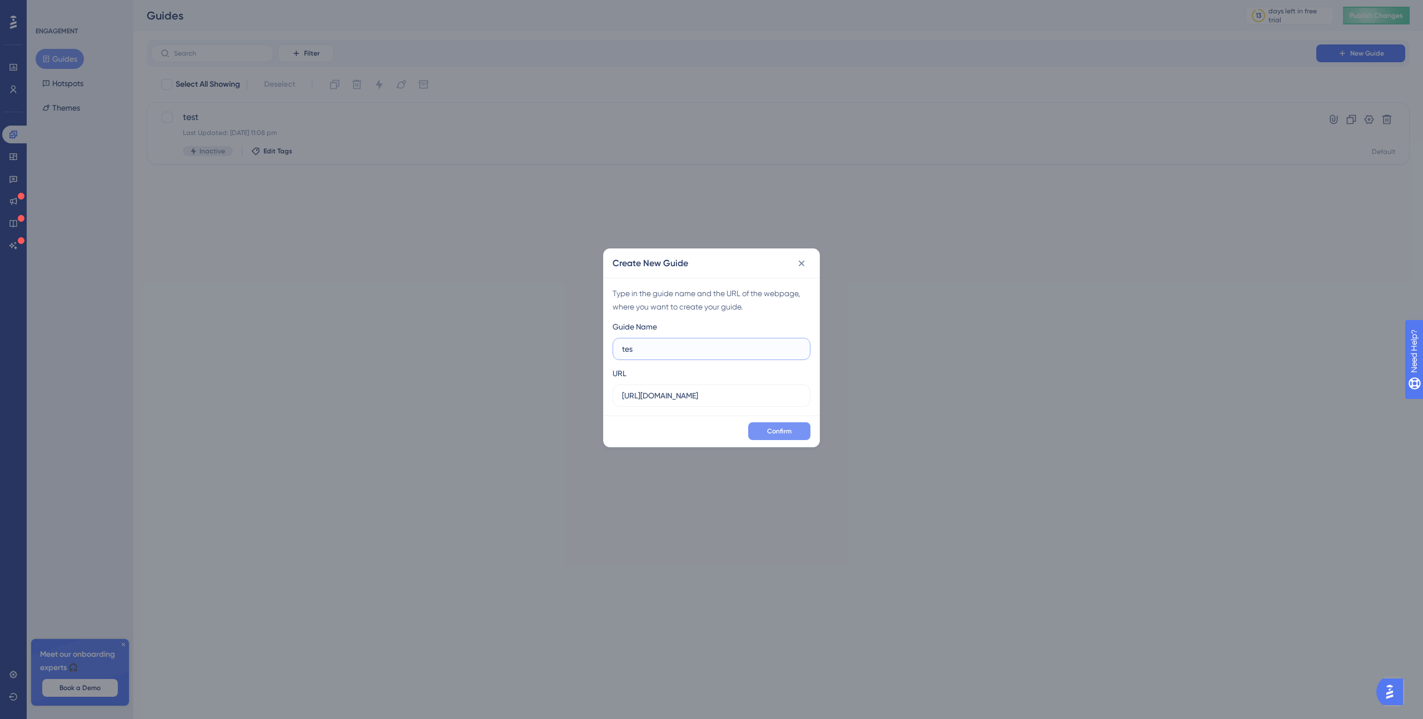
type input "tes"
click at [768, 431] on span "Confirm" at bounding box center [779, 431] width 24 height 9
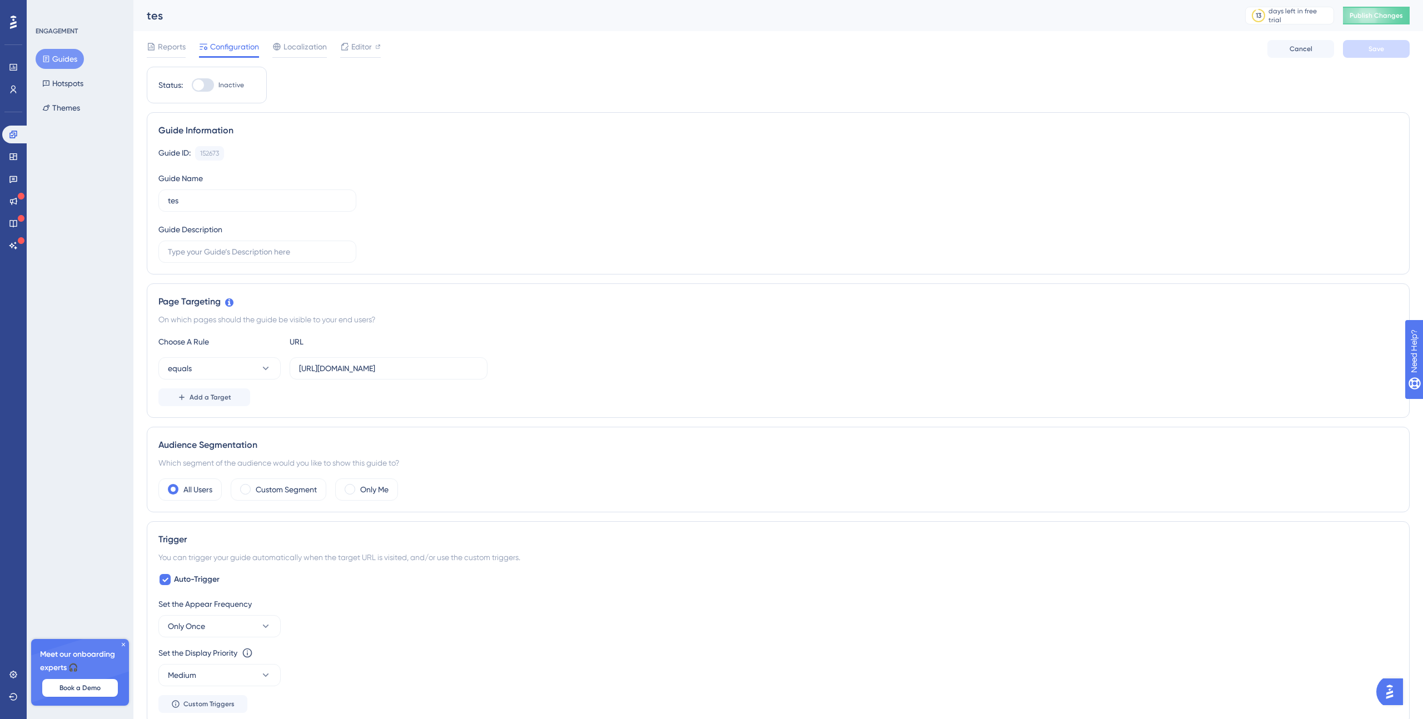
click at [64, 58] on button "Guides" at bounding box center [60, 59] width 48 height 20
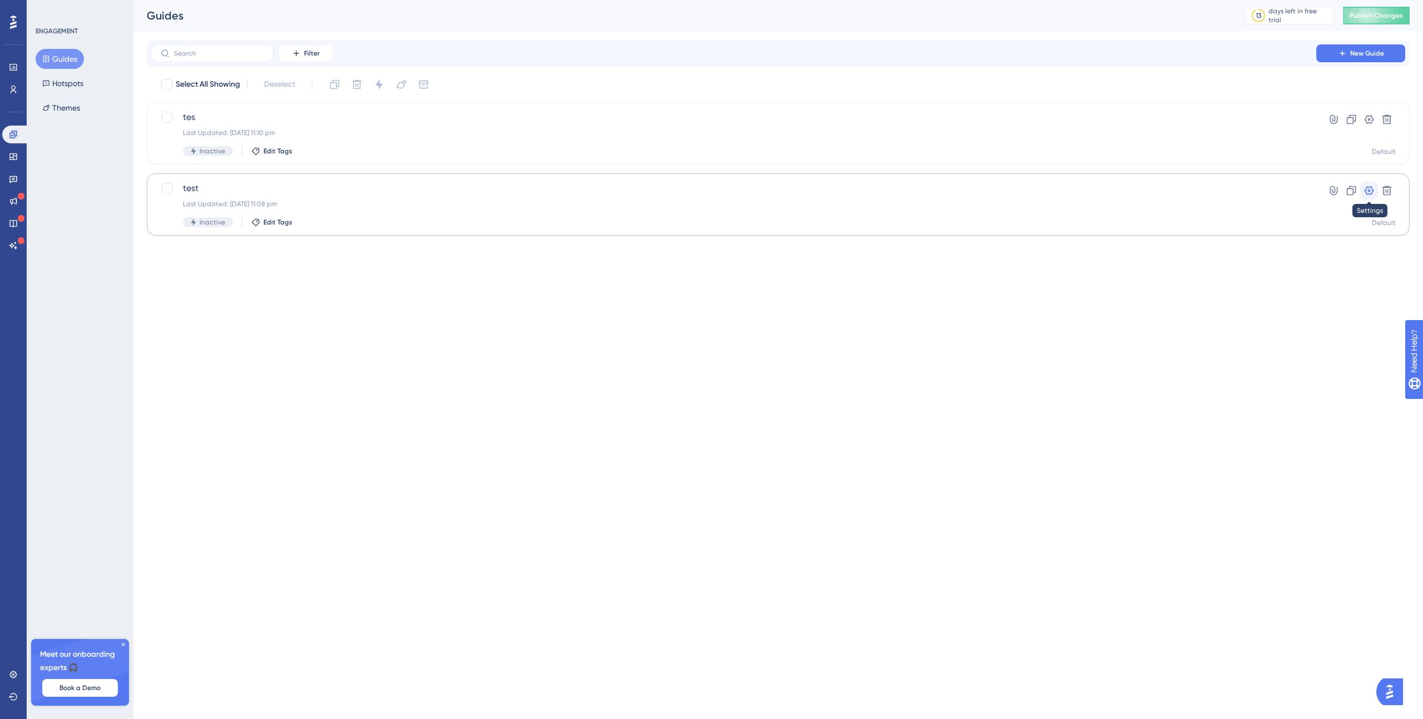
click at [1370, 190] on icon at bounding box center [1369, 190] width 9 height 9
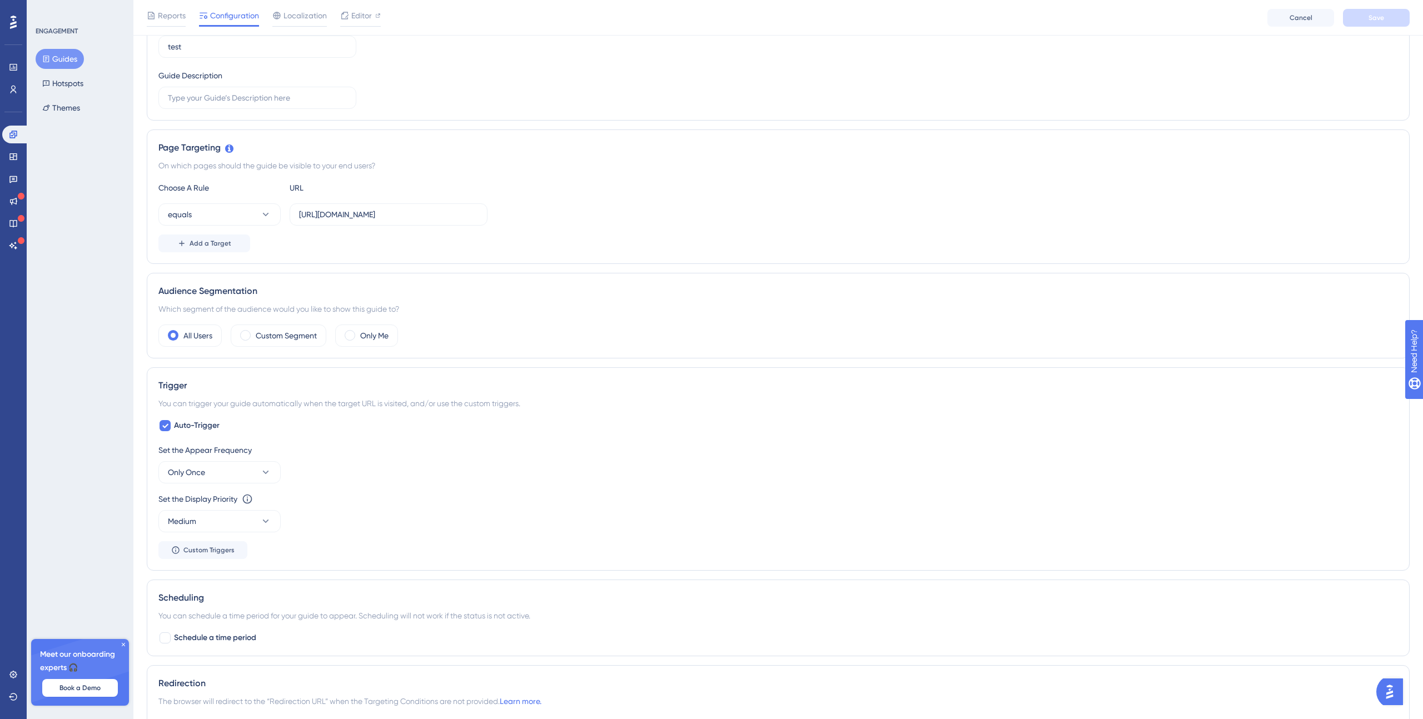
scroll to position [201, 0]
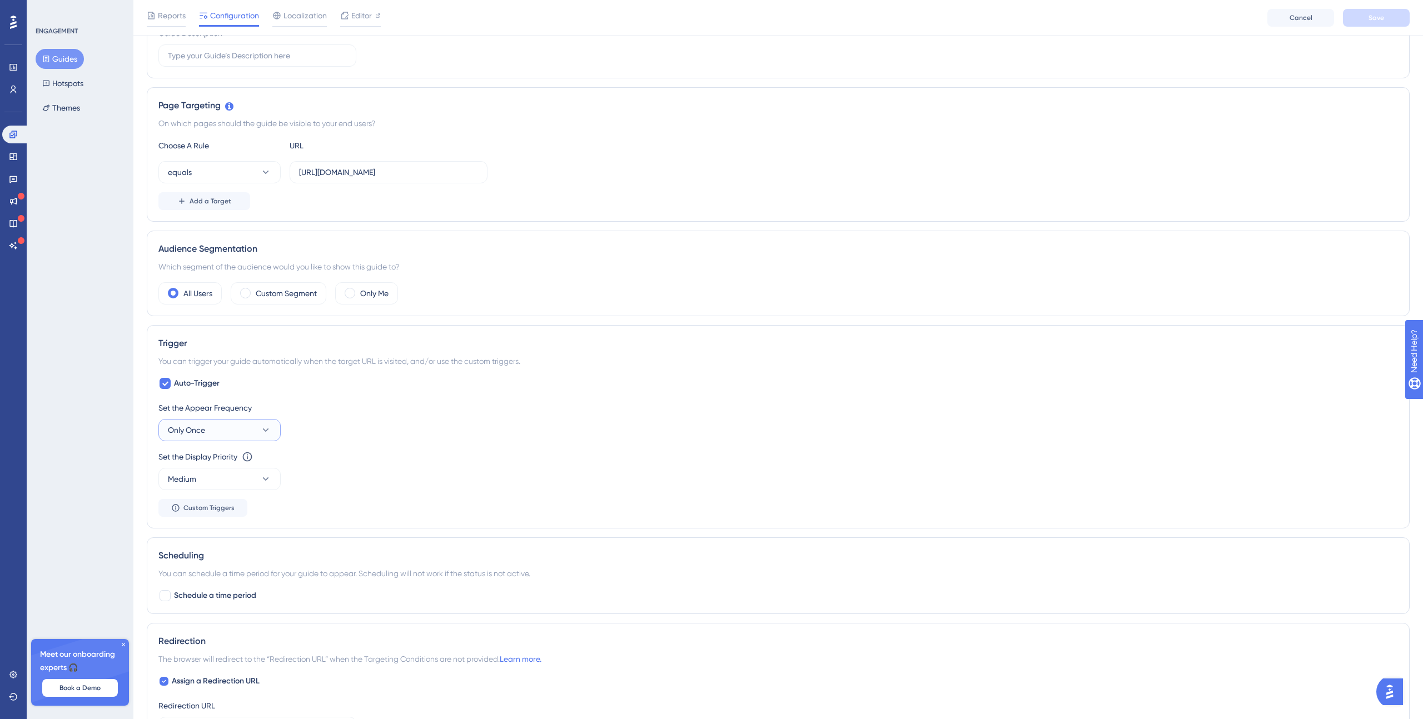
click at [268, 431] on icon at bounding box center [265, 430] width 11 height 11
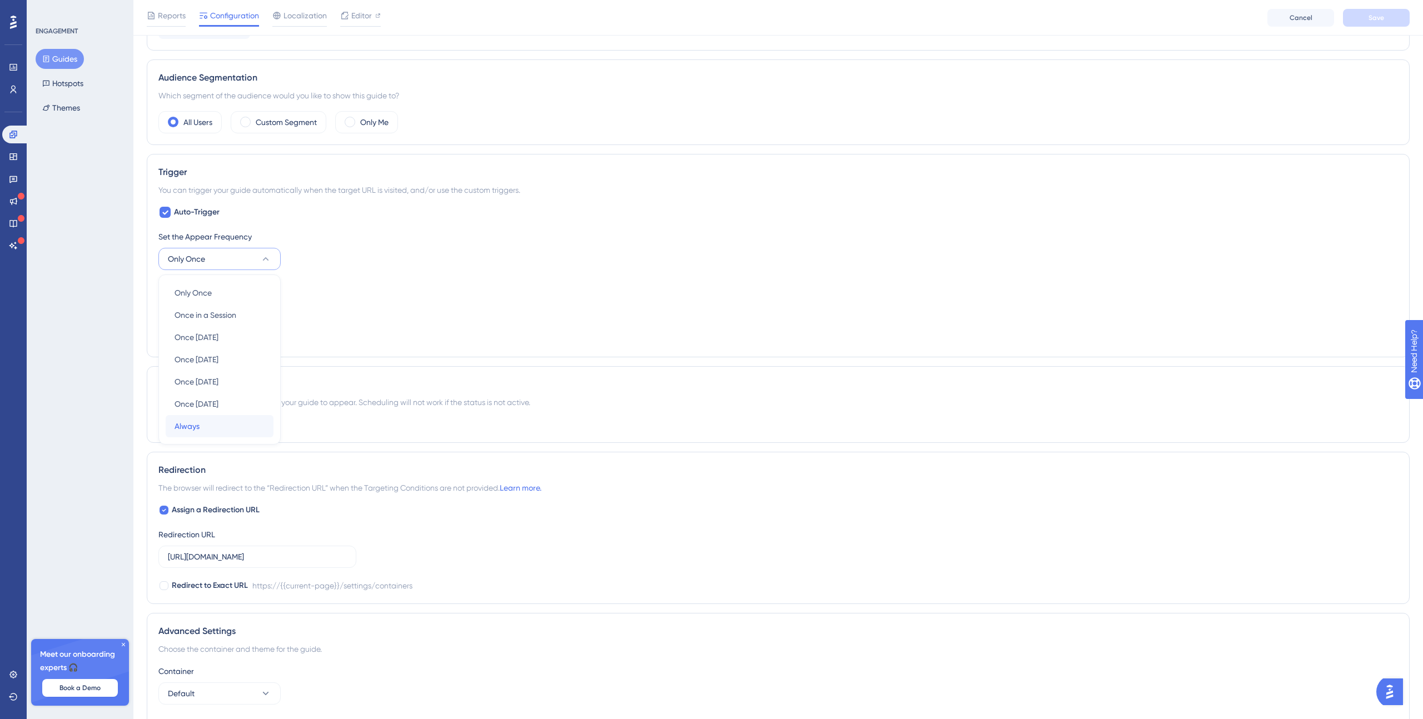
click at [250, 426] on div "Always Always" at bounding box center [220, 426] width 90 height 22
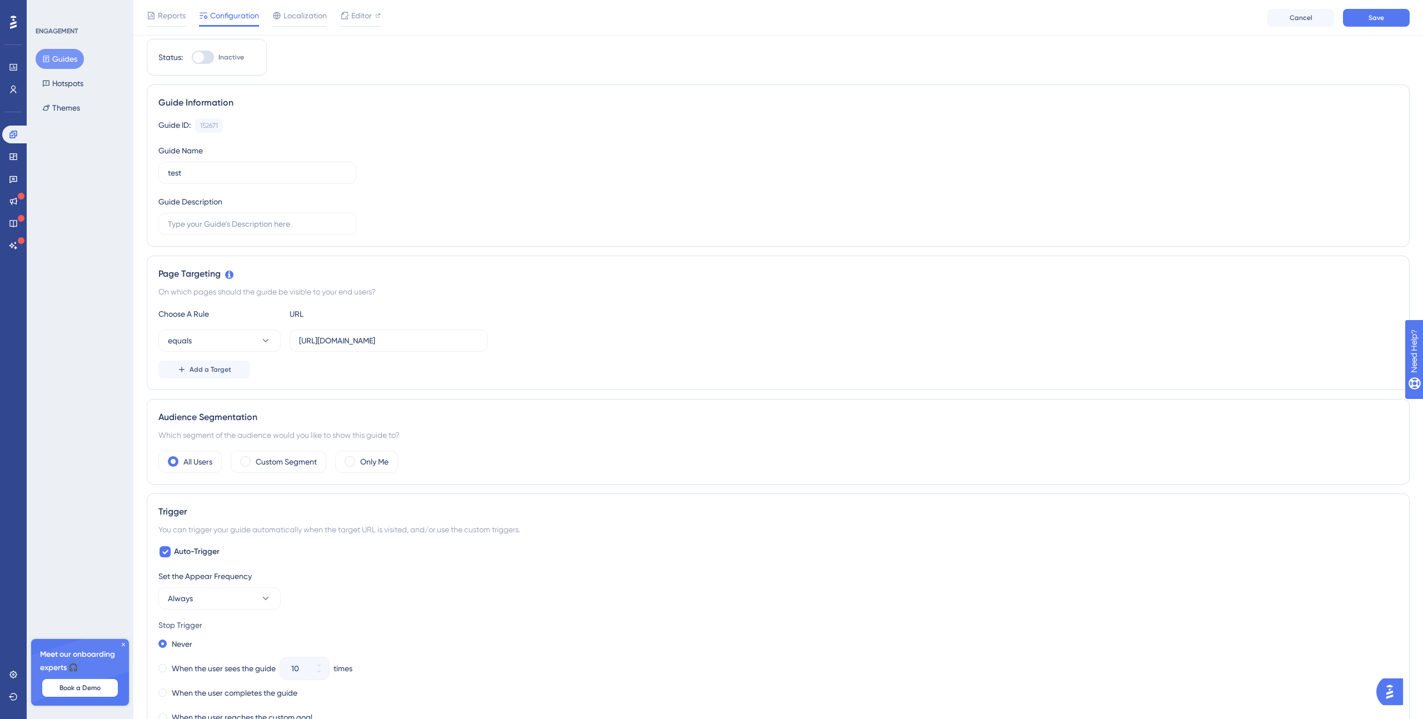
scroll to position [0, 0]
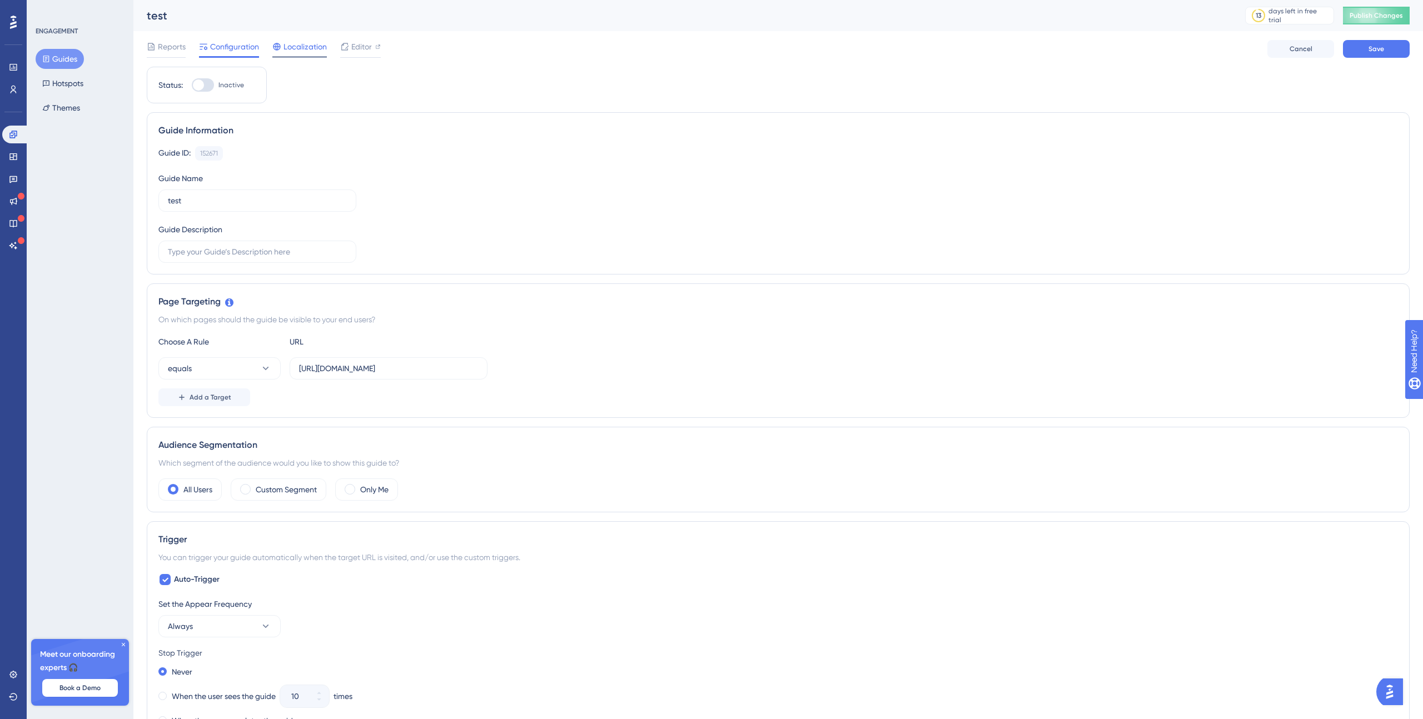
click at [309, 49] on span "Localization" at bounding box center [304, 46] width 43 height 13
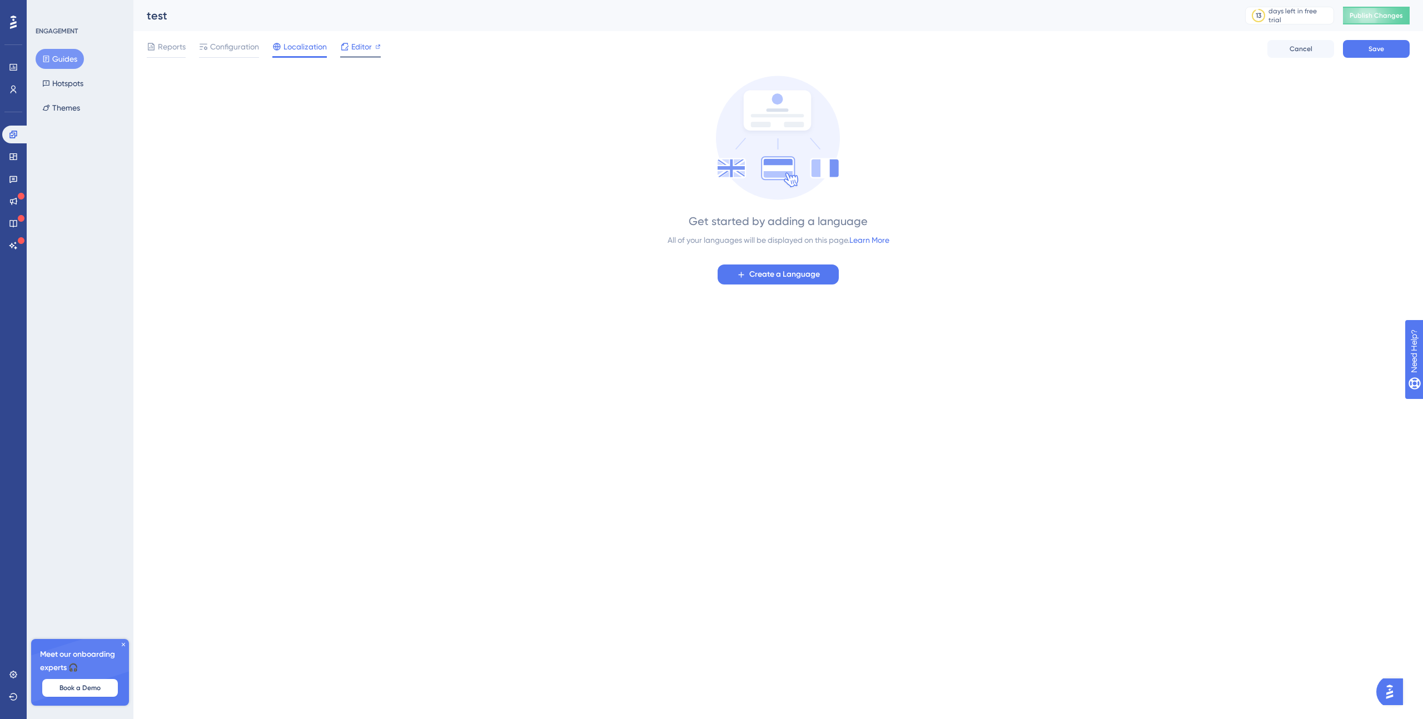
click at [369, 54] on div "Editor" at bounding box center [360, 49] width 41 height 18
click at [359, 181] on div "Get started by adding a language All of your languages will be displayed on thi…" at bounding box center [778, 180] width 1263 height 209
click at [76, 78] on button "Hotspots" at bounding box center [63, 83] width 54 height 20
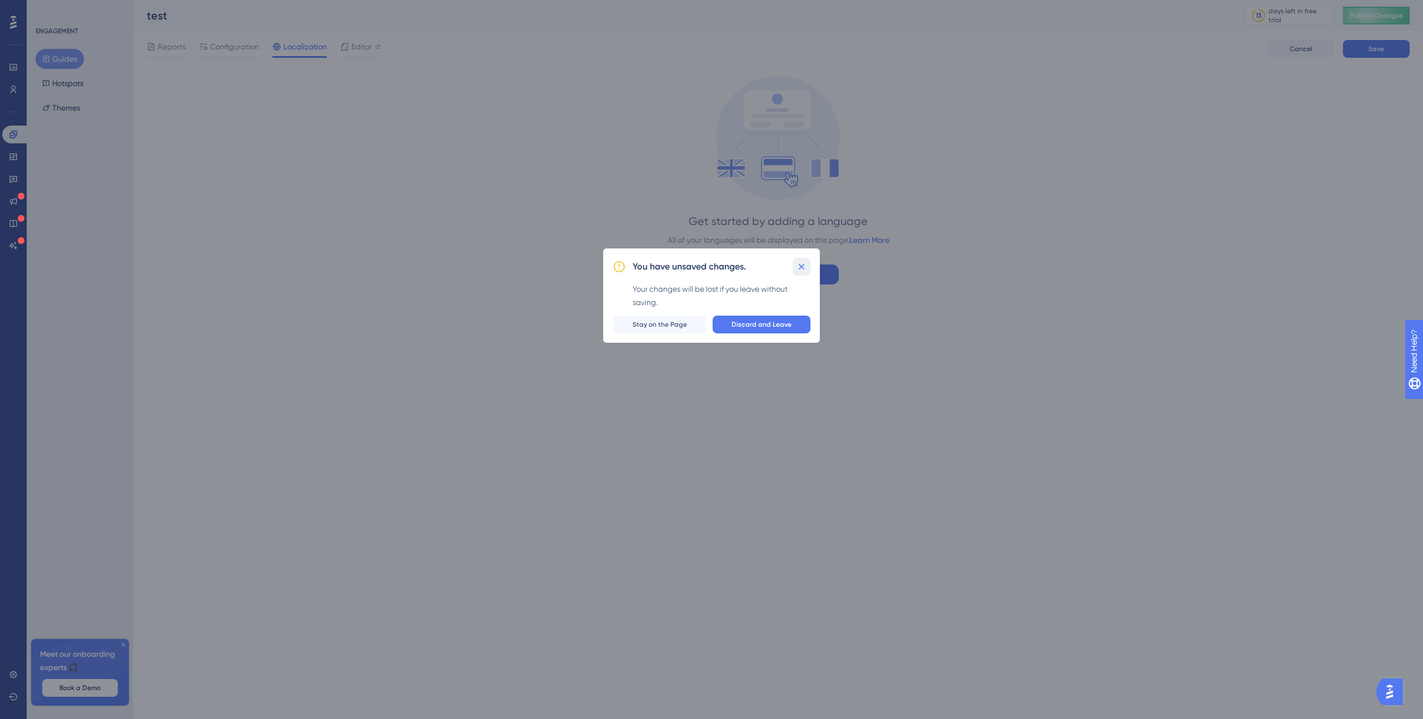
click at [804, 269] on icon at bounding box center [802, 267] width 6 height 6
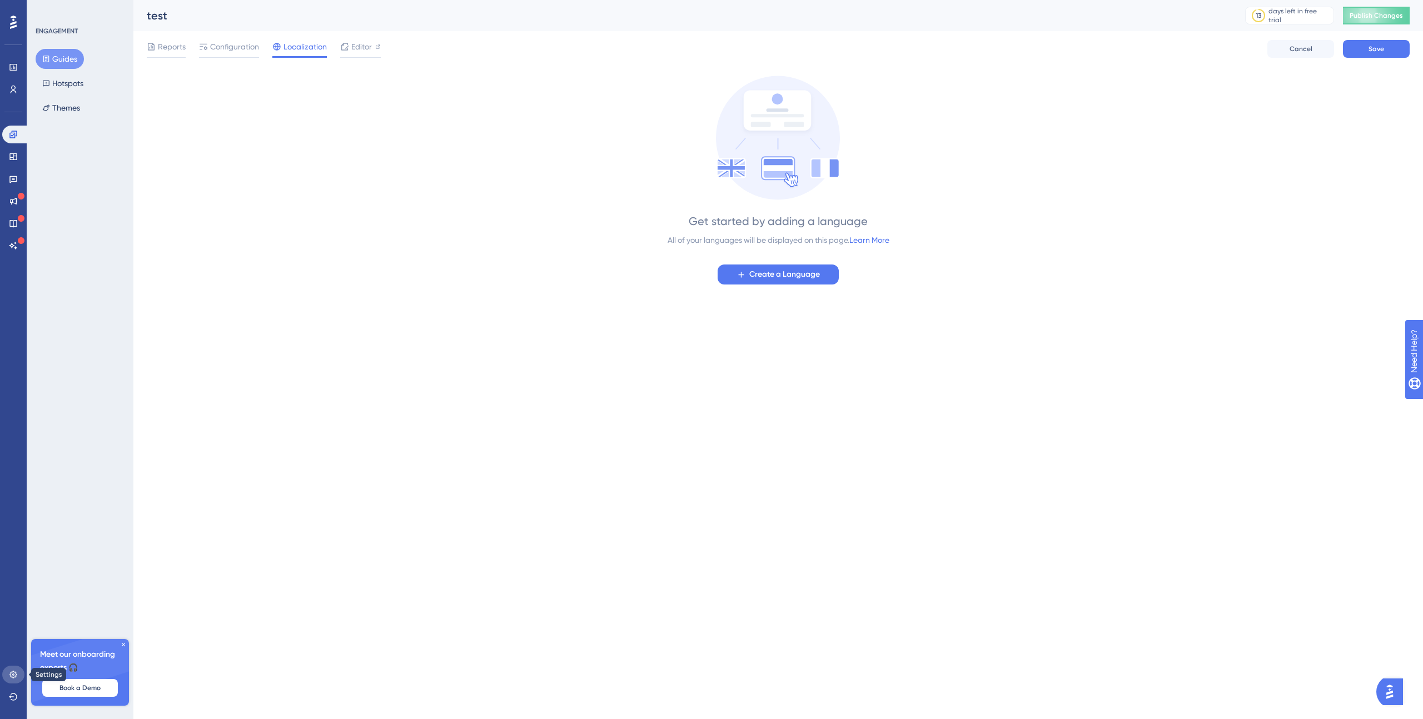
click at [14, 674] on icon at bounding box center [13, 674] width 9 height 9
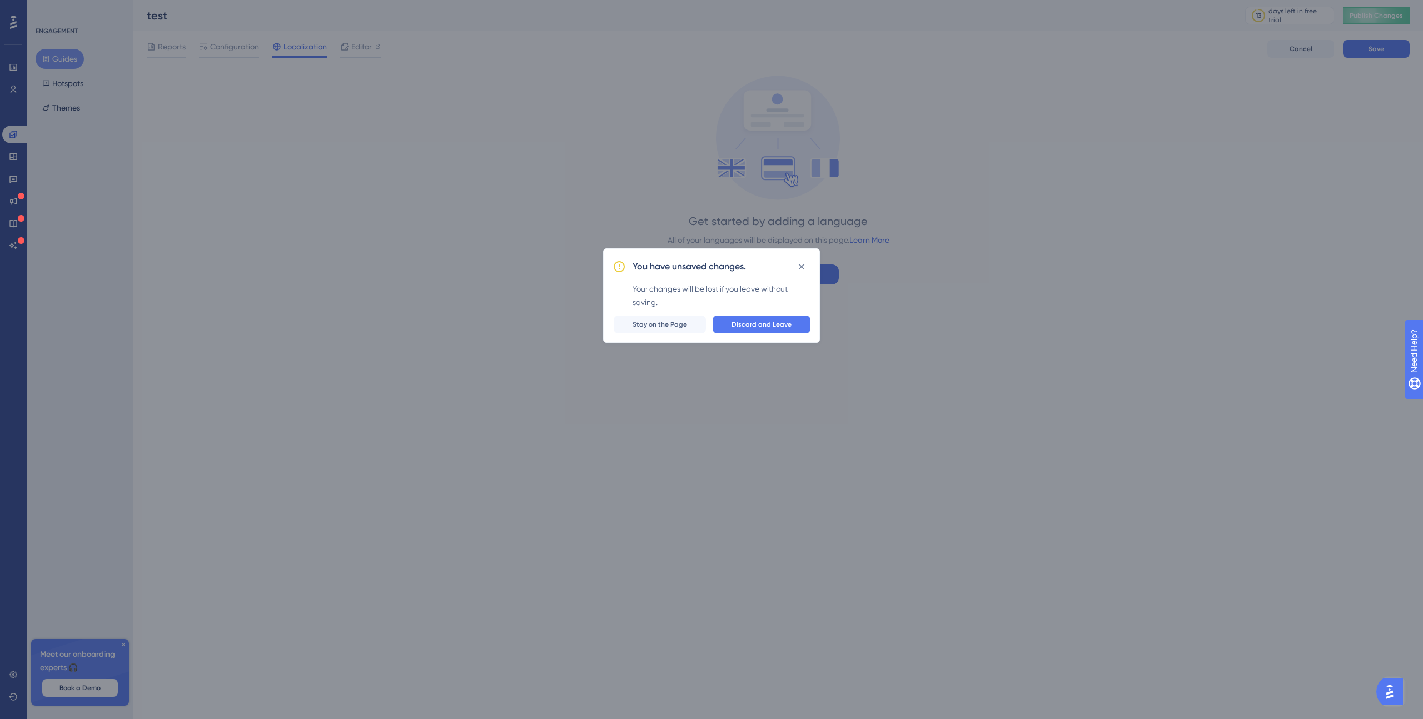
click at [14, 673] on div "You have unsaved changes. Your changes will be lost if you leave without saving…" at bounding box center [711, 359] width 1423 height 719
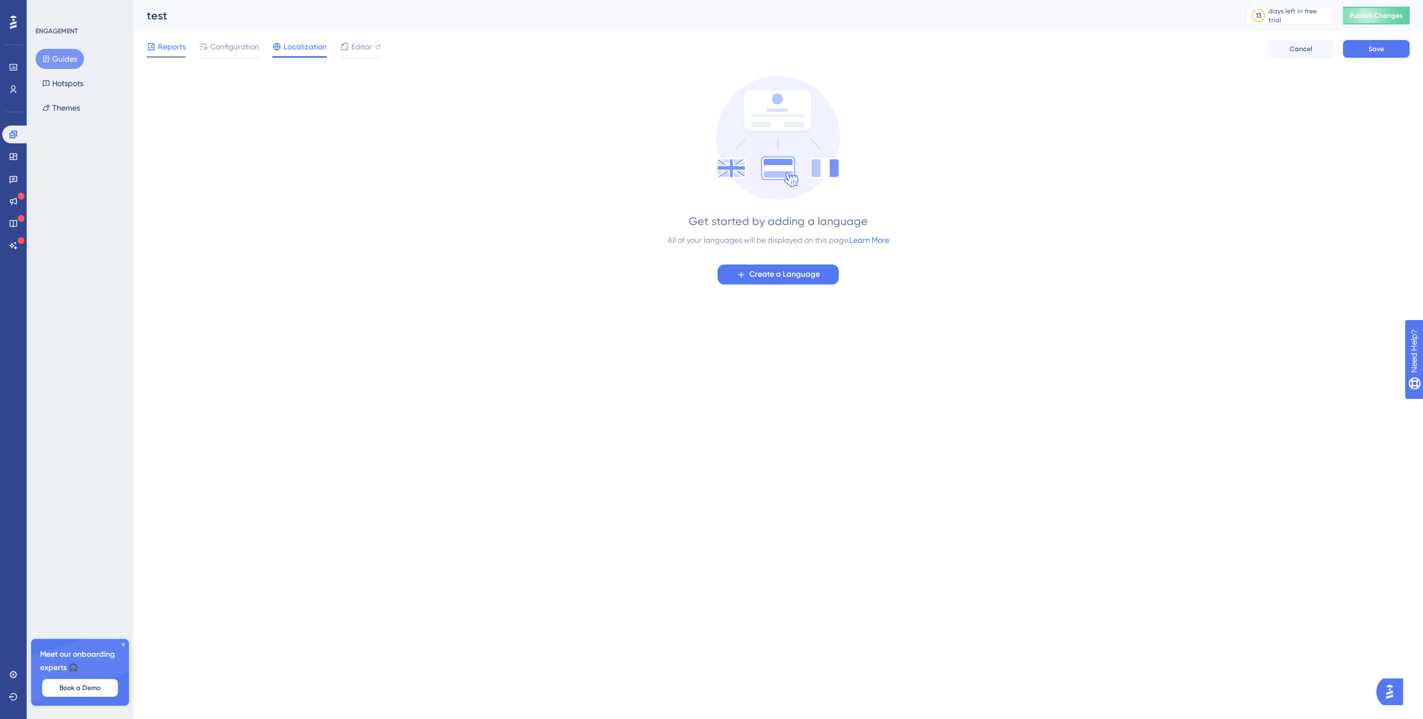
click at [160, 58] on div "Reports Configuration Localization Editor Cancel Save" at bounding box center [778, 49] width 1263 height 36
click at [162, 48] on span "Reports" at bounding box center [172, 46] width 28 height 13
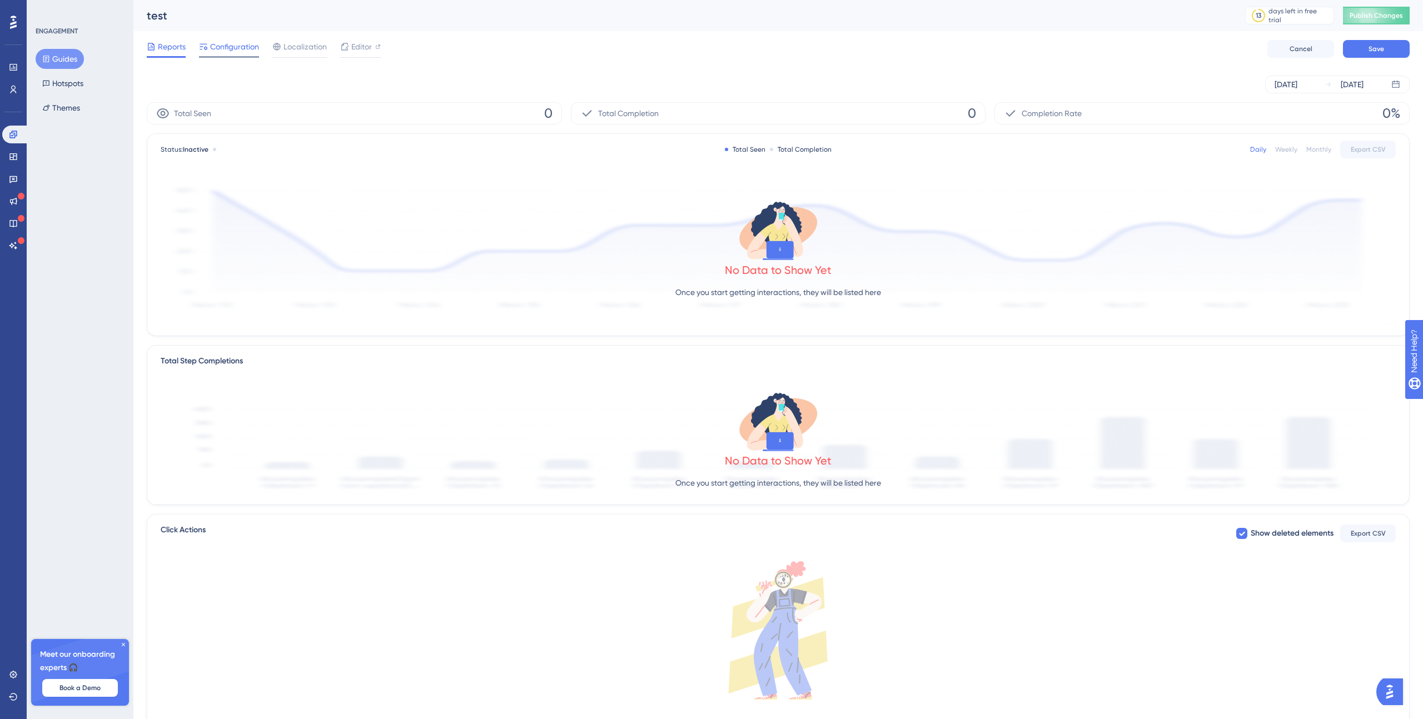
click at [225, 47] on span "Configuration" at bounding box center [234, 46] width 49 height 13
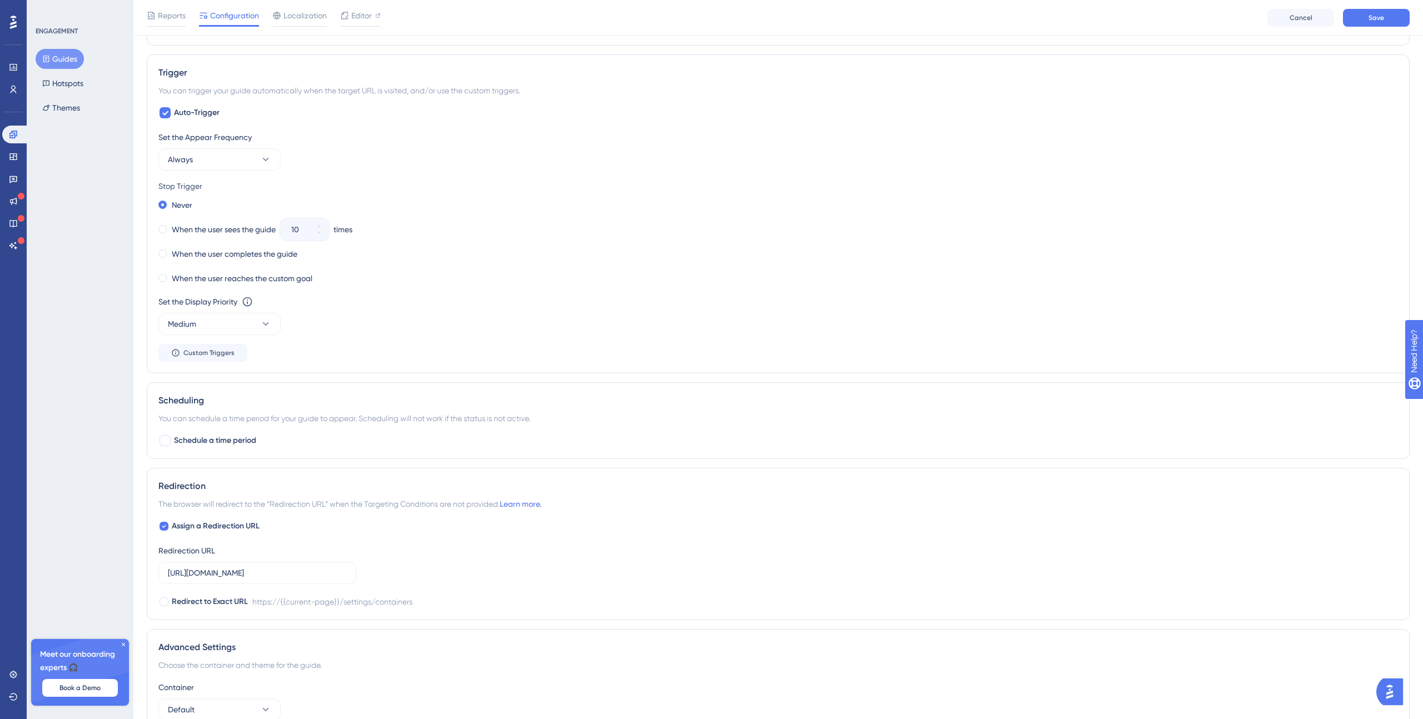
scroll to position [580, 0]
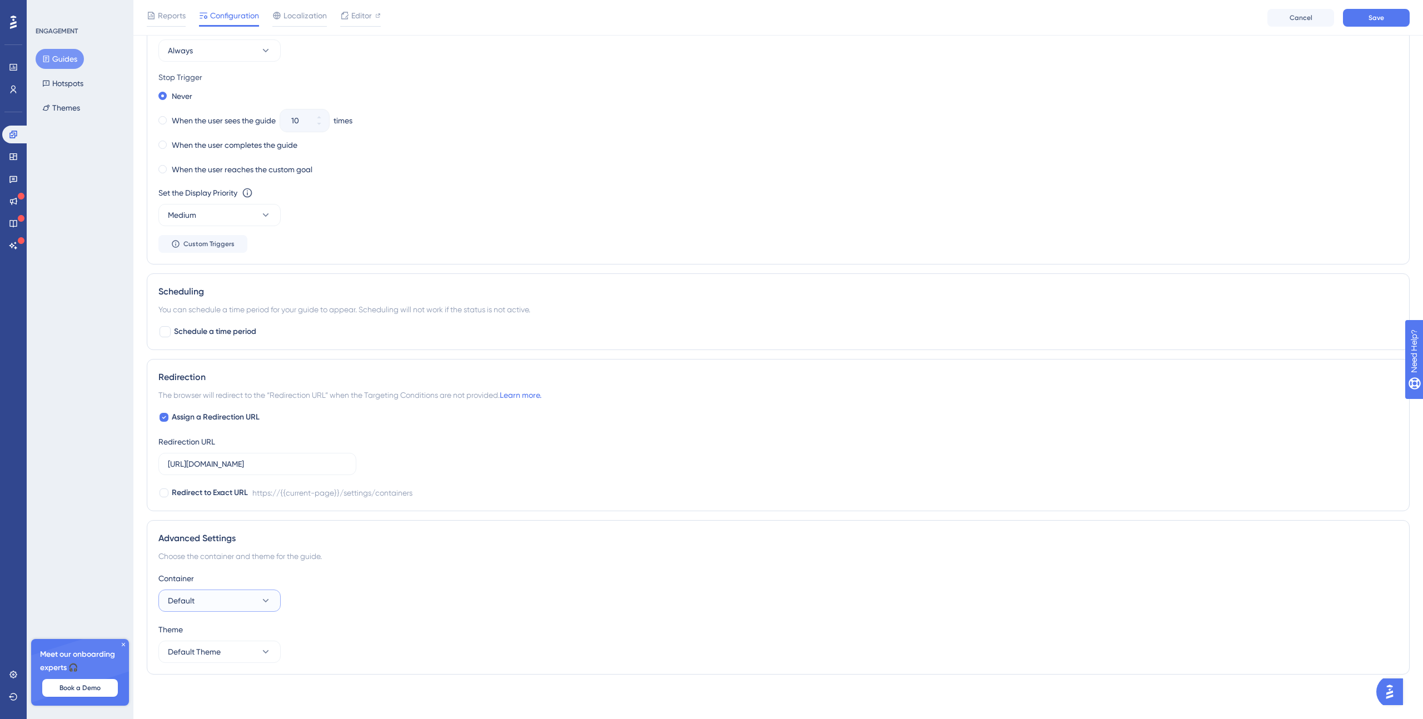
click at [267, 605] on icon at bounding box center [265, 600] width 11 height 11
click at [268, 604] on icon at bounding box center [265, 600] width 11 height 11
click at [260, 650] on icon at bounding box center [265, 651] width 11 height 11
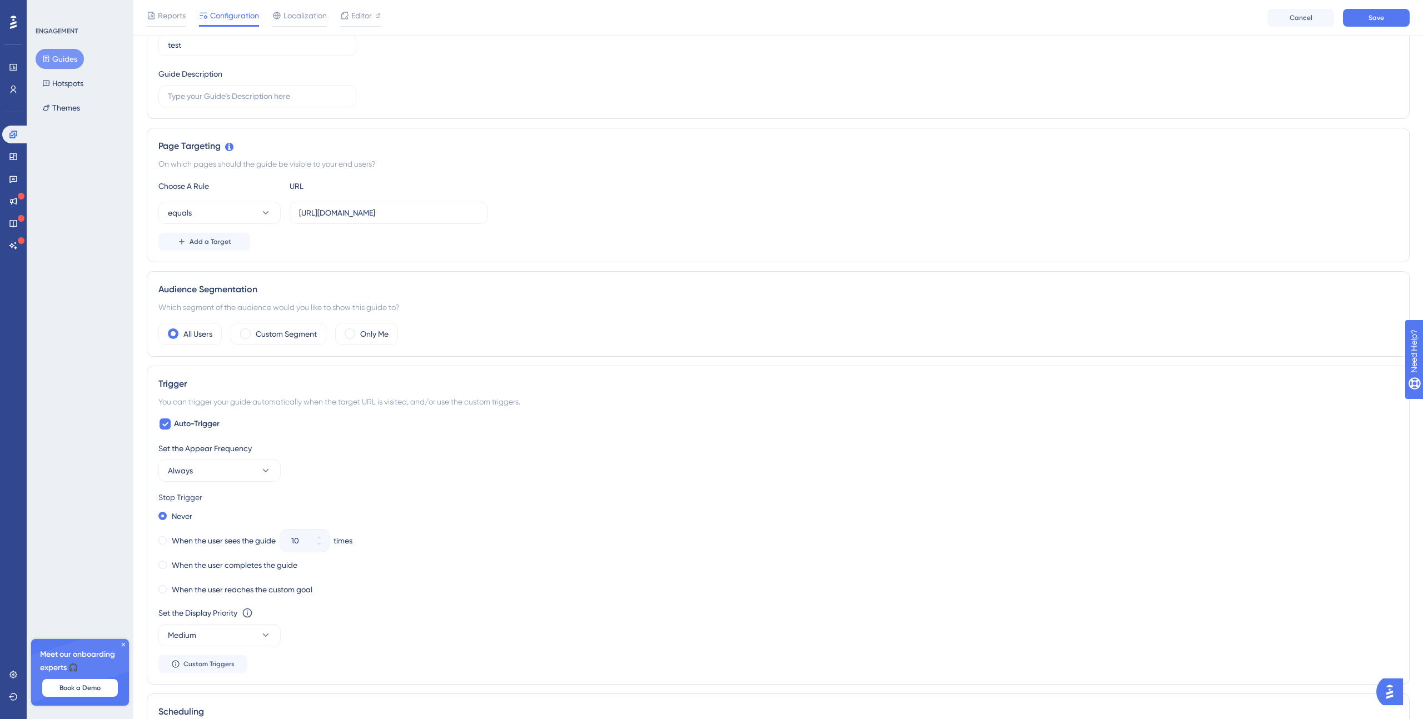
scroll to position [0, 0]
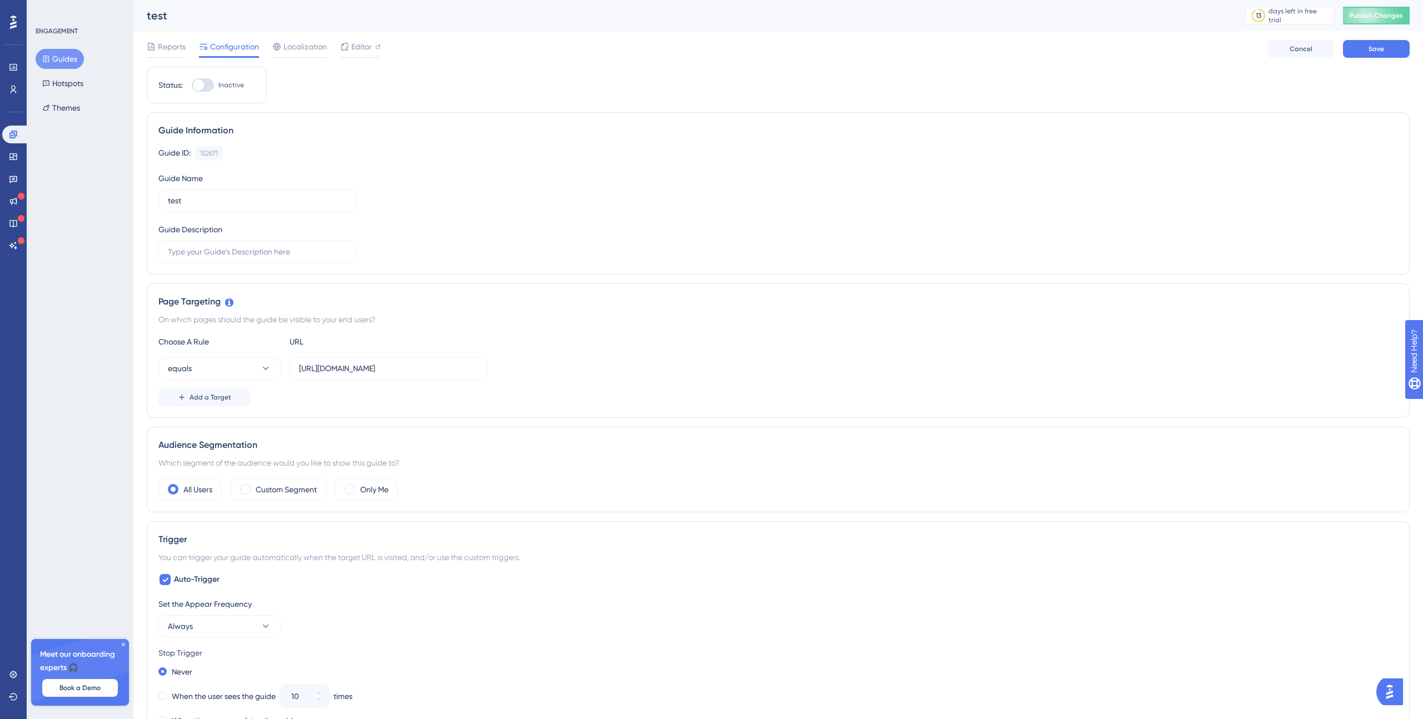
click at [207, 84] on div at bounding box center [203, 84] width 22 height 13
click at [192, 85] on input "Inactive" at bounding box center [191, 85] width 1 height 1
checkbox input "true"
click at [1378, 47] on span "Save" at bounding box center [1377, 48] width 16 height 9
click at [1376, 15] on span "Publish Changes" at bounding box center [1376, 15] width 53 height 9
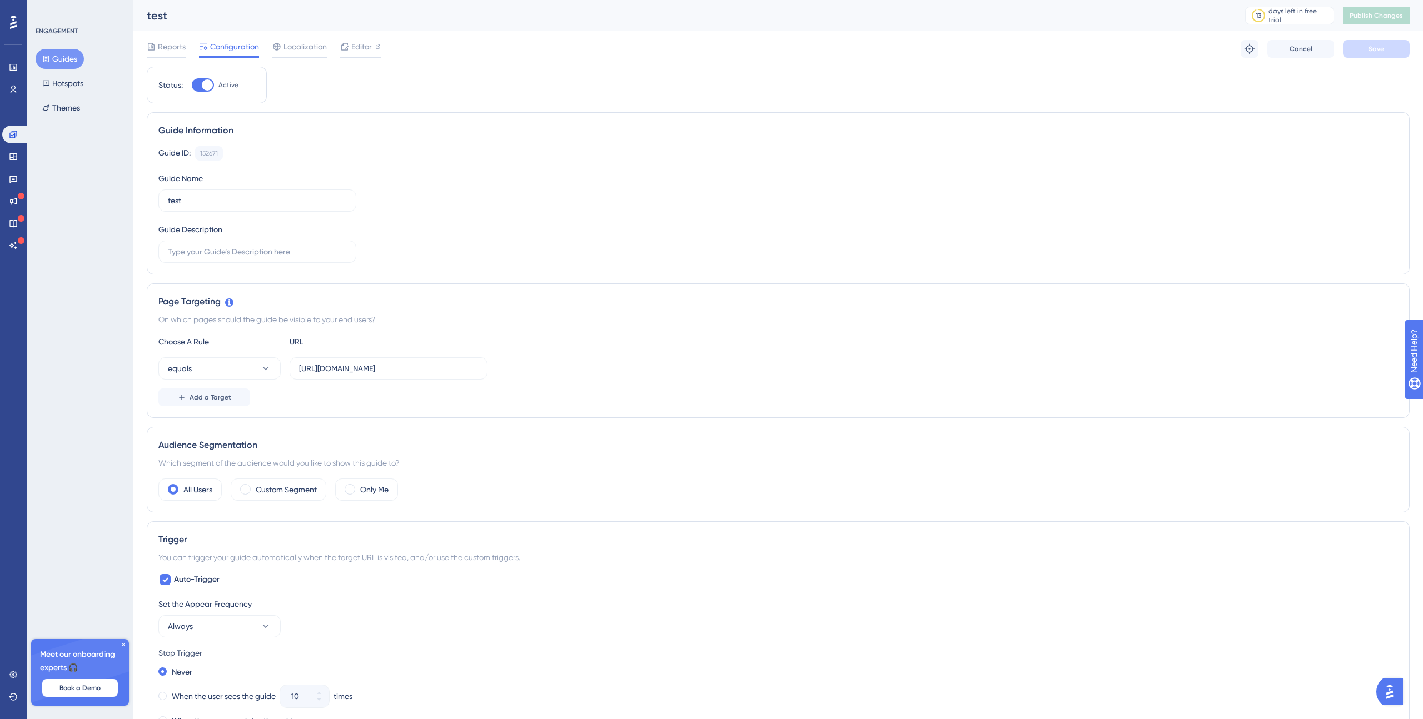
click at [69, 63] on button "Guides" at bounding box center [60, 59] width 48 height 20
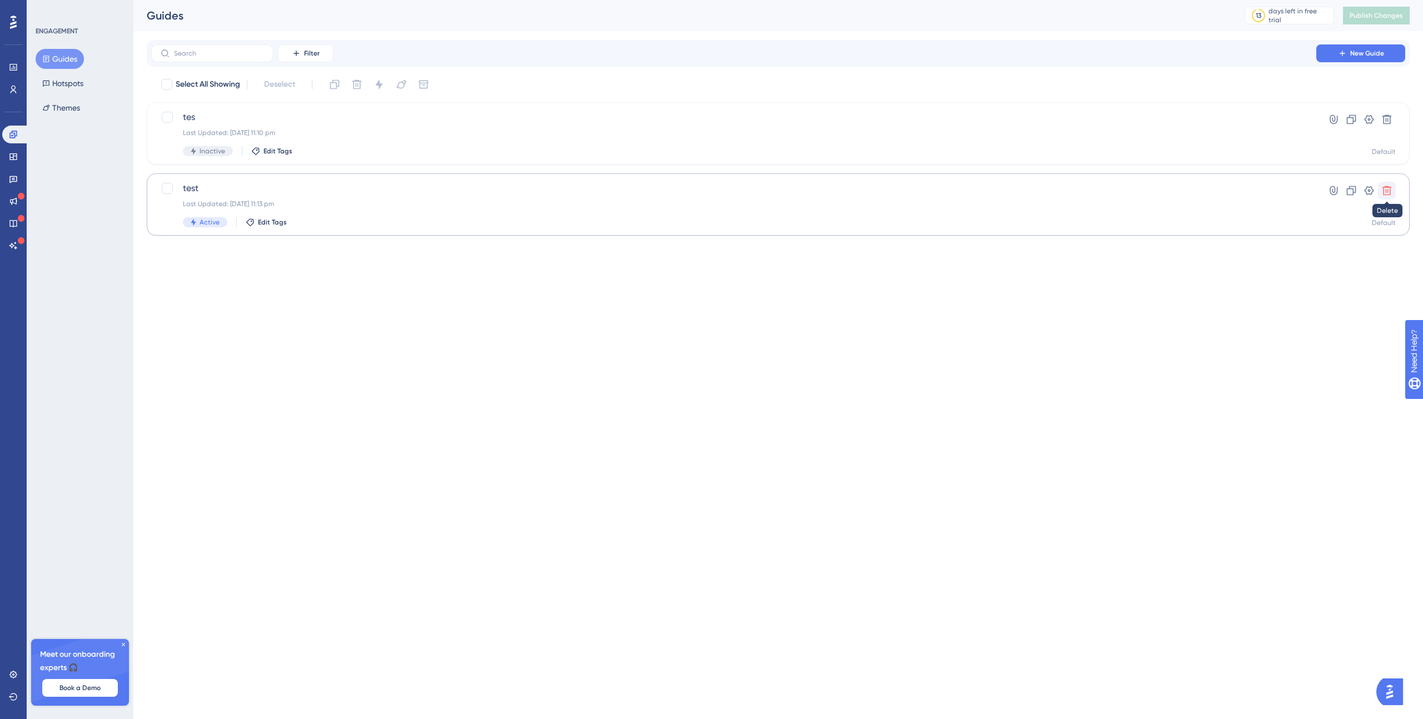
click at [1385, 189] on icon at bounding box center [1386, 190] width 11 height 11
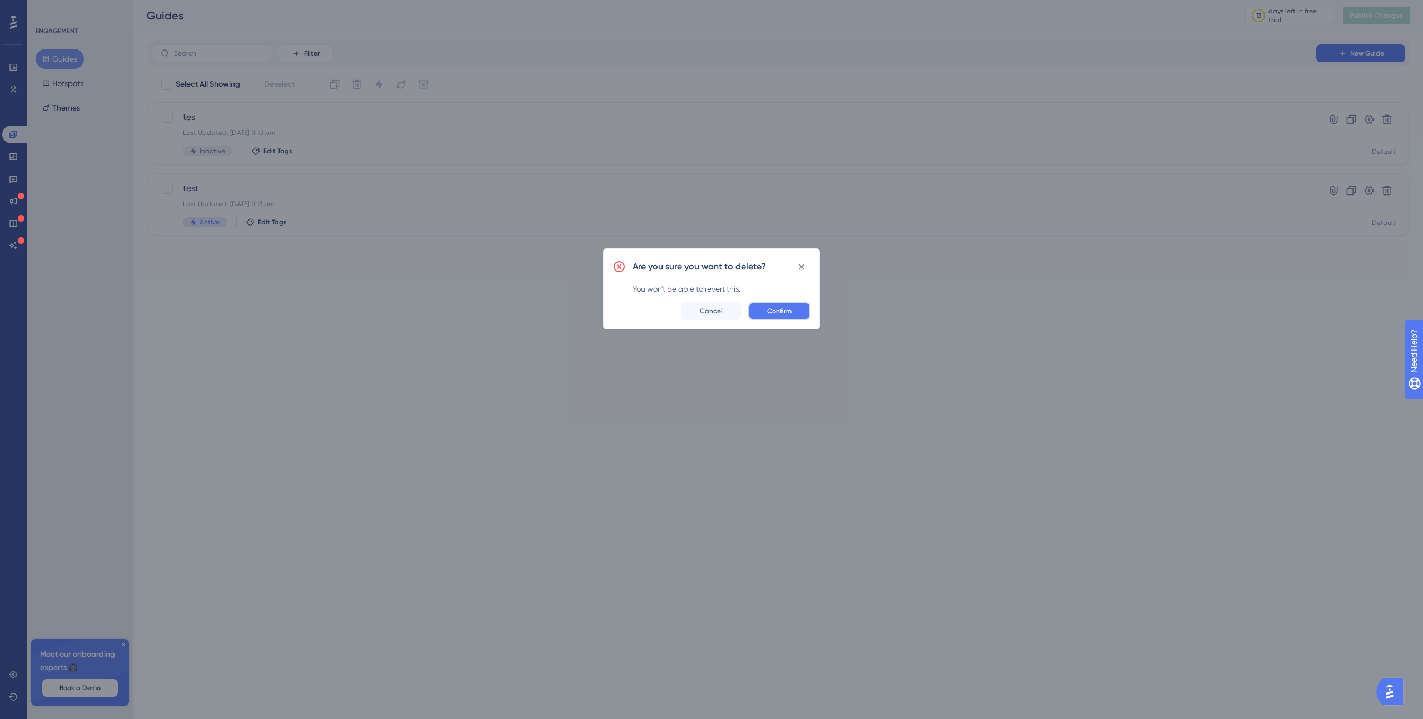
click at [796, 309] on button "Confirm" at bounding box center [779, 311] width 62 height 18
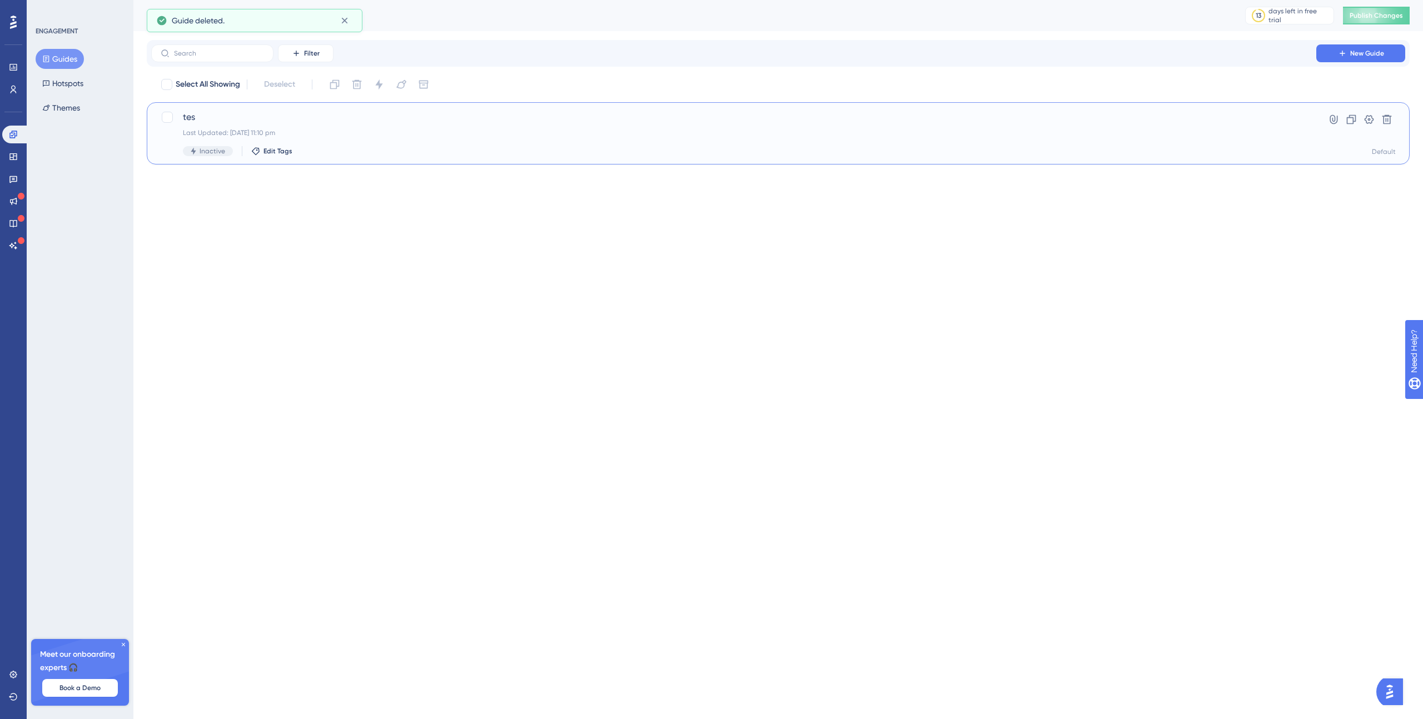
click at [327, 121] on span "tes" at bounding box center [734, 117] width 1102 height 13
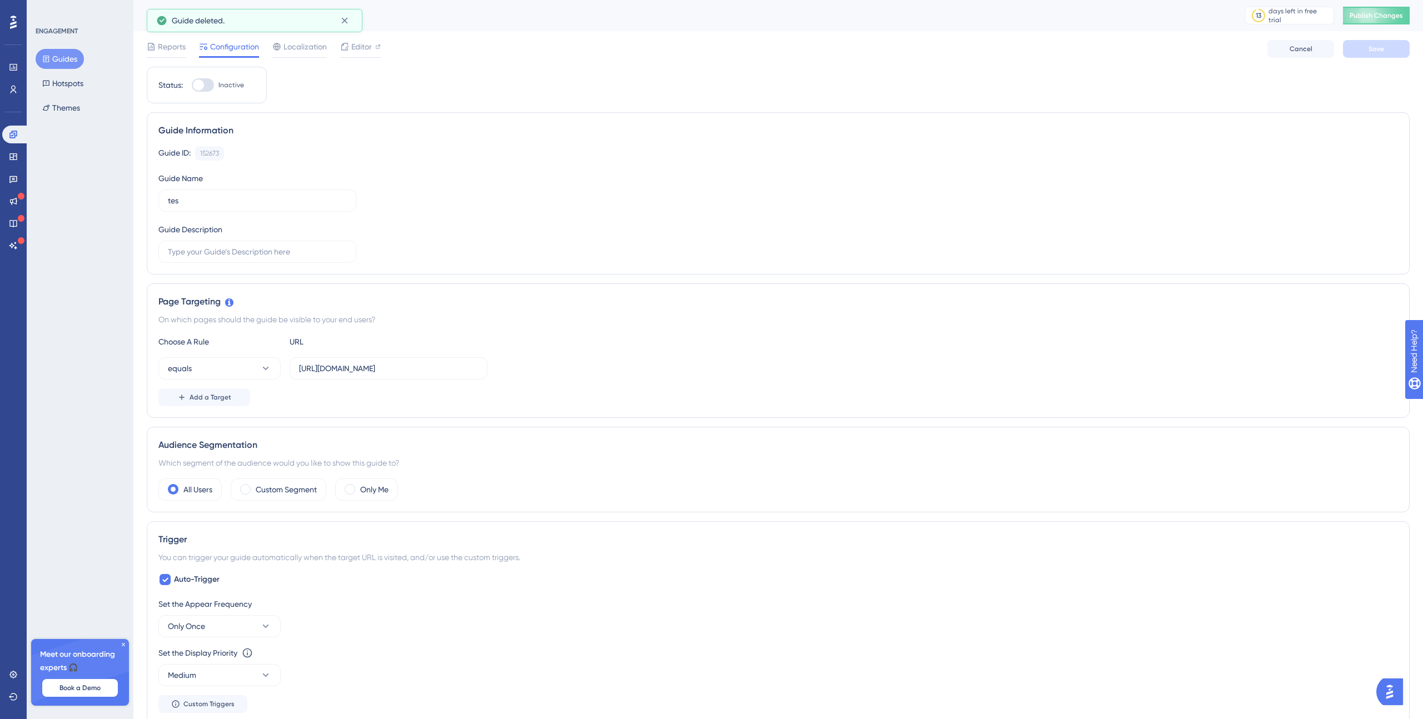
click at [208, 84] on div at bounding box center [203, 84] width 22 height 13
click at [192, 85] on input "Inactive" at bounding box center [191, 85] width 1 height 1
checkbox input "true"
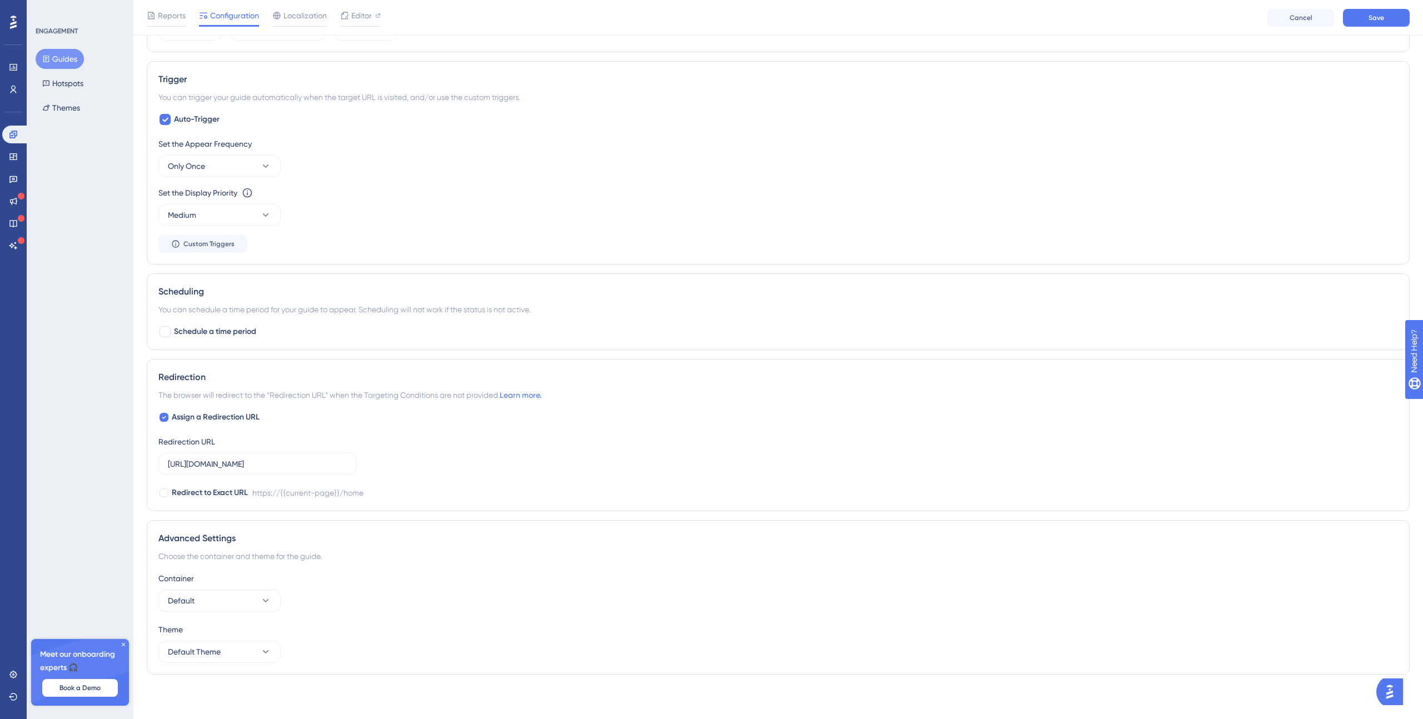
scroll to position [398, 0]
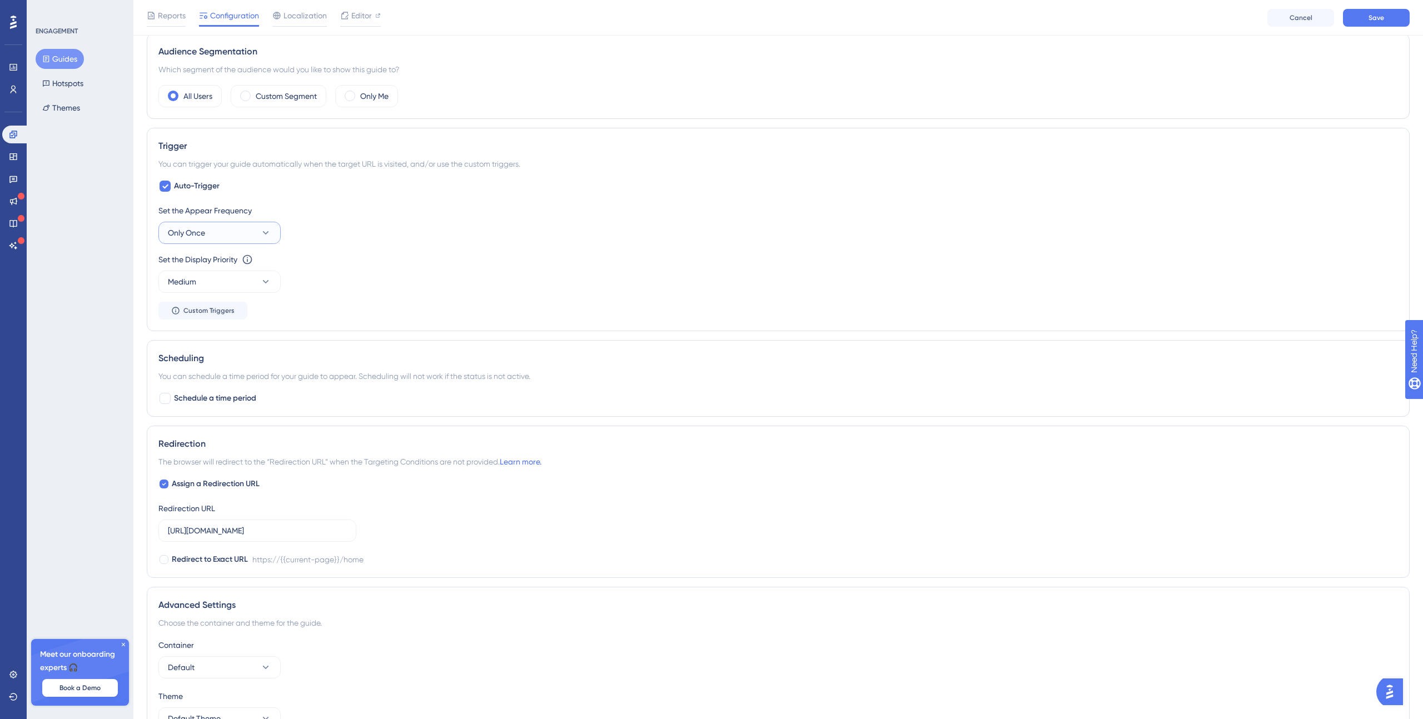
click at [215, 233] on button "Only Once" at bounding box center [219, 233] width 122 height 22
click at [201, 399] on div "Always Always" at bounding box center [220, 400] width 90 height 22
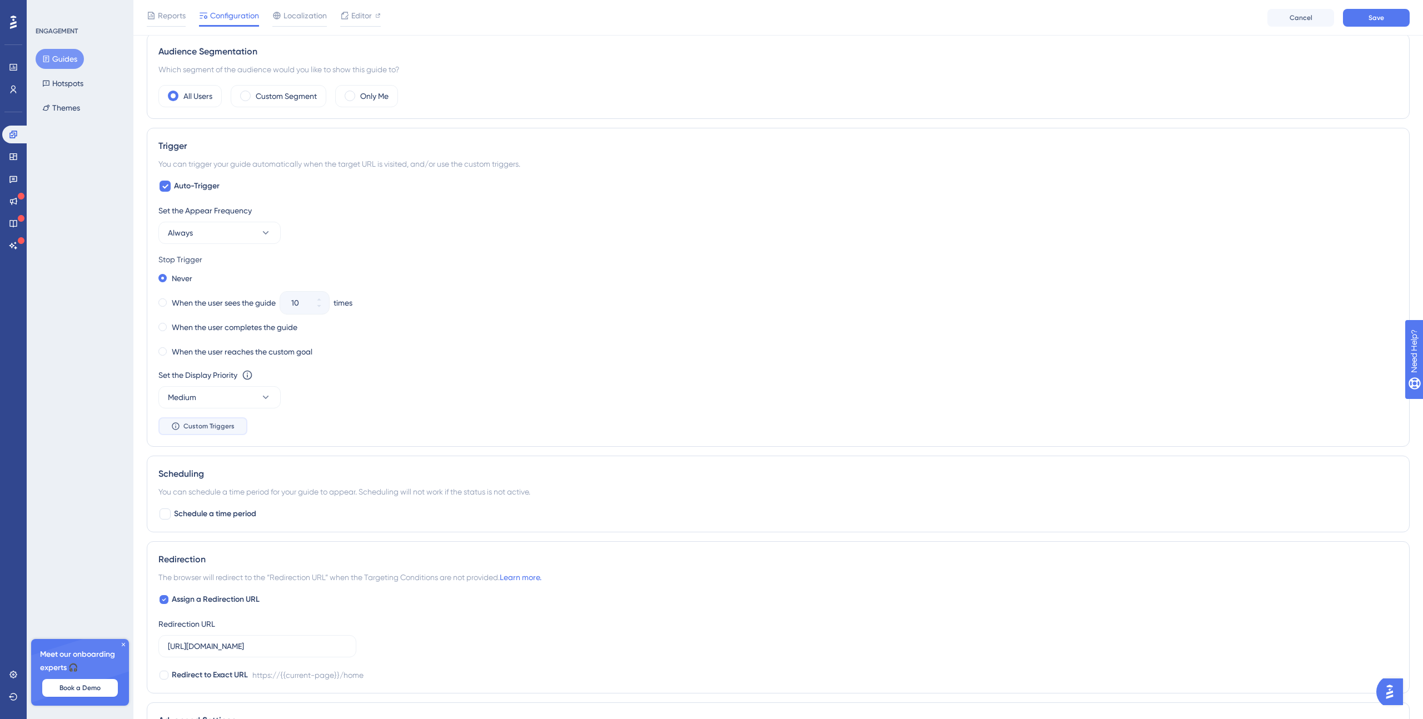
click at [215, 426] on span "Custom Triggers" at bounding box center [208, 426] width 51 height 9
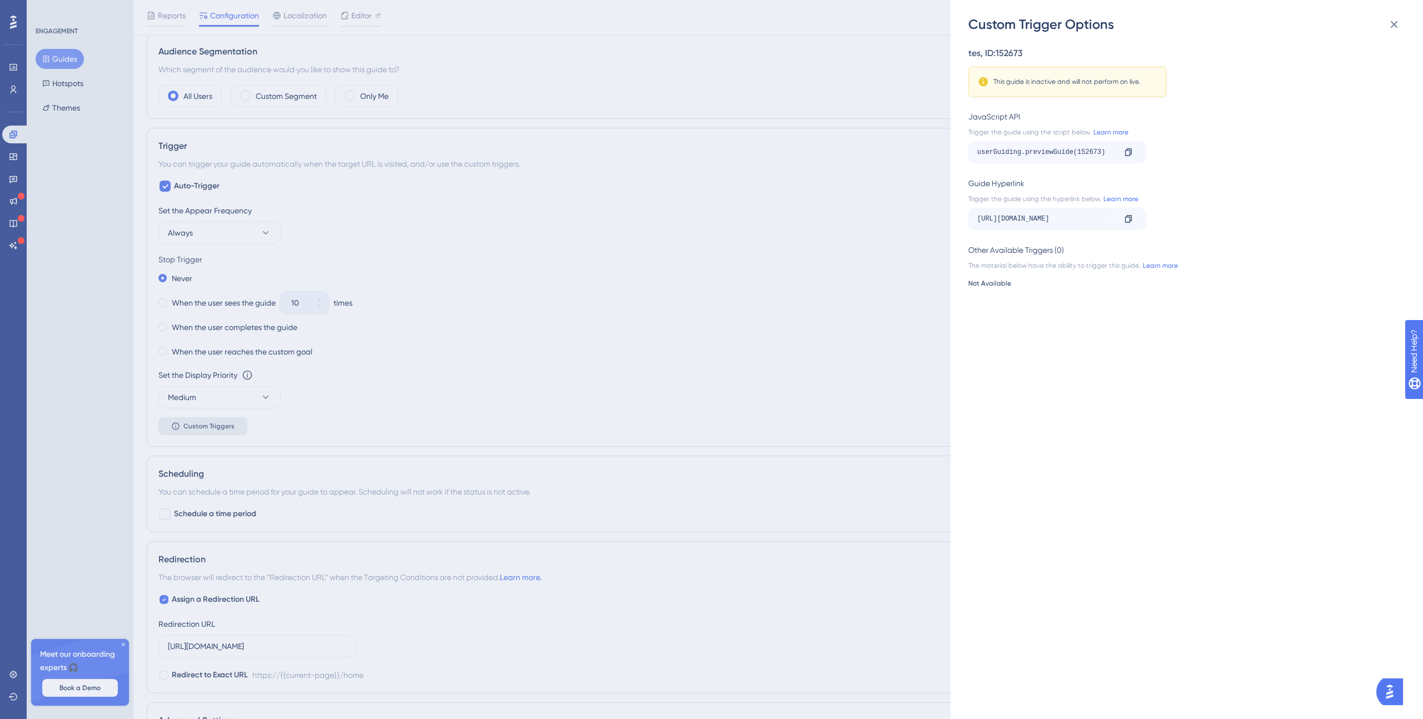
click at [215, 426] on div "Custom Trigger Options tes , ID: 152673 This guide is inactive and will not per…" at bounding box center [711, 359] width 1423 height 719
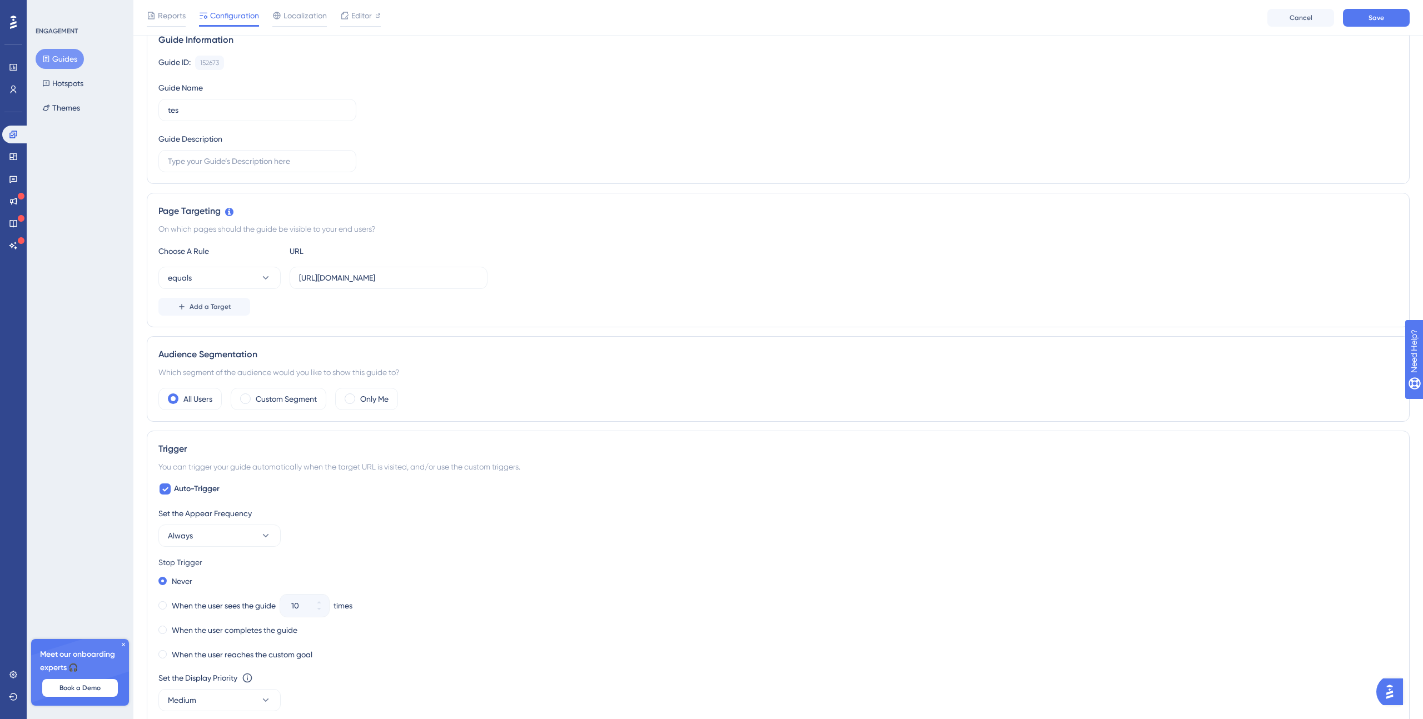
scroll to position [0, 0]
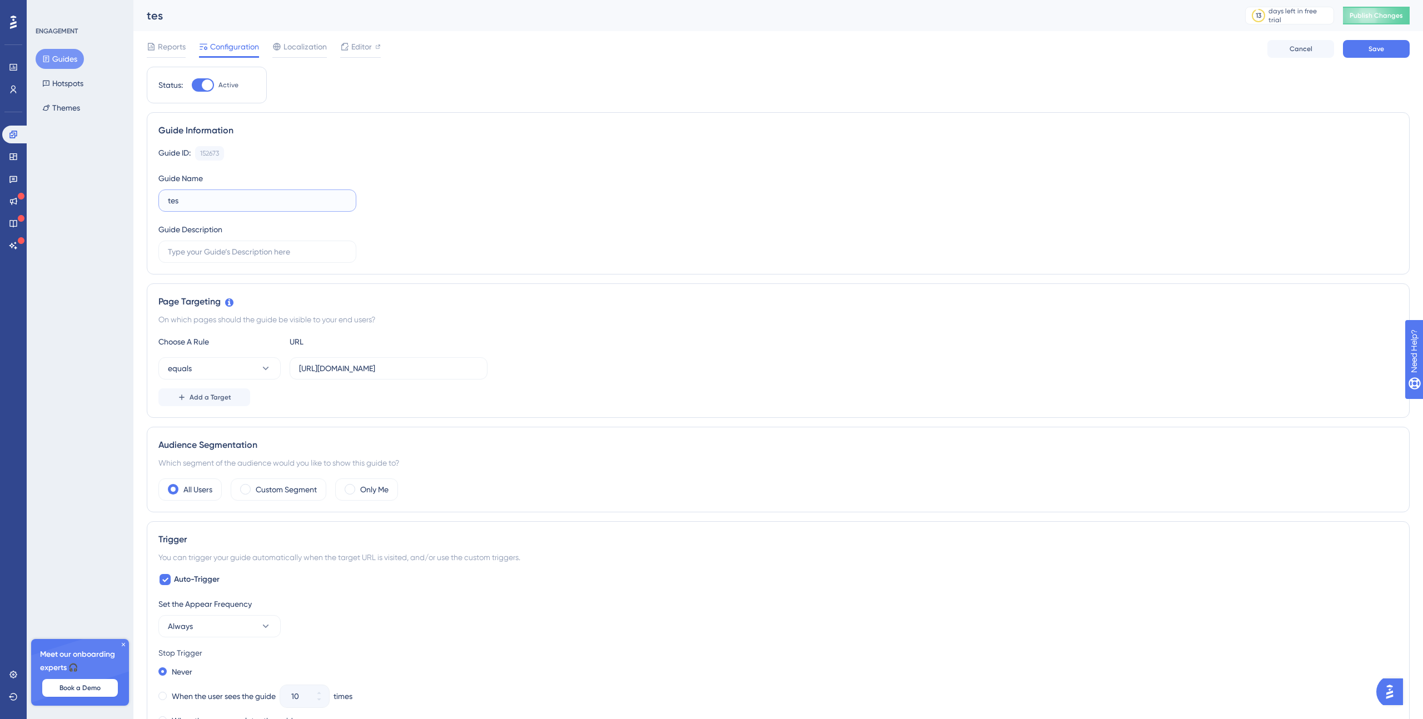
click at [228, 197] on input "tes" at bounding box center [257, 201] width 179 height 12
type input "test"
click at [1382, 47] on span "Save" at bounding box center [1377, 48] width 16 height 9
click at [1375, 16] on span "Publish Changes" at bounding box center [1376, 15] width 53 height 9
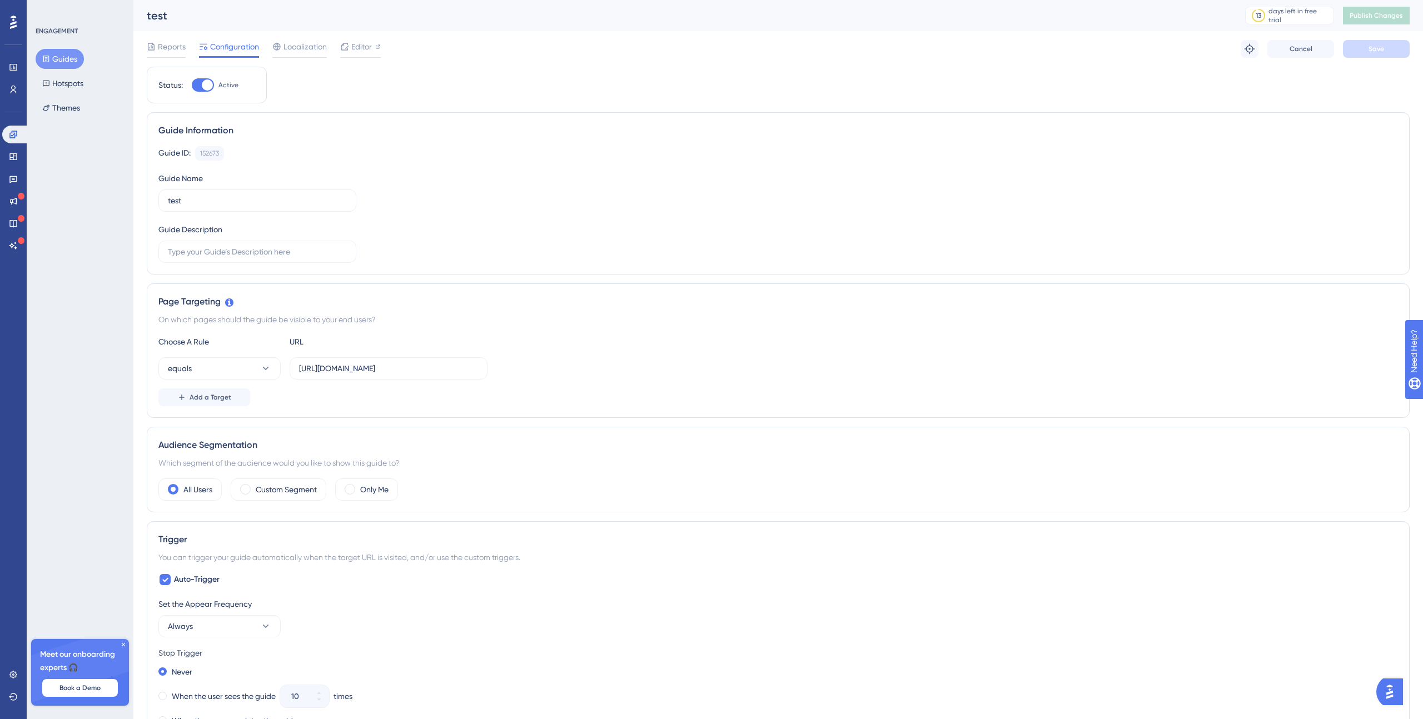
click at [883, 161] on div "Guide ID: 152673 Copy Guide Name test Guide Description" at bounding box center [778, 204] width 1240 height 117
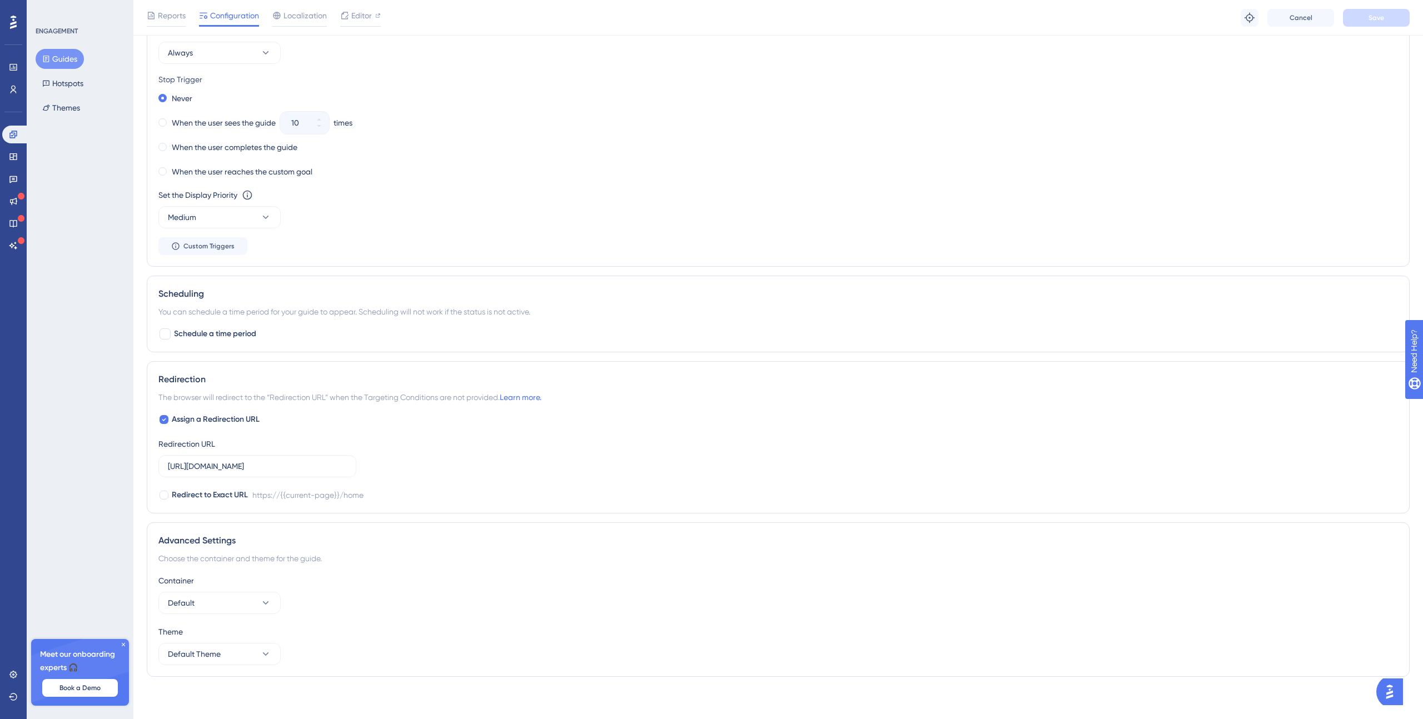
scroll to position [580, 0]
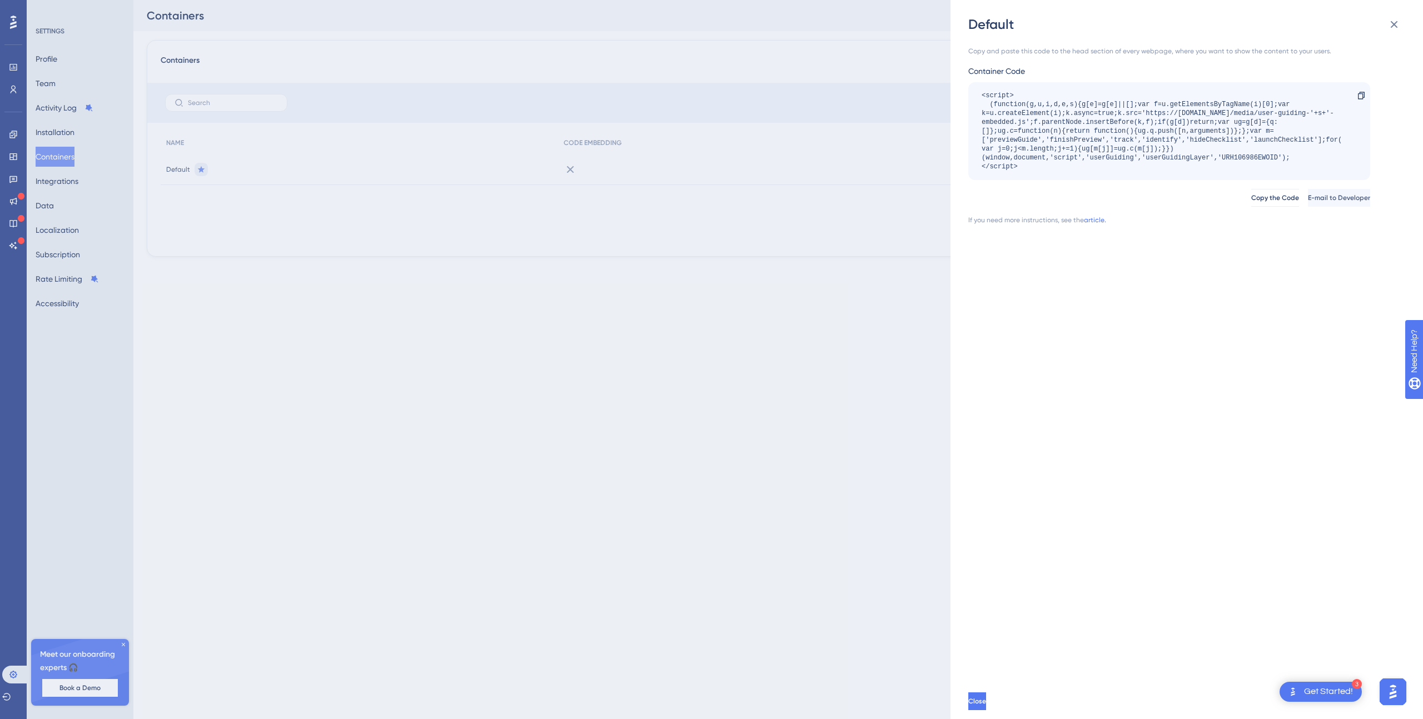
click at [1091, 302] on div "Copy and paste this code to the head section of every webpage, where you want t…" at bounding box center [1192, 358] width 448 height 650
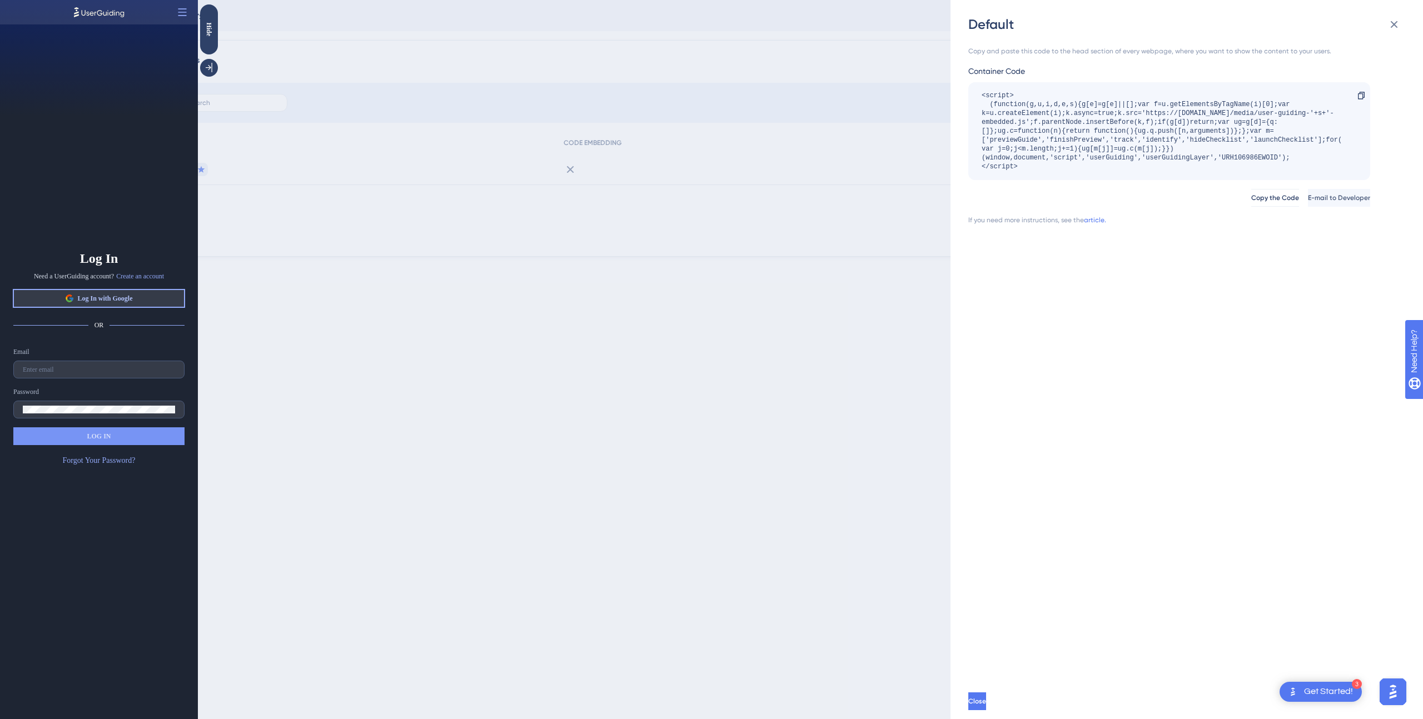
click at [132, 295] on span "Log In with Google" at bounding box center [104, 298] width 55 height 9
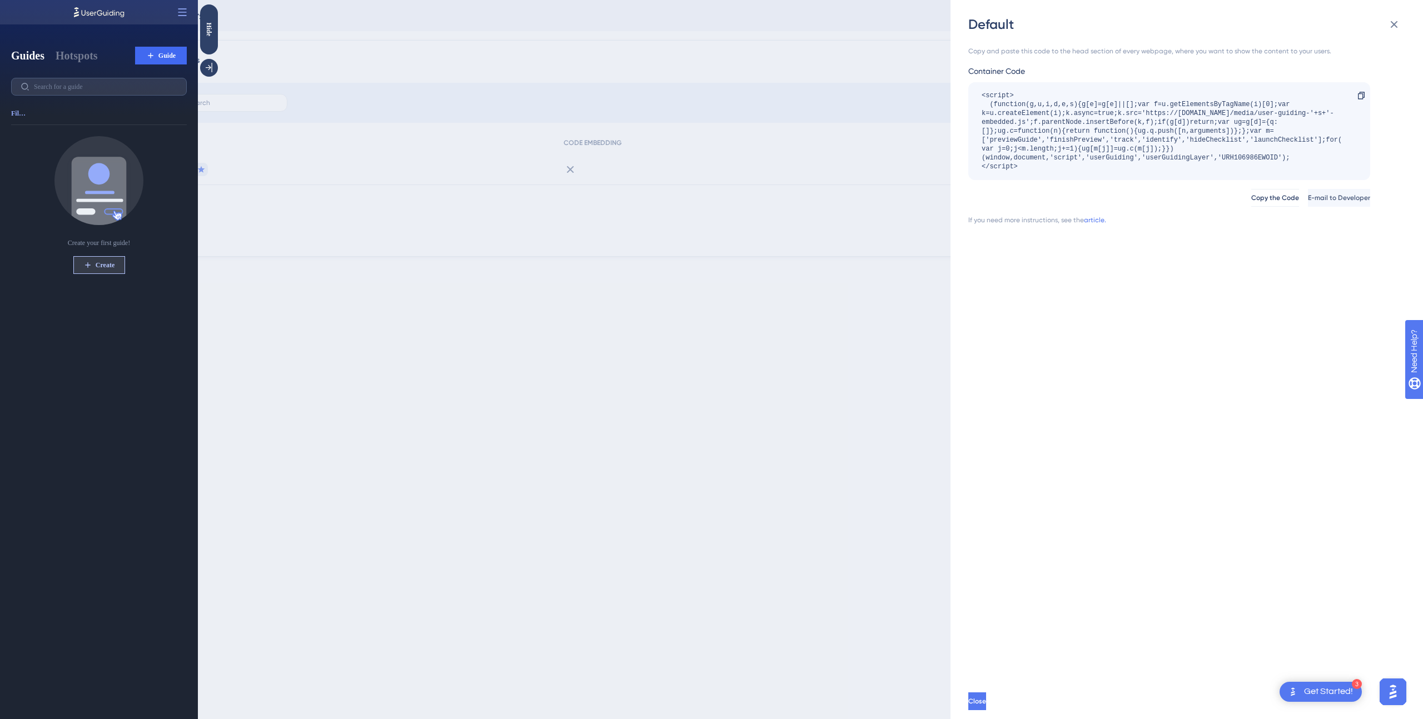
click at [107, 266] on span "Create" at bounding box center [105, 265] width 19 height 9
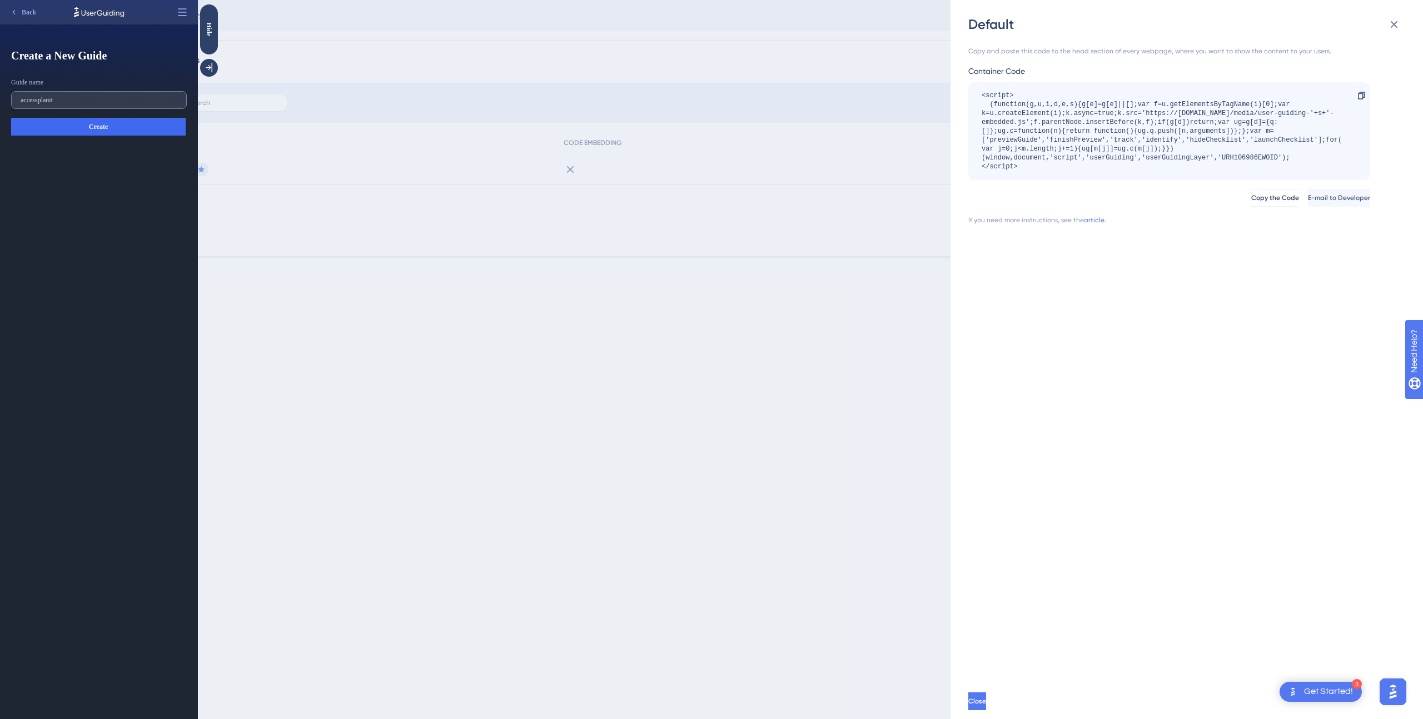
drag, startPoint x: 64, startPoint y: 102, endPoint x: 15, endPoint y: 101, distance: 49.5
click at [15, 101] on label "accessplanit" at bounding box center [99, 100] width 176 height 18
type input "test"
click at [92, 126] on span "Create" at bounding box center [98, 126] width 19 height 9
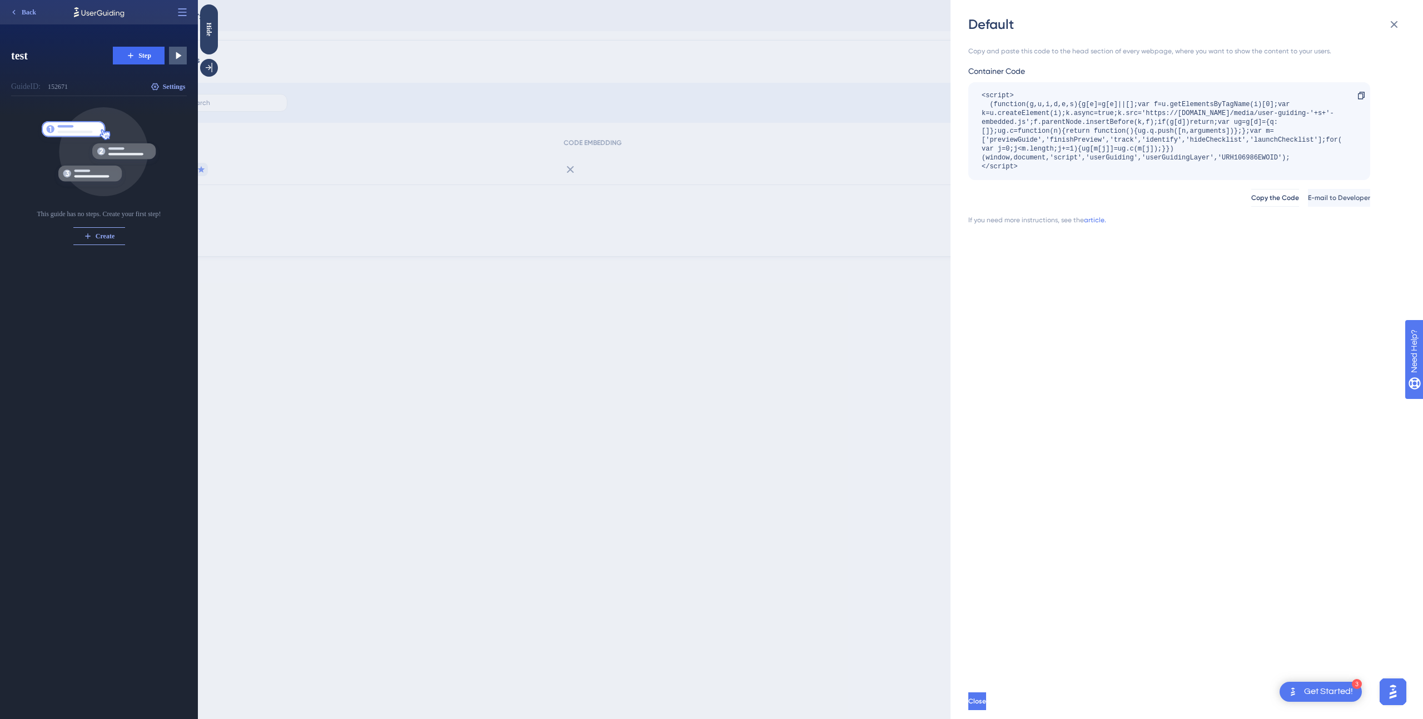
click at [743, 369] on div "Default Copy and paste this code to the head section of every webpage, where yo…" at bounding box center [711, 359] width 1423 height 719
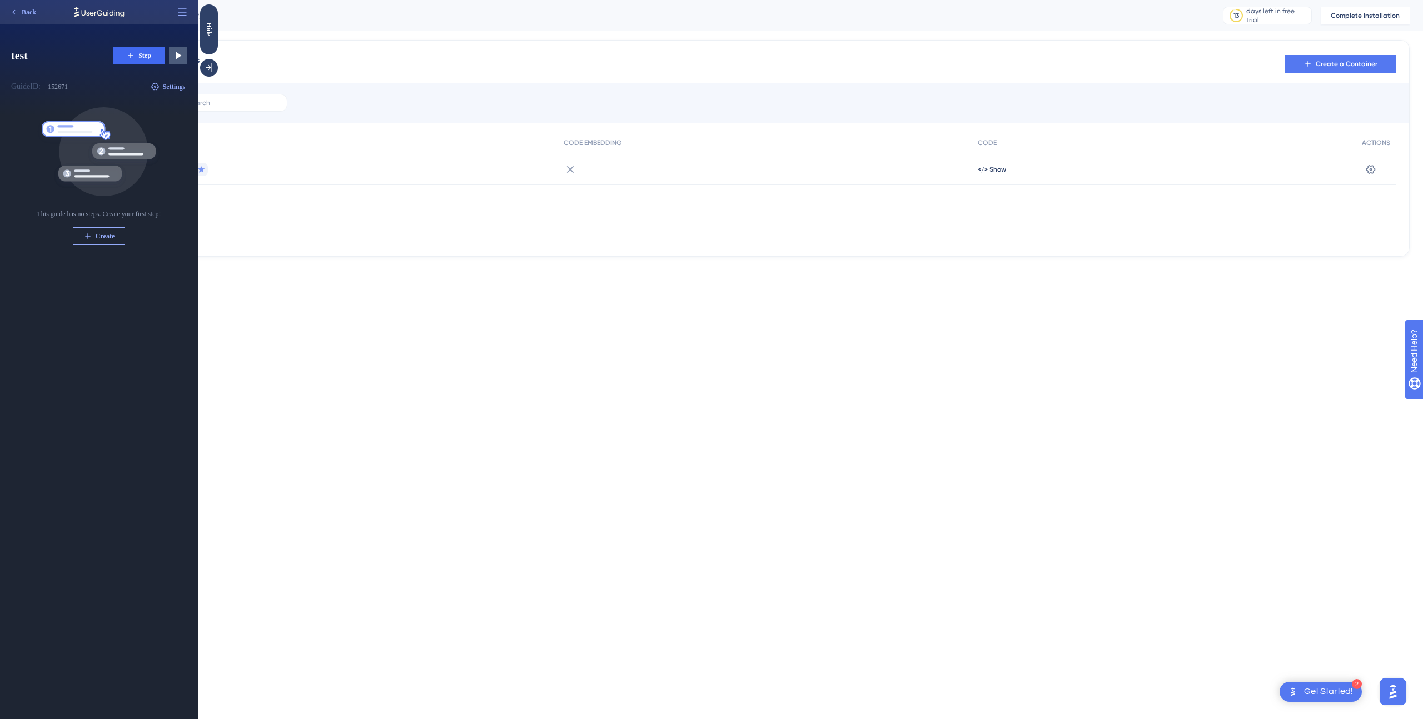
click at [401, 264] on div "Performance Users Engagement Widgets Feedback Product Updates Knowledge Base AI…" at bounding box center [778, 137] width 1290 height 275
click at [180, 58] on icon at bounding box center [177, 55] width 11 height 11
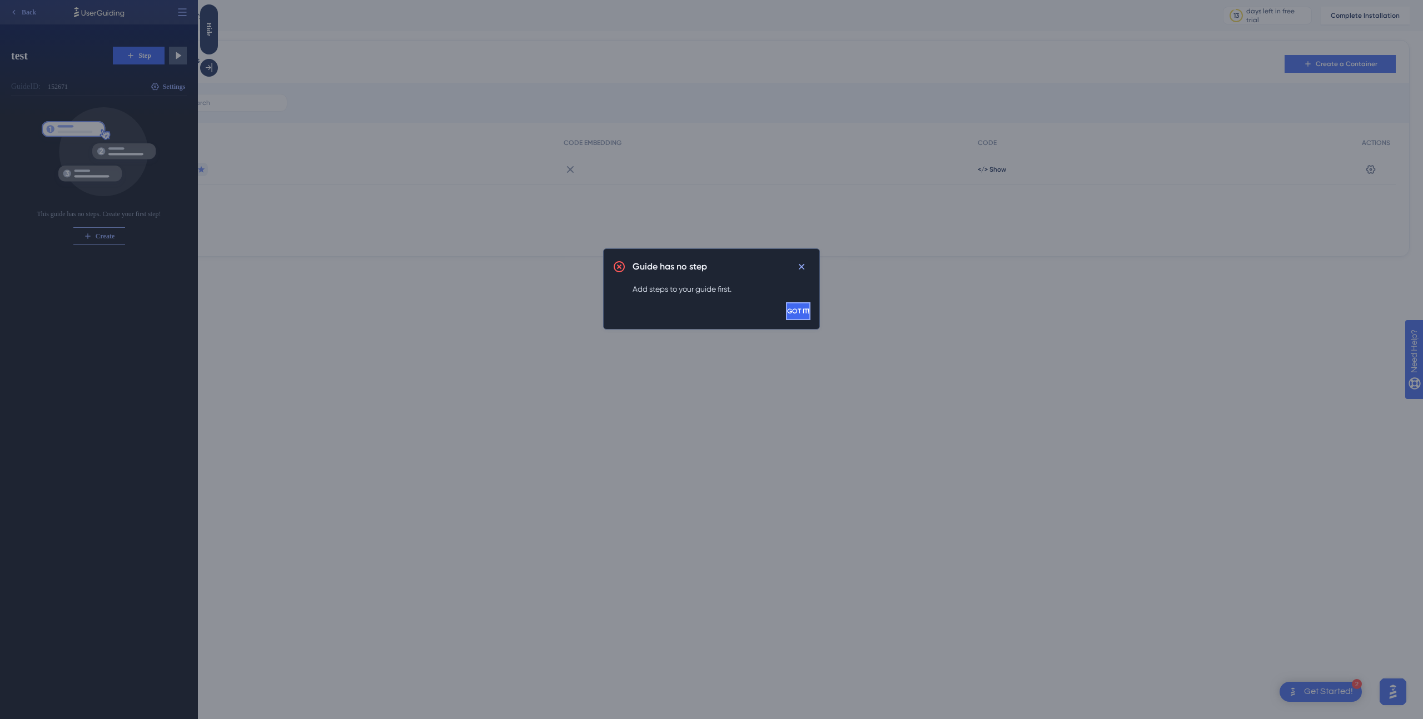
click at [787, 313] on span "GOT IT!" at bounding box center [798, 311] width 22 height 9
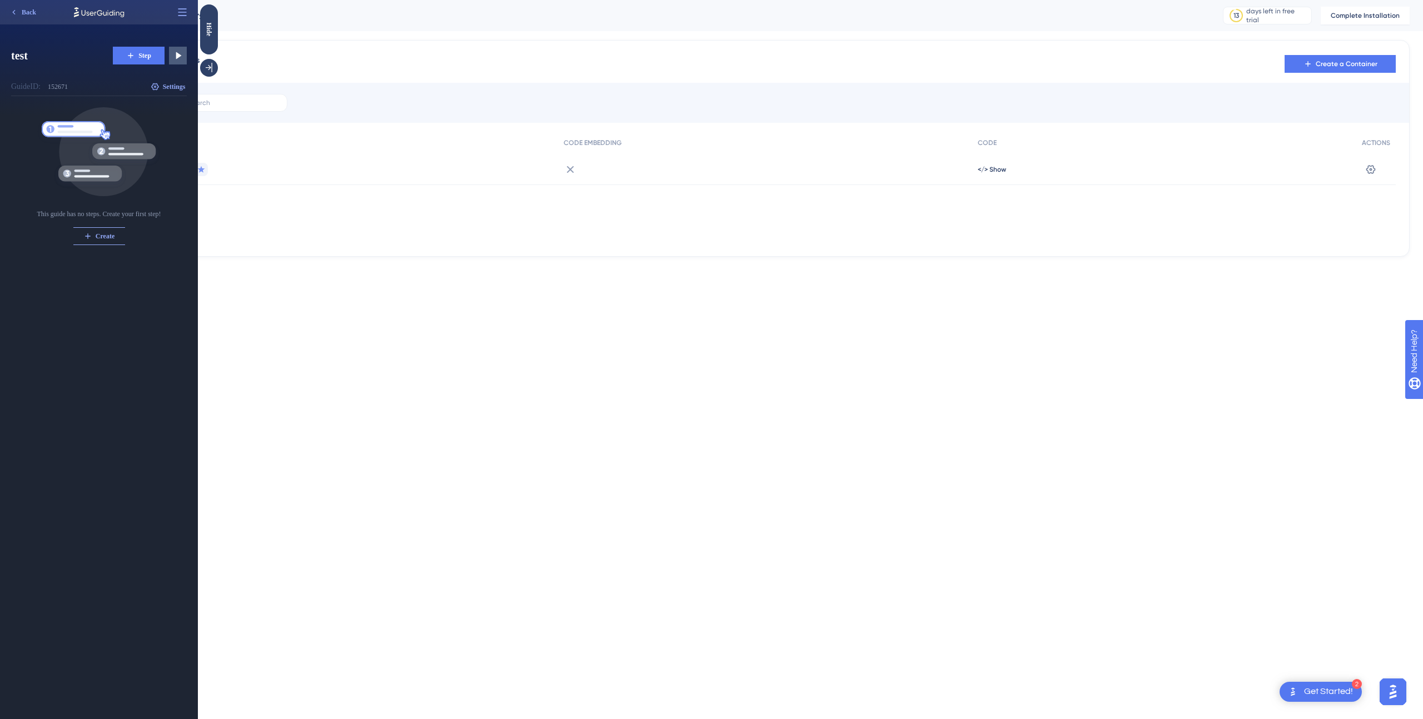
click at [122, 63] on button "Step" at bounding box center [139, 56] width 52 height 18
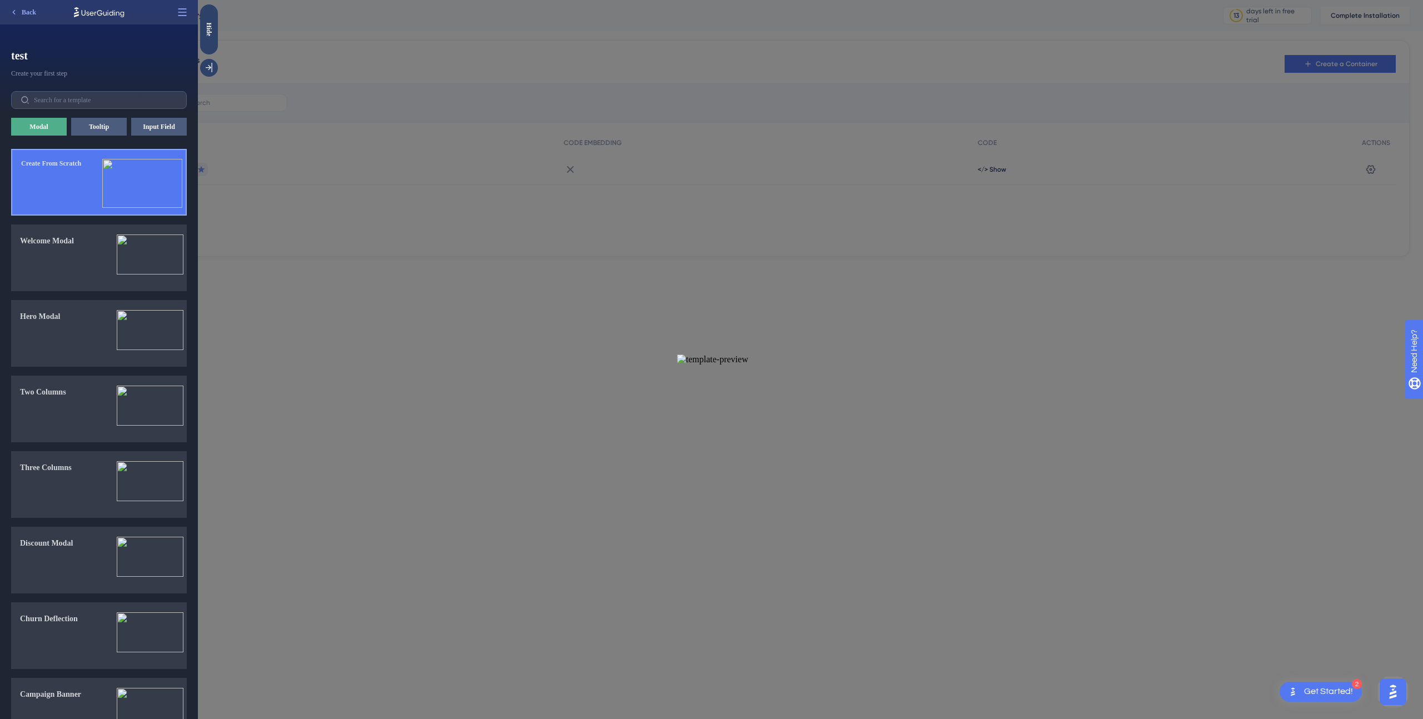
click at [148, 186] on img at bounding box center [142, 183] width 80 height 49
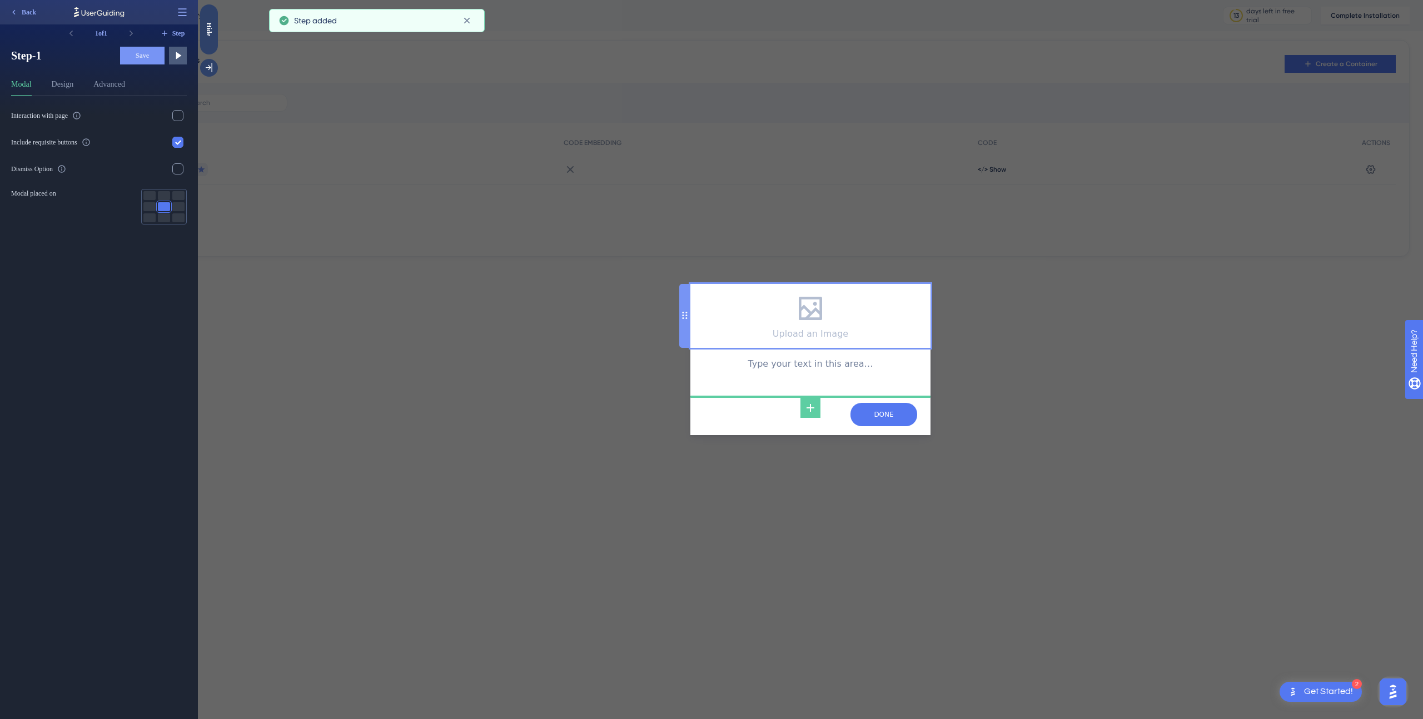
click at [808, 324] on icon at bounding box center [810, 308] width 31 height 31
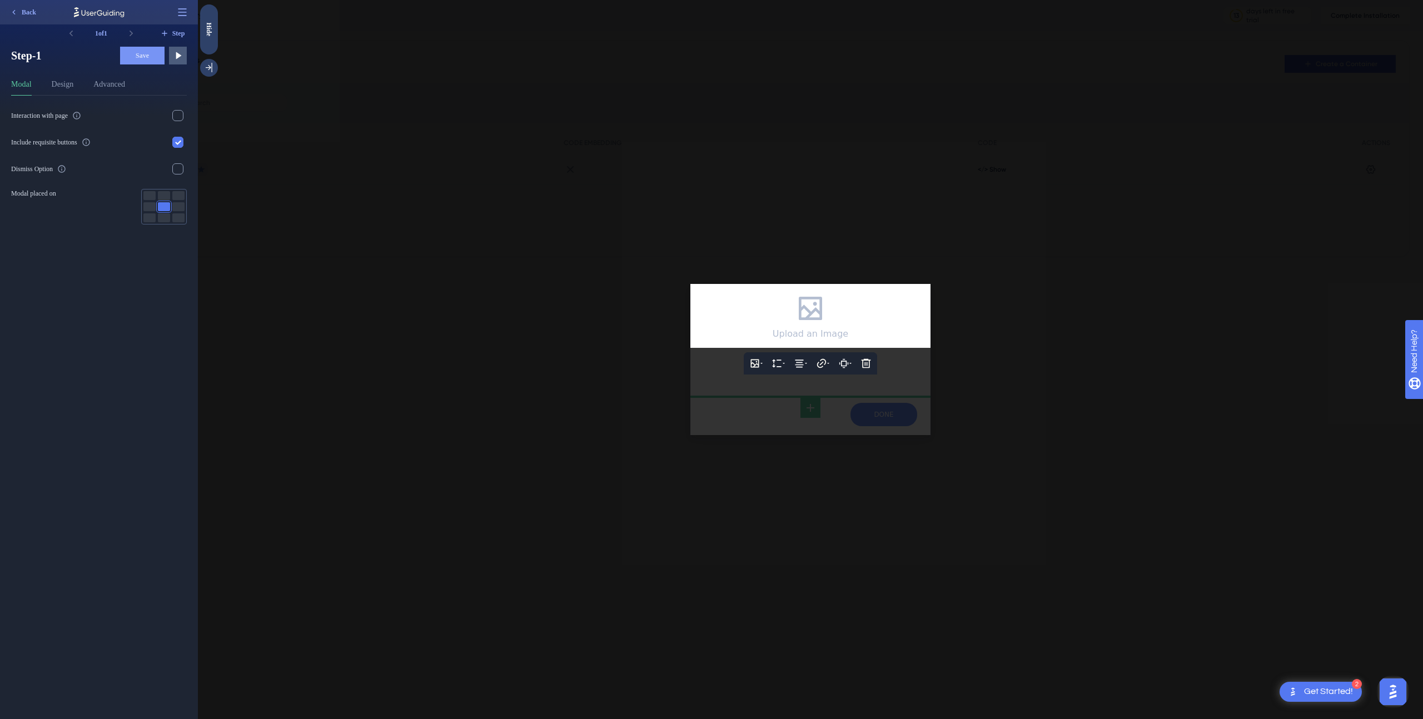
drag, startPoint x: 879, startPoint y: 419, endPoint x: 880, endPoint y: 411, distance: 7.8
click at [879, 419] on div at bounding box center [810, 359] width 1225 height 719
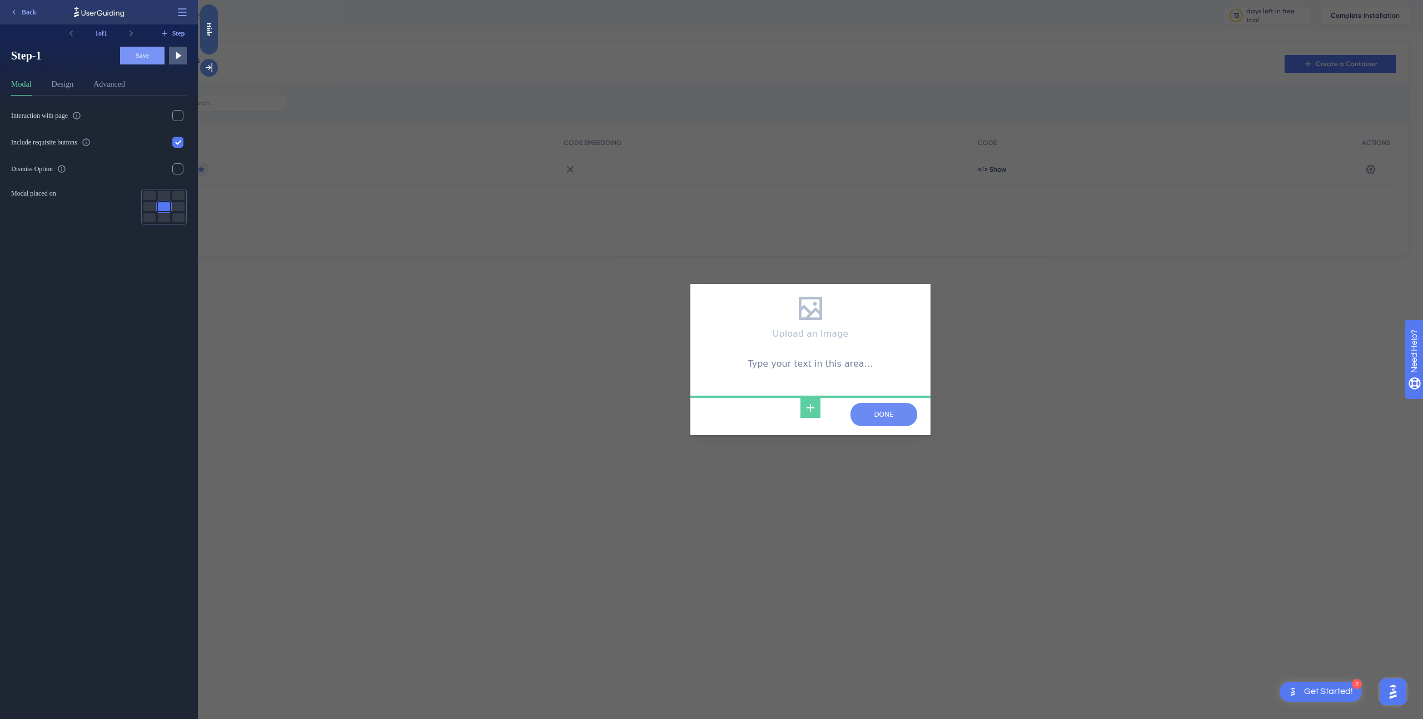
click at [879, 408] on input "NEXT" at bounding box center [883, 414] width 67 height 23
click at [893, 410] on input "NEXT" at bounding box center [883, 414] width 67 height 23
click at [764, 375] on div "Type your text in this area…" at bounding box center [810, 371] width 222 height 29
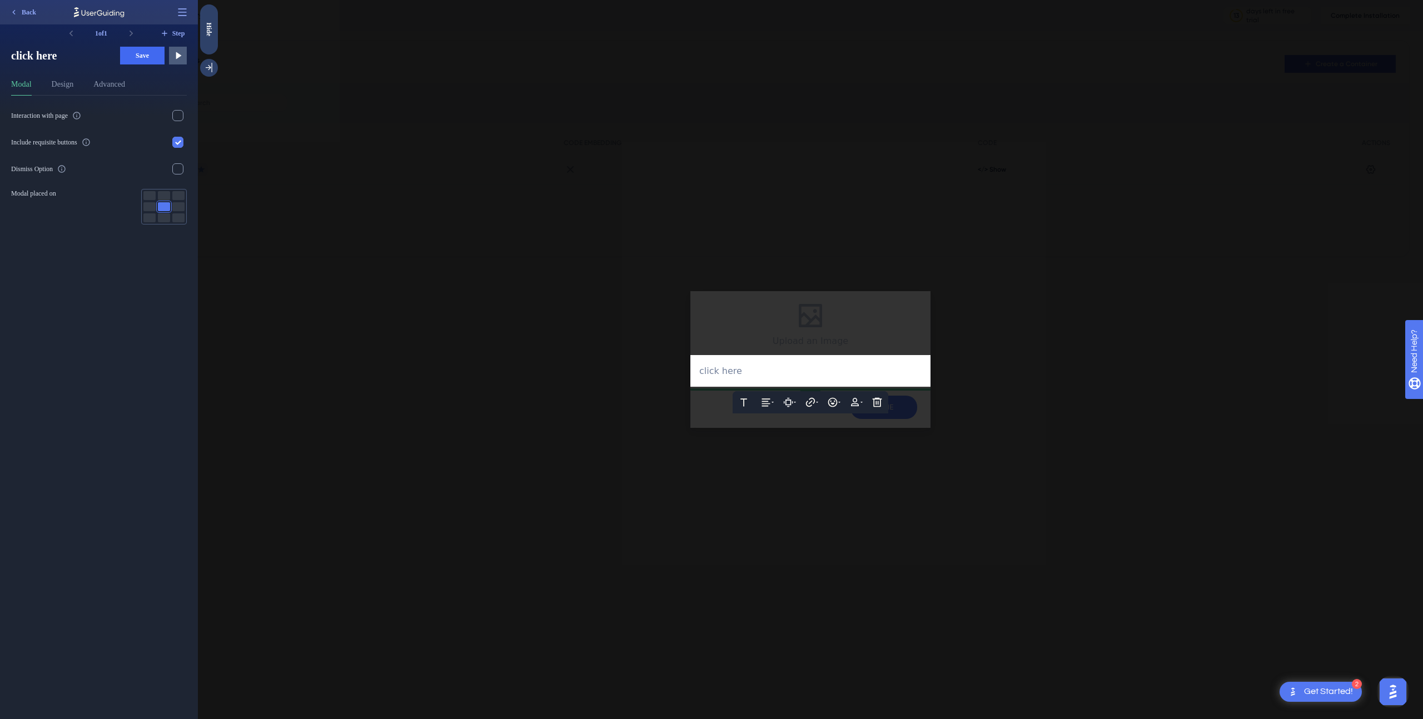
click at [926, 349] on div at bounding box center [810, 359] width 1225 height 719
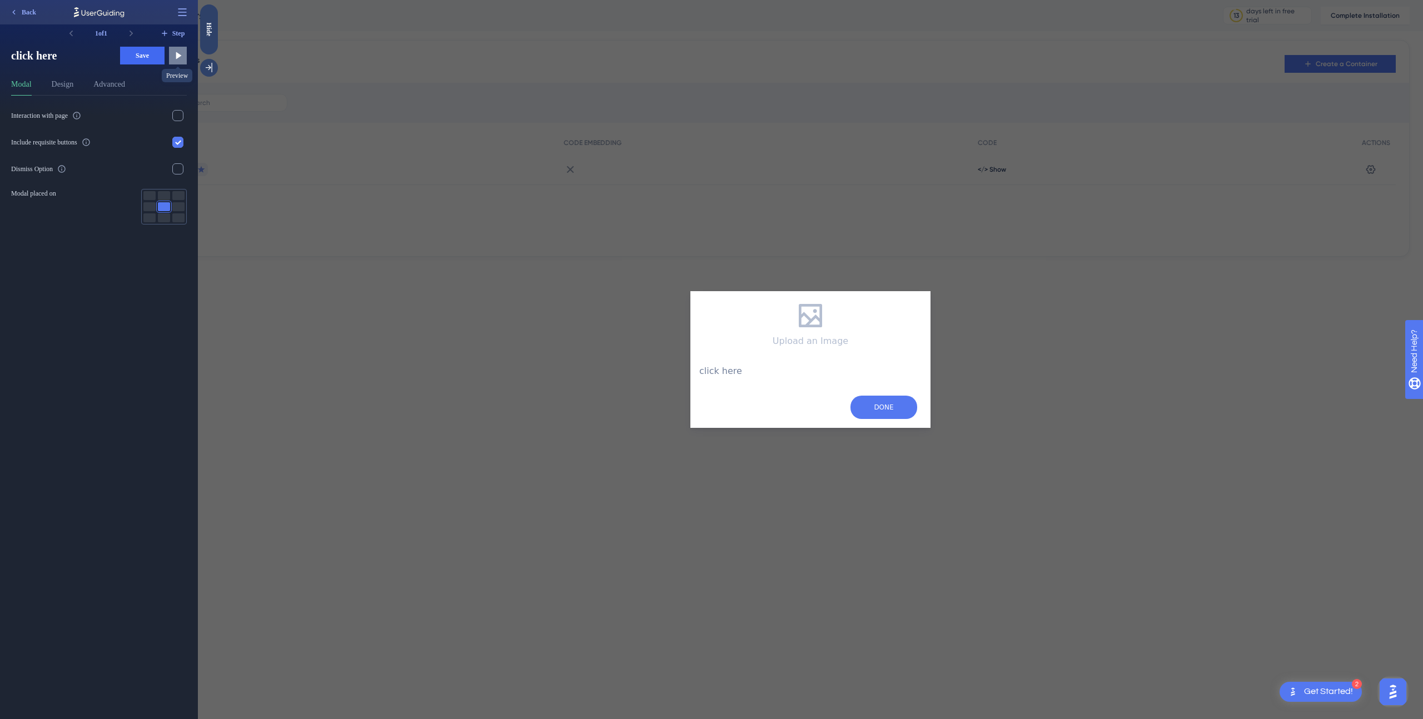
click at [180, 53] on icon at bounding box center [177, 55] width 11 height 11
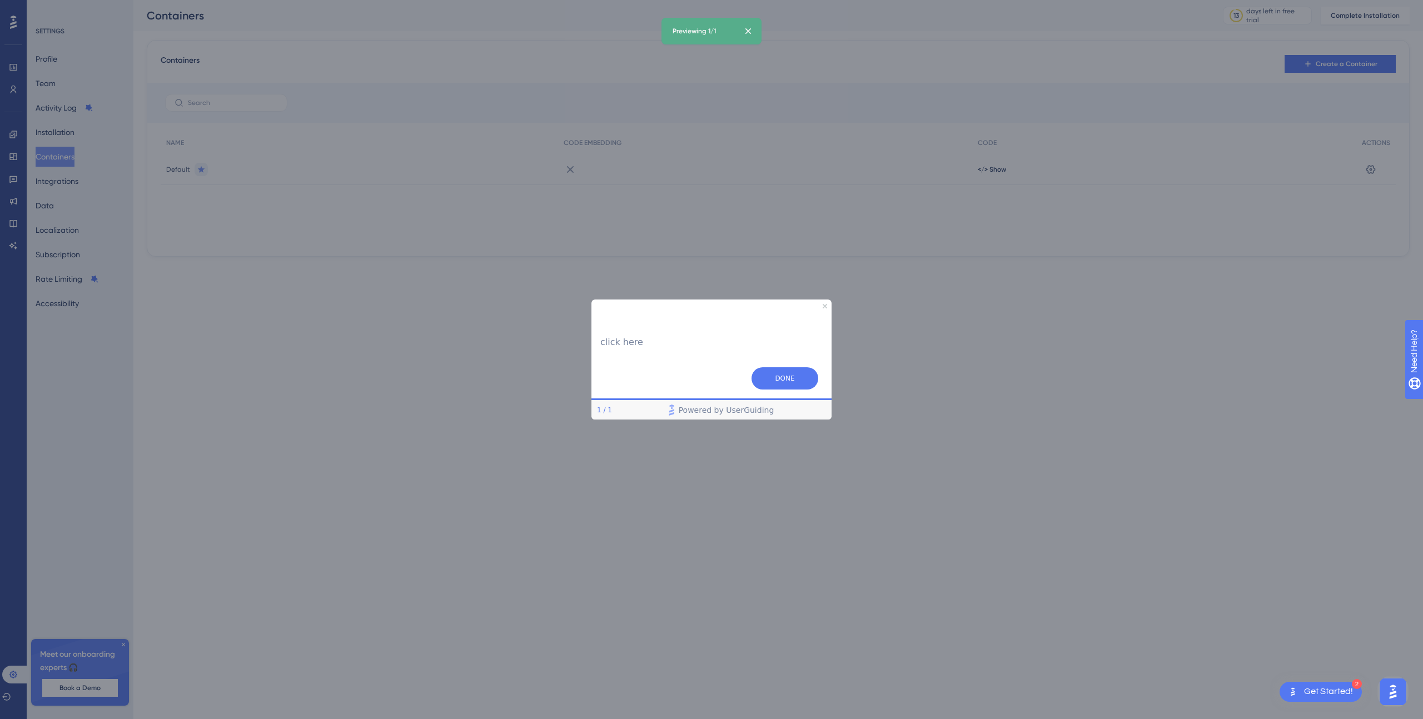
click at [571, 170] on div at bounding box center [711, 359] width 1423 height 719
click at [780, 376] on button "DONE" at bounding box center [785, 378] width 67 height 22
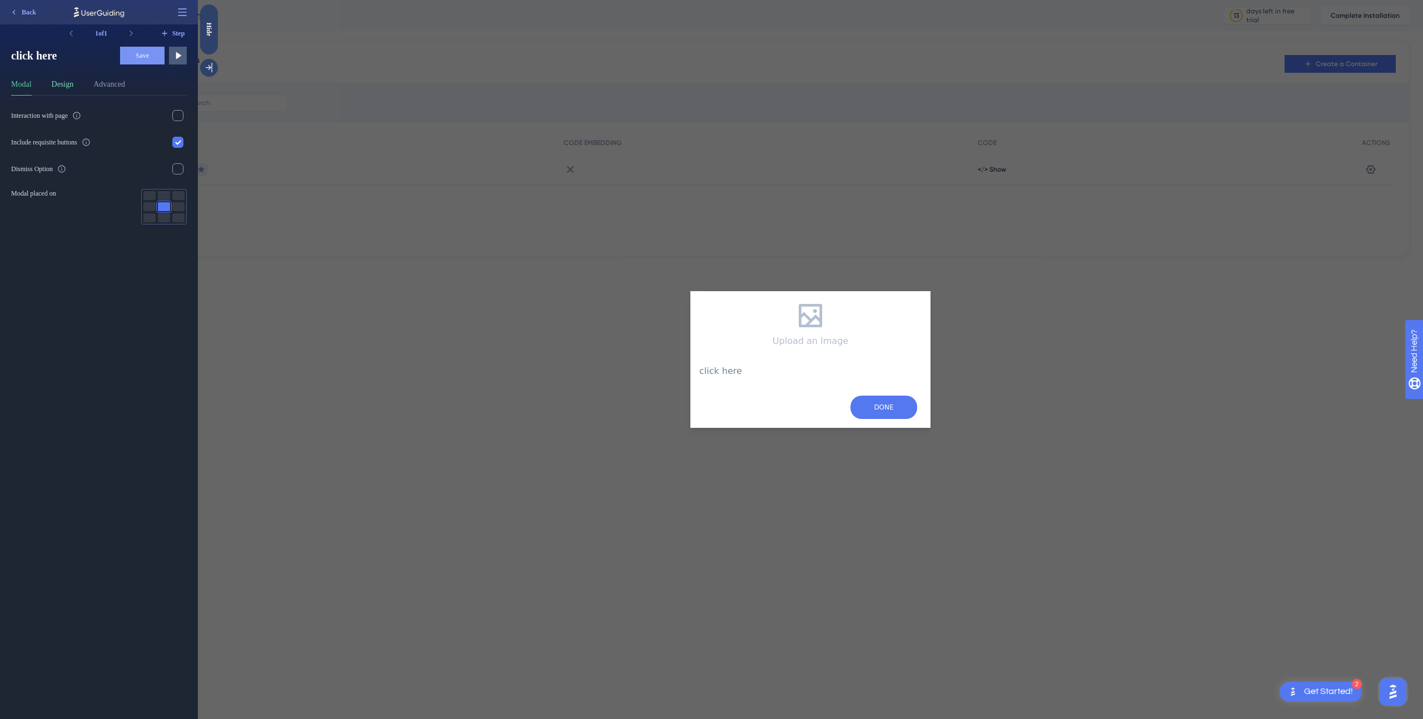
click at [66, 84] on button "Design" at bounding box center [63, 87] width 22 height 18
click at [22, 84] on button "Modal" at bounding box center [21, 87] width 21 height 18
click at [169, 34] on button "Step" at bounding box center [172, 33] width 29 height 18
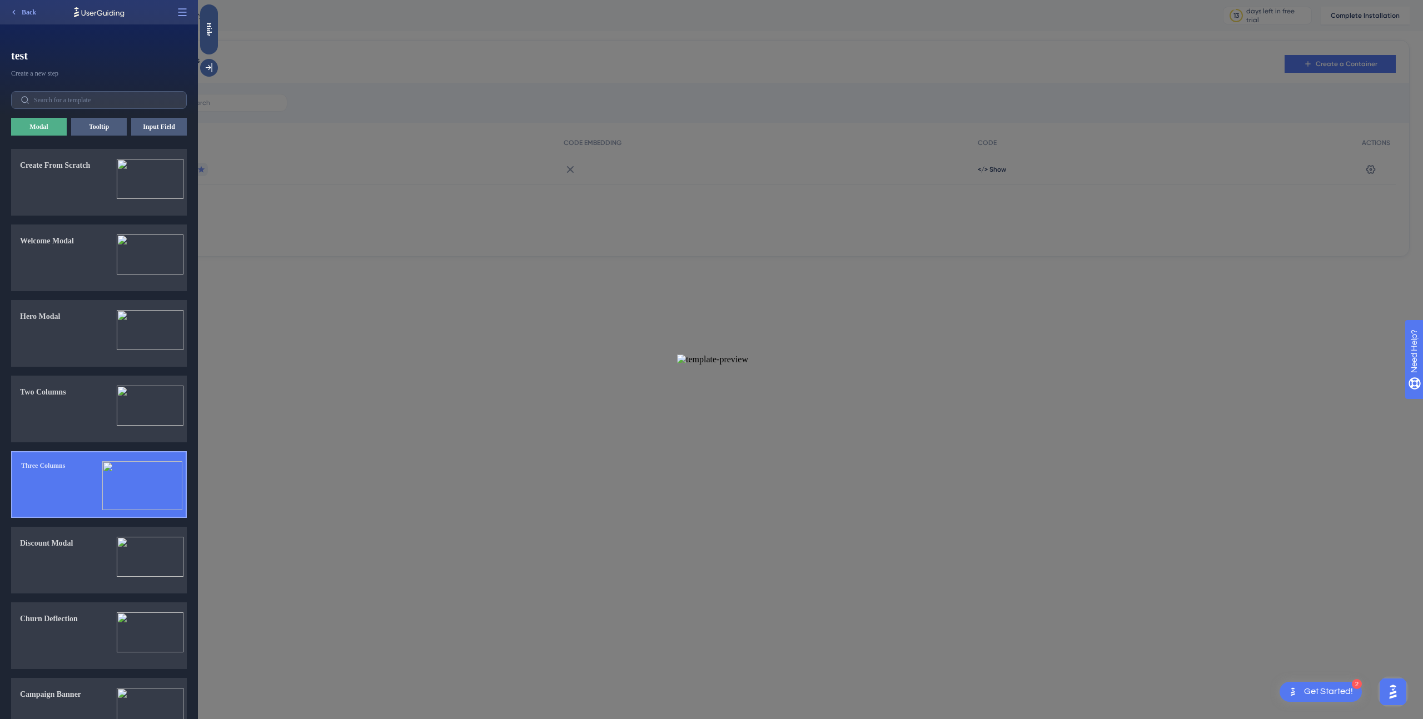
click at [145, 486] on img at bounding box center [142, 485] width 80 height 49
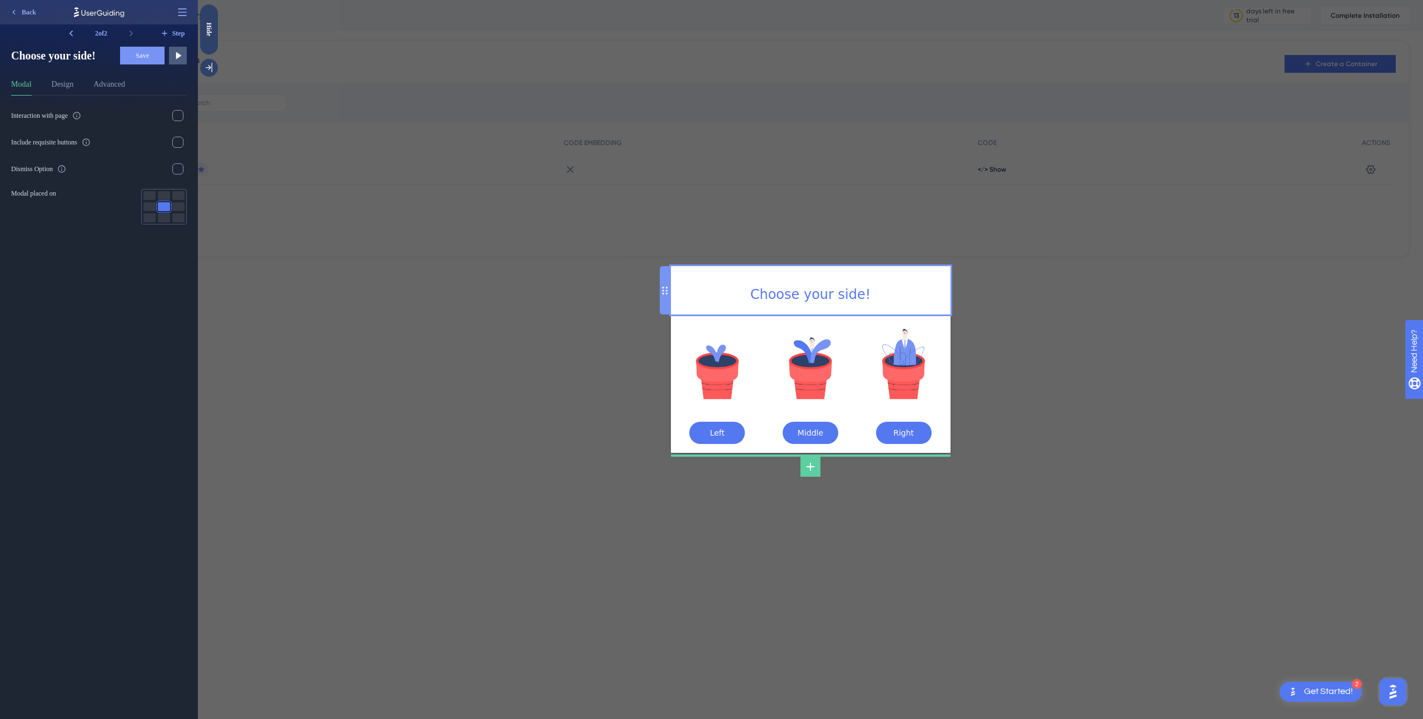
click at [818, 299] on div "Choose your side!" at bounding box center [811, 295] width 262 height 22
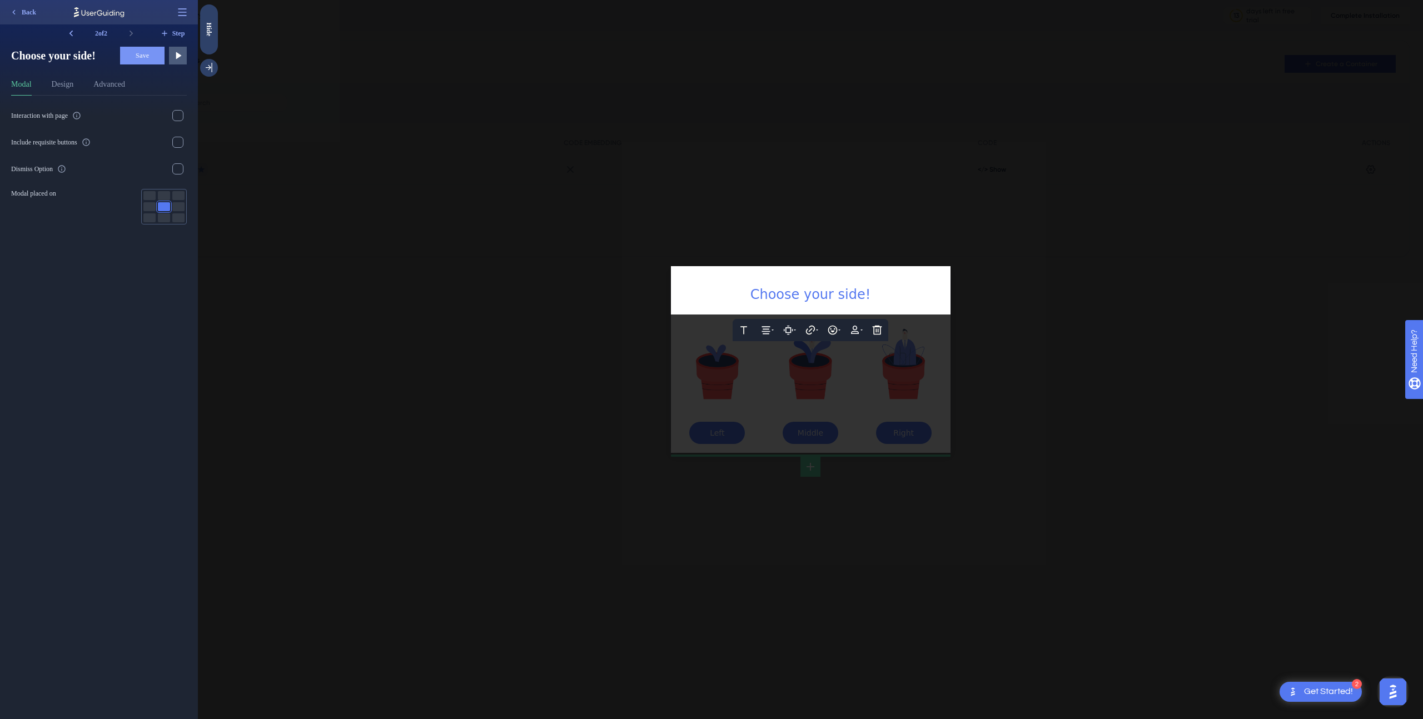
click at [873, 302] on div "Choose your side!" at bounding box center [811, 295] width 262 height 22
click at [886, 386] on div at bounding box center [810, 359] width 1225 height 719
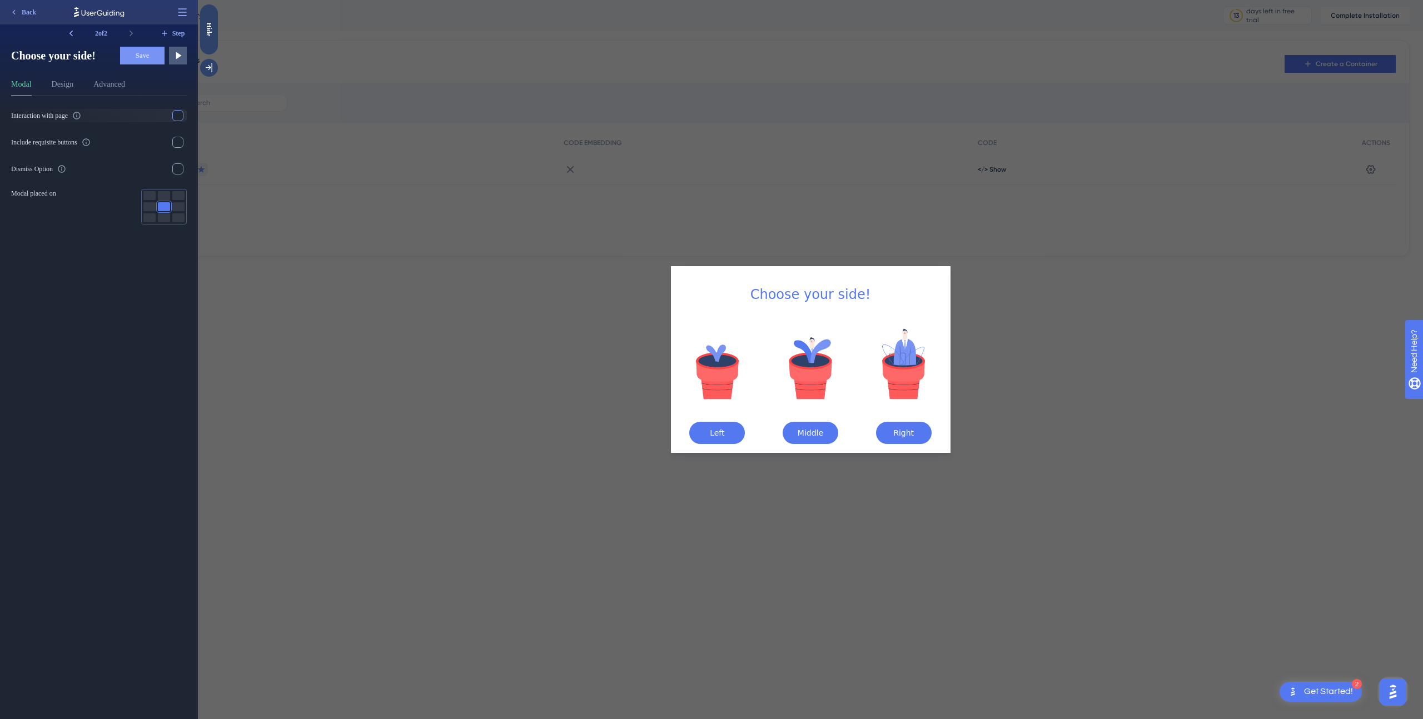
click at [176, 117] on div at bounding box center [177, 115] width 11 height 11
click at [131, 58] on button "Save" at bounding box center [142, 56] width 44 height 18
click at [162, 31] on icon at bounding box center [164, 33] width 9 height 9
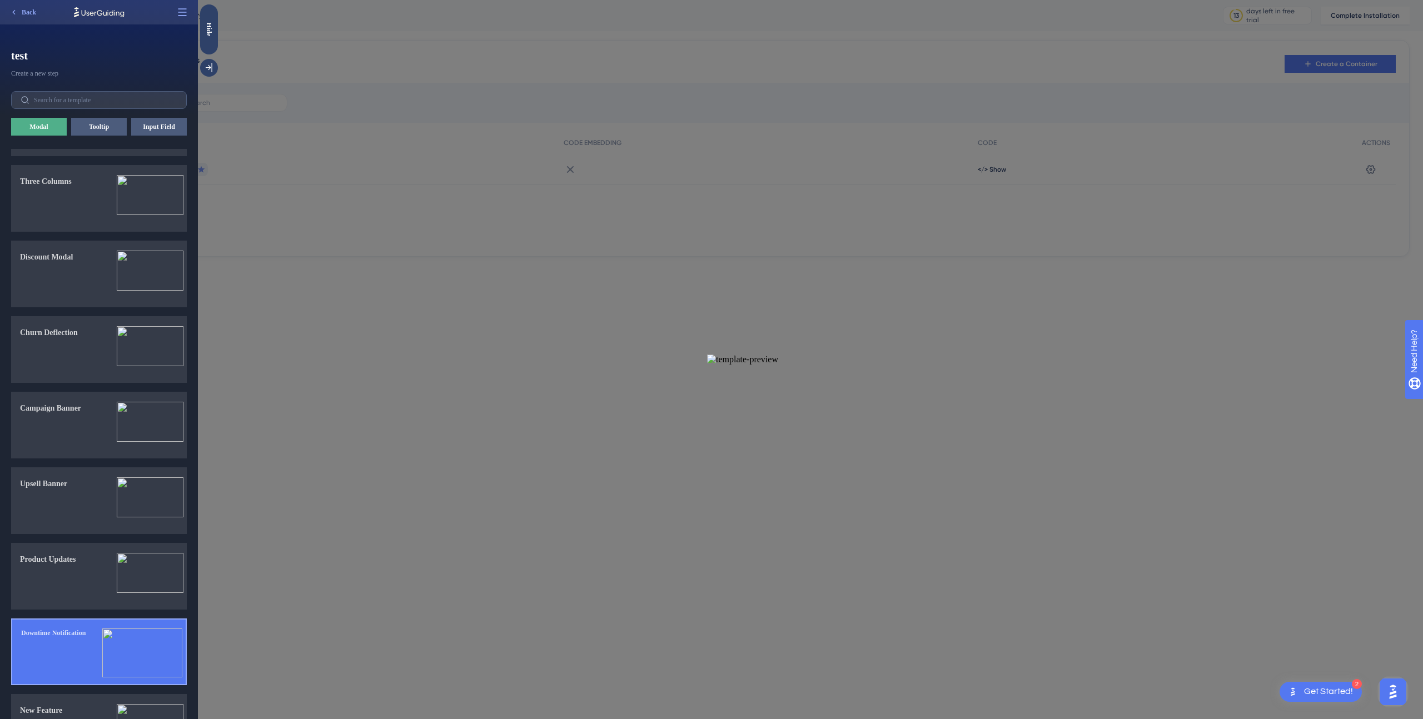
click at [145, 643] on img at bounding box center [142, 653] width 80 height 49
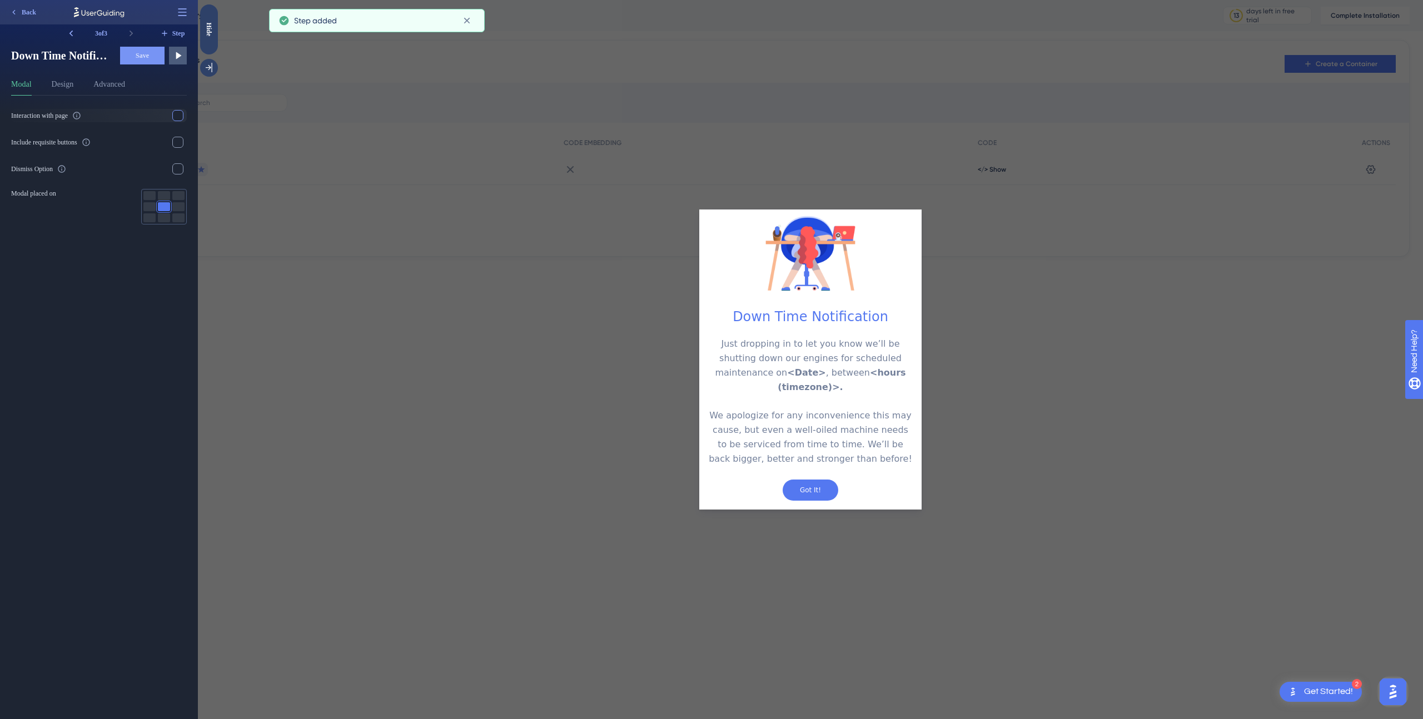
click at [176, 120] on div at bounding box center [177, 115] width 11 height 11
drag, startPoint x: 178, startPoint y: 138, endPoint x: 177, endPoint y: 148, distance: 10.1
click at [178, 138] on div at bounding box center [177, 142] width 11 height 11
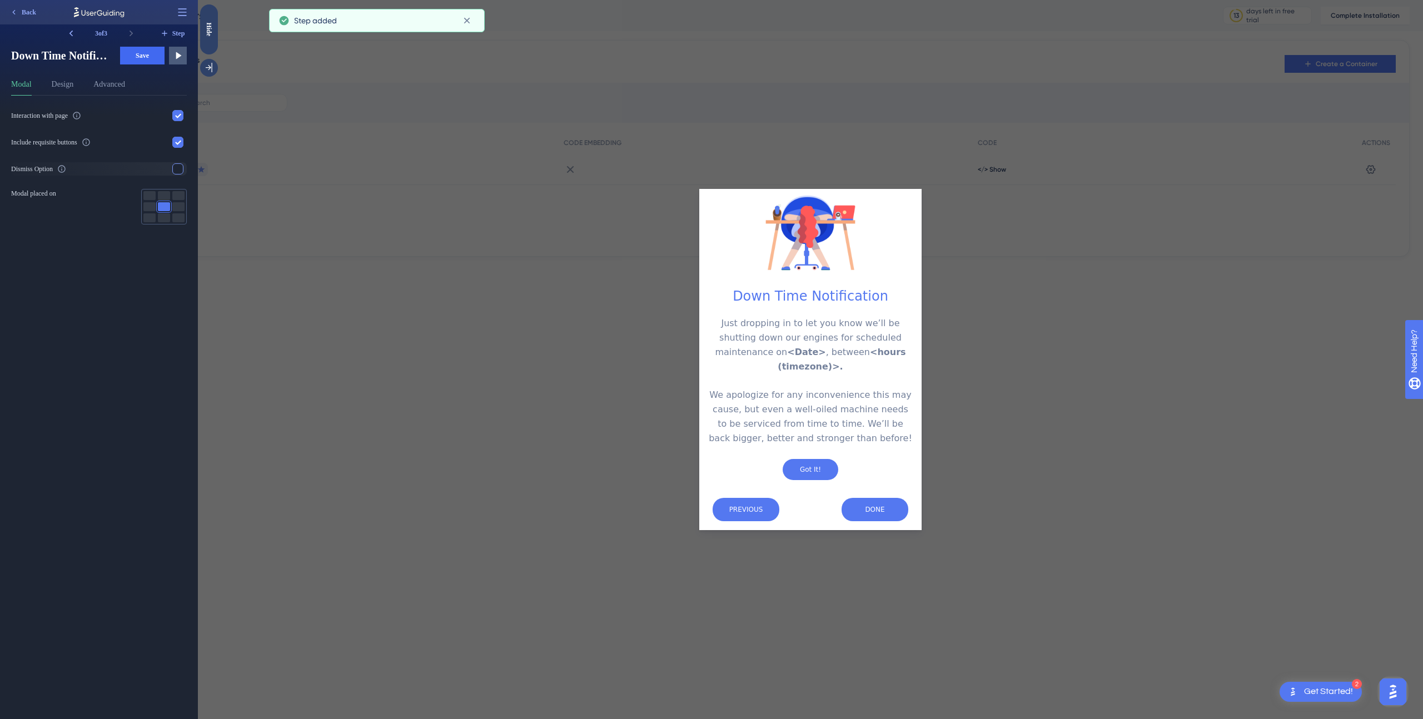
click at [177, 169] on div at bounding box center [177, 168] width 11 height 11
click at [138, 58] on span "Save" at bounding box center [142, 55] width 13 height 9
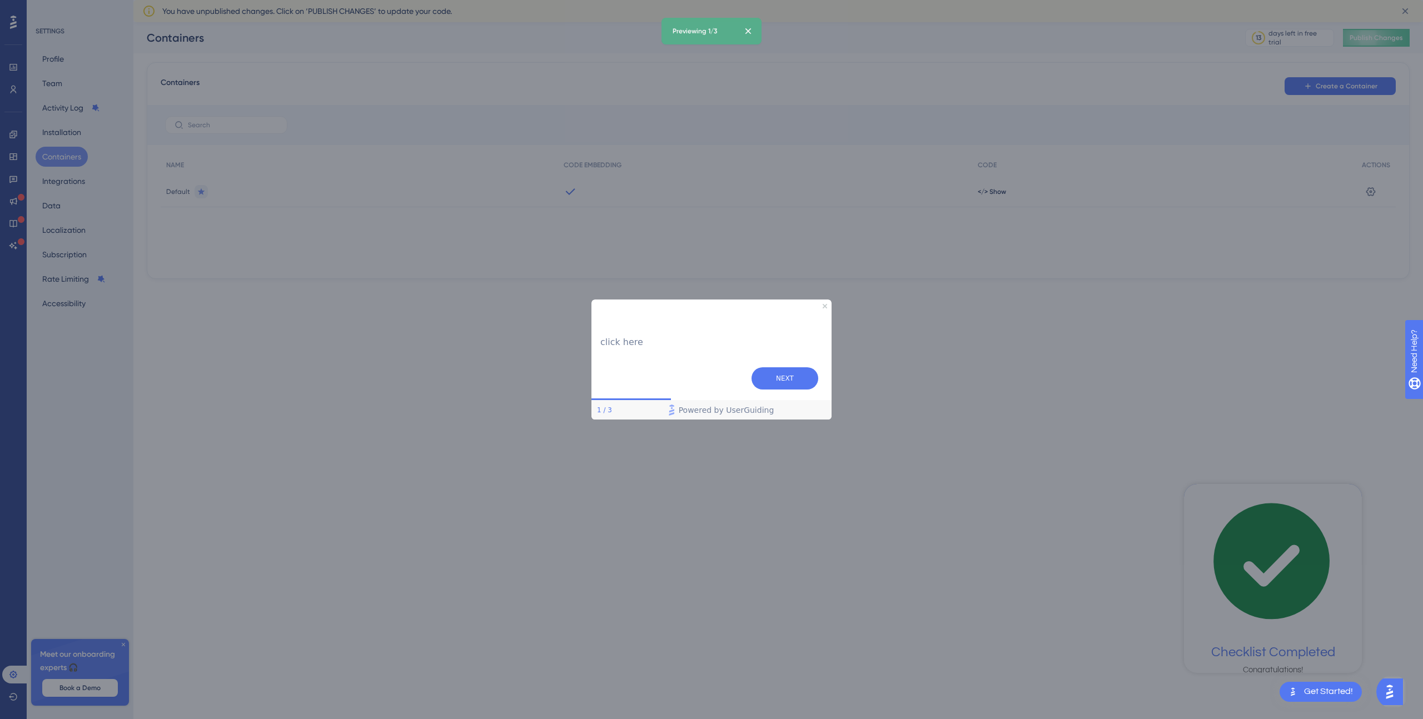
click at [1016, 456] on div at bounding box center [711, 359] width 1423 height 719
click at [792, 369] on button "NEXT" at bounding box center [785, 378] width 67 height 22
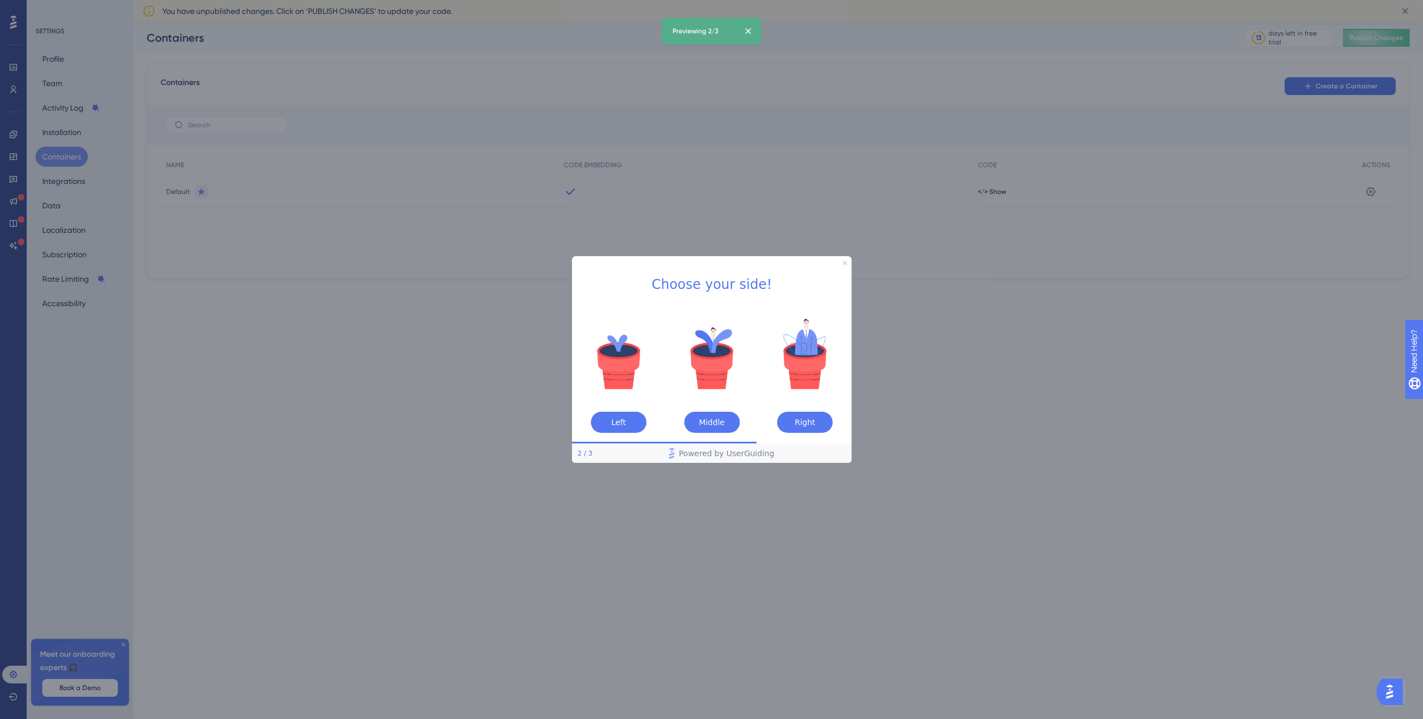
click at [844, 262] on icon "Close Preview" at bounding box center [844, 262] width 4 height 4
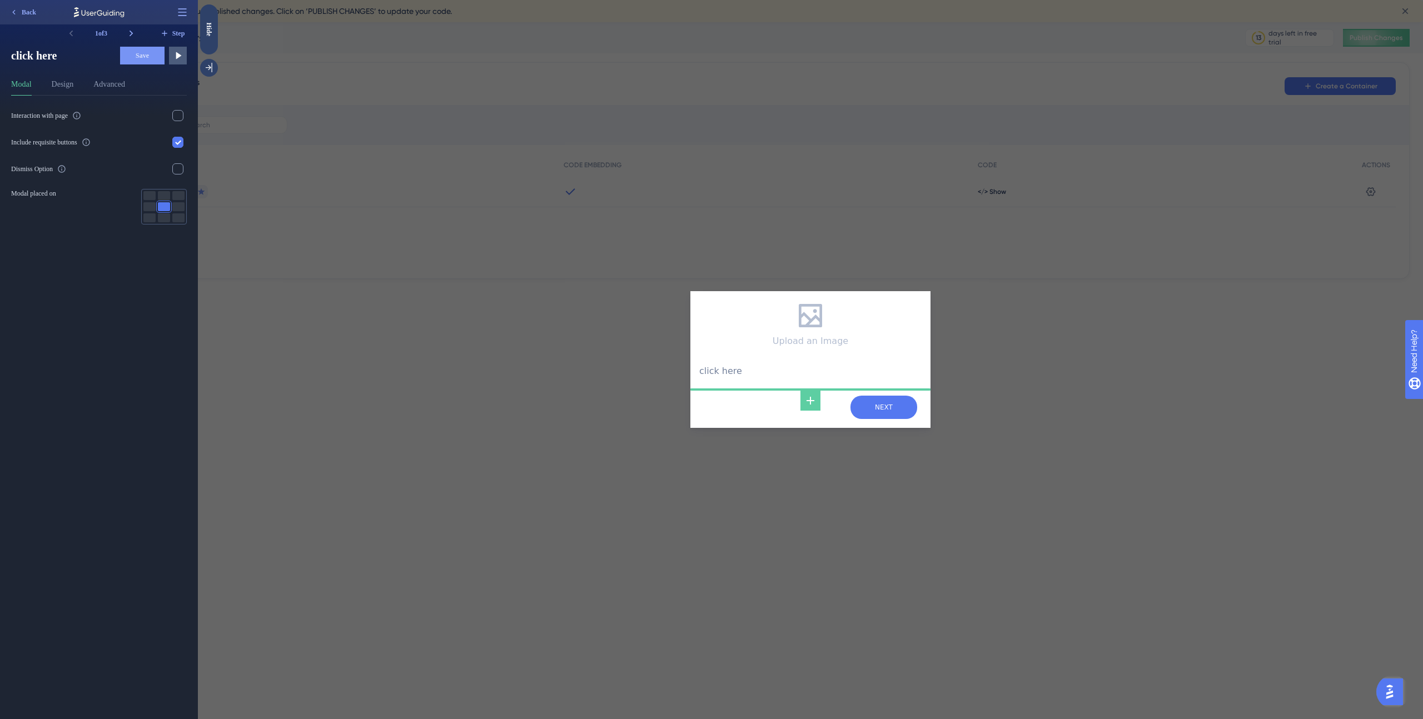
click at [1188, 301] on div "Upload an Image click here NEXT" at bounding box center [810, 359] width 1225 height 719
click at [1206, 405] on div "Upload an Image click here NEXT" at bounding box center [810, 359] width 1225 height 719
click at [896, 406] on input "NEXT" at bounding box center [883, 407] width 67 height 23
click at [895, 412] on input "NEXT" at bounding box center [883, 407] width 67 height 23
click at [366, 267] on div "Upload an Image click here NEXT" at bounding box center [810, 359] width 1225 height 719
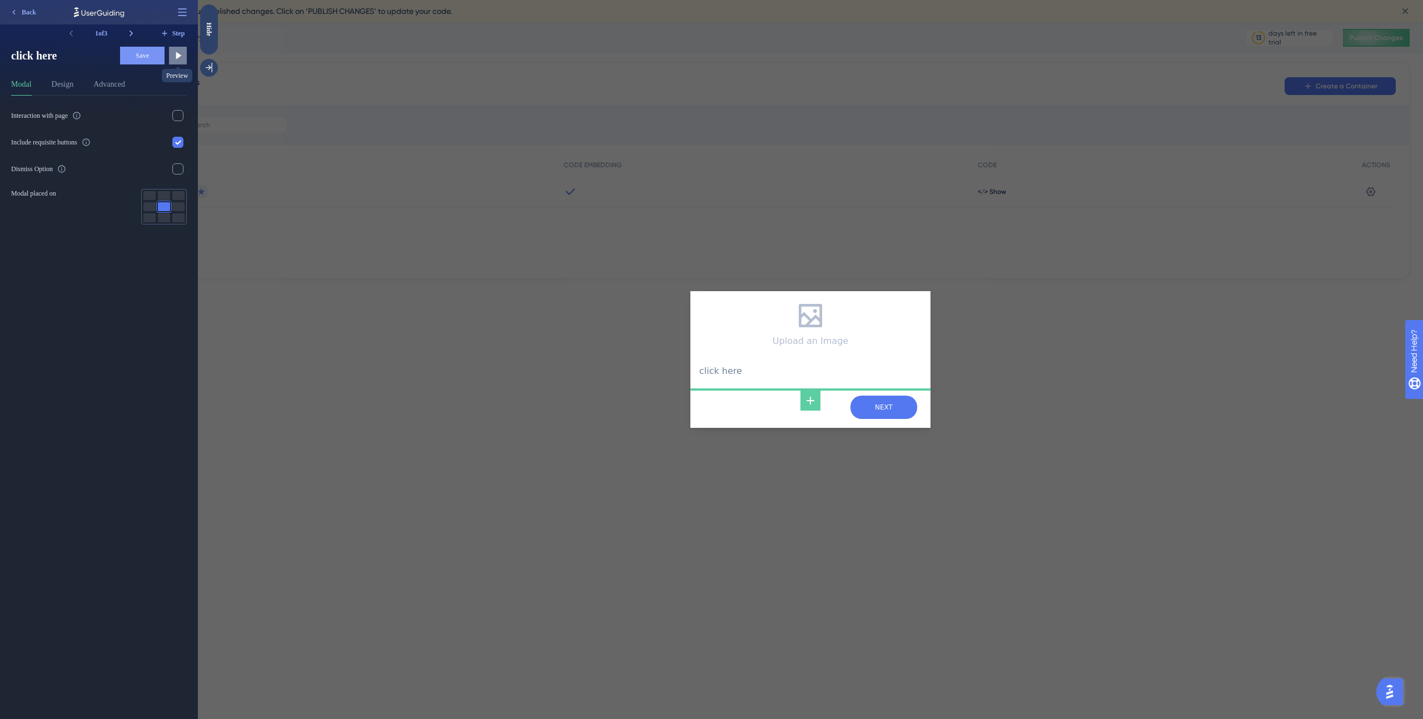
click at [178, 57] on icon at bounding box center [179, 55] width 6 height 7
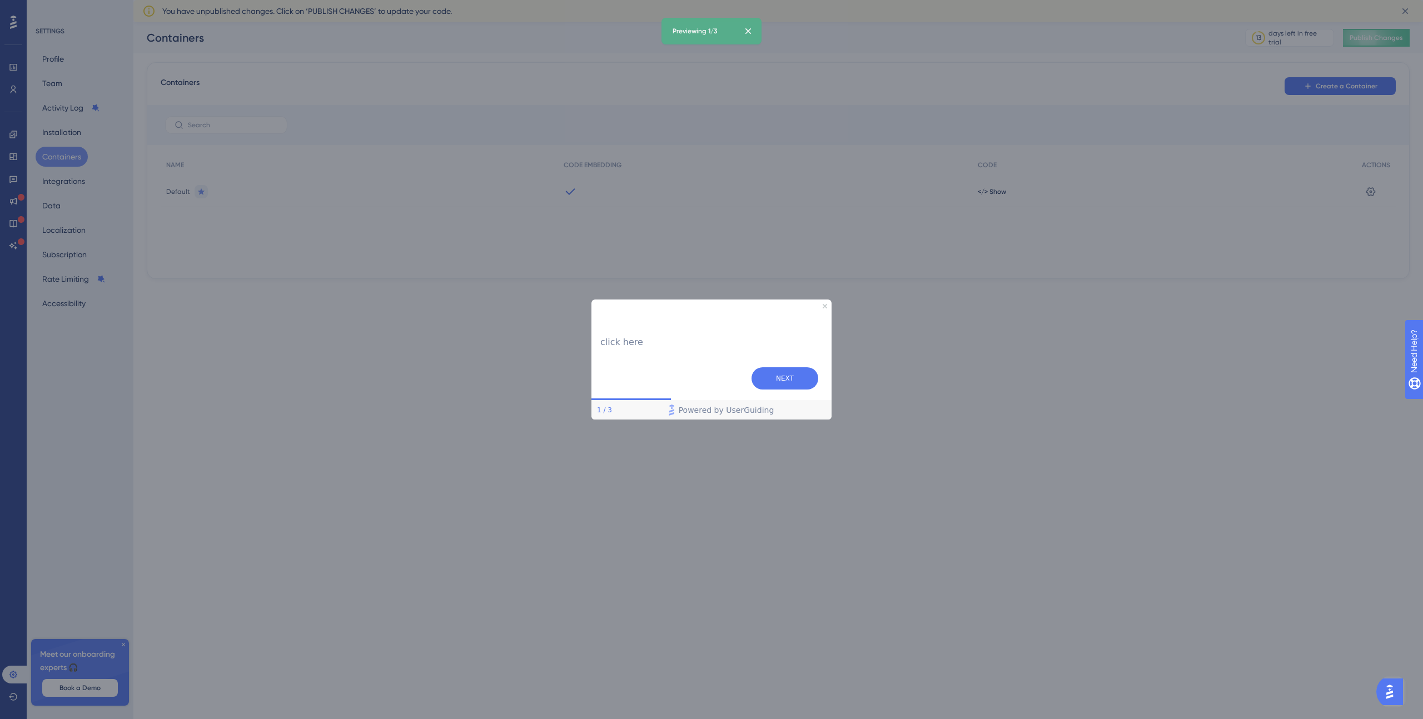
click at [1017, 151] on div at bounding box center [711, 359] width 1423 height 719
click at [748, 28] on icon at bounding box center [748, 31] width 11 height 11
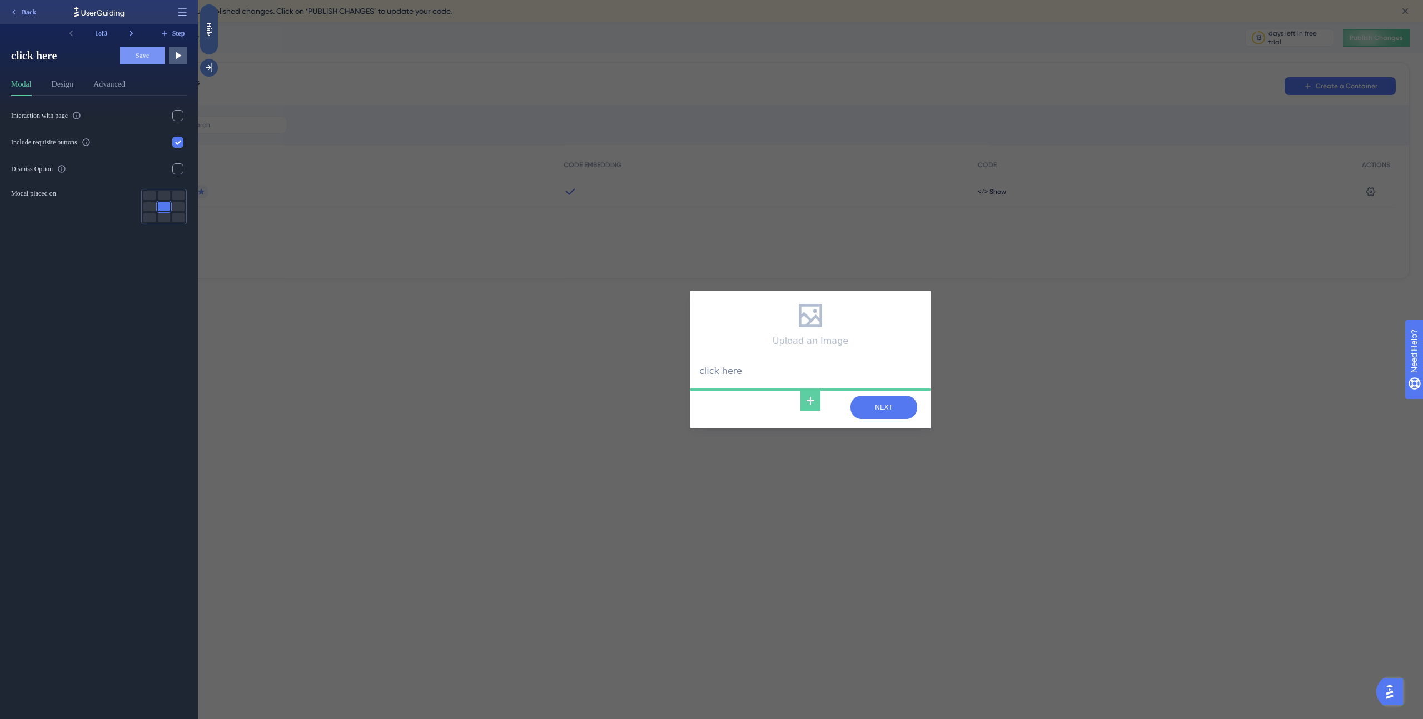
click at [187, 16] on icon at bounding box center [182, 12] width 11 height 11
click at [668, 198] on div "Upload an Image click here NEXT" at bounding box center [810, 359] width 1225 height 719
click at [1389, 692] on img "Open AI Assistant Launcher" at bounding box center [1390, 692] width 20 height 20
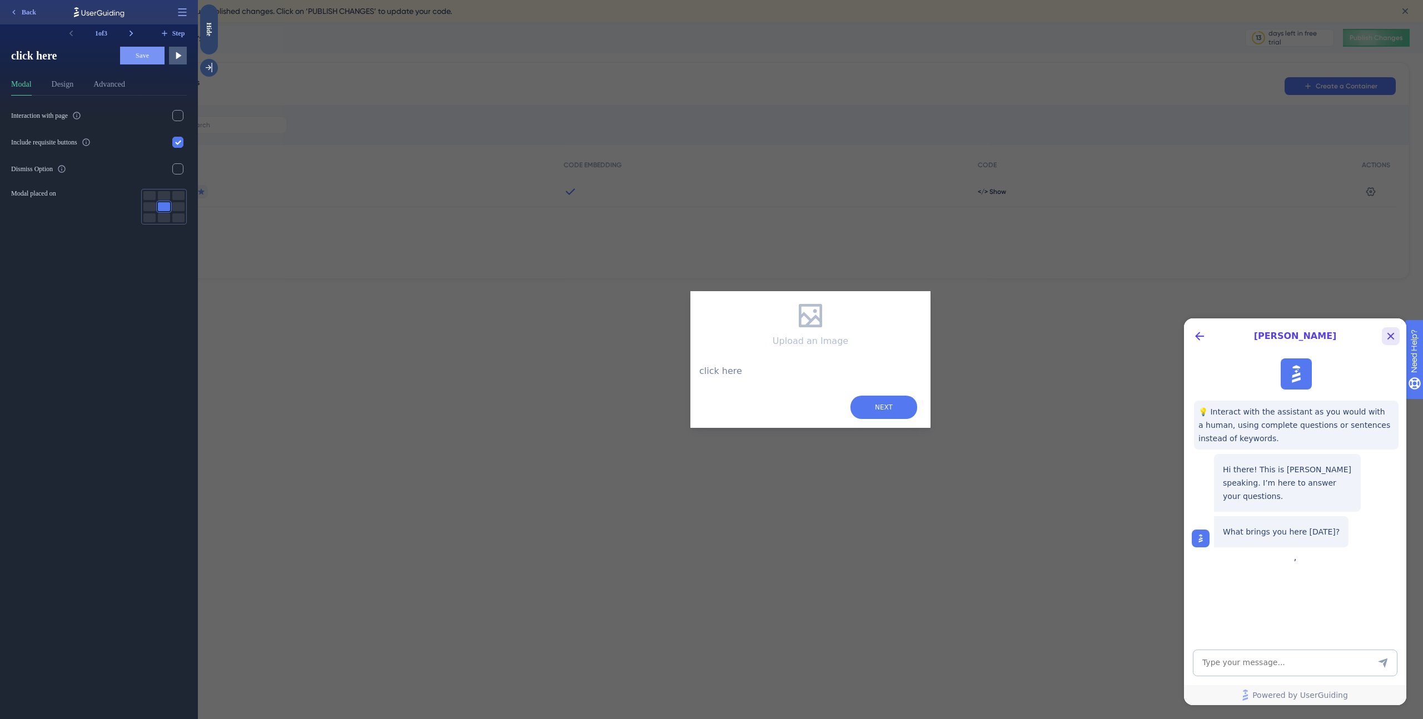
click at [1394, 336] on icon "Close Button" at bounding box center [1390, 336] width 13 height 13
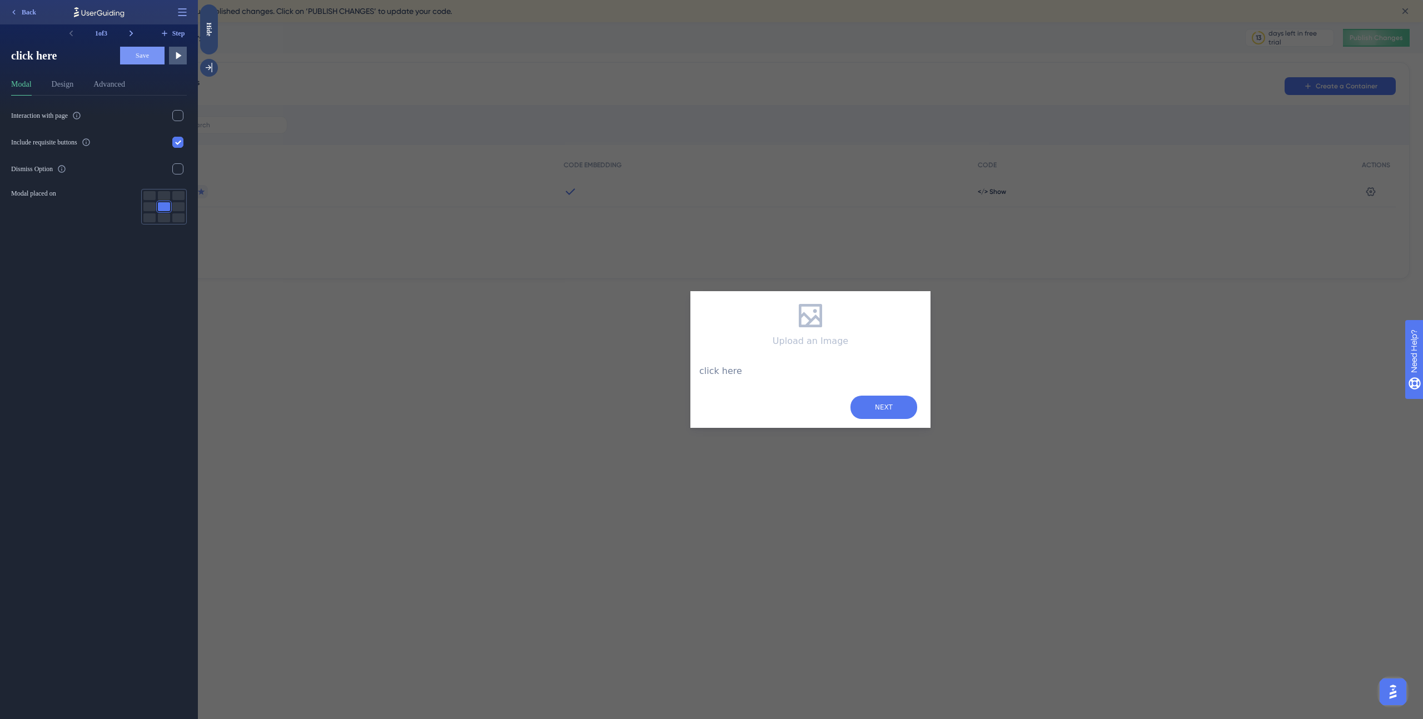
click at [1211, 225] on div "Upload an Image click here NEXT" at bounding box center [810, 359] width 1225 height 719
click at [22, 13] on span "Back" at bounding box center [29, 12] width 14 height 9
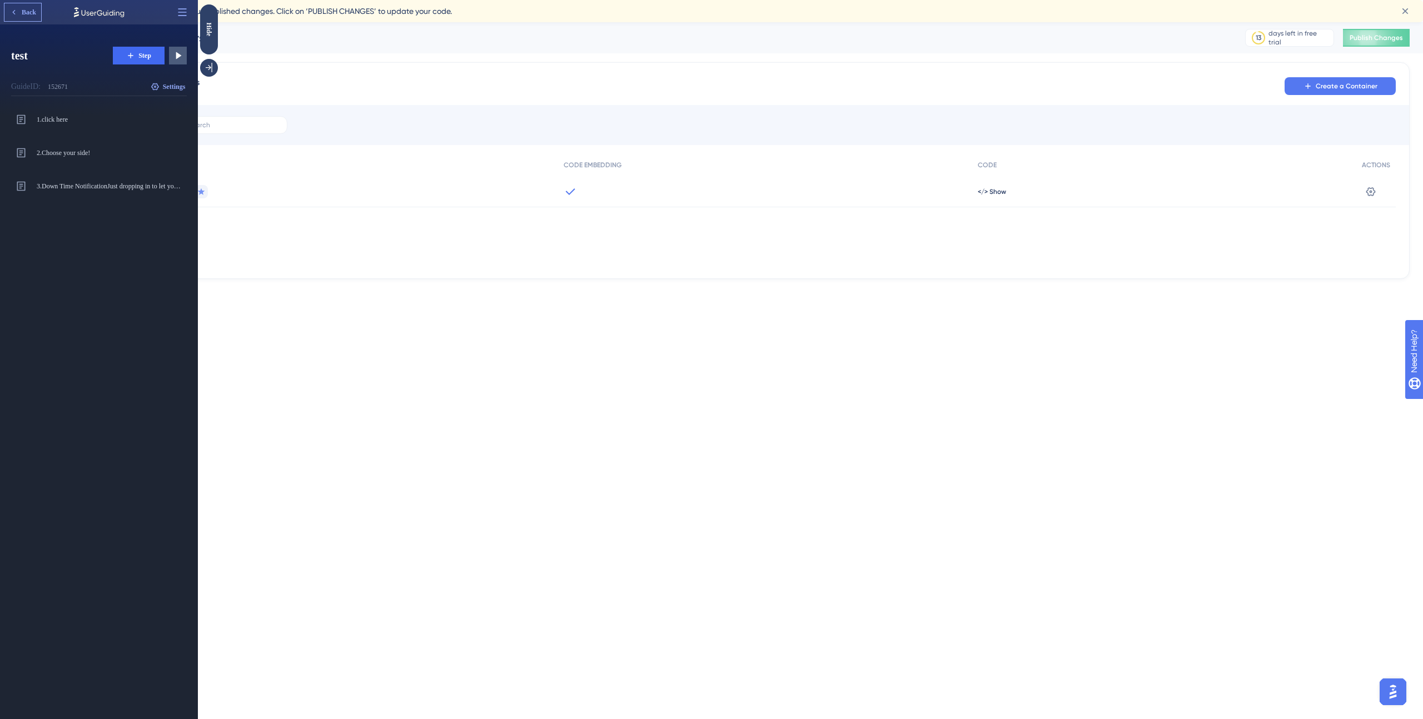
click at [22, 13] on span "Back" at bounding box center [29, 12] width 14 height 9
click at [22, 13] on div at bounding box center [99, 12] width 198 height 24
click at [302, 122] on div at bounding box center [778, 125] width 1262 height 40
drag, startPoint x: 217, startPoint y: 29, endPoint x: 416, endPoint y: 33, distance: 199.6
click at [217, 29] on div "Hide" at bounding box center [209, 29] width 18 height 14
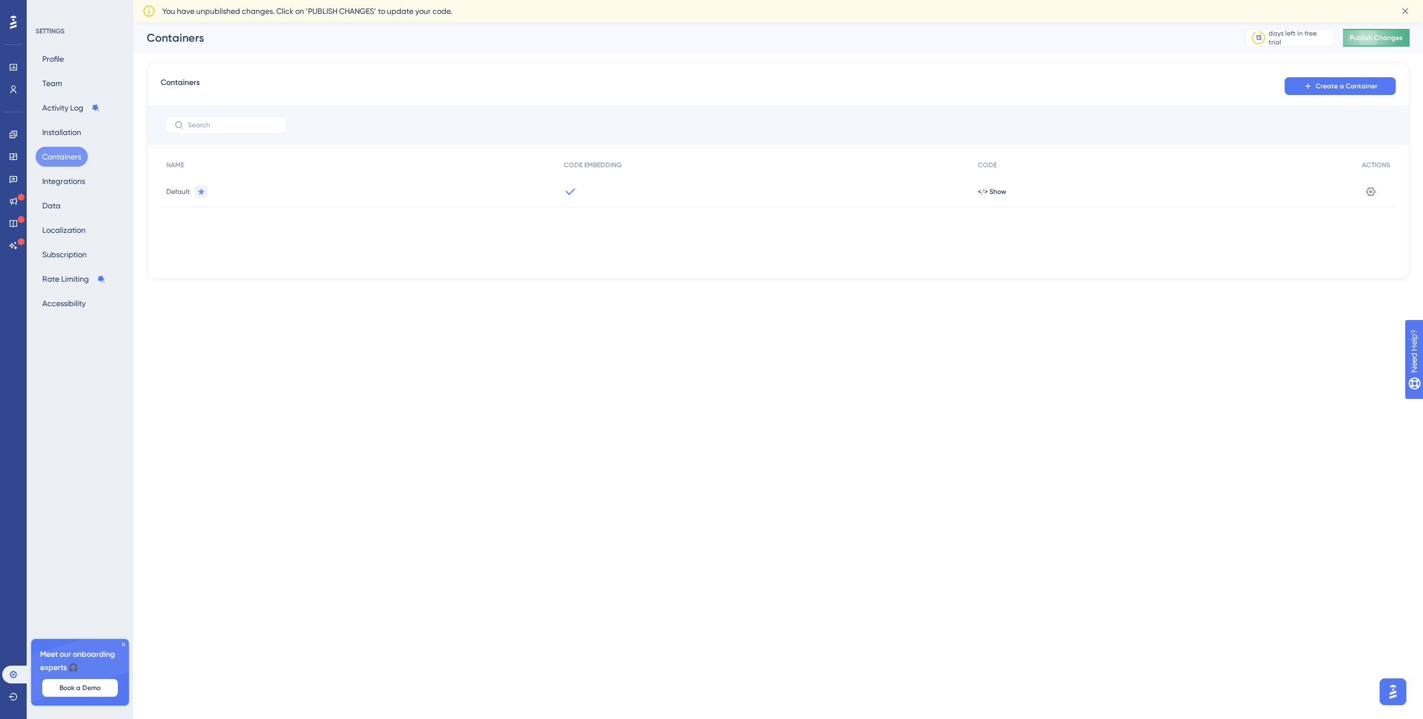
click at [1362, 39] on span "Publish Changes" at bounding box center [1376, 37] width 53 height 9
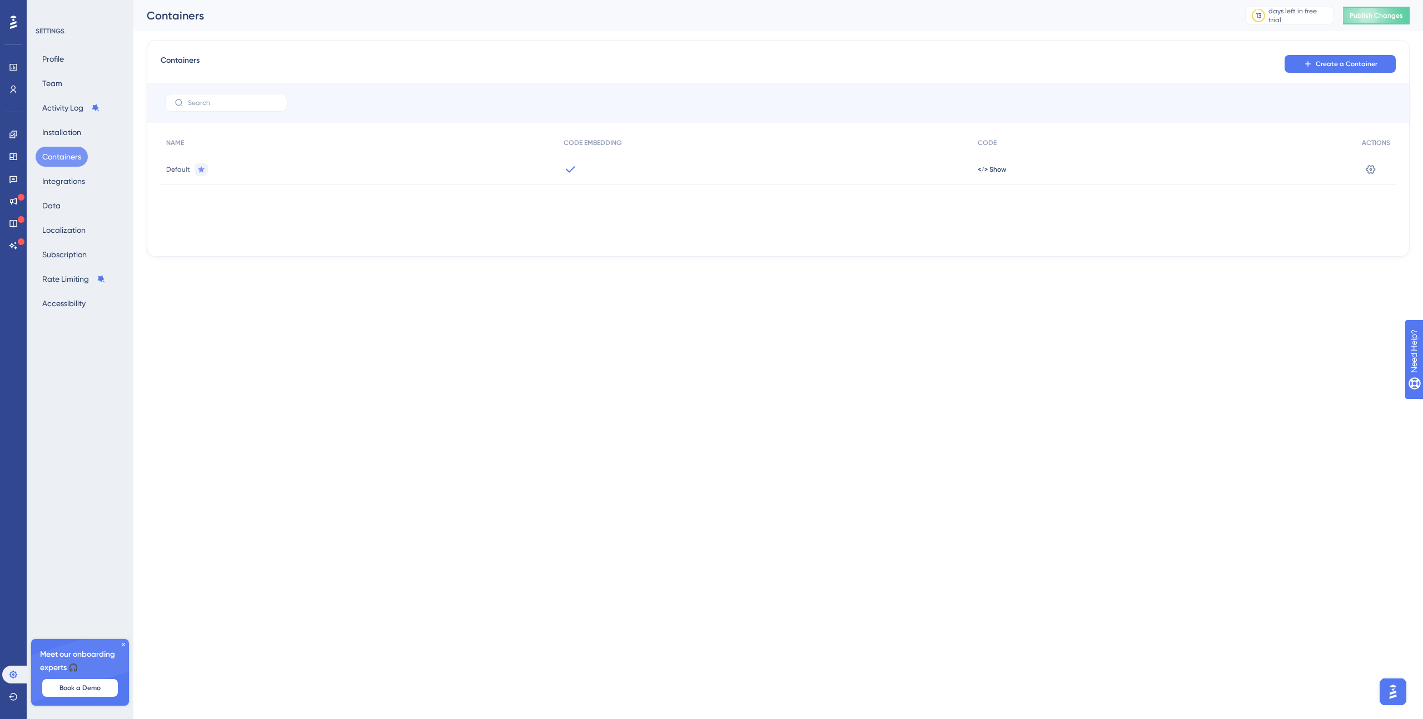
click at [648, 0] on html "Performance Users Engagement Widgets Feedback Product Updates Knowledge Base AI…" at bounding box center [711, 0] width 1423 height 0
click at [18, 19] on div at bounding box center [13, 22] width 18 height 18
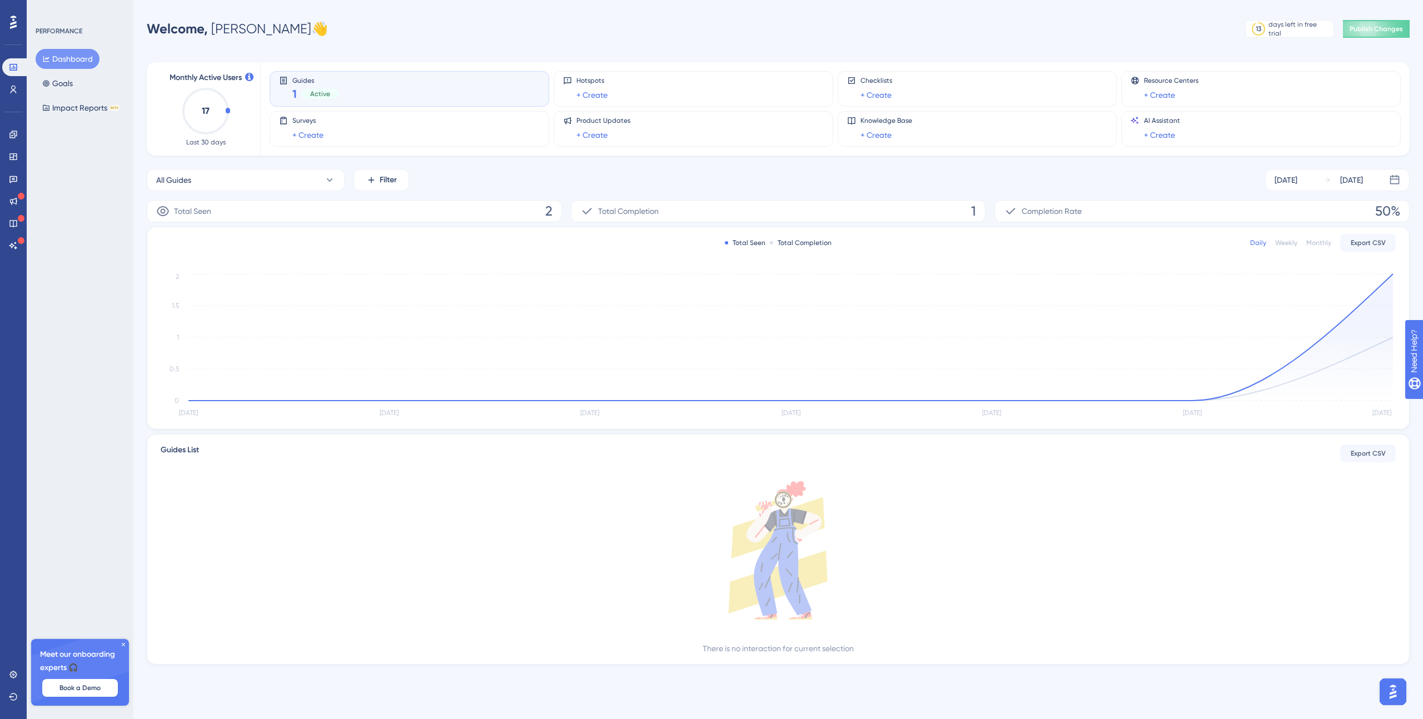
click at [418, 95] on div "Guides 1 Active" at bounding box center [409, 89] width 261 height 26
click at [297, 79] on span "Guides" at bounding box center [315, 80] width 47 height 8
click at [638, 93] on div "Hotspots + Create" at bounding box center [693, 89] width 261 height 26
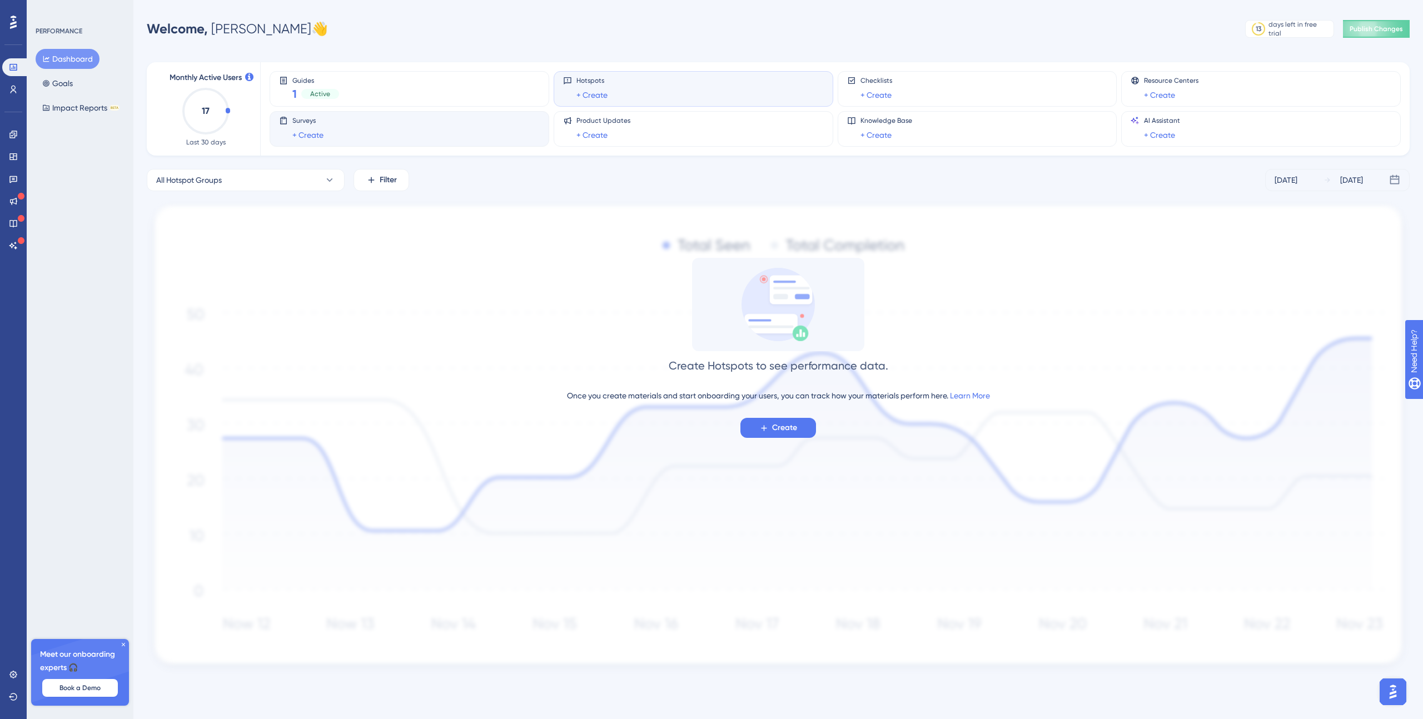
click at [391, 130] on div "Surveys + Create" at bounding box center [409, 129] width 261 height 26
click at [799, 420] on button "Create" at bounding box center [778, 428] width 76 height 20
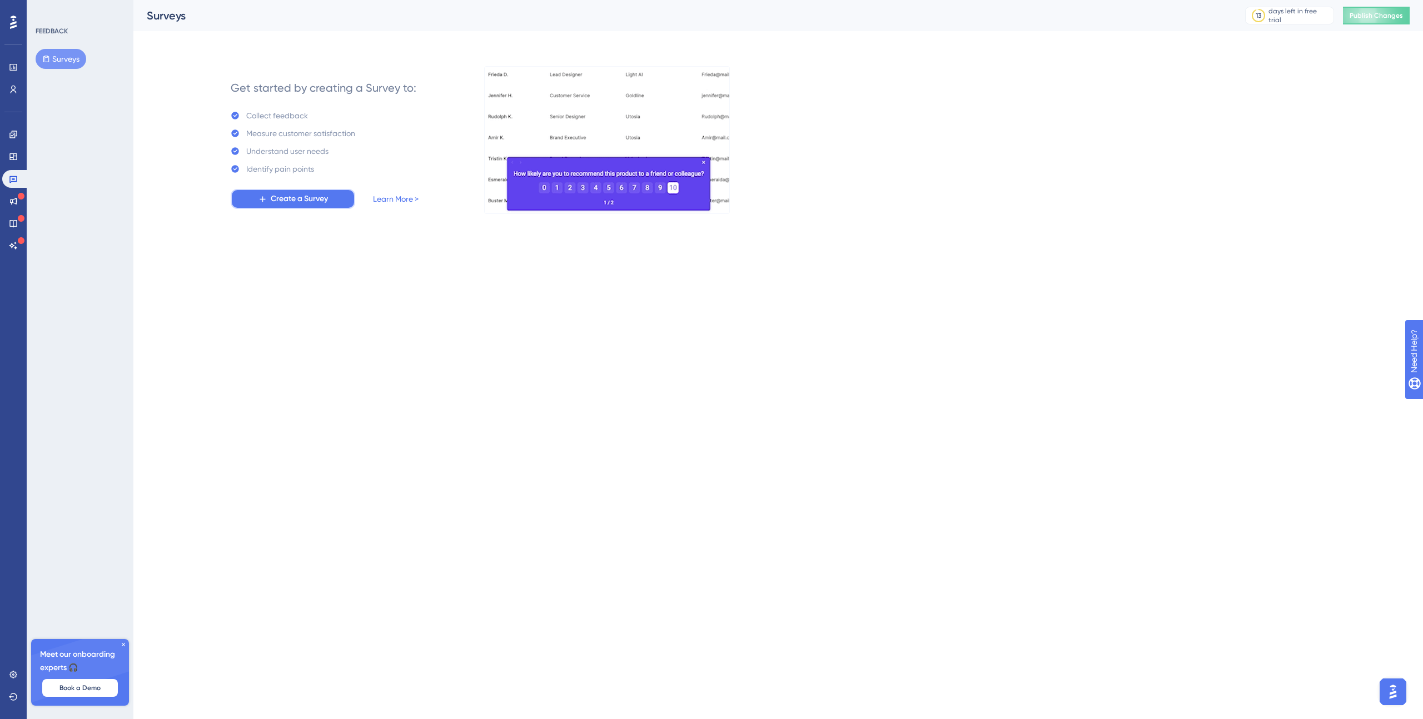
click at [314, 201] on span "Create a Survey" at bounding box center [299, 198] width 57 height 13
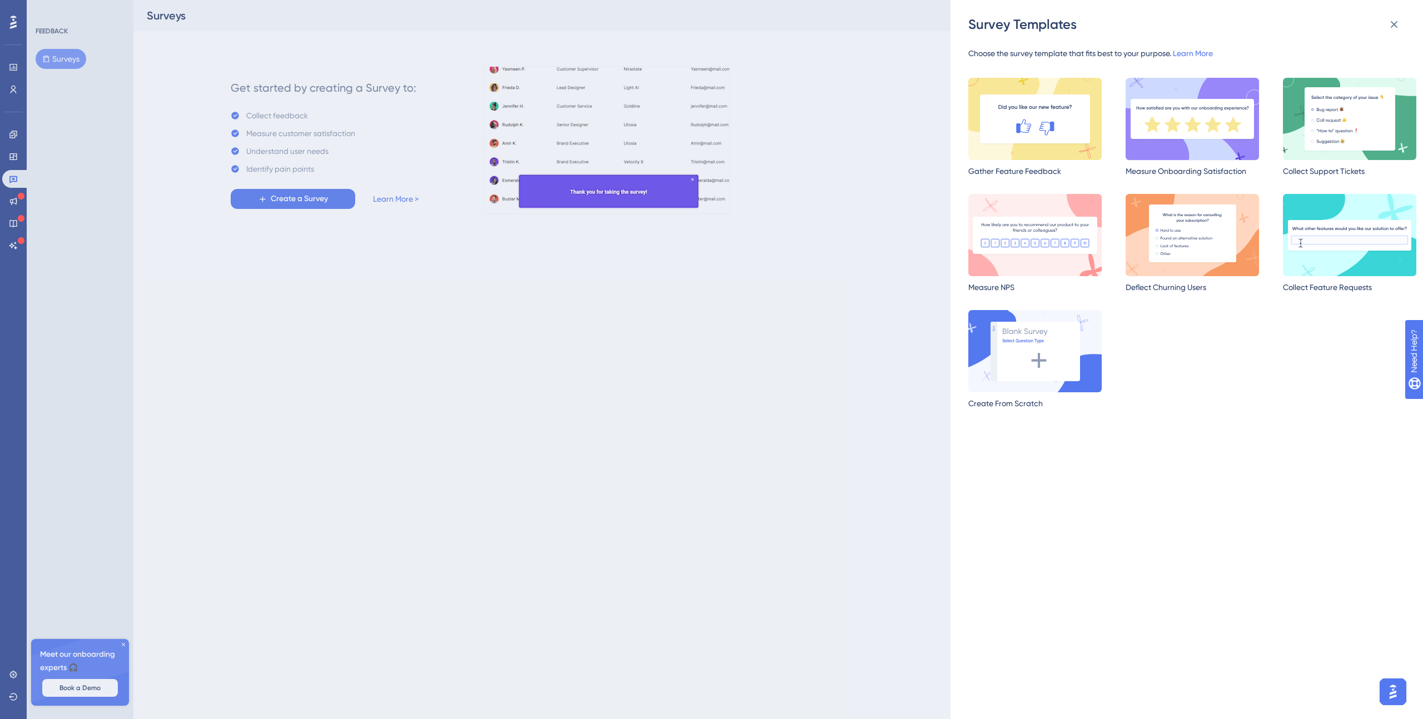
click at [1205, 133] on img at bounding box center [1192, 119] width 133 height 82
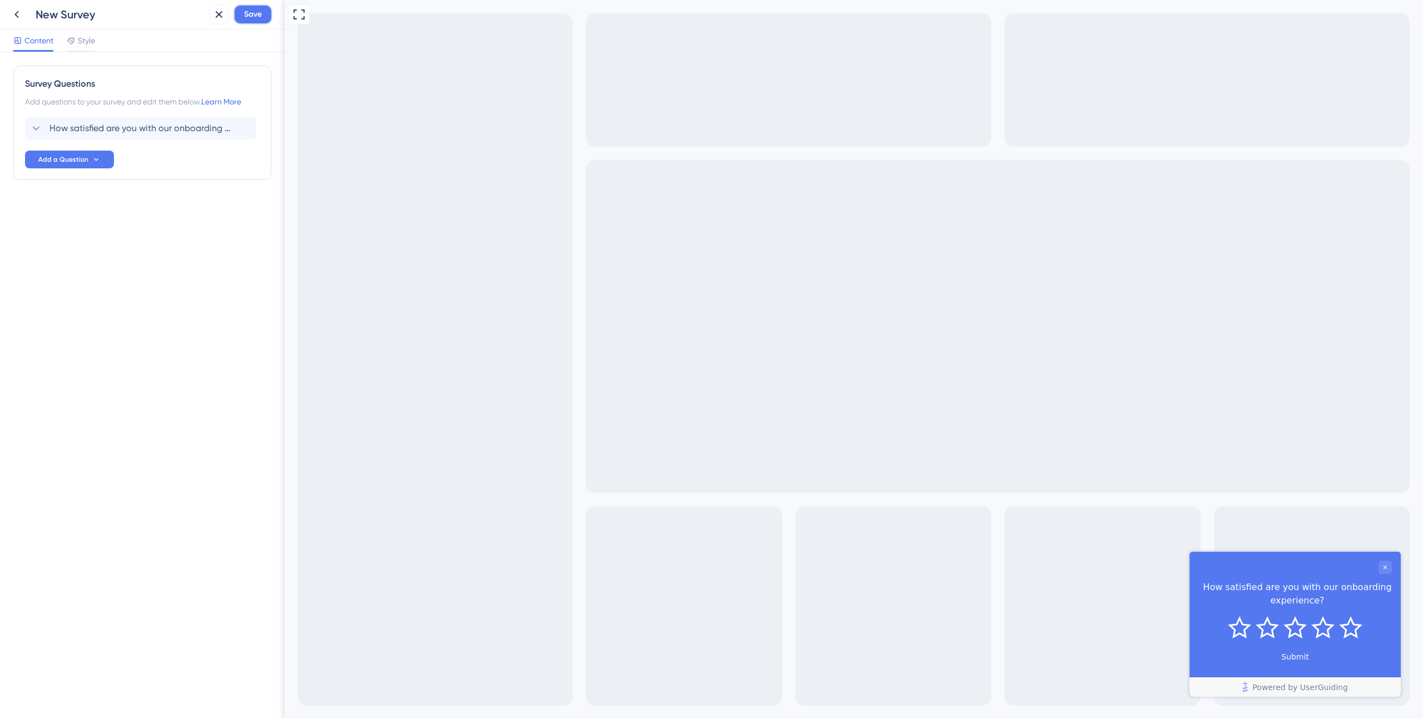
click at [243, 11] on button "Save" at bounding box center [252, 14] width 39 height 20
click at [14, 17] on icon at bounding box center [16, 14] width 13 height 13
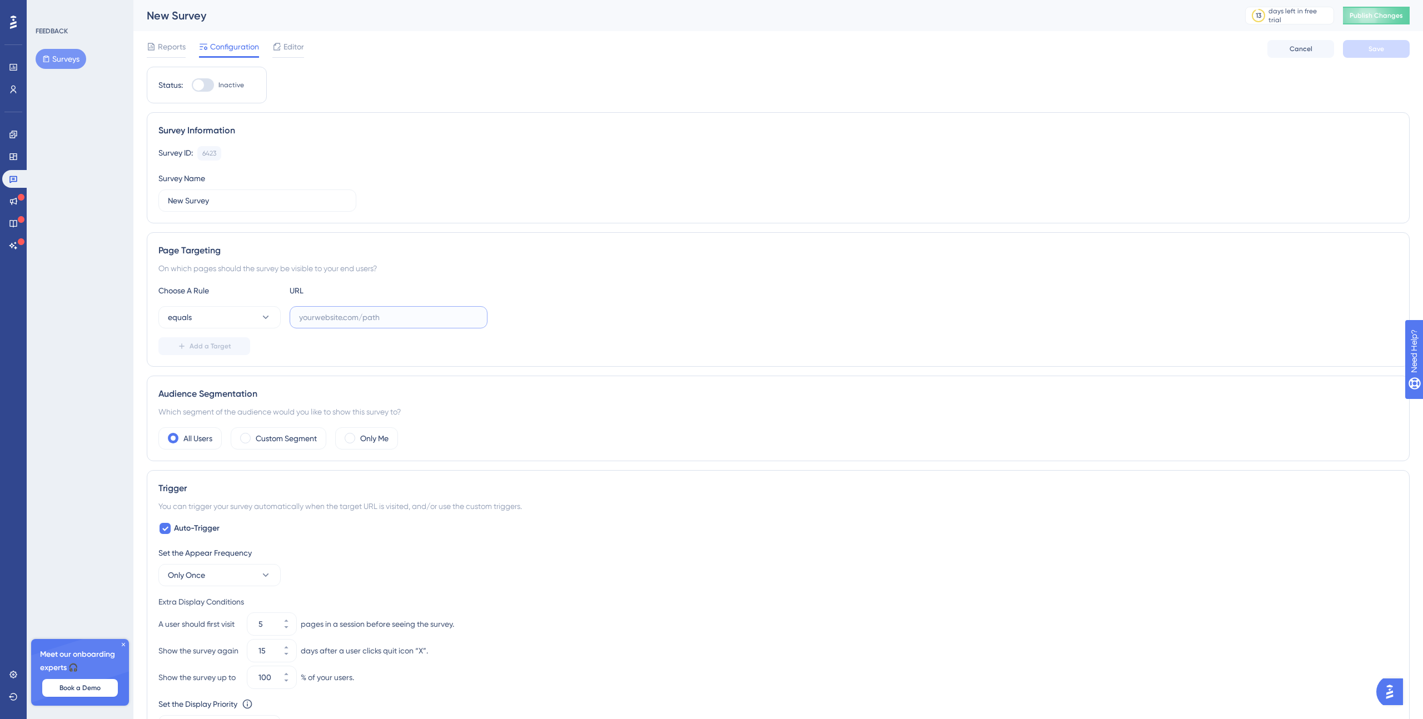
click at [323, 320] on input "text" at bounding box center [388, 317] width 179 height 12
click at [254, 320] on button "equals" at bounding box center [219, 317] width 122 height 22
click at [237, 386] on div "contains contains" at bounding box center [220, 396] width 90 height 22
click at [331, 311] on label at bounding box center [389, 317] width 198 height 22
click at [245, 320] on button "contains" at bounding box center [219, 317] width 122 height 22
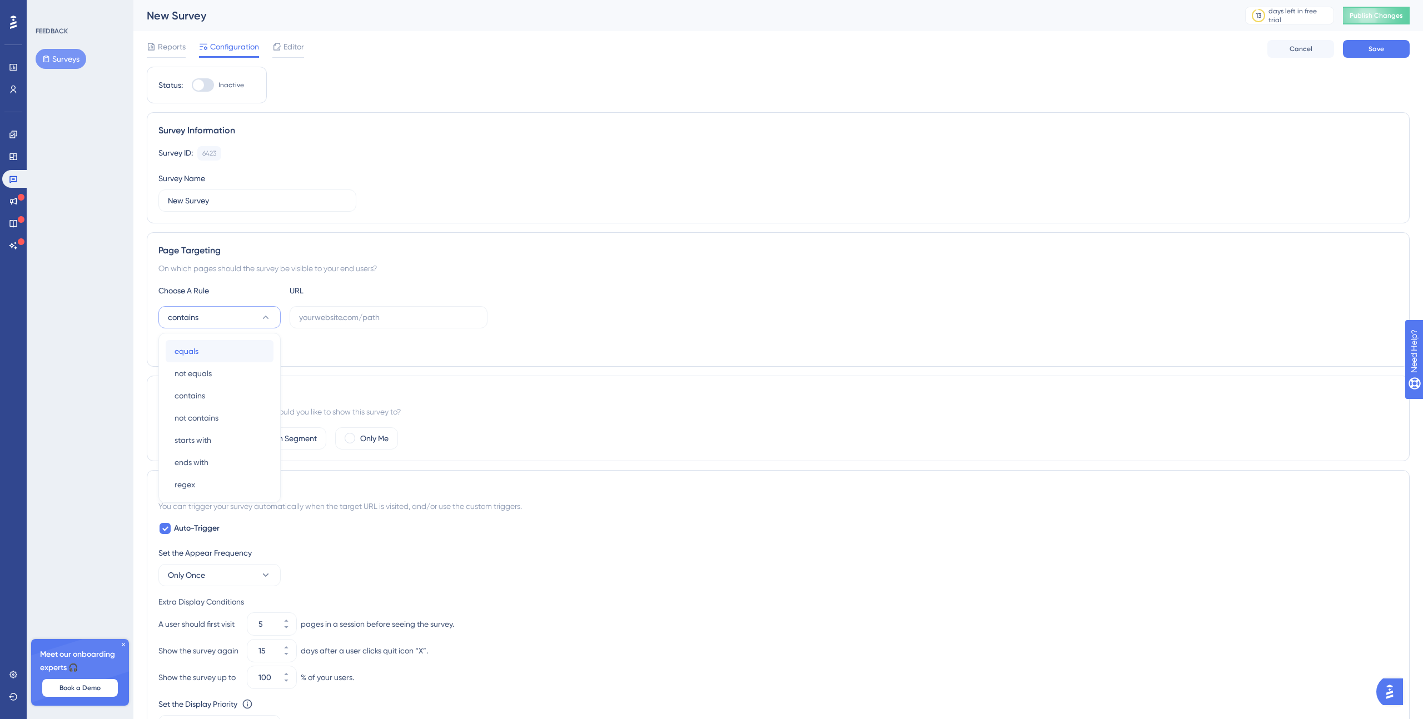
click at [202, 347] on div "equals equals" at bounding box center [220, 351] width 90 height 22
click at [339, 318] on input "text" at bounding box center [388, 317] width 179 height 12
paste input "https://49738178.hs-sites.com/journey-home"
type input "https://49738178.hs-sites.com/journey-home"
click at [206, 83] on div at bounding box center [203, 84] width 22 height 13
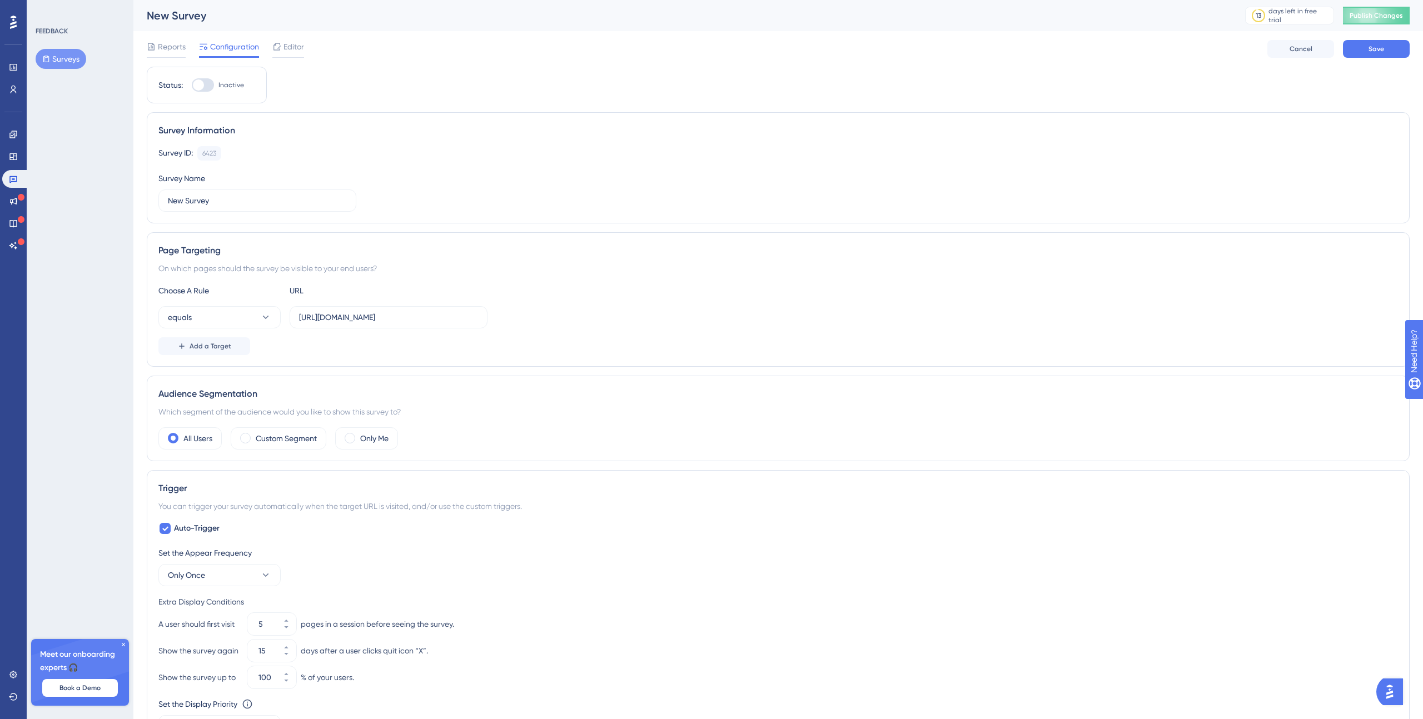
click at [192, 85] on input "Inactive" at bounding box center [191, 85] width 1 height 1
checkbox input "true"
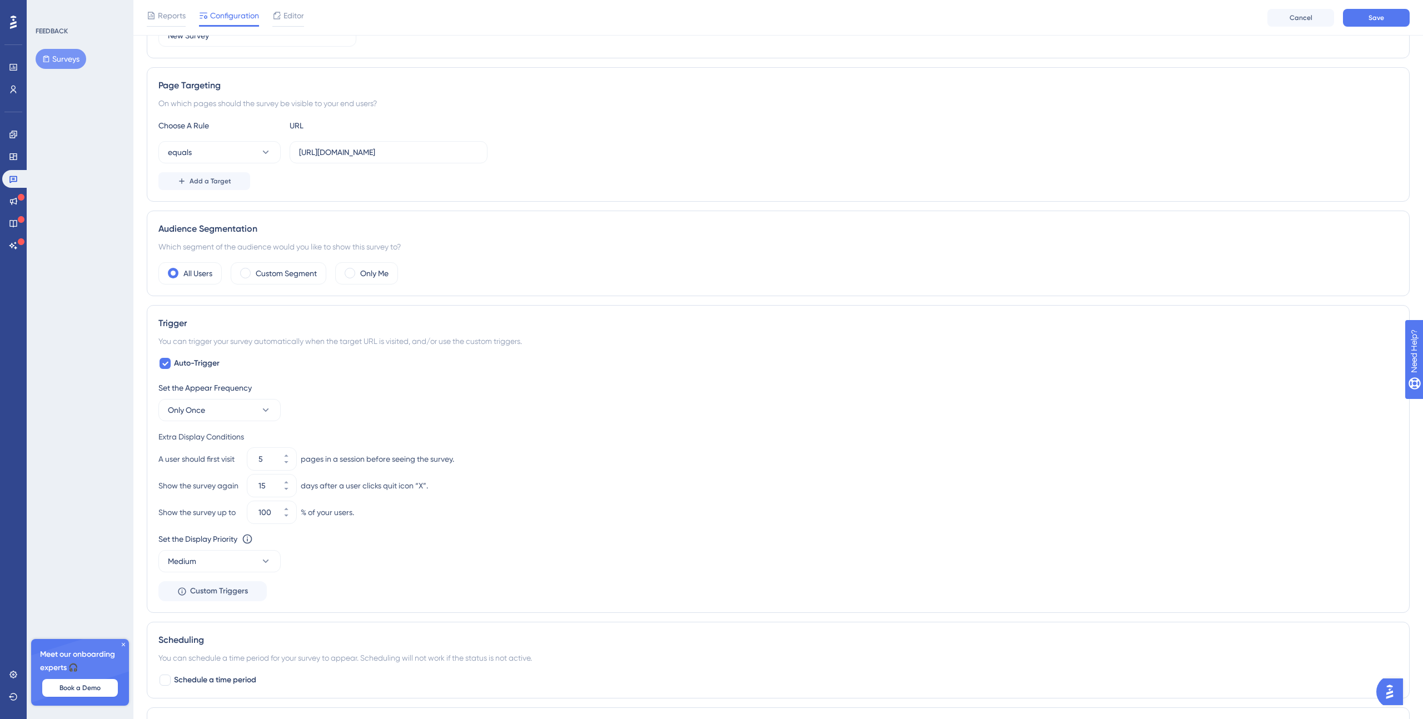
scroll to position [226, 0]
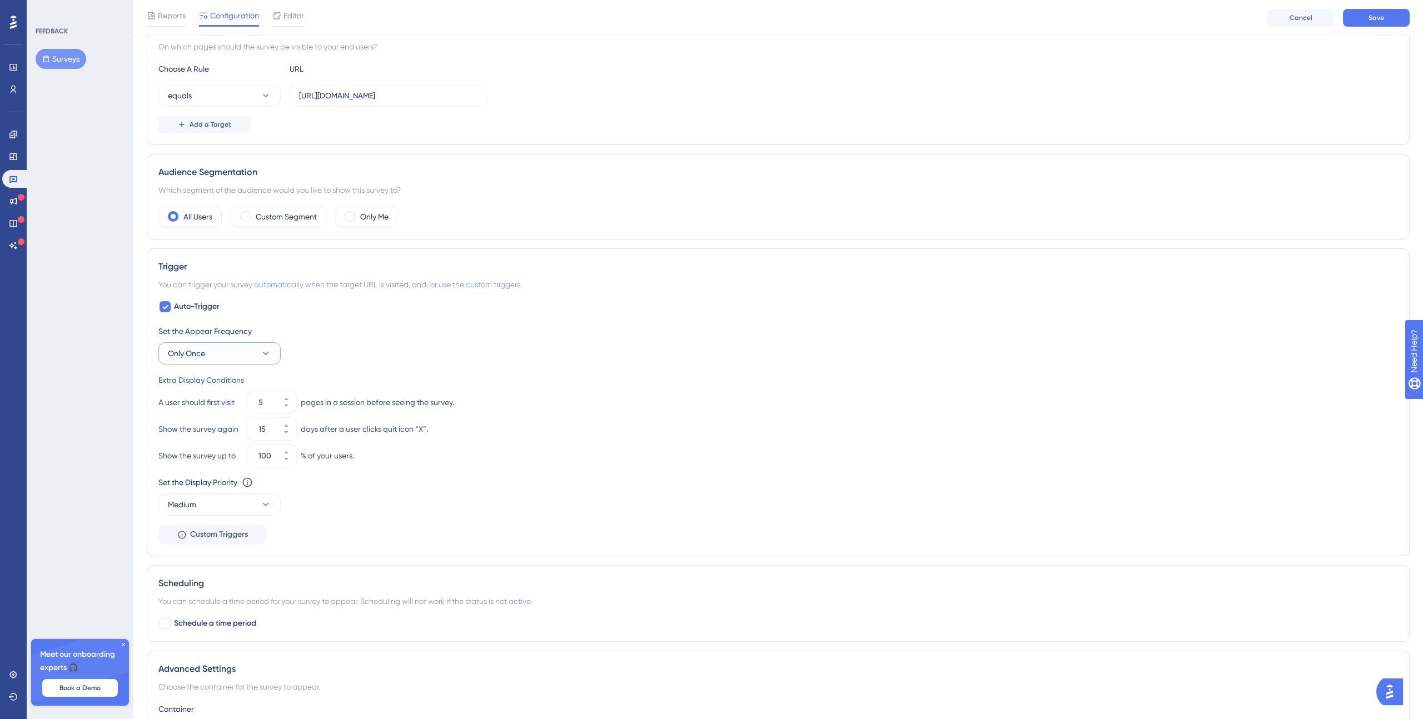
click at [253, 352] on button "Only Once" at bounding box center [219, 353] width 122 height 22
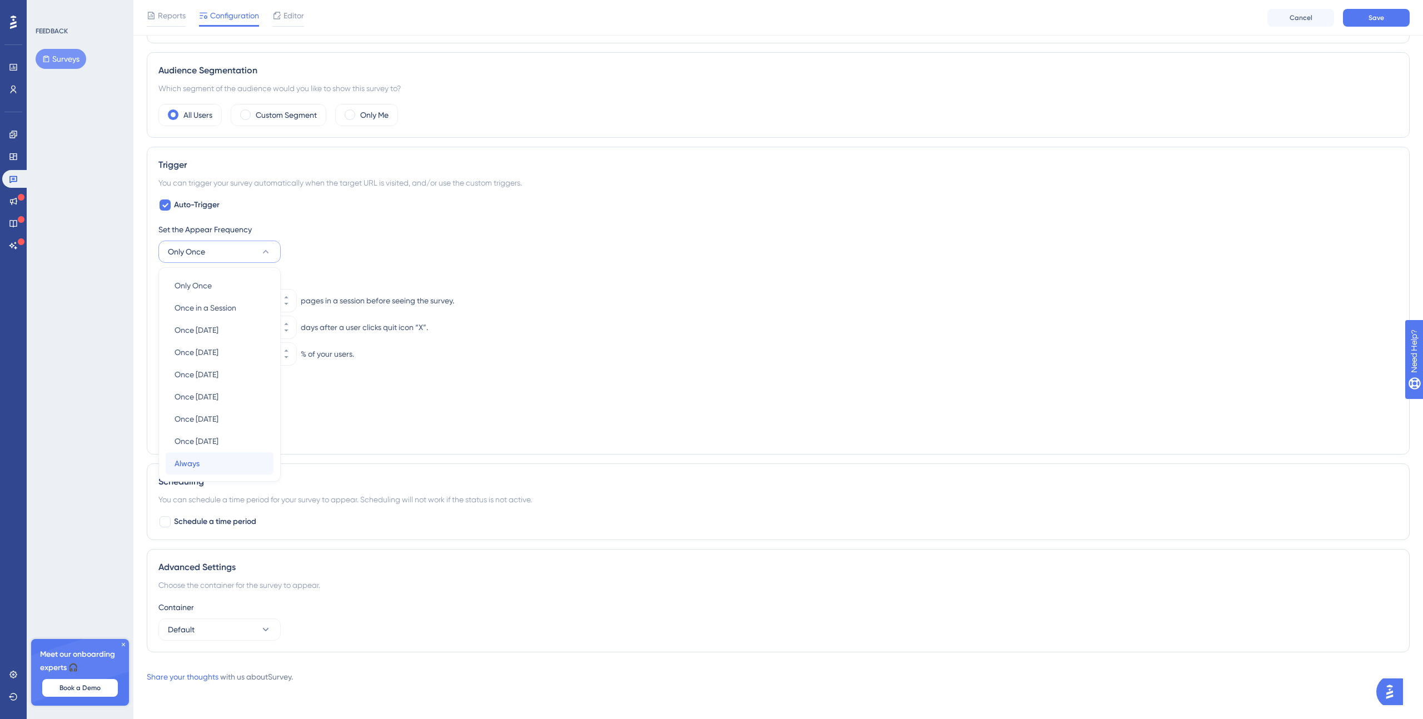
click at [223, 456] on div "Always Always" at bounding box center [220, 463] width 90 height 22
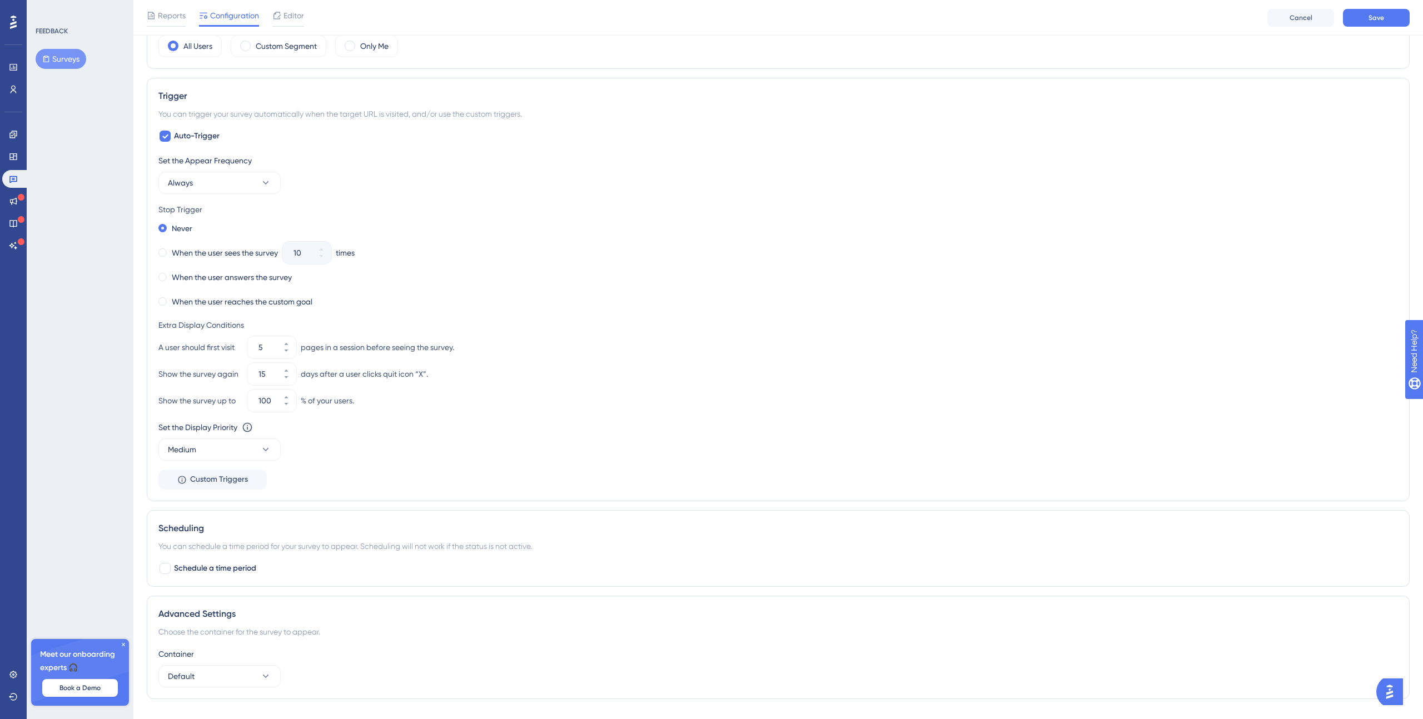
scroll to position [444, 0]
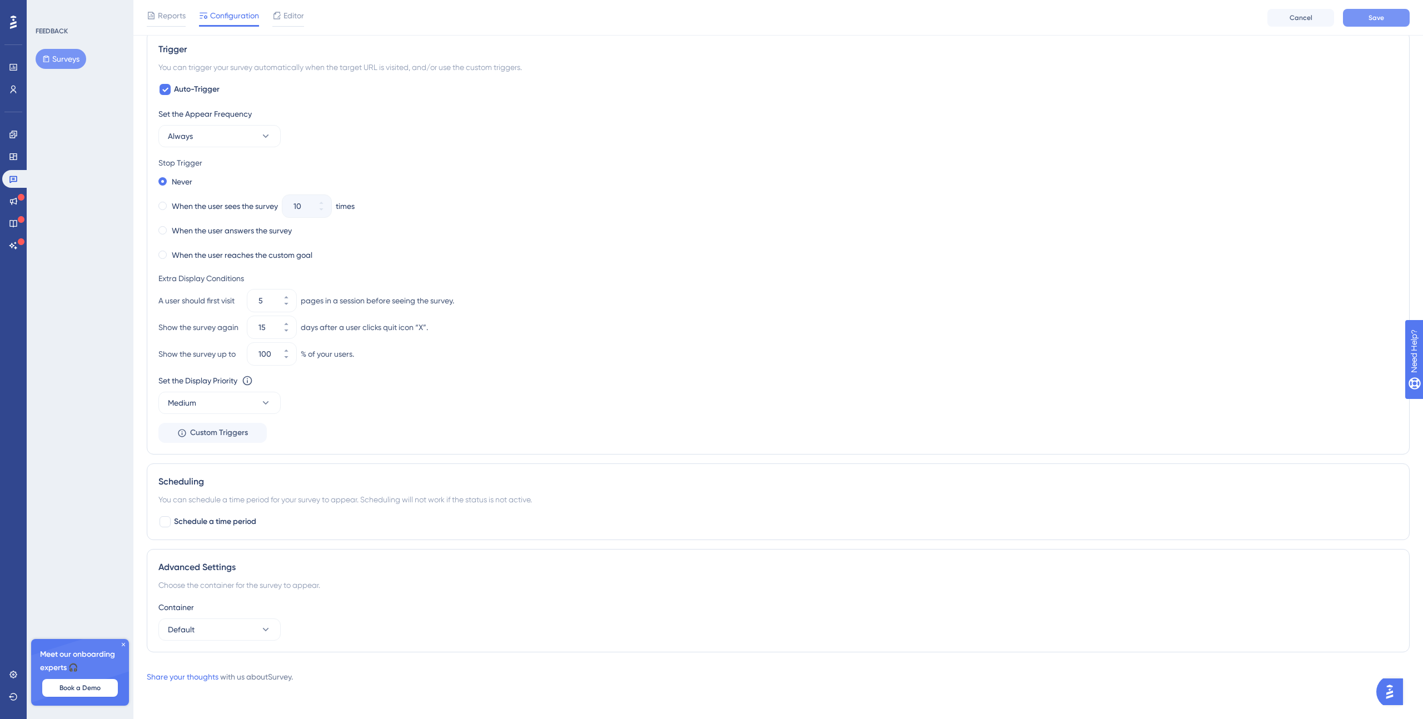
click at [1353, 16] on button "Save" at bounding box center [1376, 18] width 67 height 18
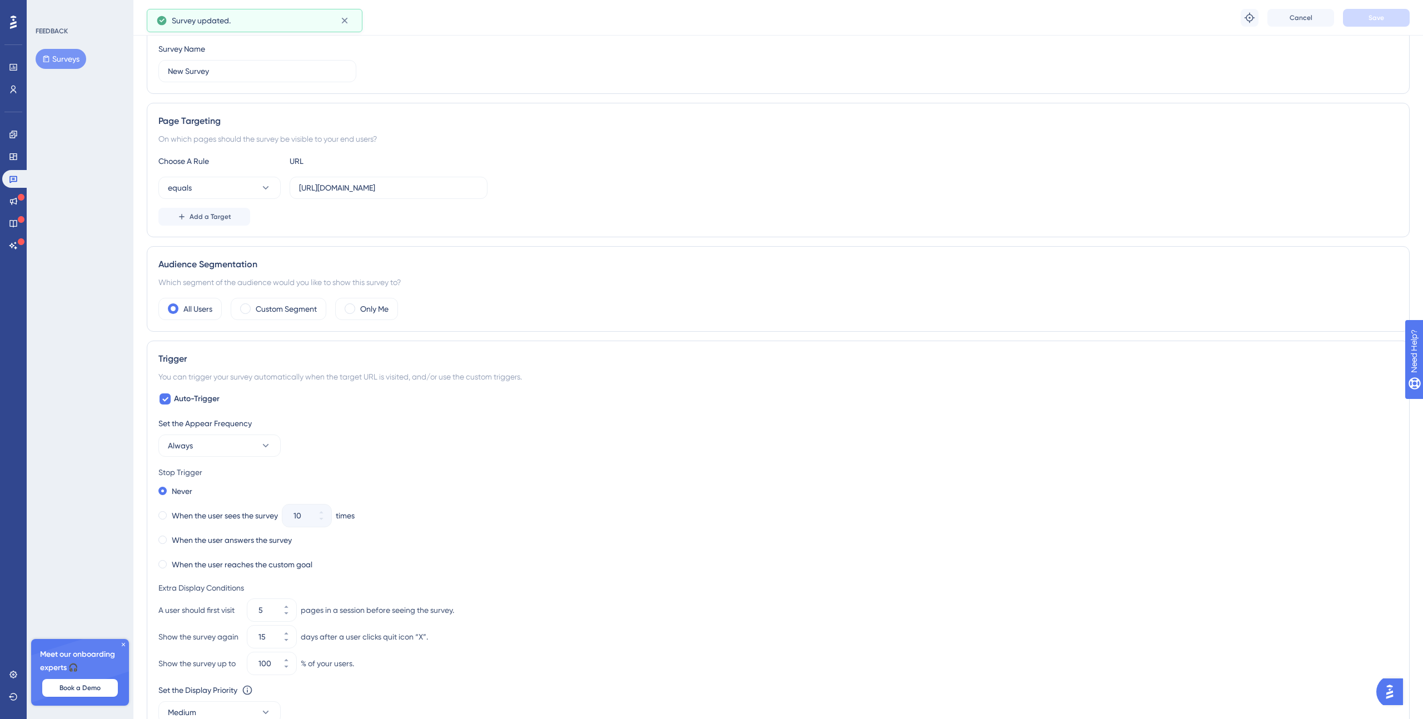
scroll to position [0, 0]
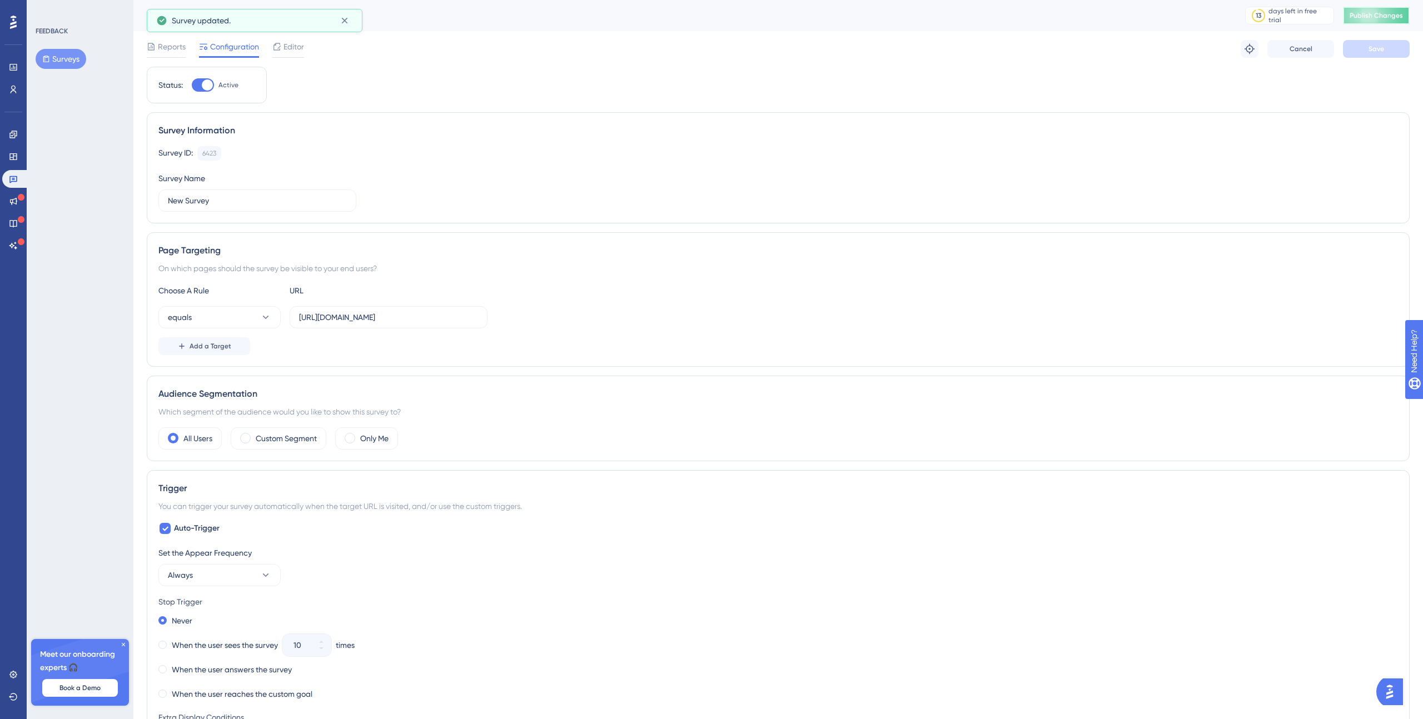
click at [1355, 13] on span "Publish Changes" at bounding box center [1376, 15] width 53 height 9
click at [165, 38] on div "Reports Configuration Editor Troubleshoot Cancel Save" at bounding box center [778, 49] width 1263 height 36
click at [163, 43] on span "Reports" at bounding box center [172, 46] width 28 height 13
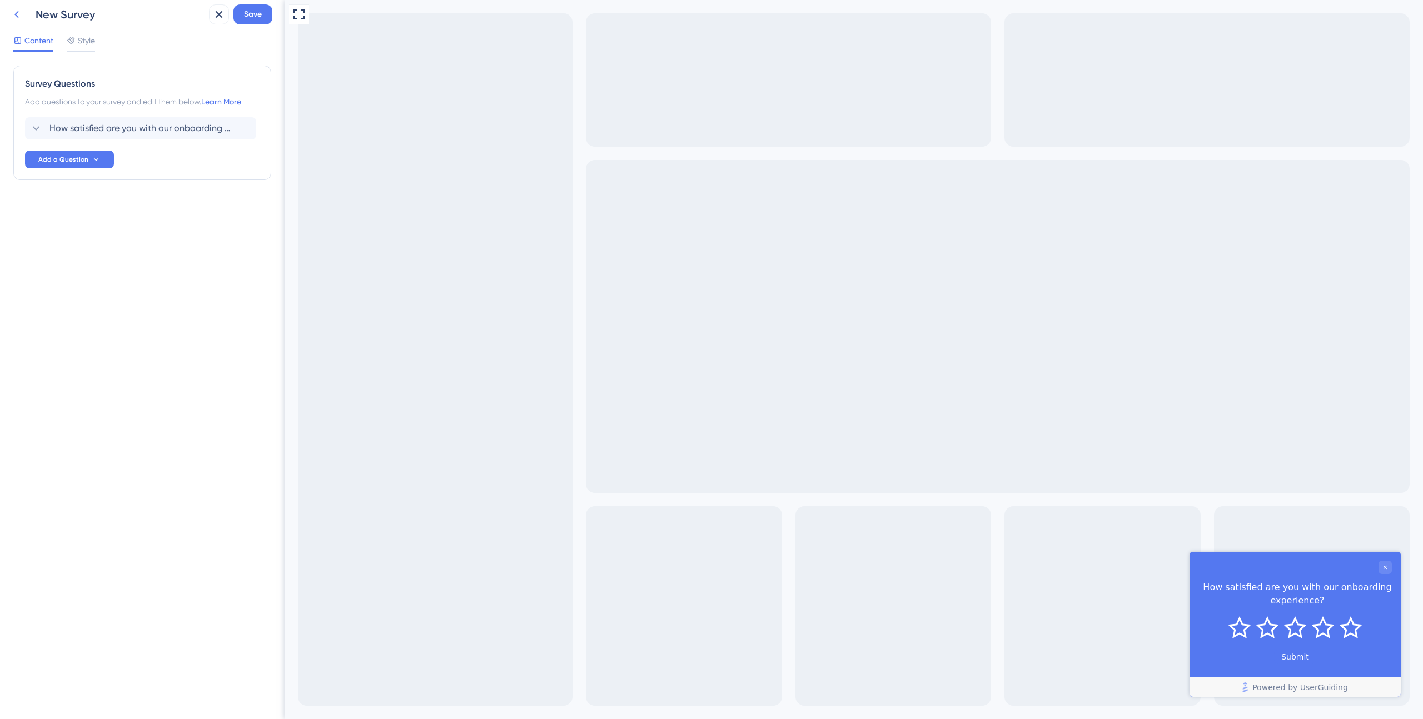
click at [18, 20] on icon at bounding box center [16, 14] width 13 height 13
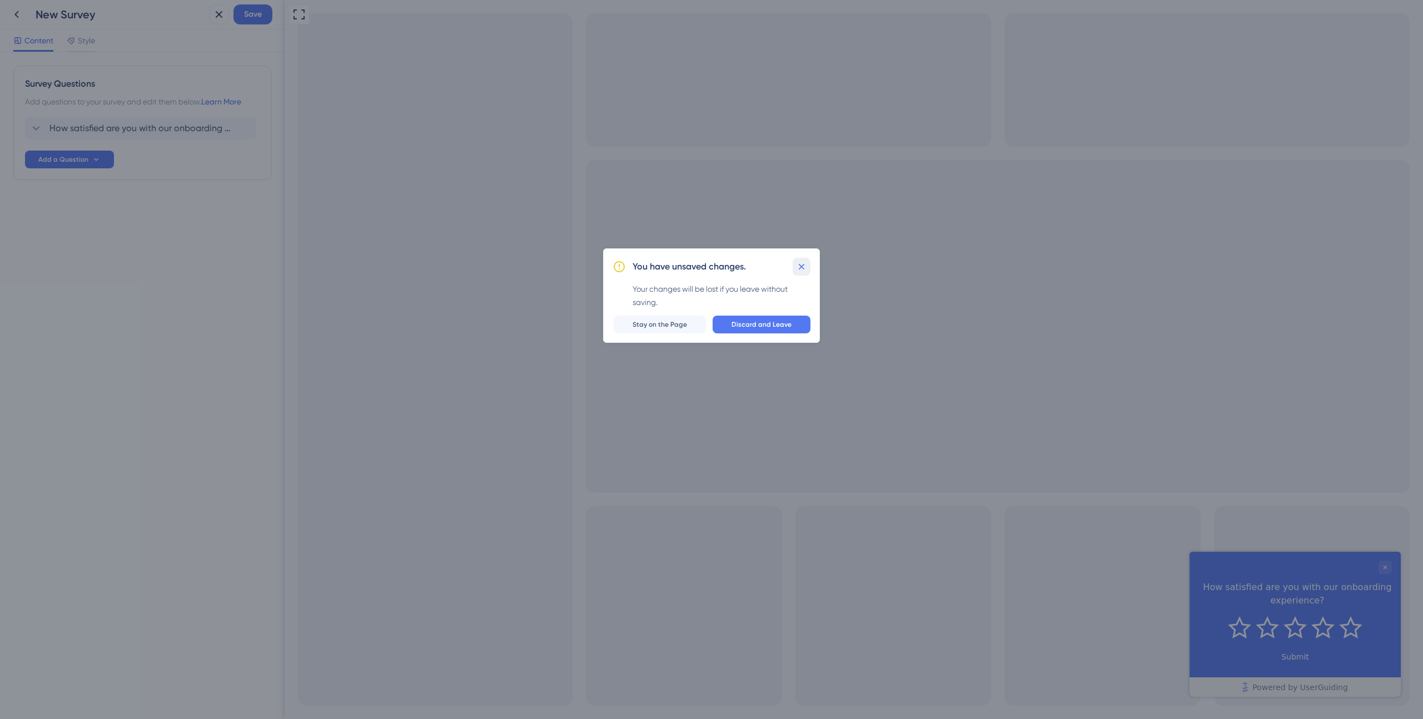
drag, startPoint x: 795, startPoint y: 266, endPoint x: 156, endPoint y: 163, distance: 648.1
click at [796, 266] on icon at bounding box center [801, 266] width 11 height 11
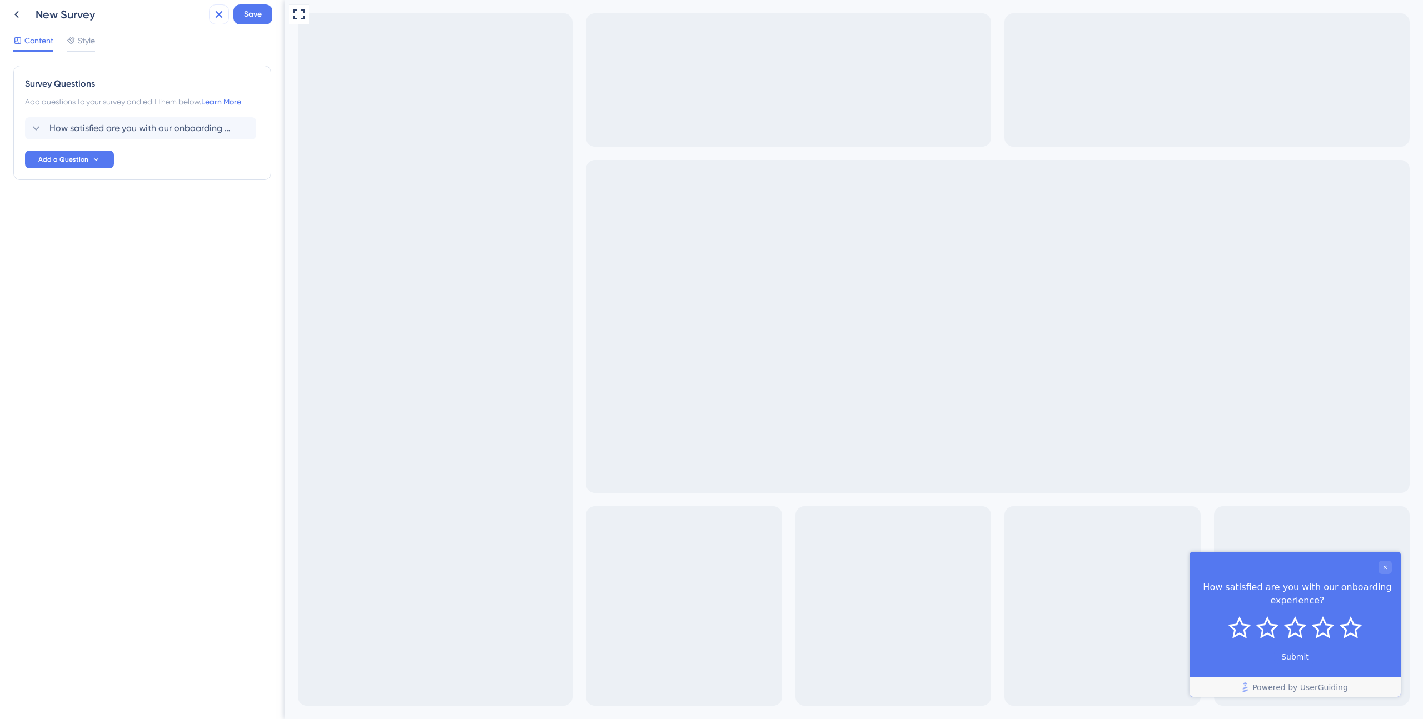
click at [217, 17] on icon at bounding box center [219, 14] width 7 height 7
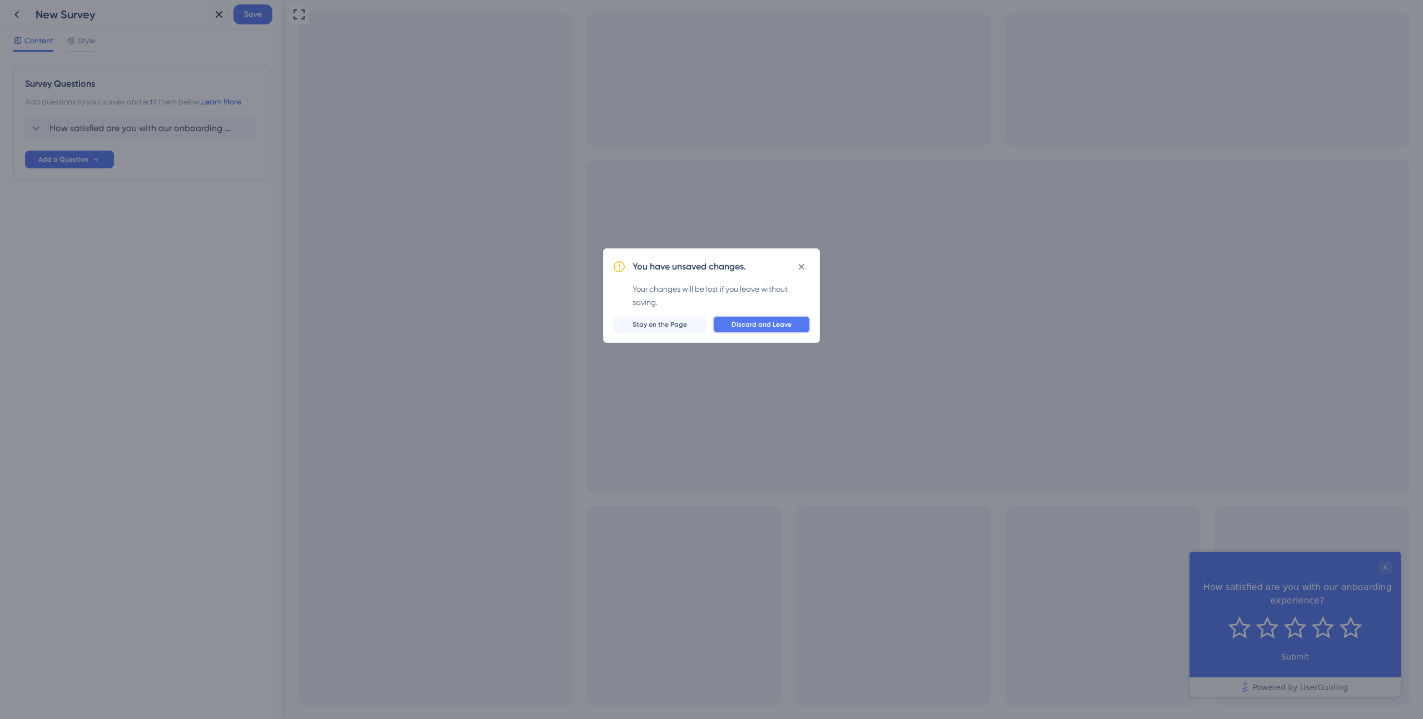
click at [758, 326] on span "Discard and Leave" at bounding box center [762, 324] width 60 height 9
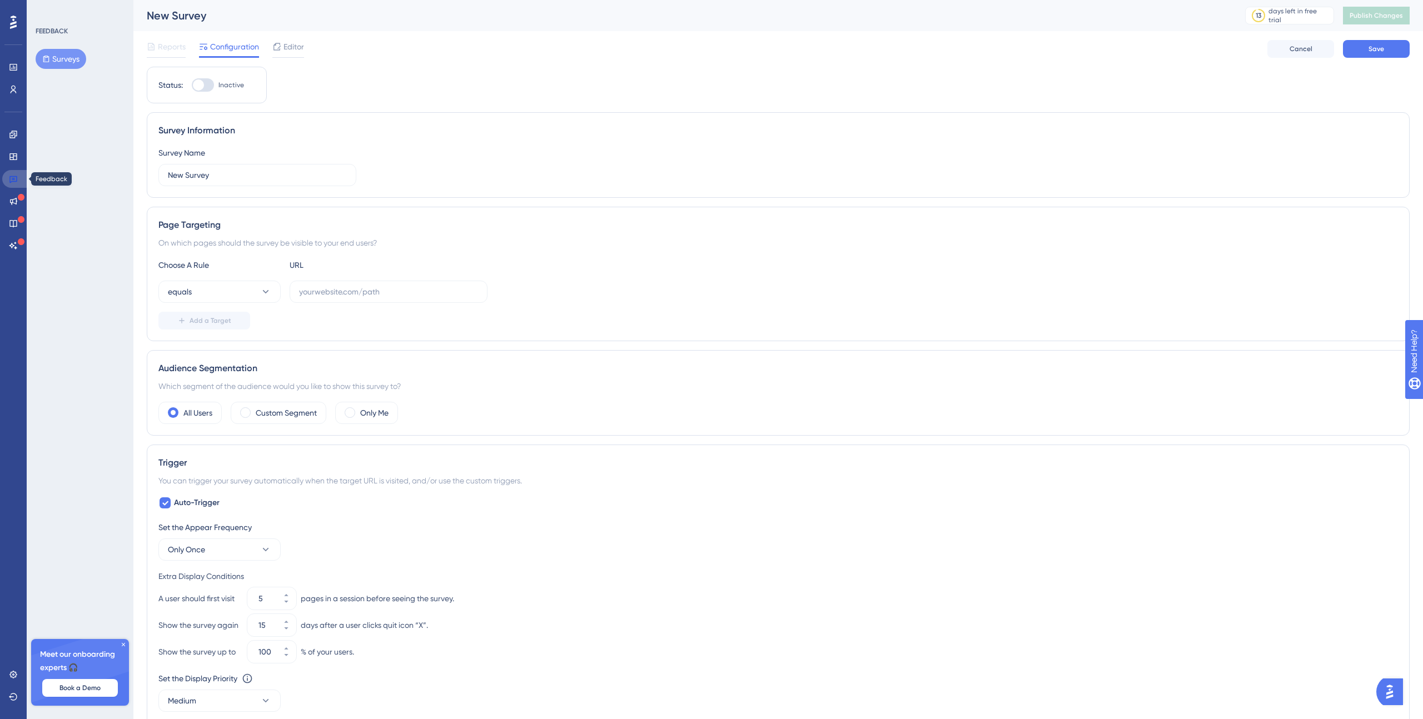
click at [8, 181] on link at bounding box center [15, 179] width 27 height 18
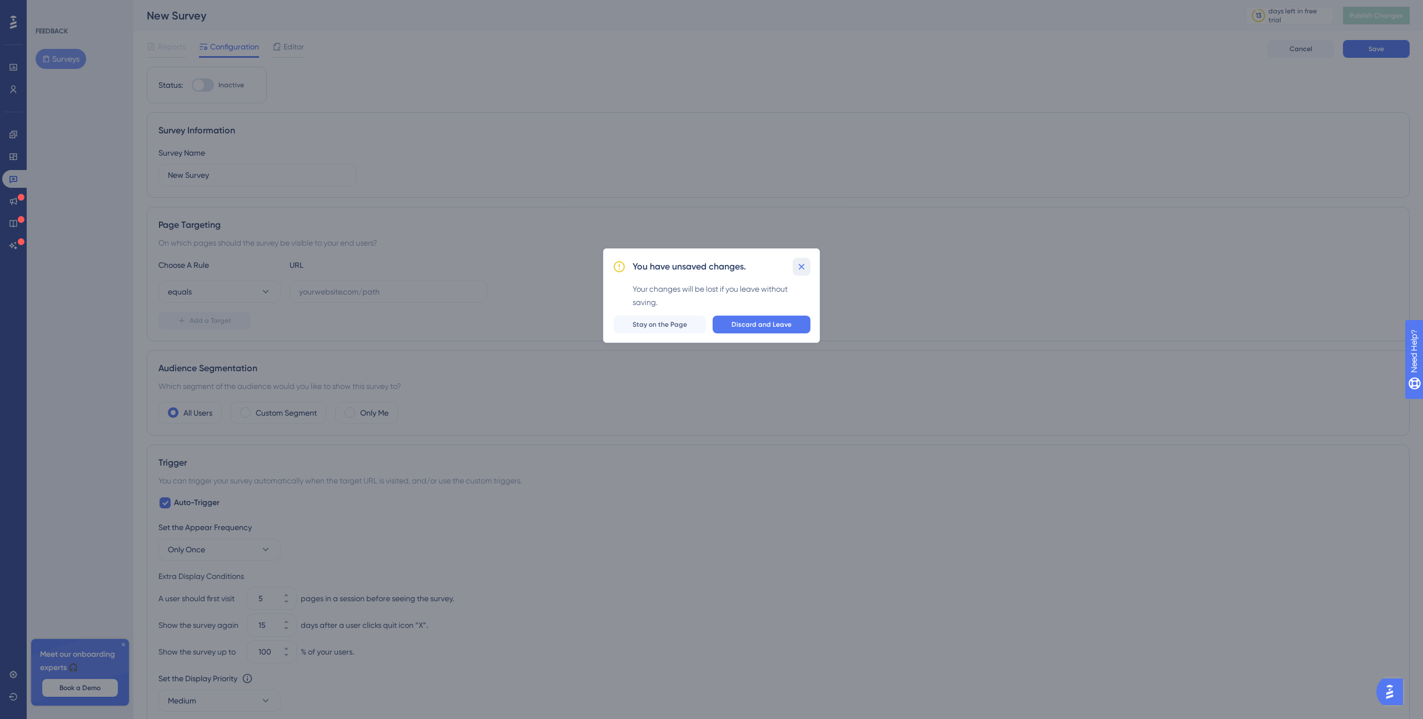
click at [799, 262] on icon at bounding box center [801, 266] width 11 height 11
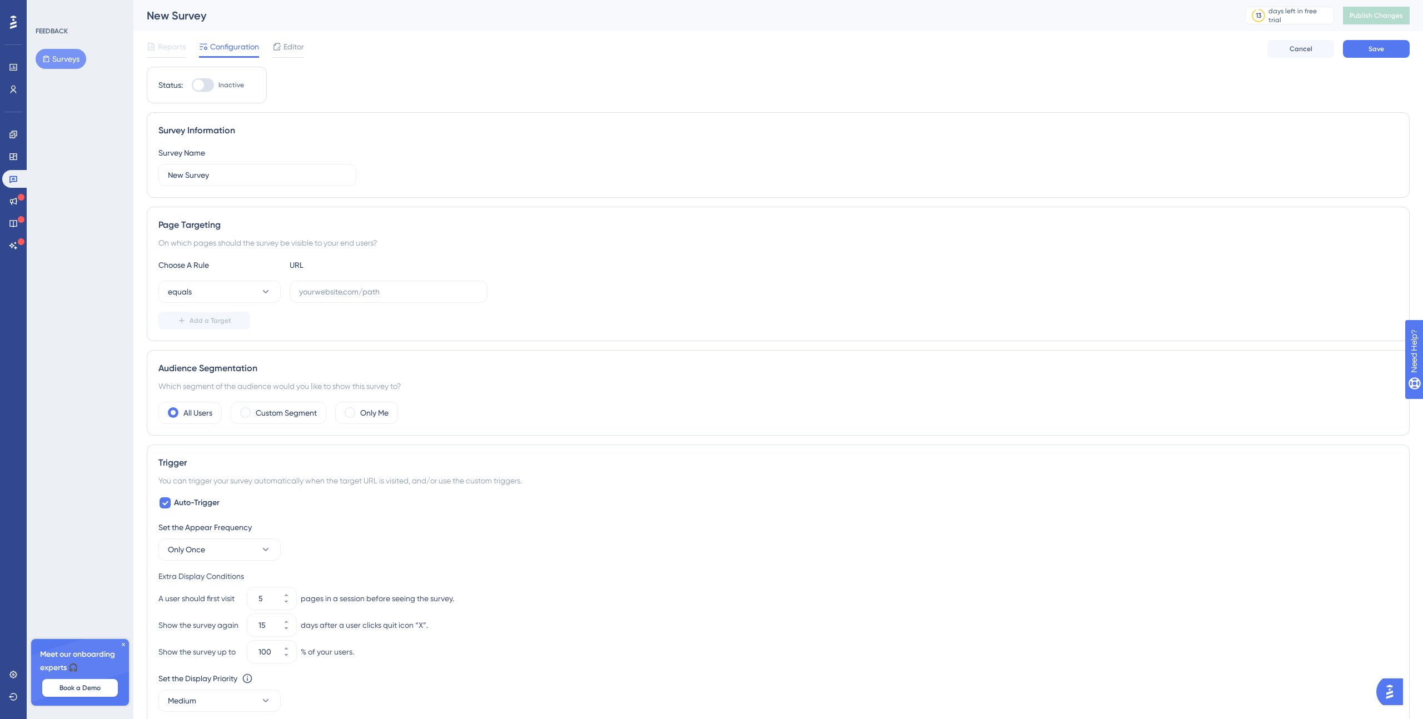
click at [10, 23] on icon at bounding box center [13, 22] width 7 height 13
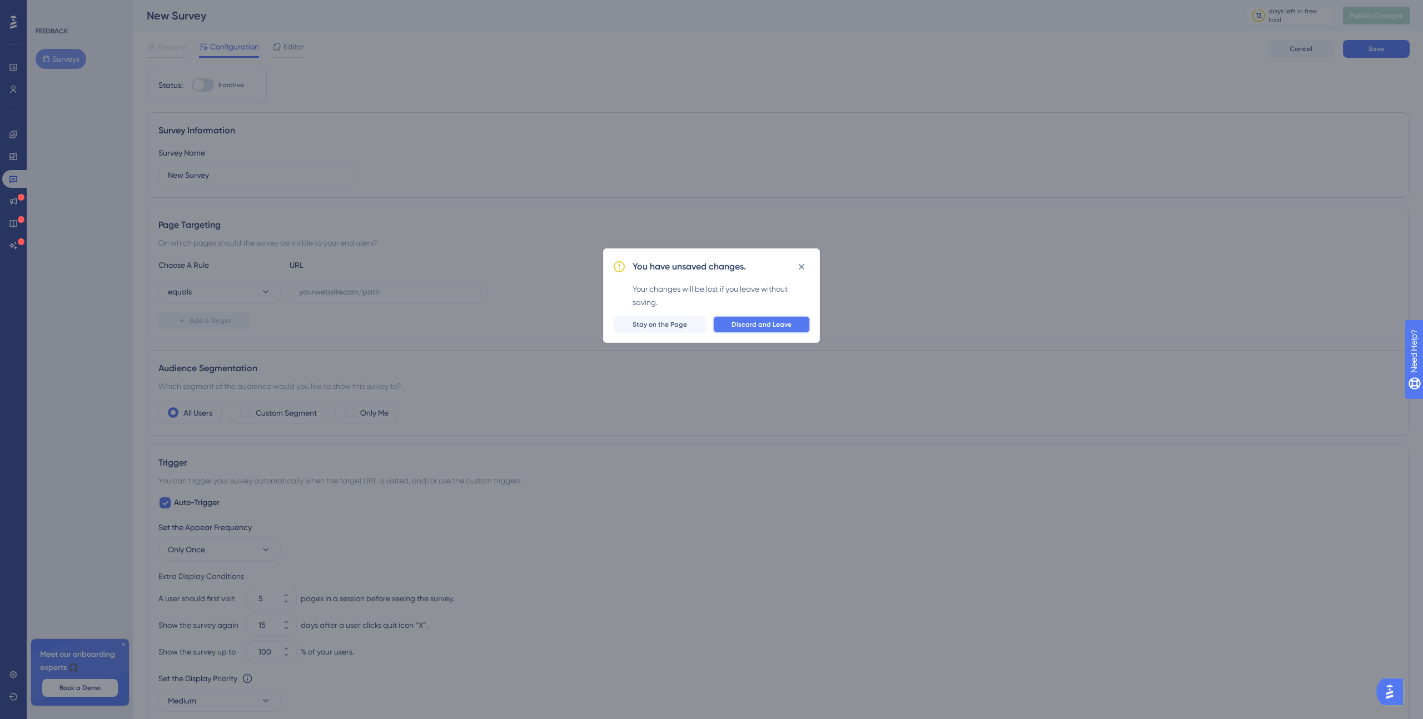
click at [757, 321] on span "Discard and Leave" at bounding box center [762, 324] width 60 height 9
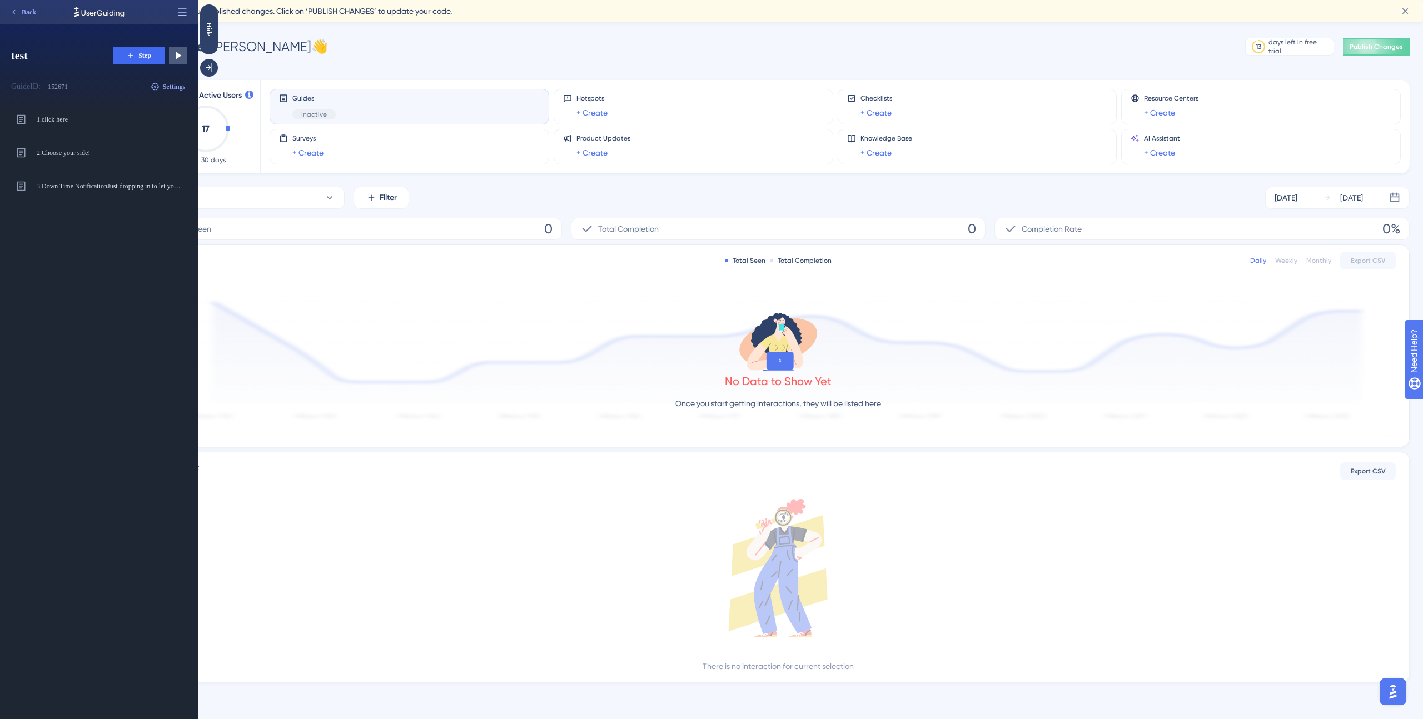
click at [187, 10] on icon at bounding box center [182, 12] width 11 height 11
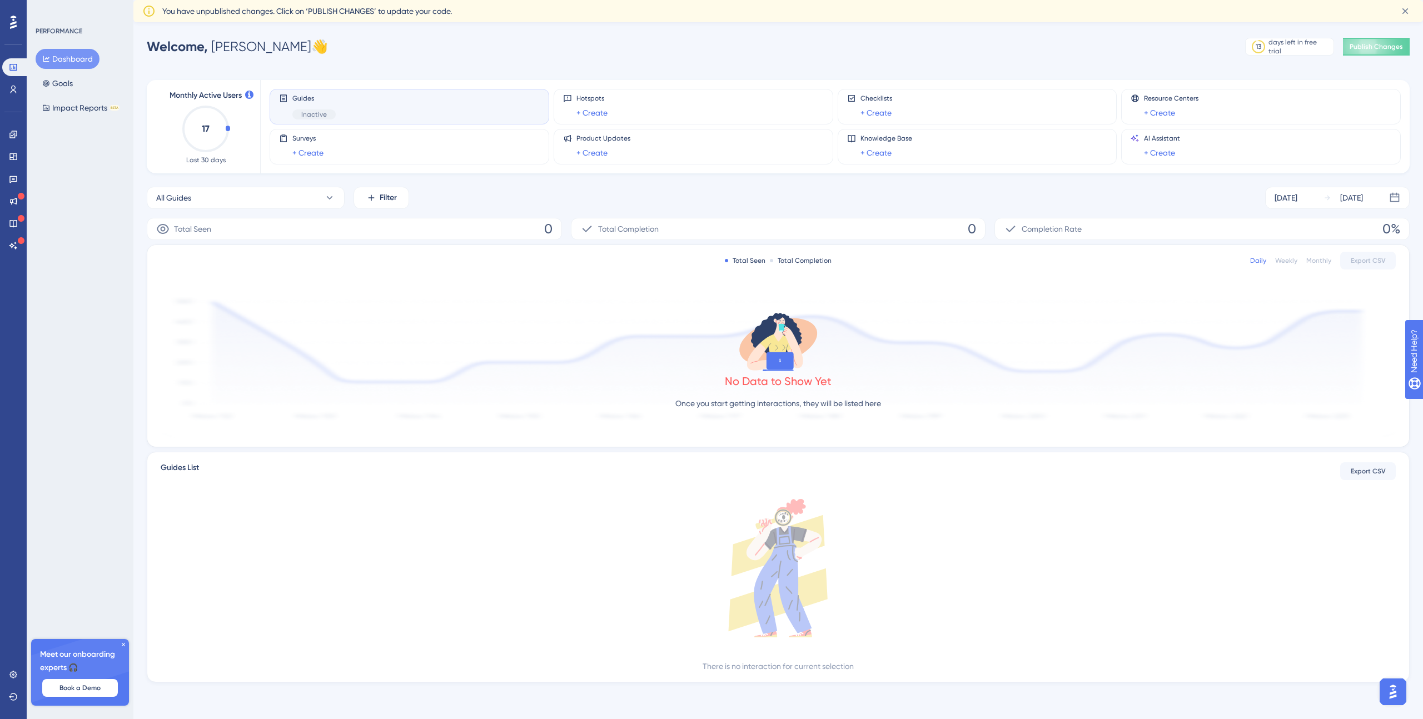
click at [16, 18] on icon at bounding box center [13, 22] width 7 height 13
click at [10, 22] on icon at bounding box center [13, 22] width 7 height 14
click at [60, 59] on button "Dashboard" at bounding box center [68, 59] width 64 height 20
click at [473, 550] on icon at bounding box center [778, 568] width 1235 height 138
click at [13, 72] on link at bounding box center [15, 67] width 27 height 18
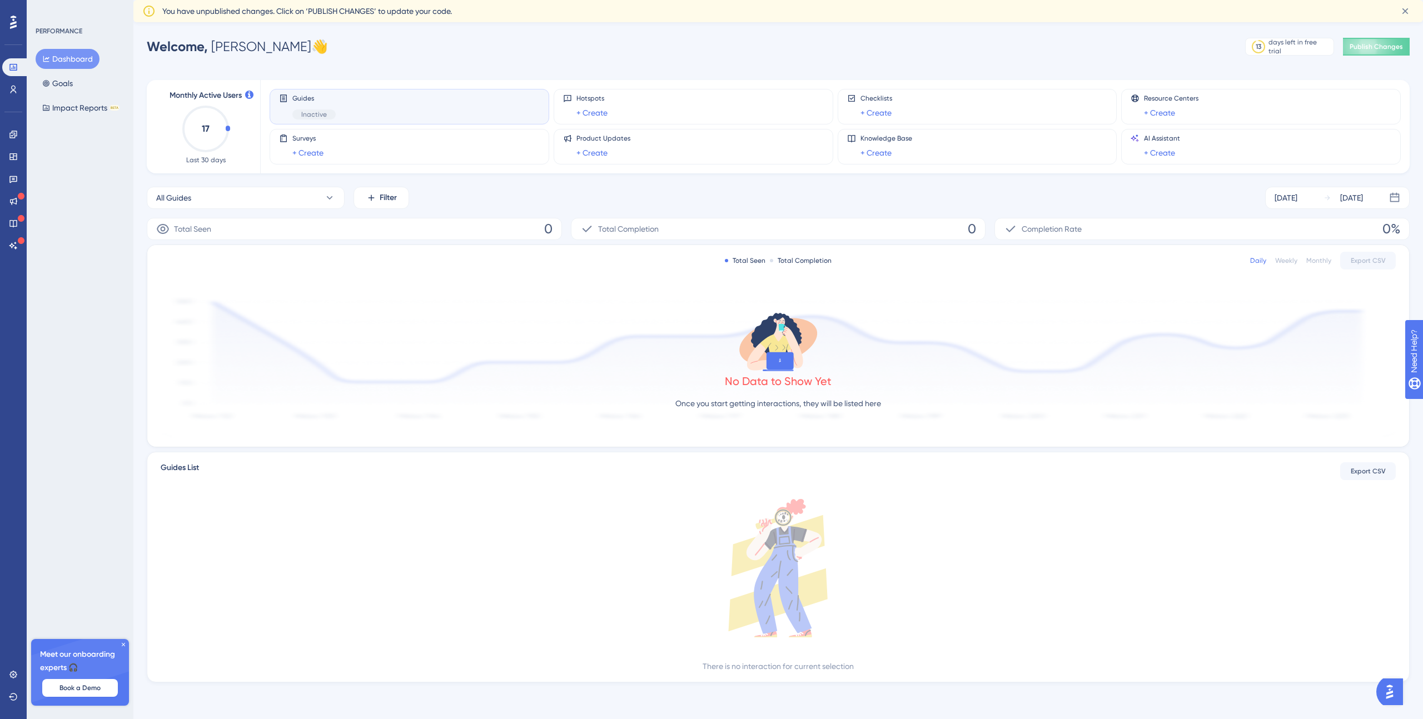
click at [67, 57] on button "Dashboard" at bounding box center [68, 59] width 64 height 20
click at [1394, 47] on span "Publish Changes" at bounding box center [1376, 46] width 53 height 9
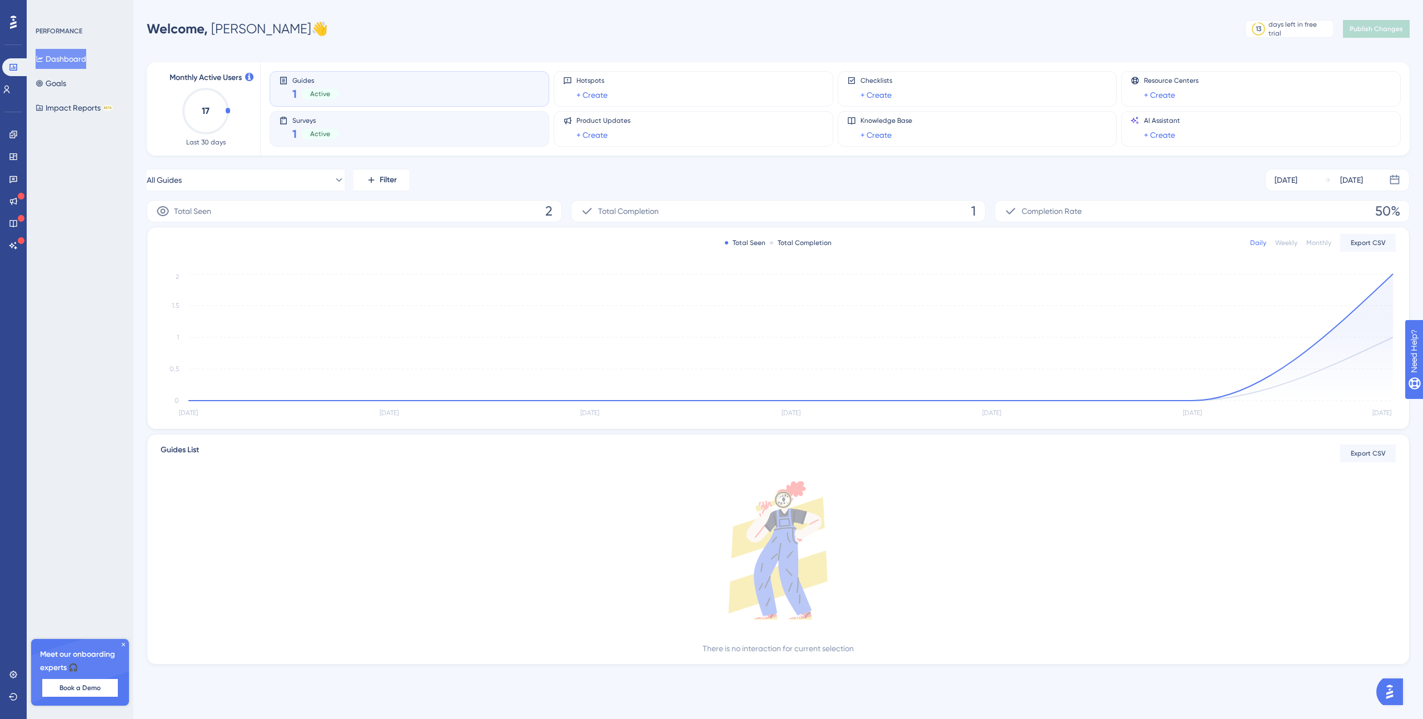
click at [429, 120] on div "Surveys 1 Active" at bounding box center [409, 129] width 261 height 26
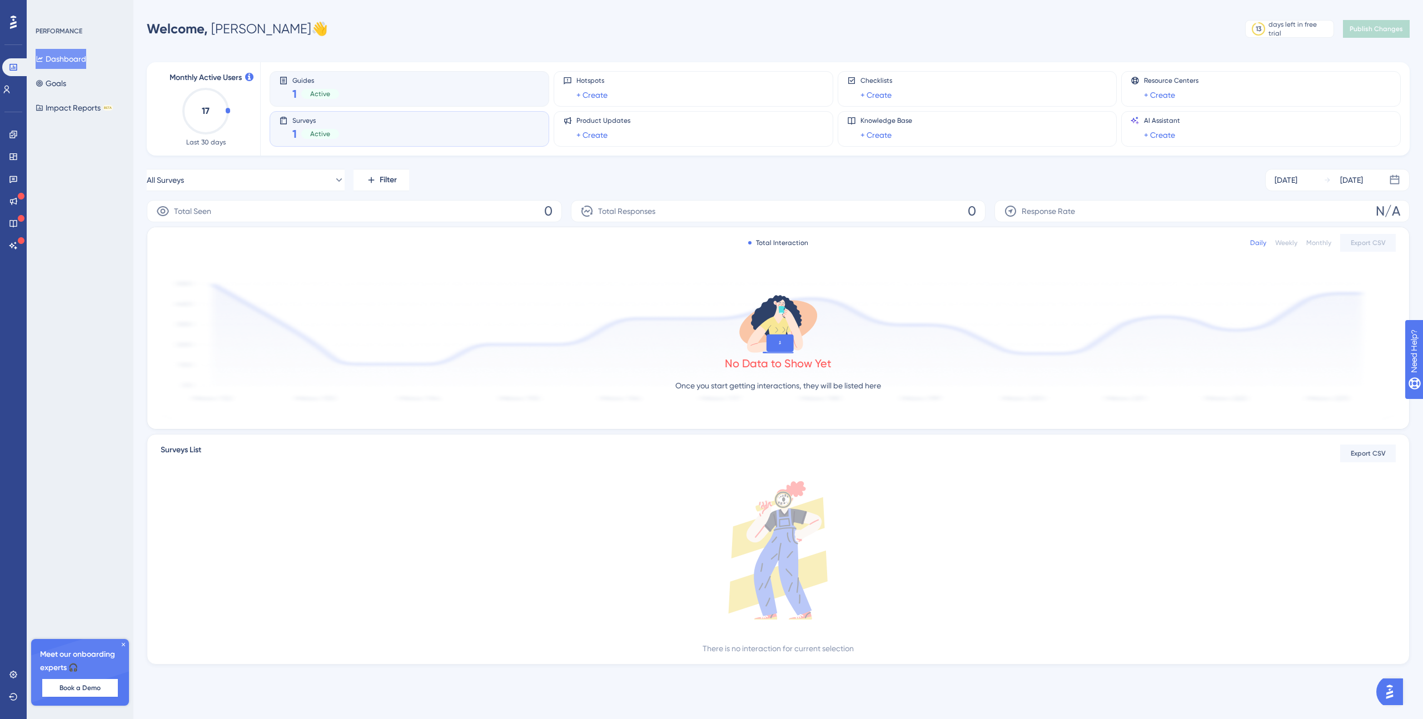
click at [411, 92] on div "Guides 1 Active" at bounding box center [409, 89] width 261 height 26
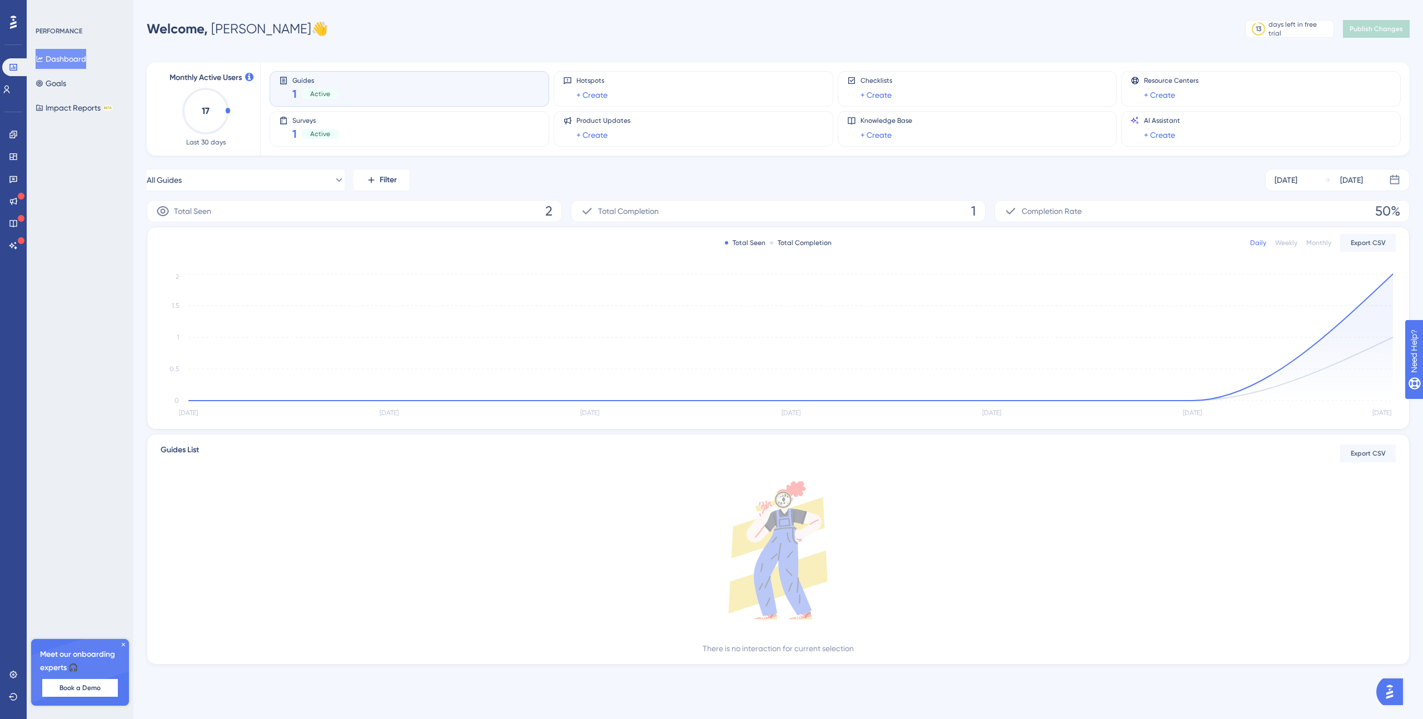
click at [284, 79] on icon at bounding box center [283, 80] width 9 height 9
click at [546, 82] on div "Guides 1 Active" at bounding box center [410, 89] width 280 height 36
click at [481, 91] on div "Guides 1 Active" at bounding box center [409, 89] width 261 height 26
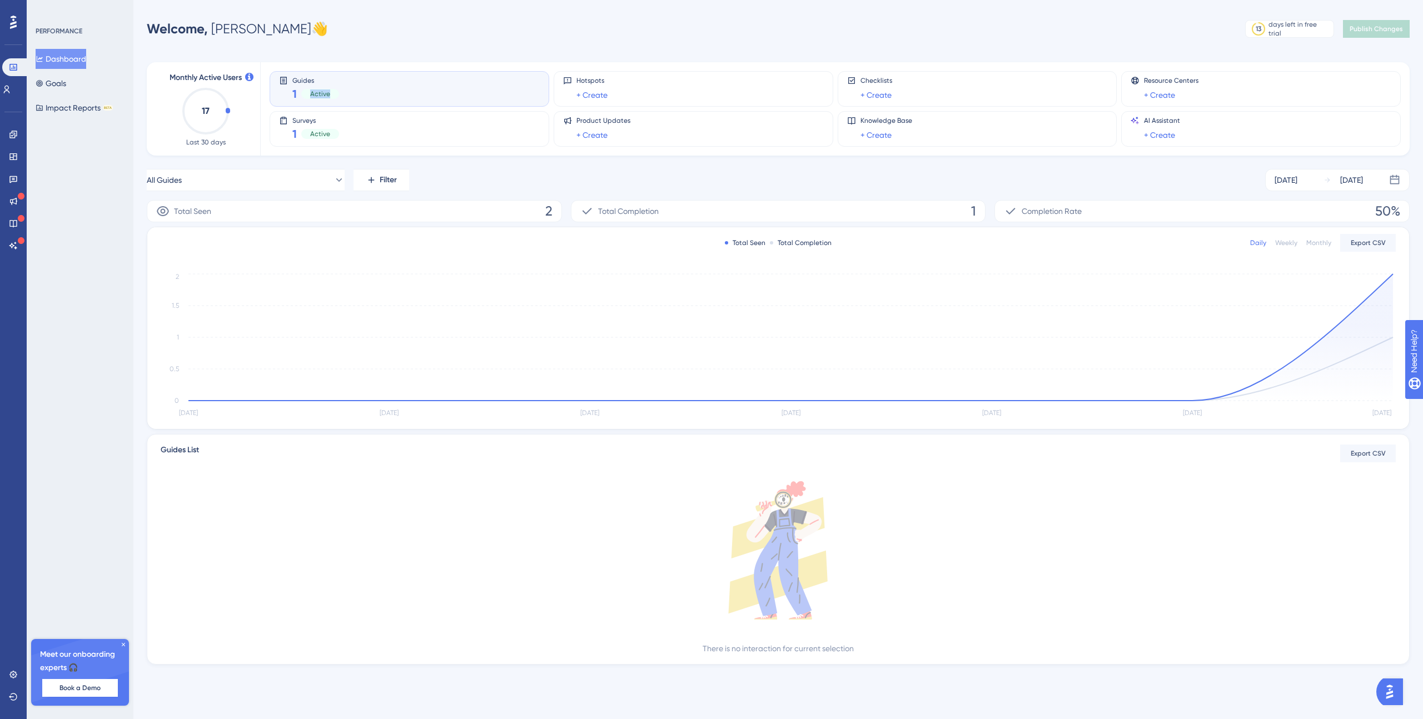
click at [481, 91] on div "Guides 1 Active" at bounding box center [409, 89] width 261 height 26
click at [73, 55] on button "Dashboard" at bounding box center [61, 59] width 51 height 20
click at [123, 645] on icon at bounding box center [123, 644] width 3 height 3
click at [263, 29] on div "Welcome, Rodrigo 👋" at bounding box center [237, 29] width 181 height 18
click at [277, 28] on div "Welcome, Rodrigo 👋 13 days left in free trial Click to see upgrade options Publ…" at bounding box center [778, 29] width 1263 height 22
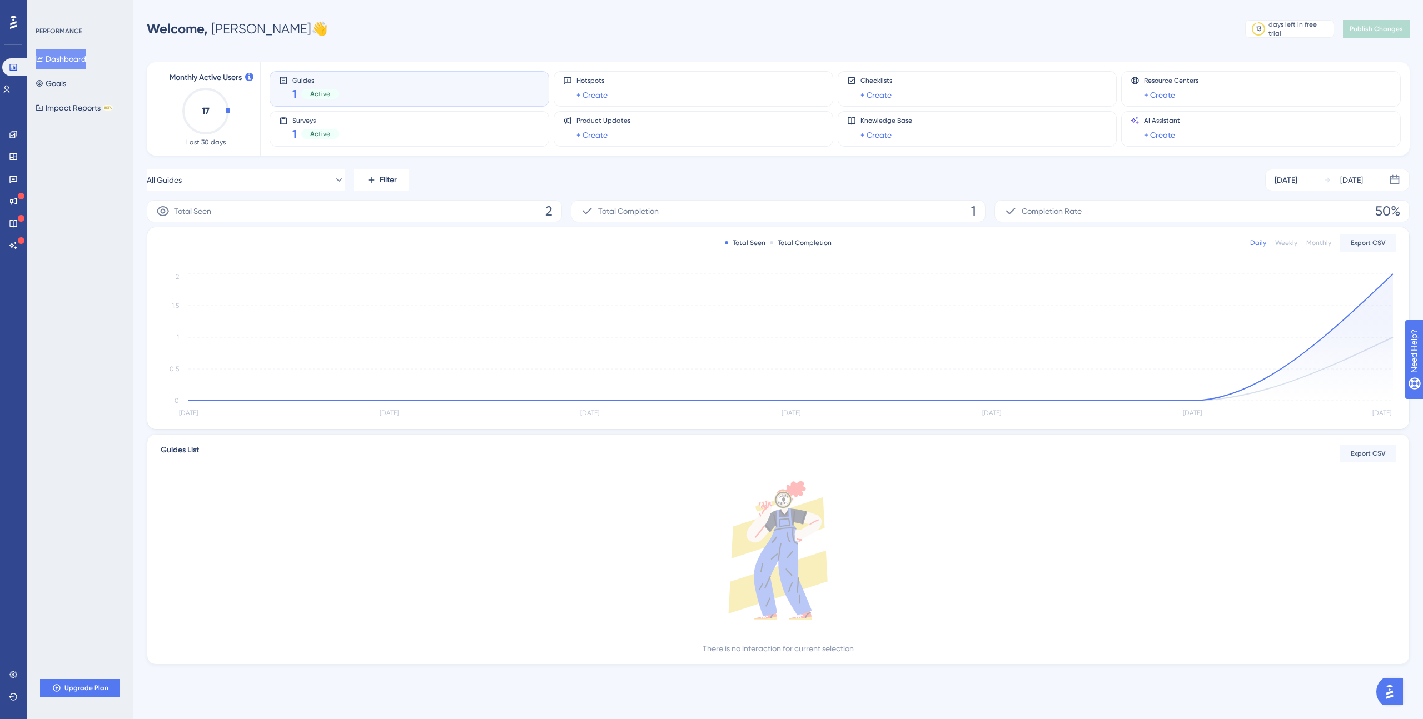
click at [385, 80] on div "Guides 1 Active" at bounding box center [409, 89] width 261 height 26
click at [11, 90] on icon at bounding box center [6, 89] width 9 height 9
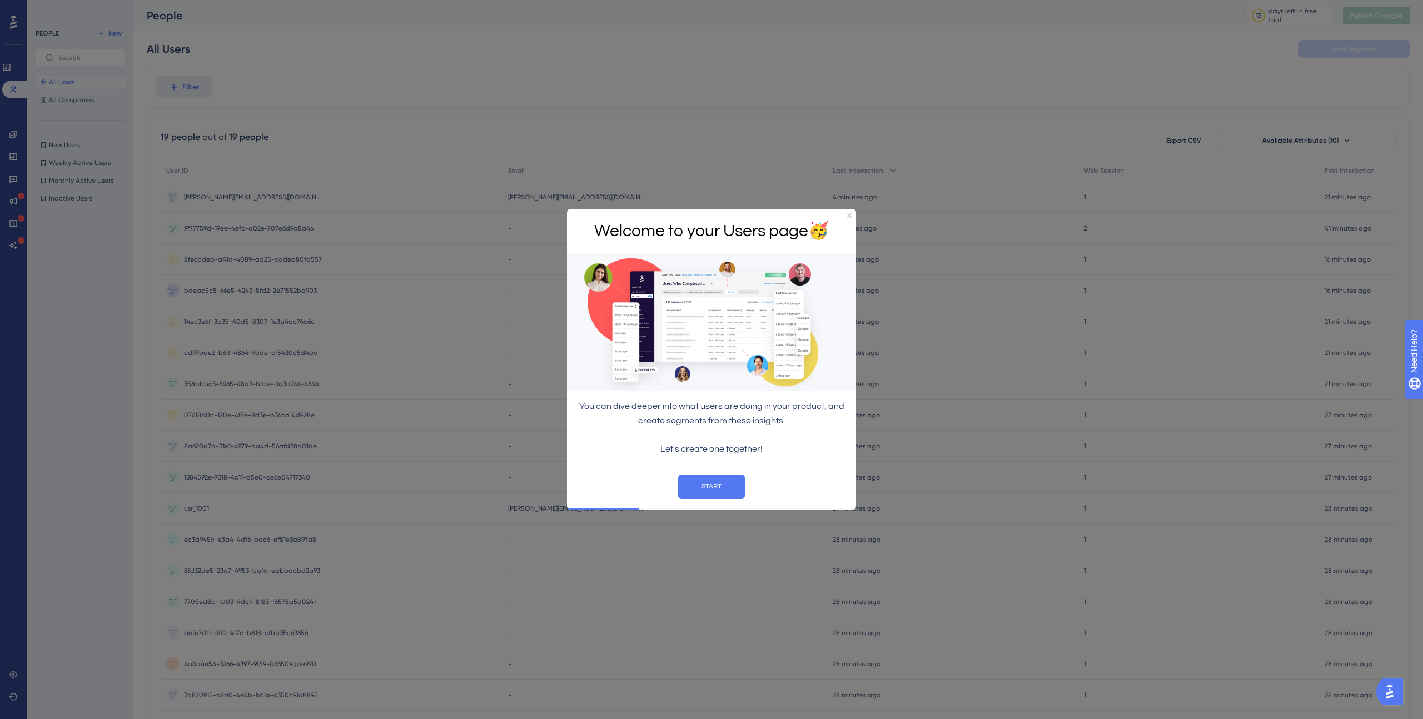
click at [14, 198] on div at bounding box center [711, 359] width 1423 height 719
click at [852, 213] on div "Welcome to your Users page 🥳" at bounding box center [711, 231] width 289 height 45
click at [851, 212] on div "Welcome to your Users page 🥳" at bounding box center [711, 231] width 289 height 45
click at [719, 490] on button "START" at bounding box center [711, 487] width 67 height 24
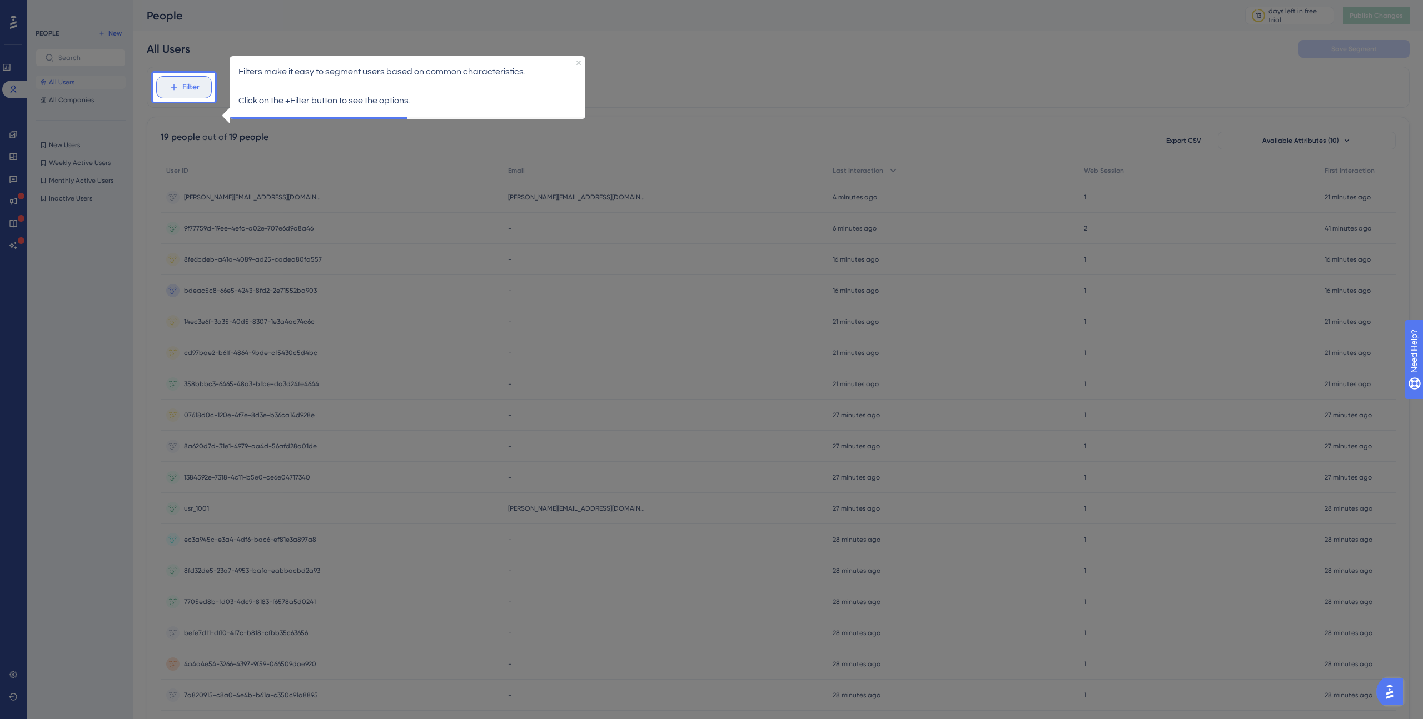
click at [187, 90] on span "Filter" at bounding box center [190, 87] width 17 height 13
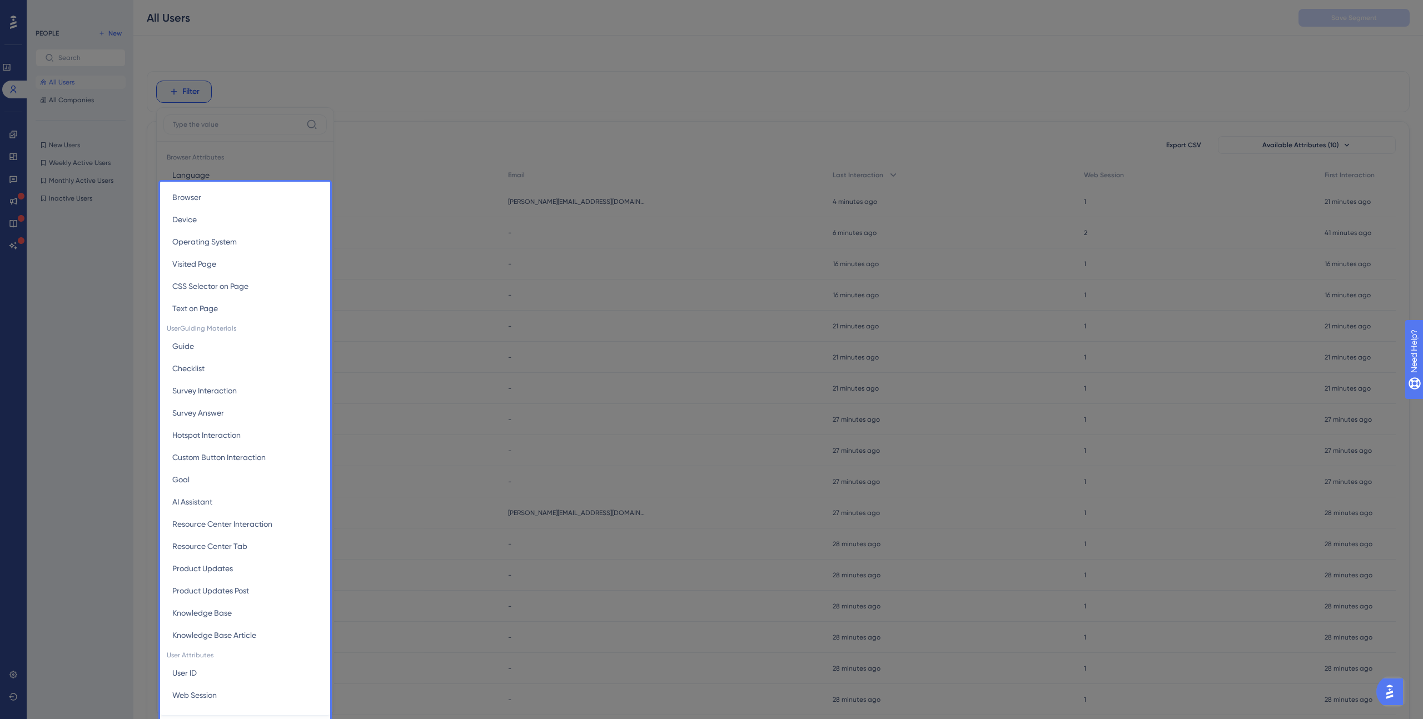
scroll to position [47, 0]
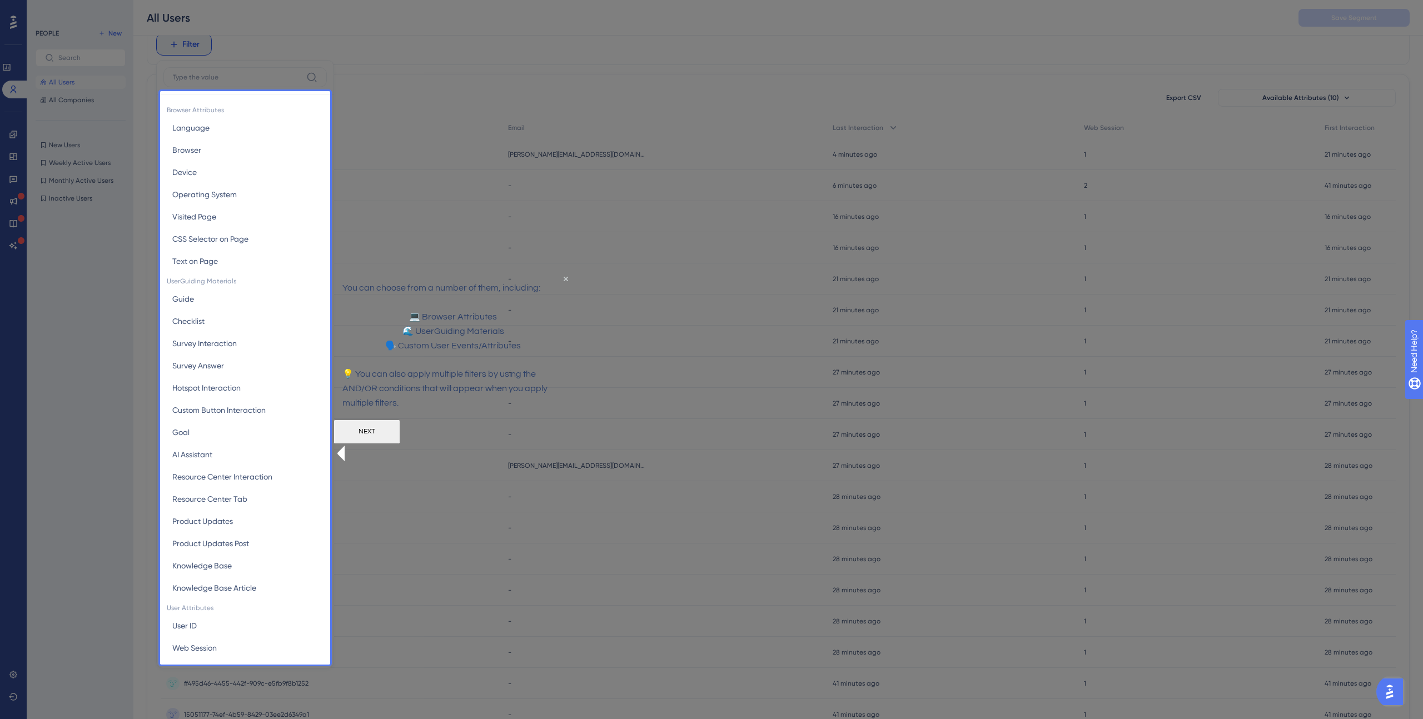
click at [400, 444] on button "NEXT" at bounding box center [367, 431] width 67 height 24
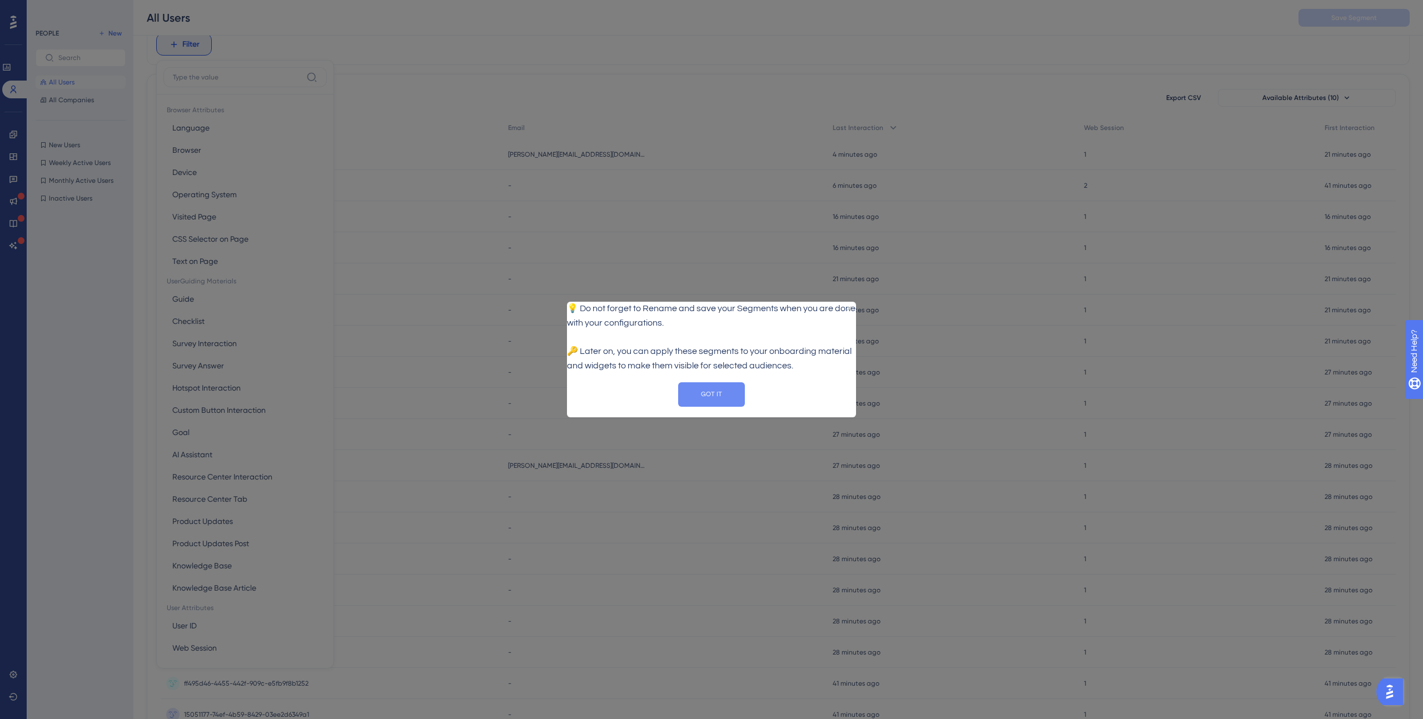
click at [702, 402] on button "GOT IT" at bounding box center [711, 394] width 67 height 24
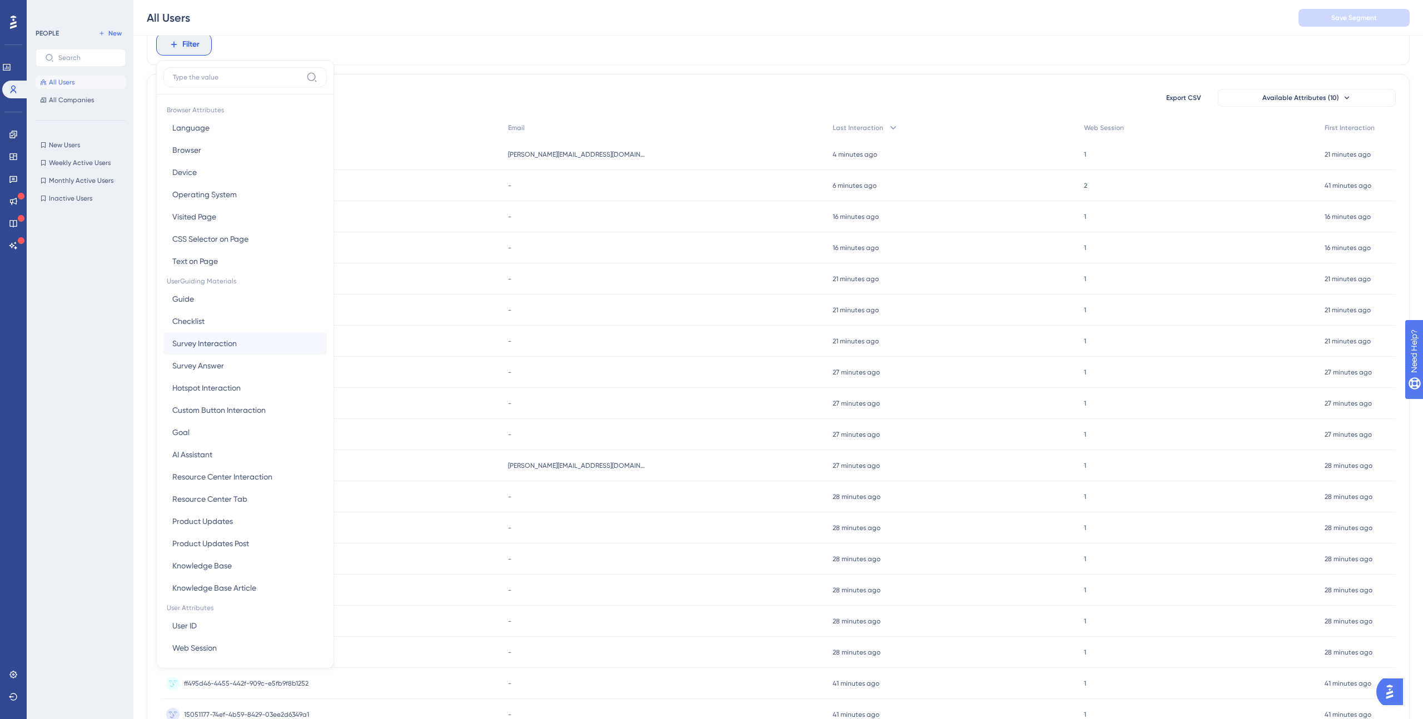
scroll to position [0, 0]
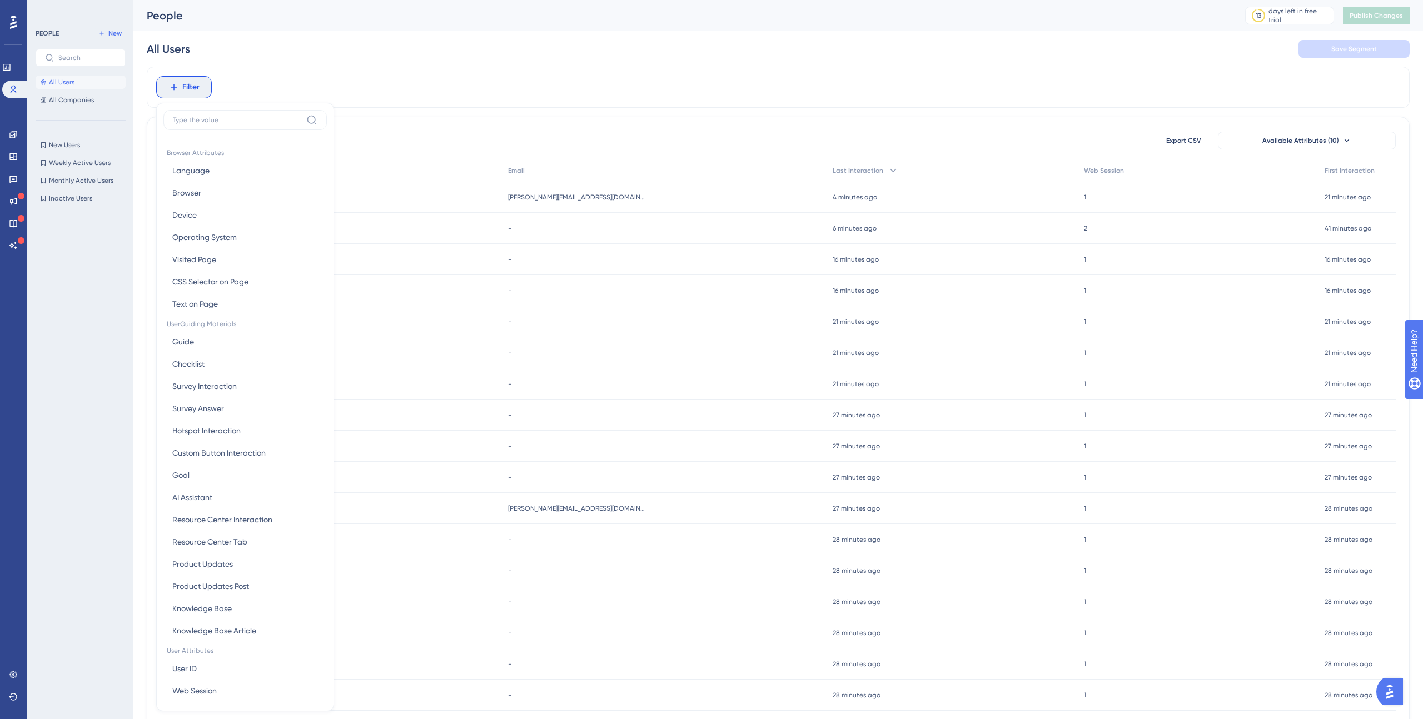
click at [75, 79] on button "All Users" at bounding box center [81, 82] width 90 height 13
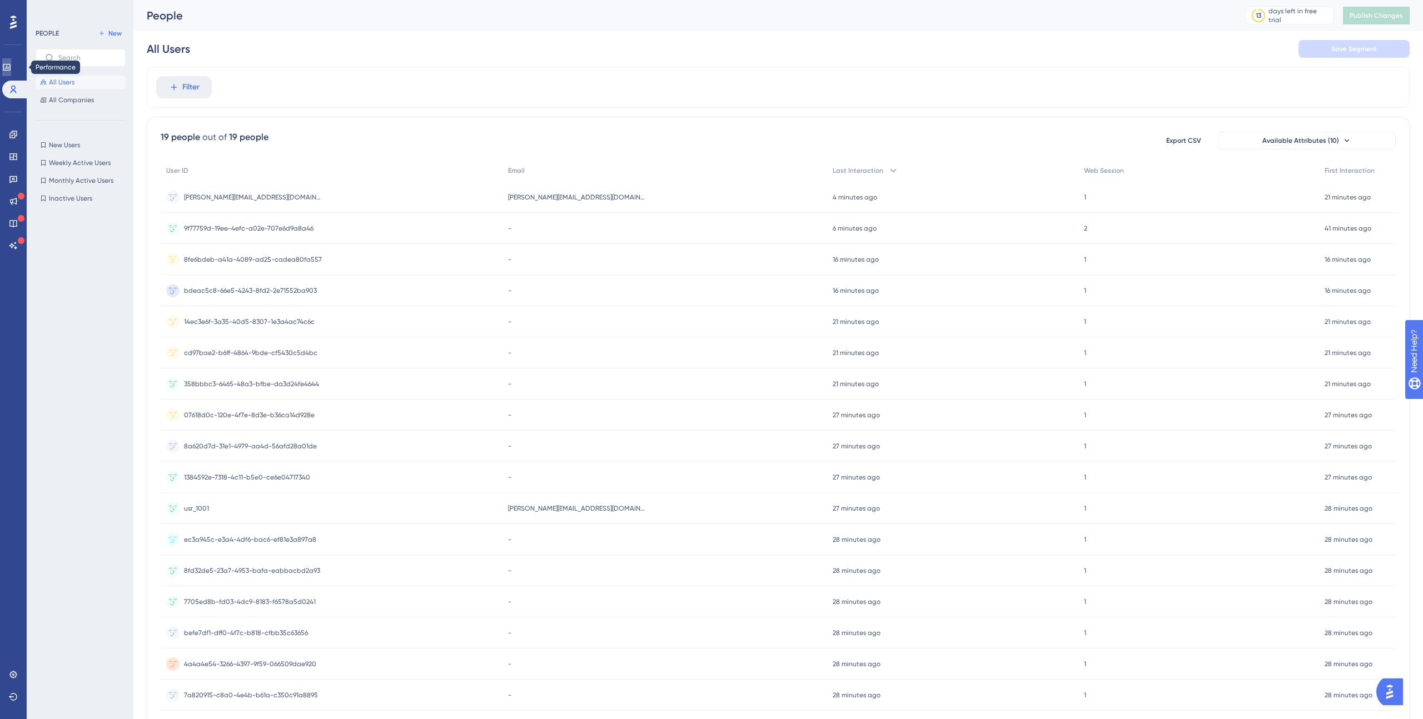
click at [11, 68] on icon at bounding box center [6, 67] width 9 height 9
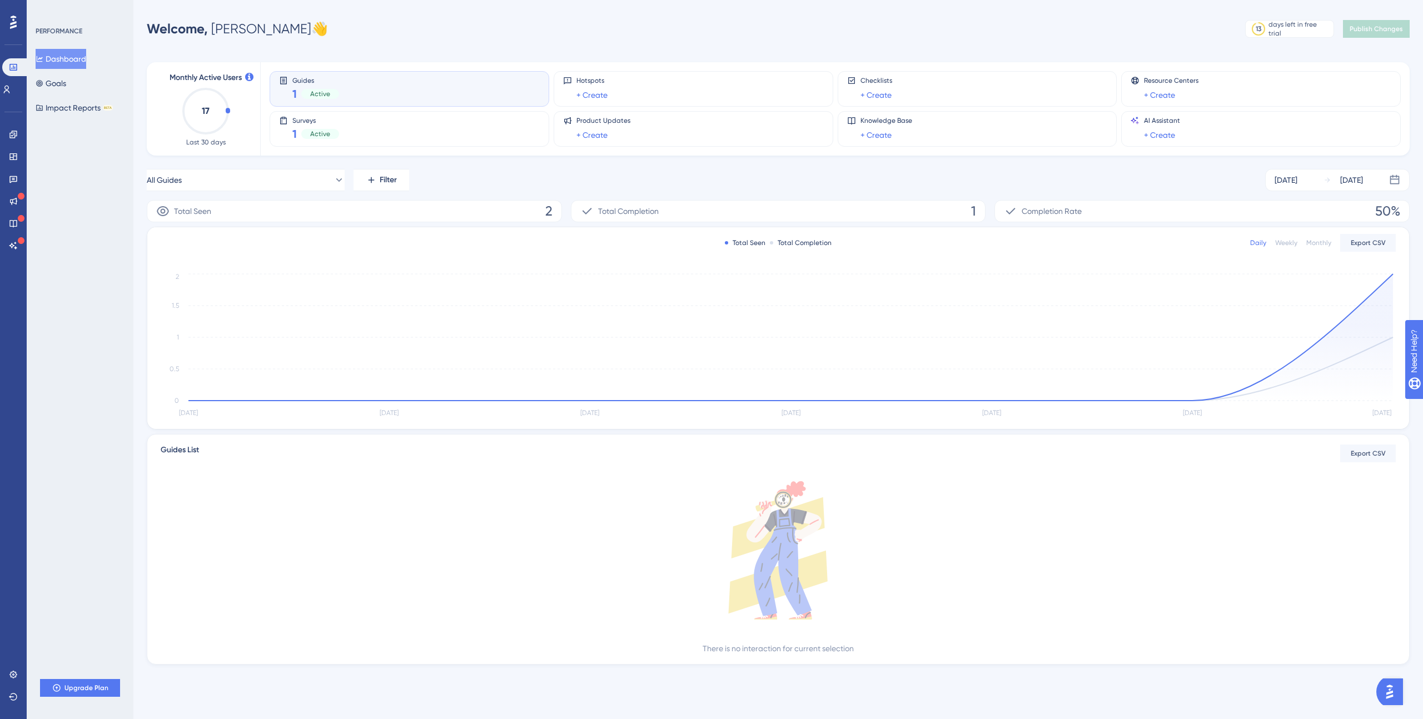
click at [285, 76] on icon at bounding box center [283, 80] width 9 height 9
click at [14, 15] on icon at bounding box center [13, 22] width 7 height 14
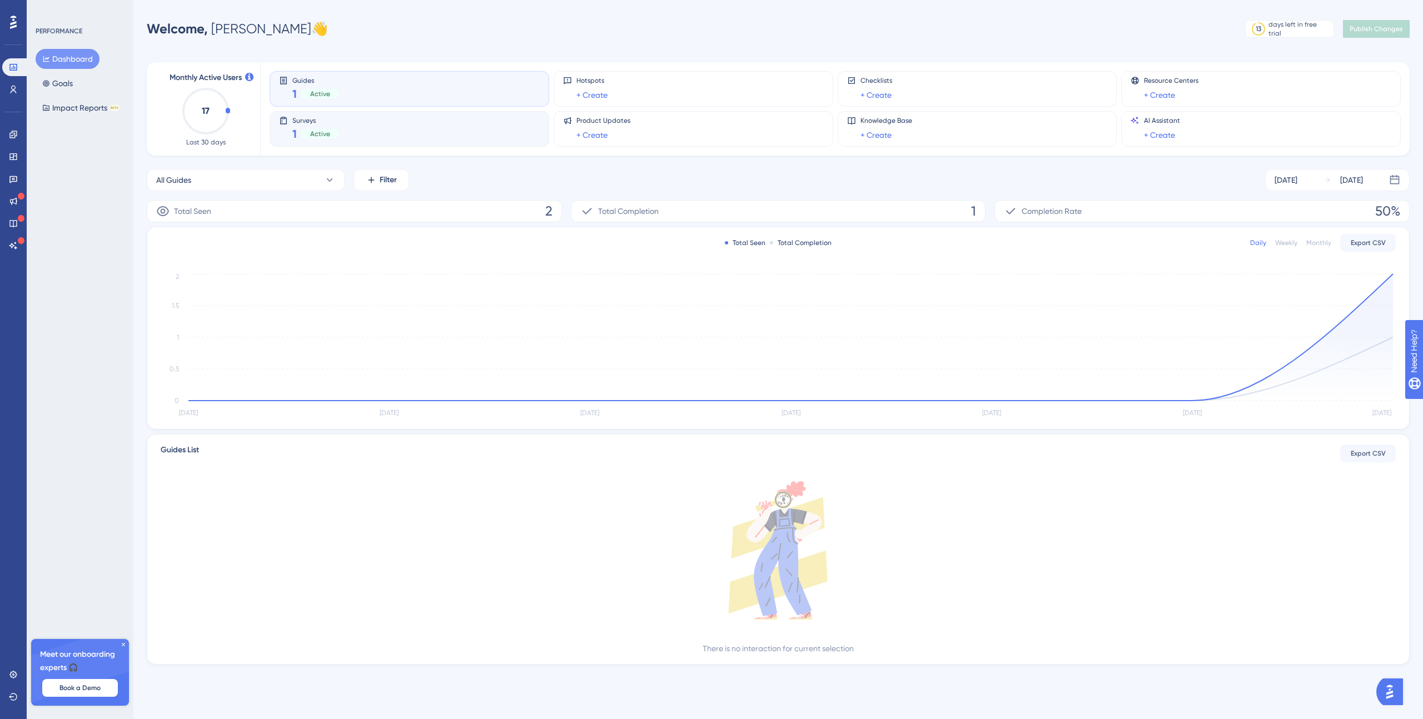
click at [503, 141] on div "Surveys 1 Active" at bounding box center [410, 129] width 280 height 36
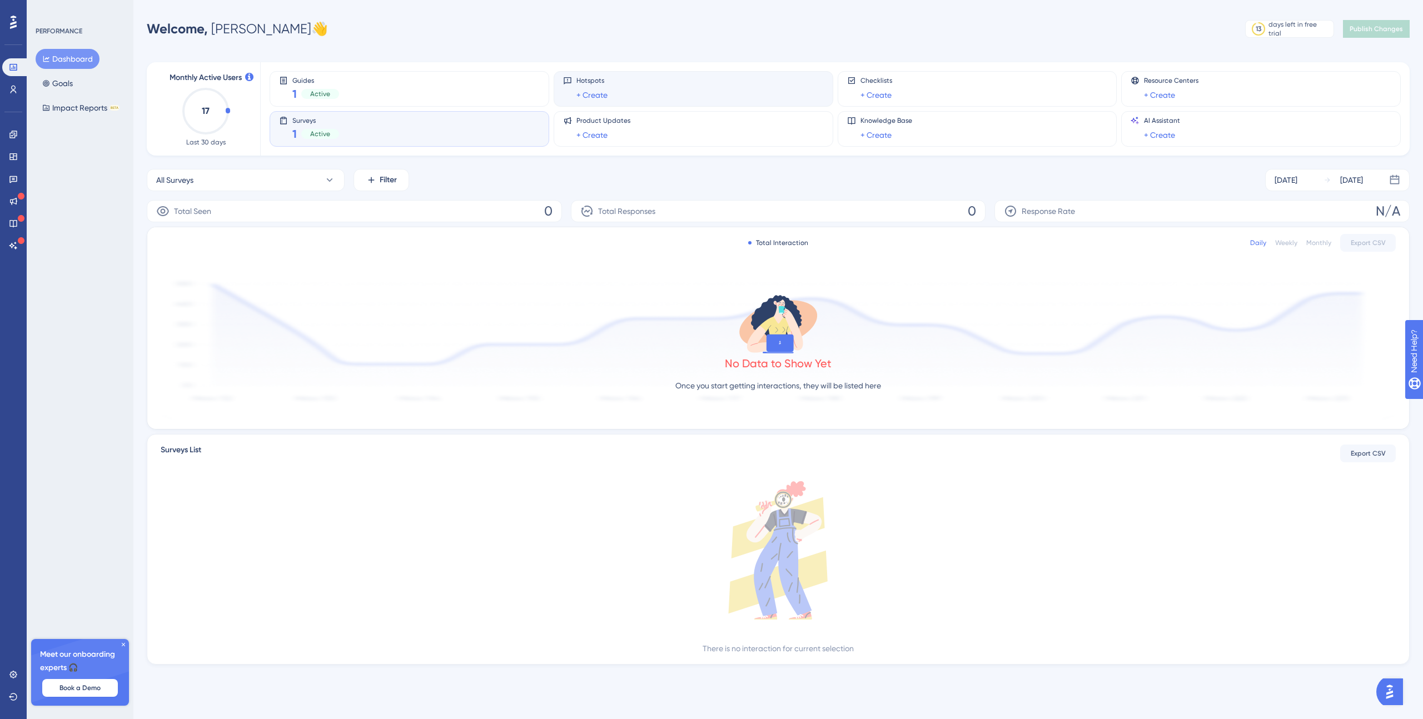
click at [638, 91] on div "Hotspots + Create" at bounding box center [693, 89] width 261 height 26
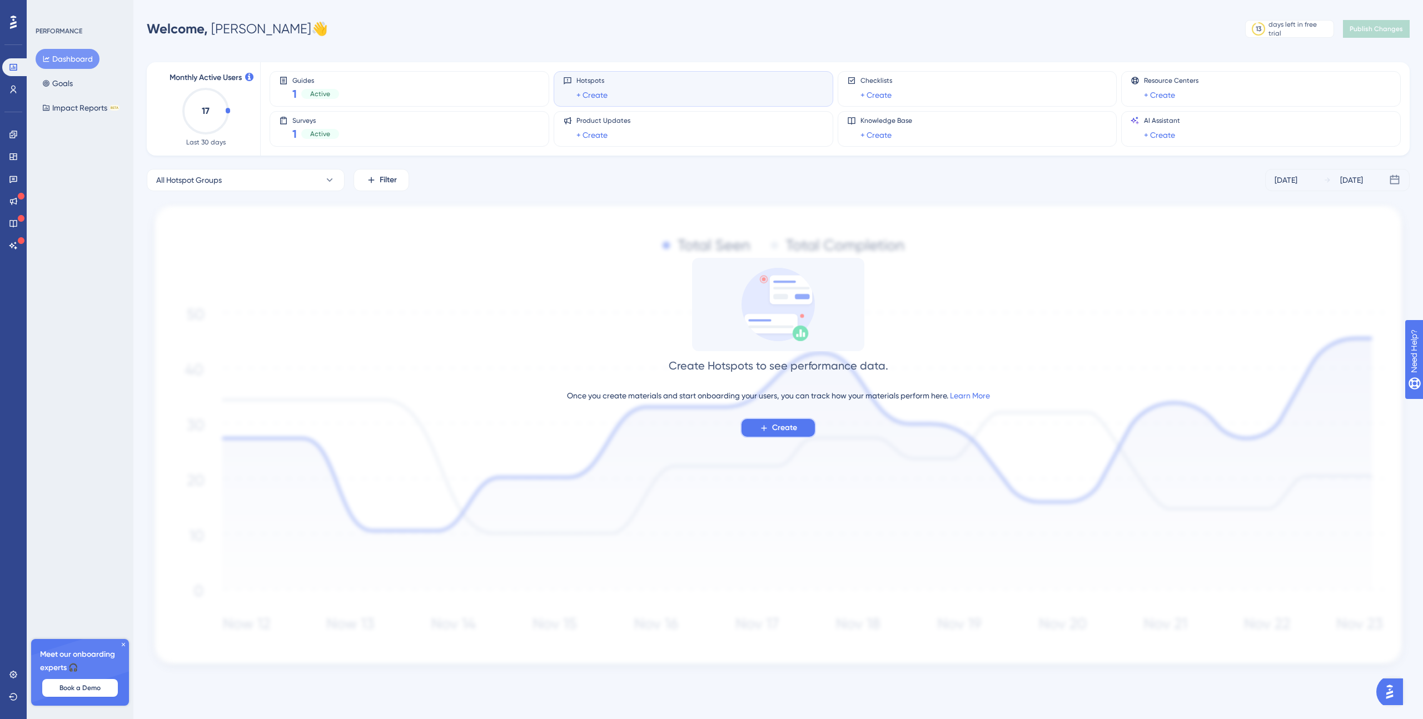
click at [767, 422] on button "Create" at bounding box center [778, 428] width 76 height 20
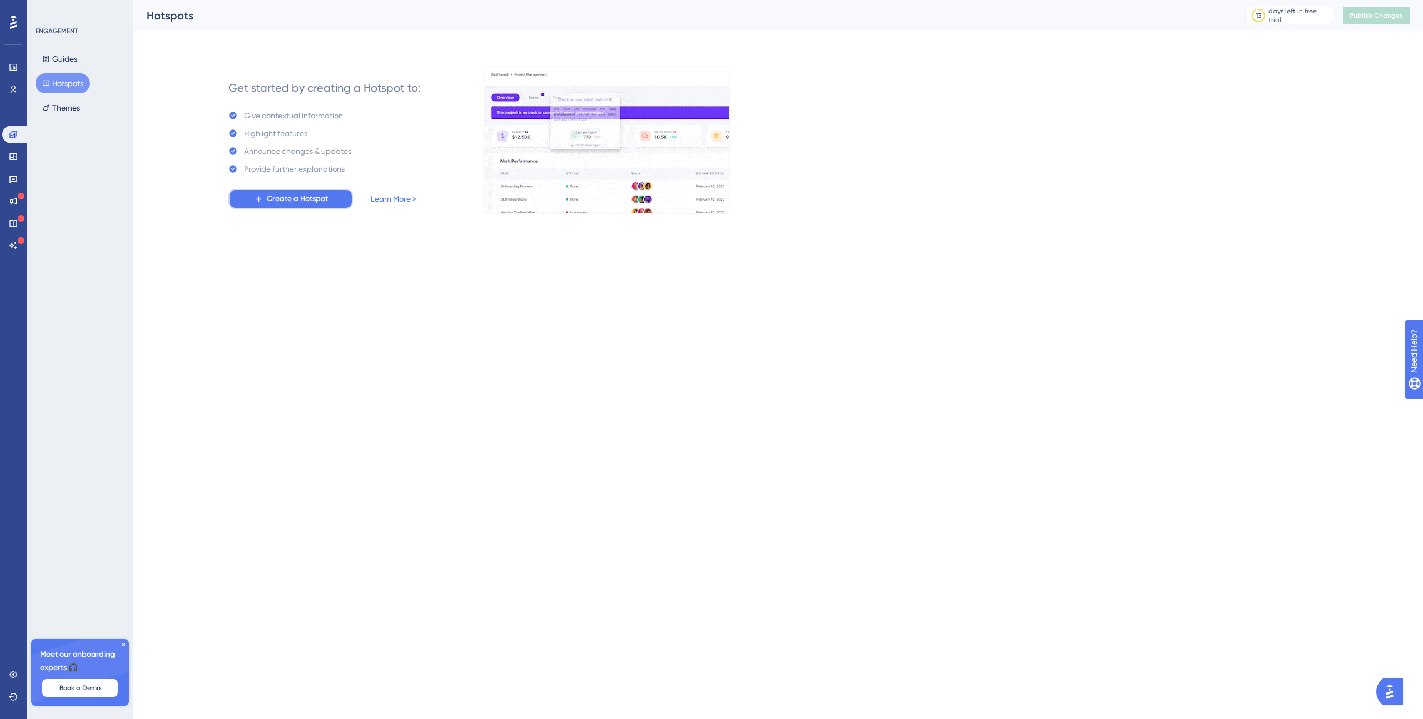
click at [316, 196] on span "Create a Hotspot" at bounding box center [297, 198] width 61 height 13
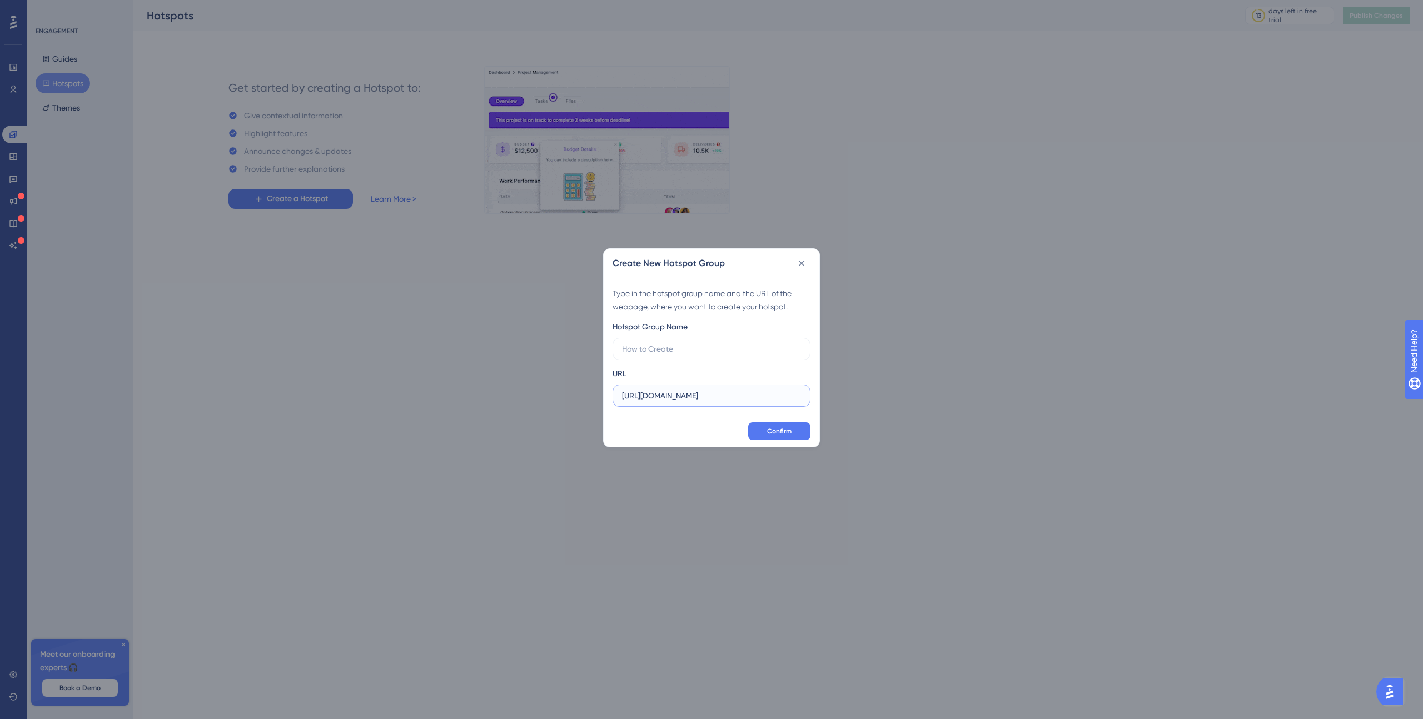
click at [690, 397] on input "[URL][DOMAIN_NAME]" at bounding box center [711, 396] width 179 height 12
click at [739, 395] on input "[URL][DOMAIN_NAME]" at bounding box center [711, 396] width 179 height 12
drag, startPoint x: 747, startPoint y: 395, endPoint x: 604, endPoint y: 392, distance: 142.9
click at [604, 392] on div "Type in the hotspot group name and the URL of the webpage, where you want to cr…" at bounding box center [712, 347] width 216 height 138
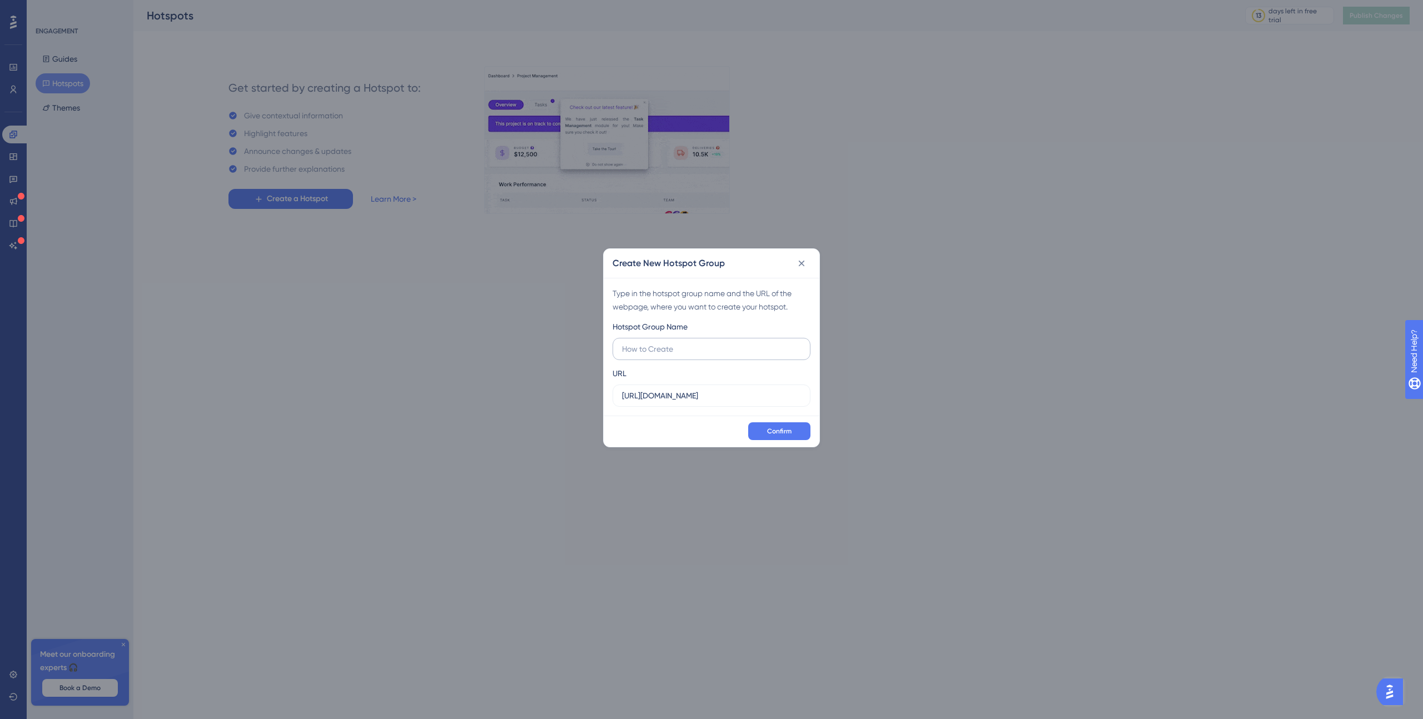
click at [669, 342] on label at bounding box center [712, 349] width 198 height 22
click at [669, 343] on input "text" at bounding box center [711, 349] width 179 height 12
type input "hs"
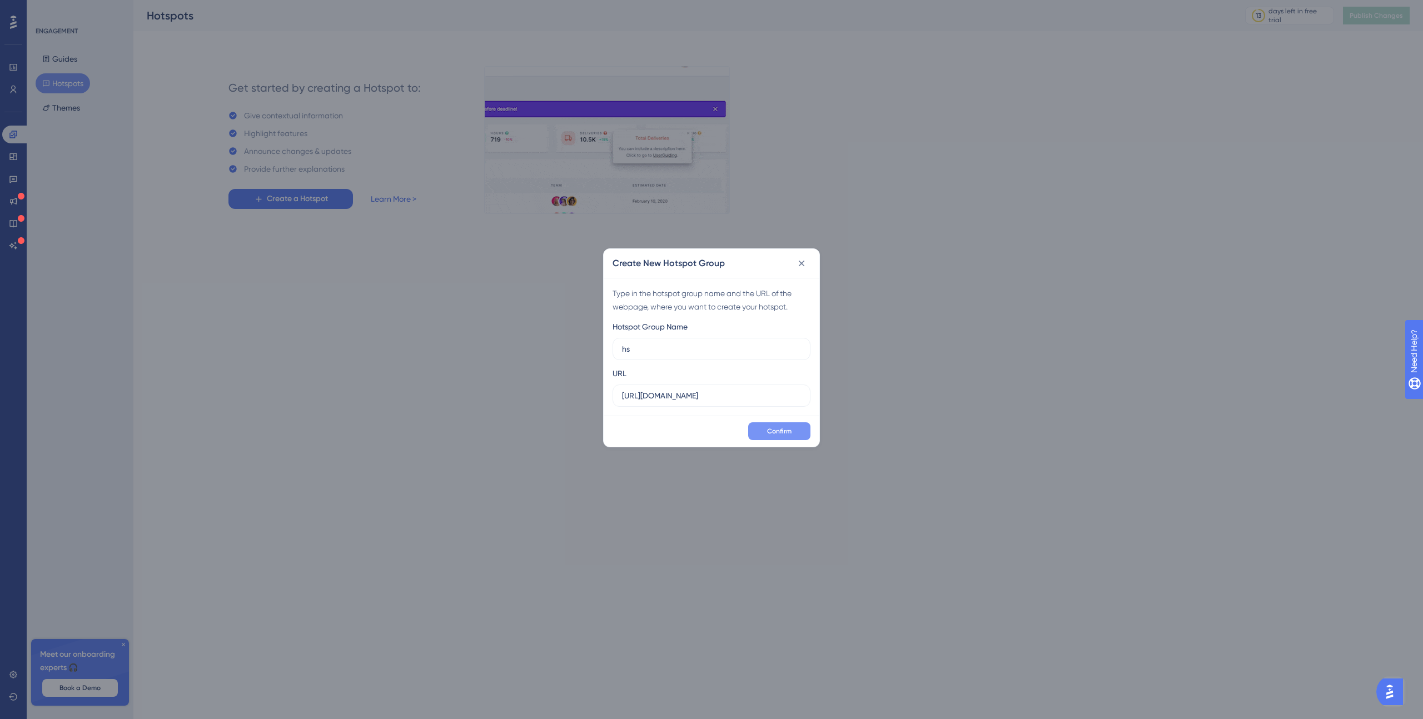
click at [782, 433] on span "Confirm" at bounding box center [779, 431] width 24 height 9
